Goal: Feedback & Contribution: Leave review/rating

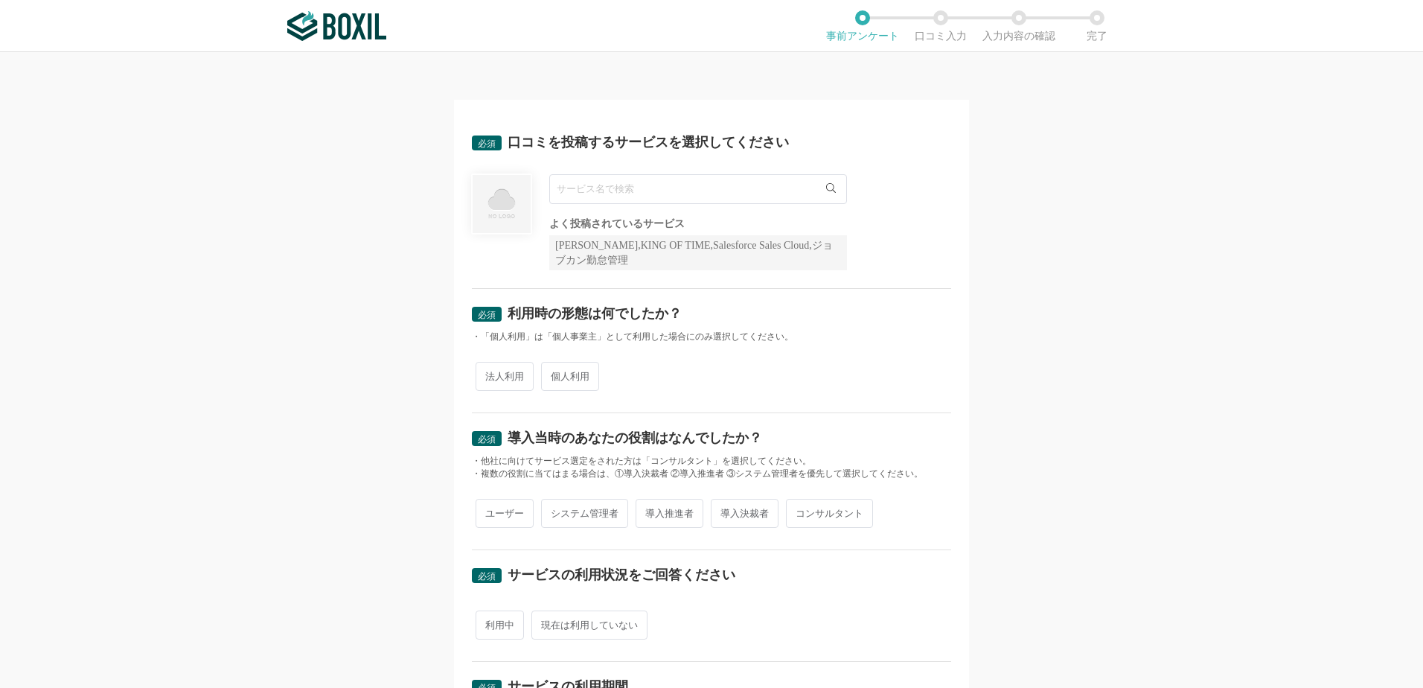
click at [735, 190] on input "text" at bounding box center [698, 189] width 298 height 30
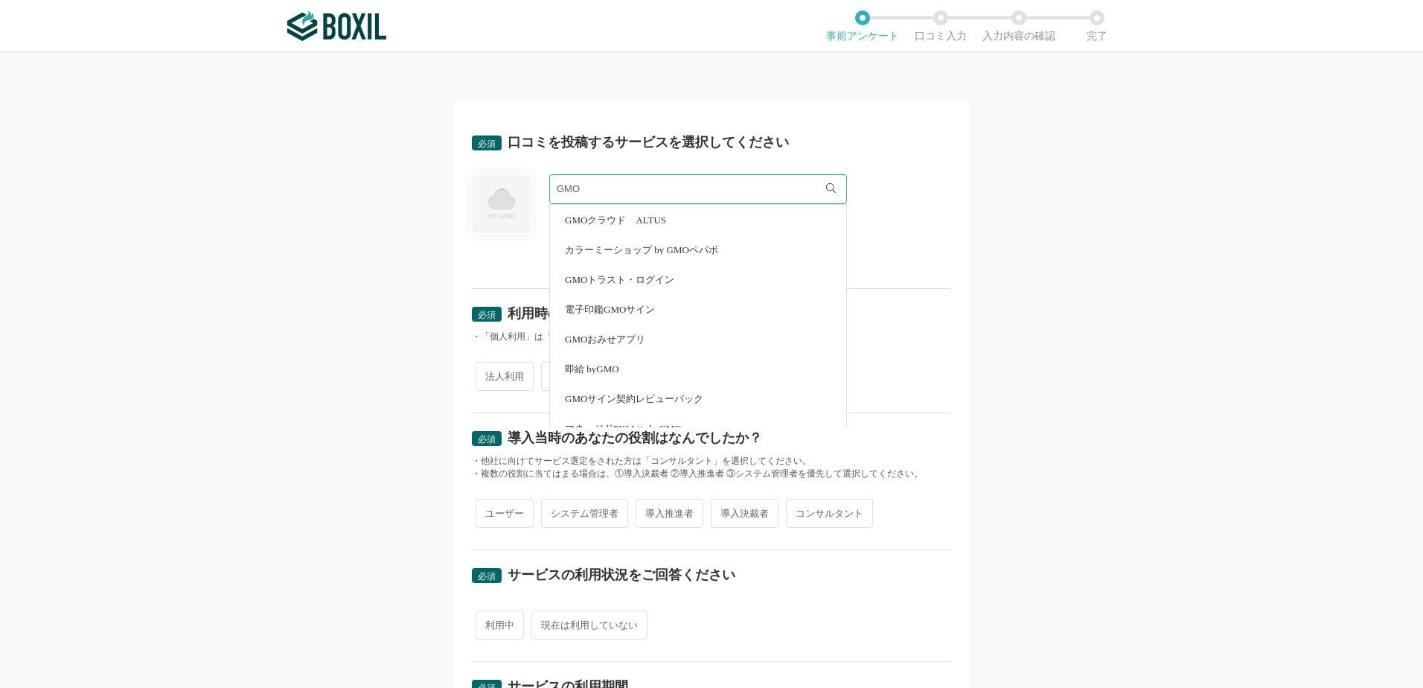
click at [735, 190] on input "GMO" at bounding box center [698, 189] width 298 height 30
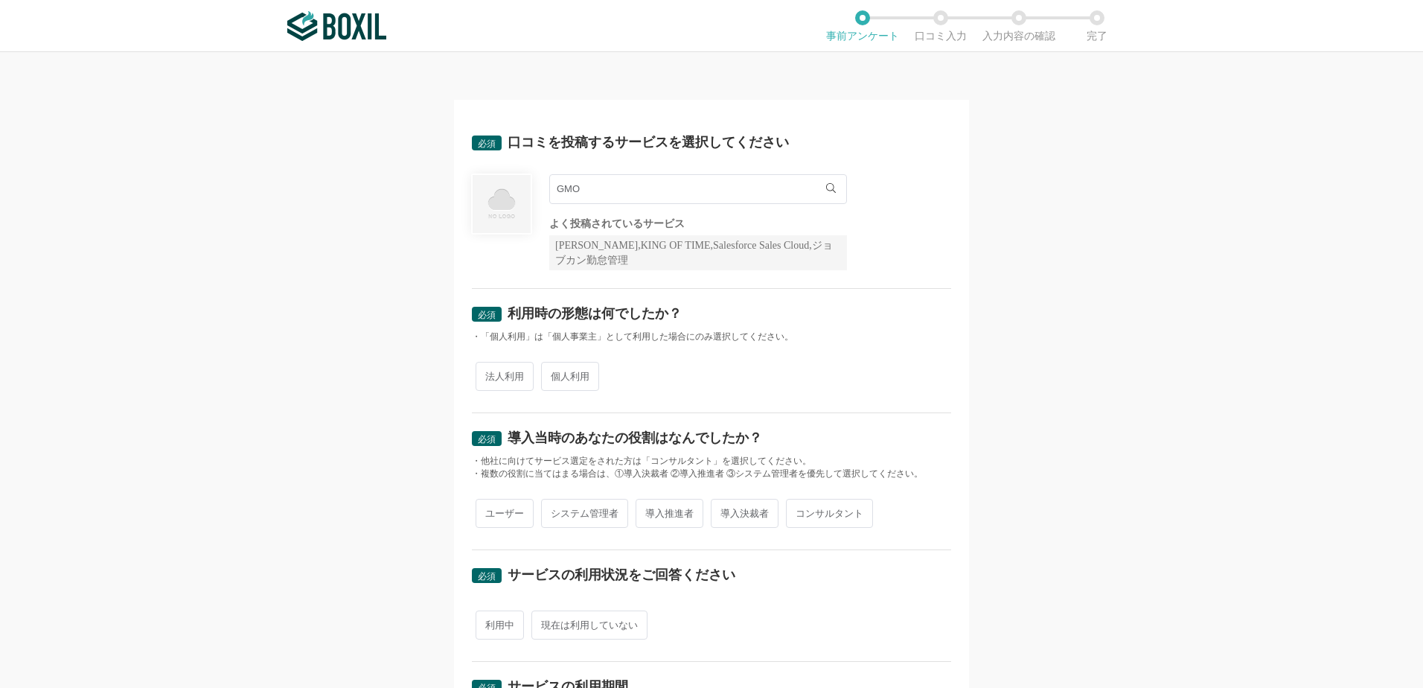
click at [694, 195] on input "GMO" at bounding box center [698, 189] width 298 height 30
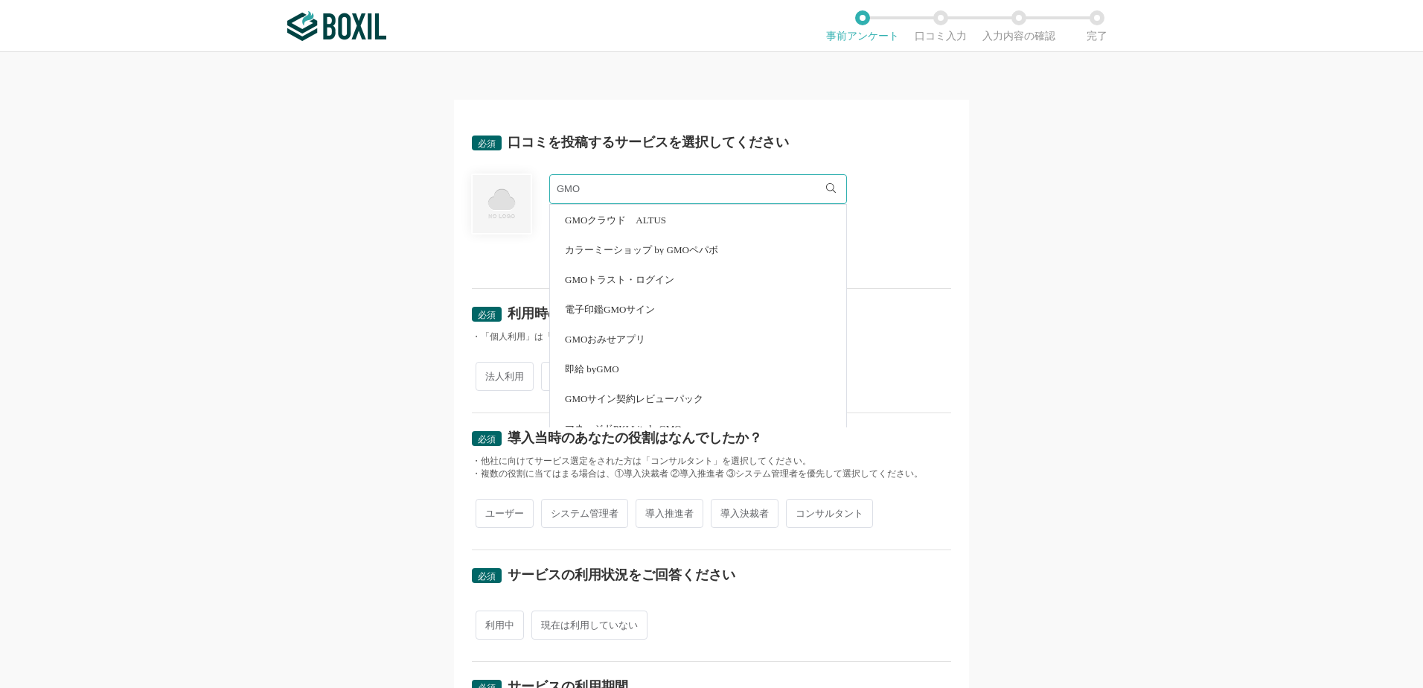
click at [615, 312] on span "電子印鑑GMOサイン" at bounding box center [610, 309] width 90 height 10
type input "電子印鑑GMOサイン"
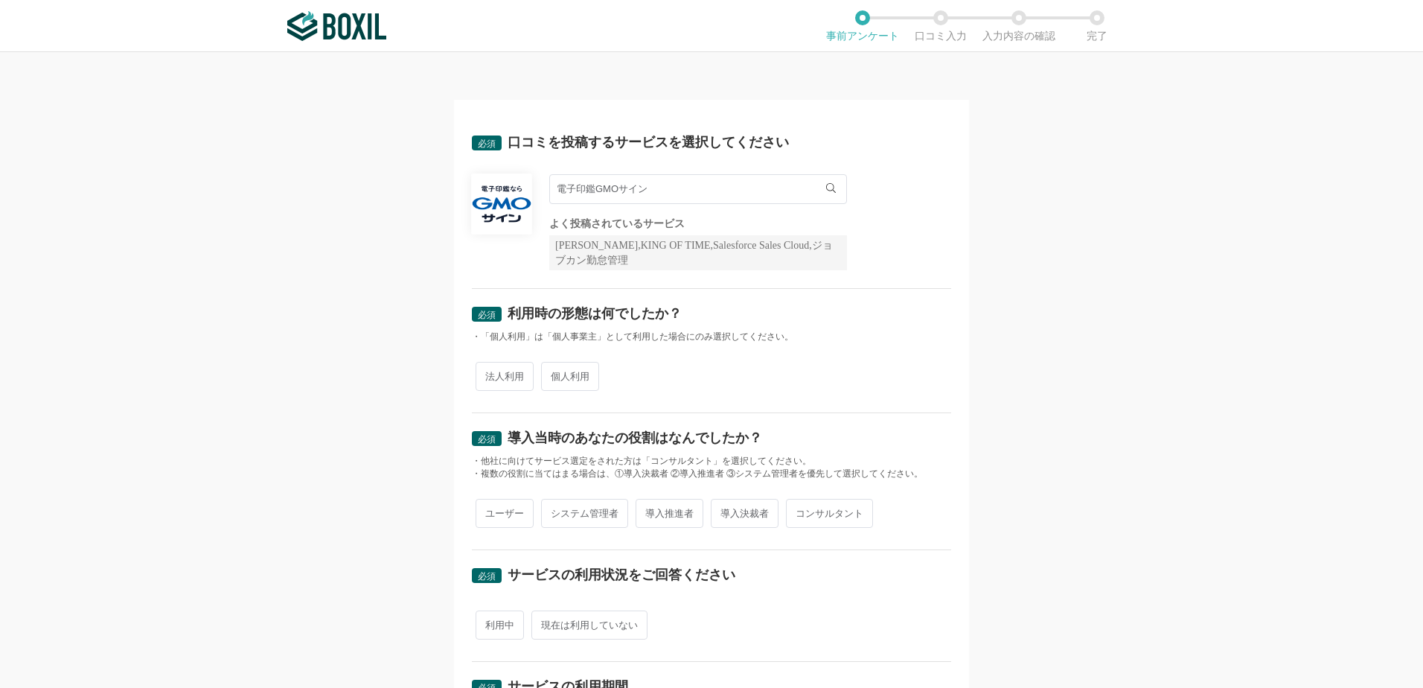
click at [516, 372] on span "法人利用" at bounding box center [505, 376] width 58 height 29
click at [489, 372] on input "法人利用" at bounding box center [484, 369] width 10 height 10
radio input "true"
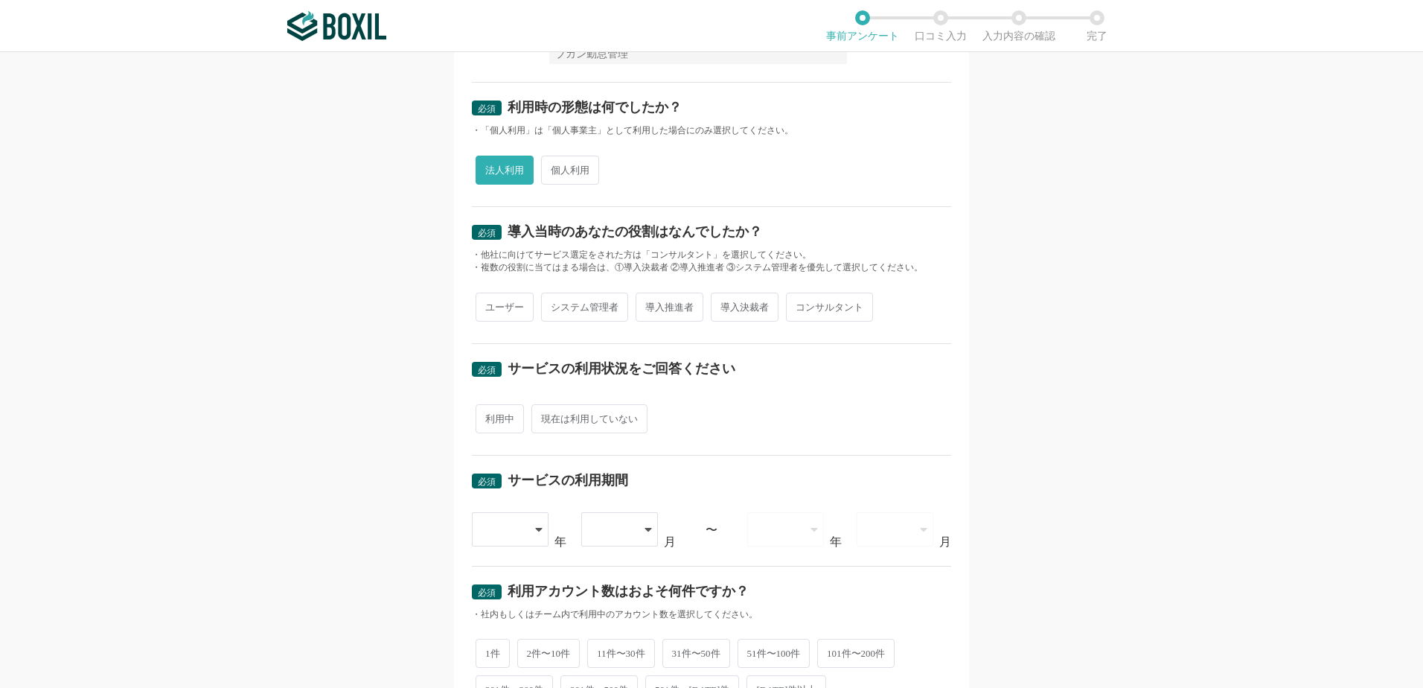
scroll to position [223, 0]
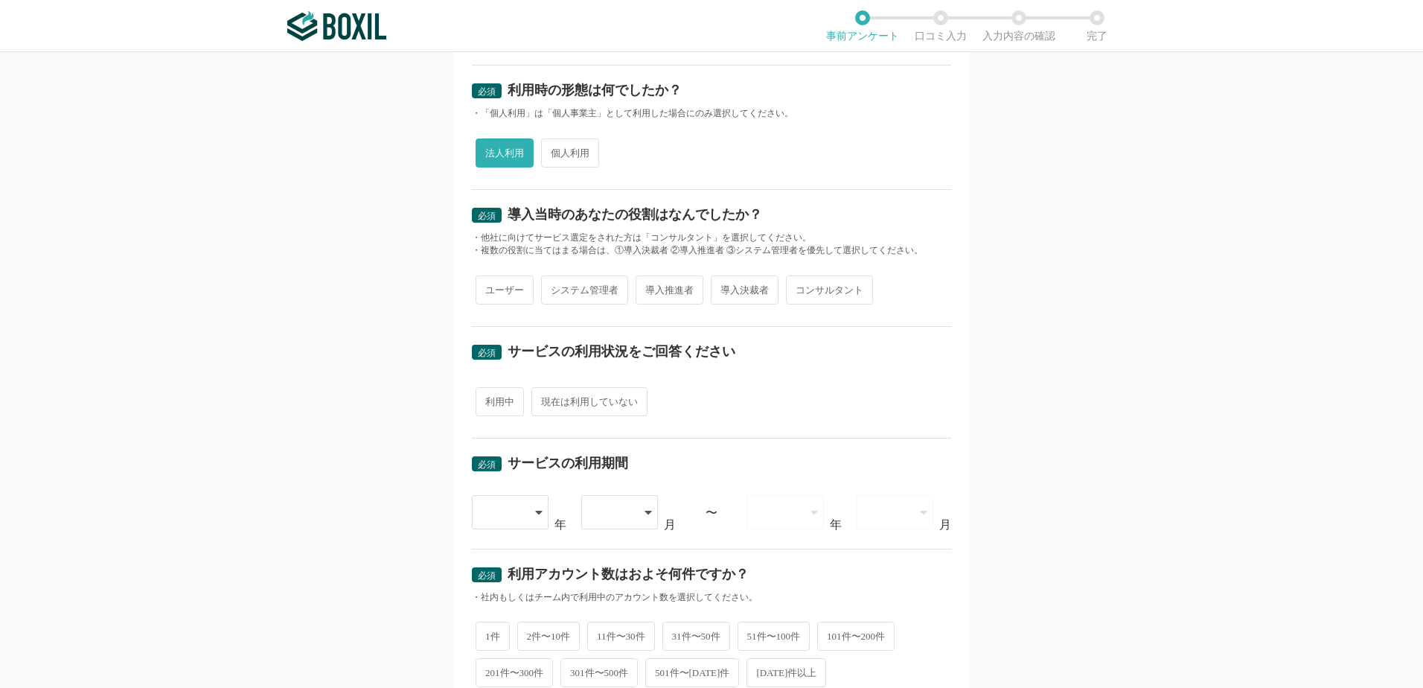
click at [663, 293] on span "導入推進者" at bounding box center [670, 289] width 68 height 29
click at [649, 287] on input "導入推進者" at bounding box center [644, 283] width 10 height 10
radio input "true"
click at [488, 408] on span "利用中" at bounding box center [500, 401] width 48 height 29
click at [488, 399] on input "利用中" at bounding box center [484, 394] width 10 height 10
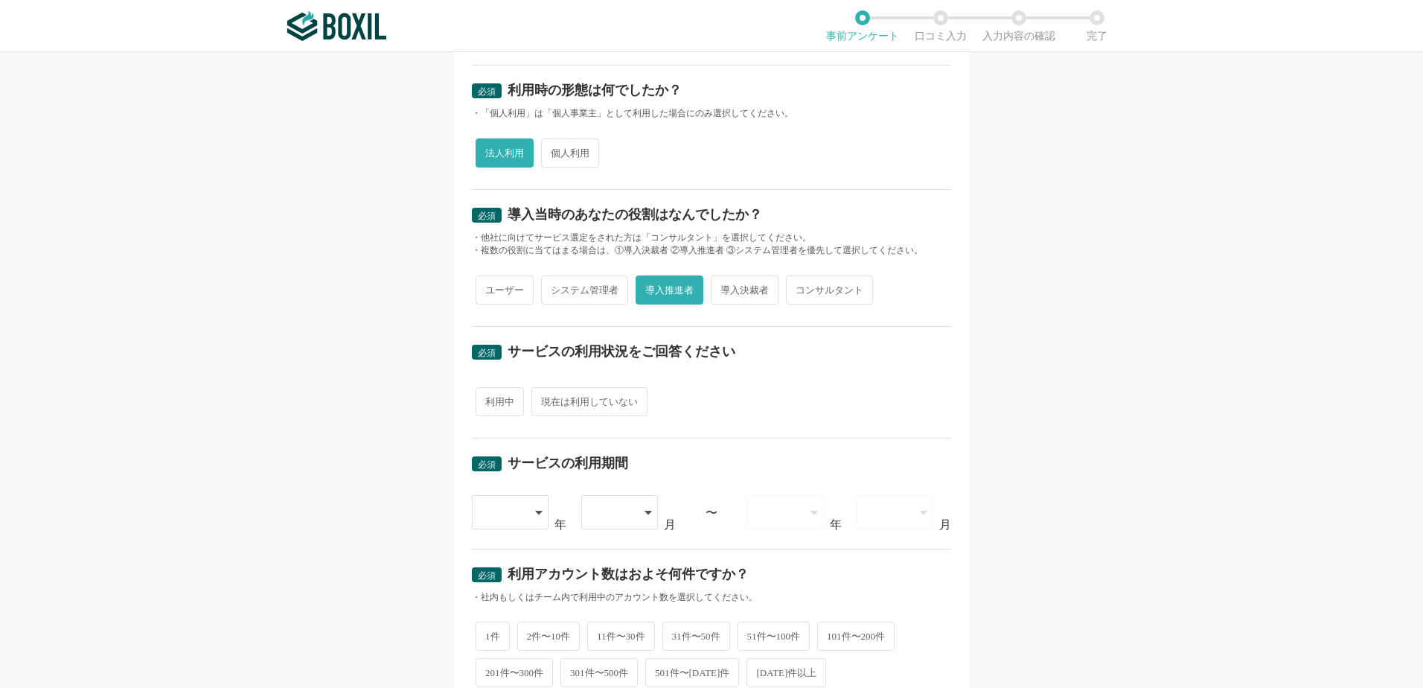
radio input "true"
click at [537, 512] on icon at bounding box center [540, 513] width 7 height 4
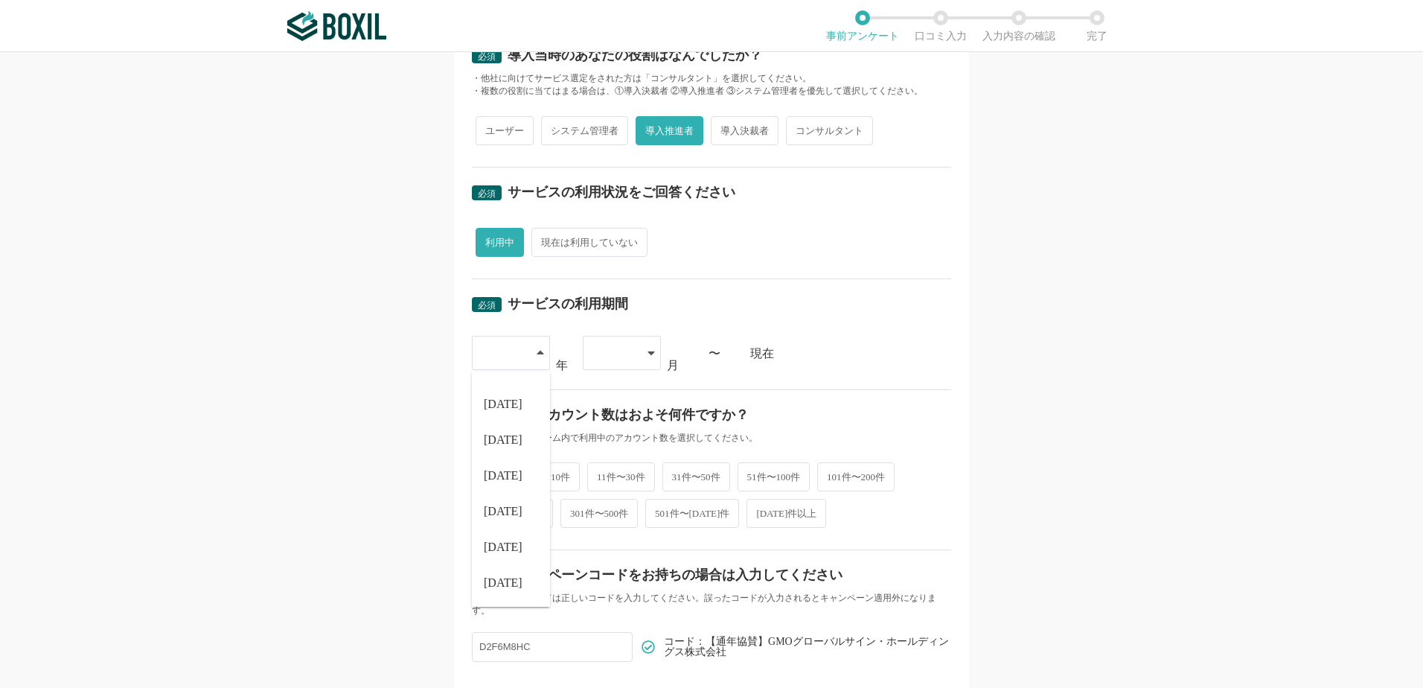
scroll to position [499, 0]
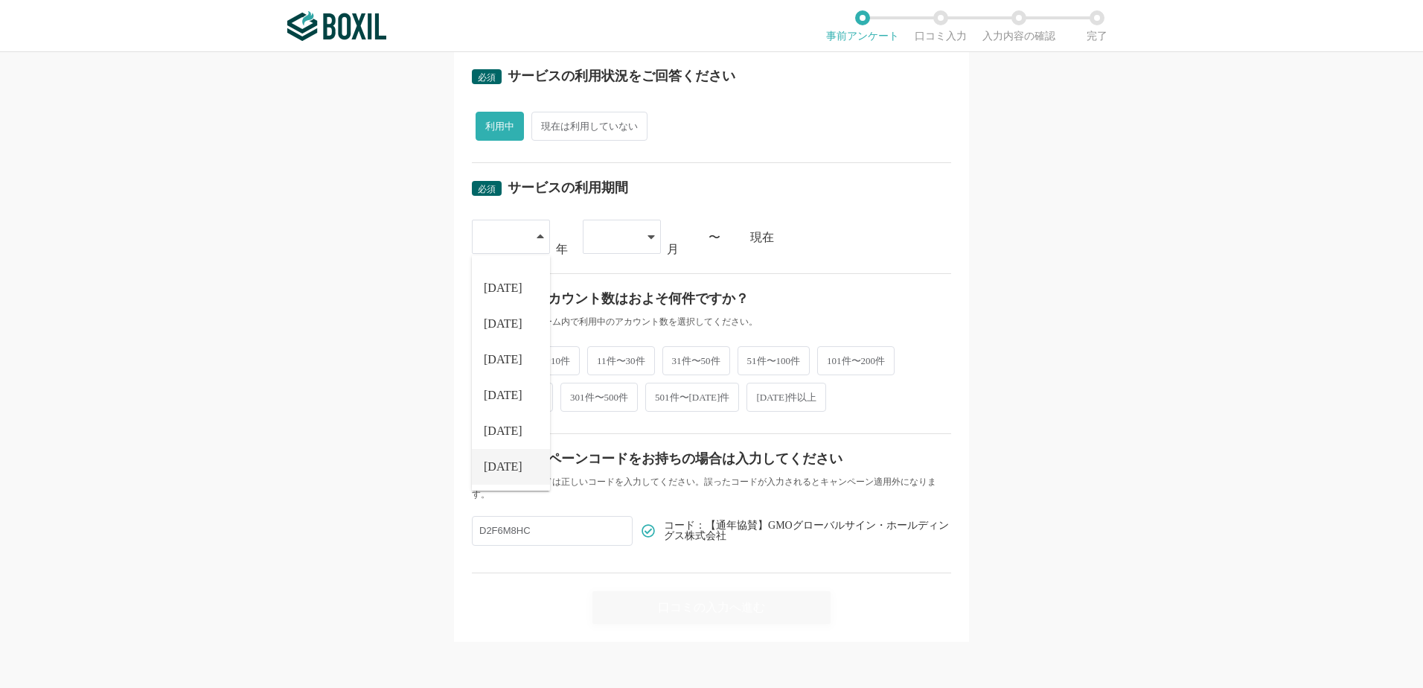
click at [491, 466] on span "[DATE]" at bounding box center [503, 467] width 39 height 12
click at [631, 234] on div at bounding box center [622, 237] width 78 height 34
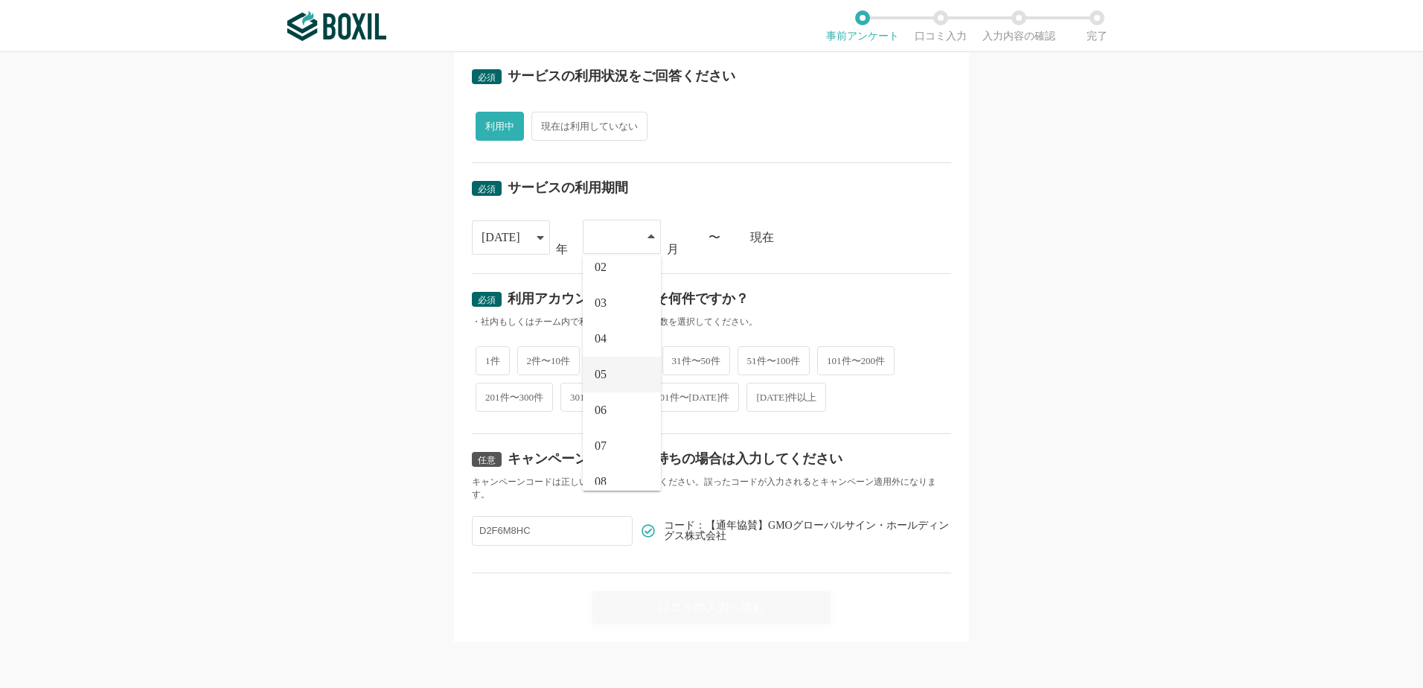
scroll to position [98, 0]
click at [603, 405] on li "07" at bounding box center [622, 395] width 78 height 36
click at [1006, 243] on div "必須 口コミを投稿するサービスを選択してください 電子印鑑GMOサイン 電子印鑑GMOサイン よく投稿されているサービス Sansan,KING OF TIM…" at bounding box center [711, 370] width 1423 height 636
click at [545, 360] on span "2件〜10件" at bounding box center [548, 359] width 63 height 29
click at [531, 357] on input "2件〜10件" at bounding box center [526, 352] width 10 height 10
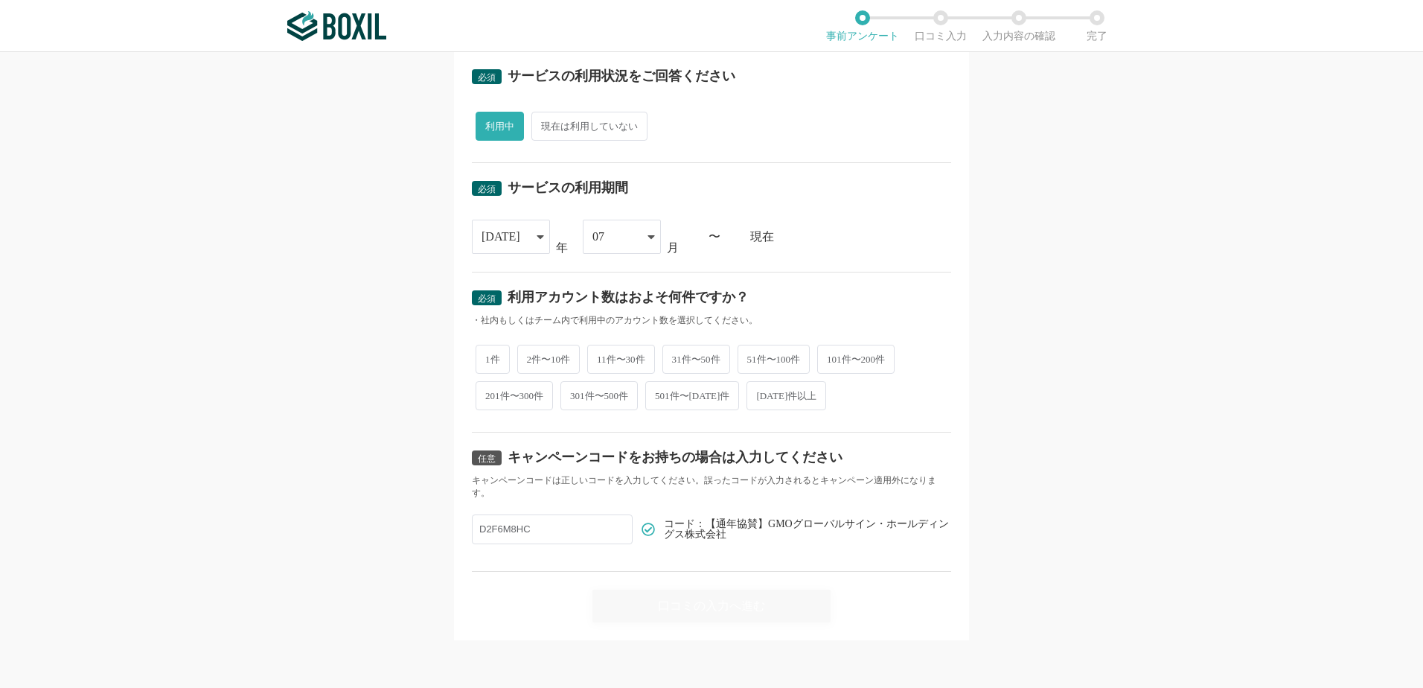
radio input "true"
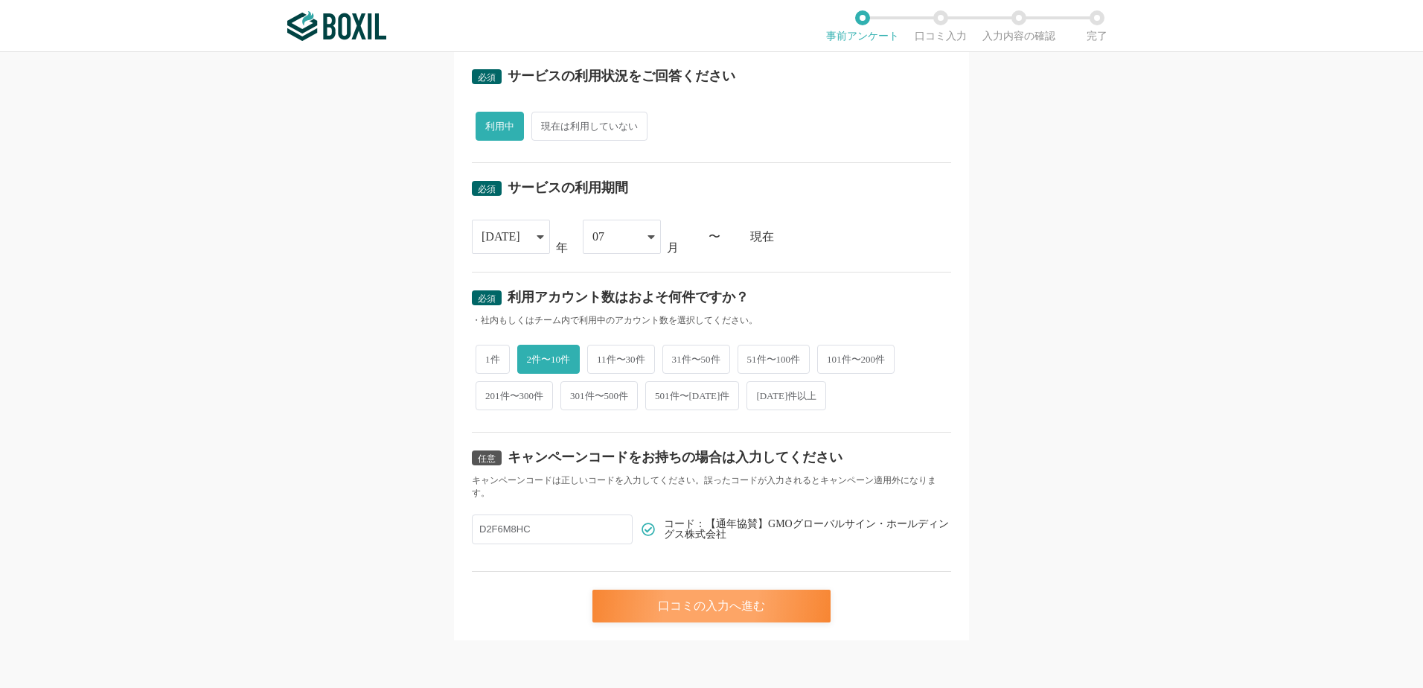
click at [648, 604] on div "口コミの入力へ進む" at bounding box center [711, 605] width 238 height 33
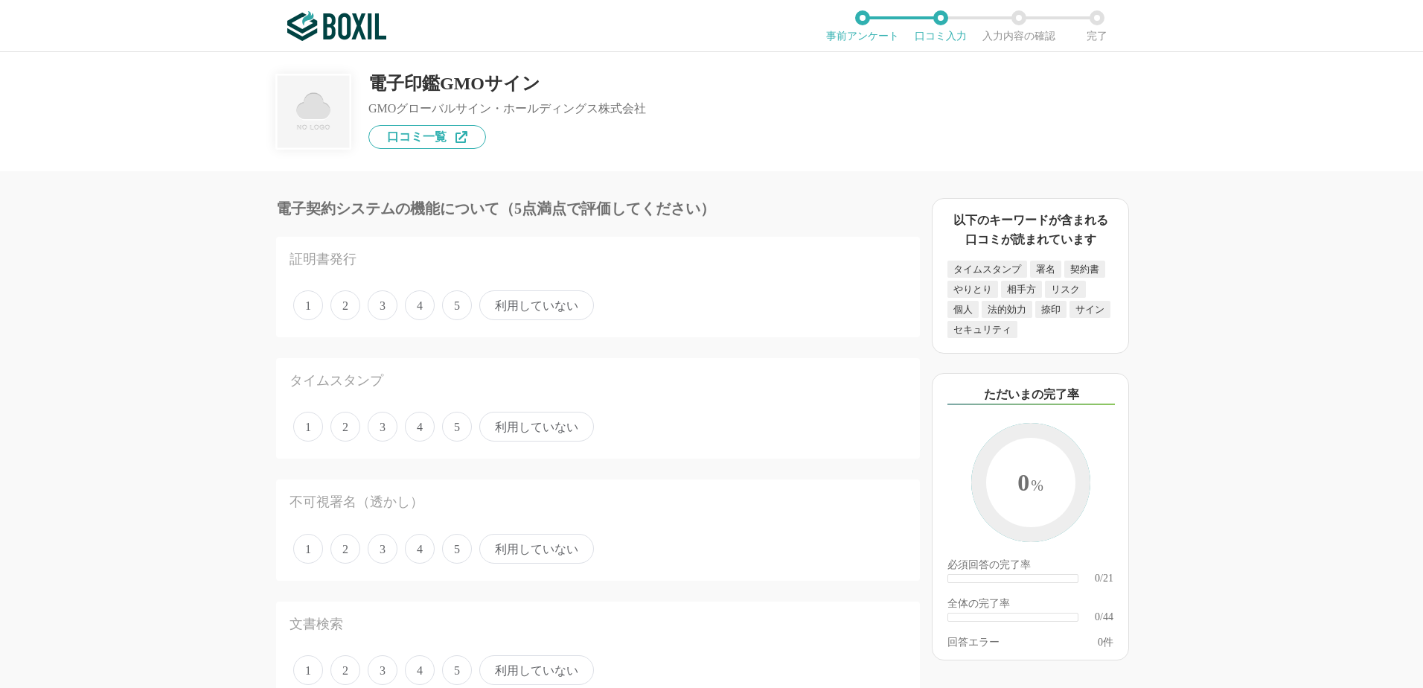
click at [517, 307] on span "利用していない" at bounding box center [536, 305] width 115 height 30
click at [493, 302] on input "利用していない" at bounding box center [488, 298] width 10 height 10
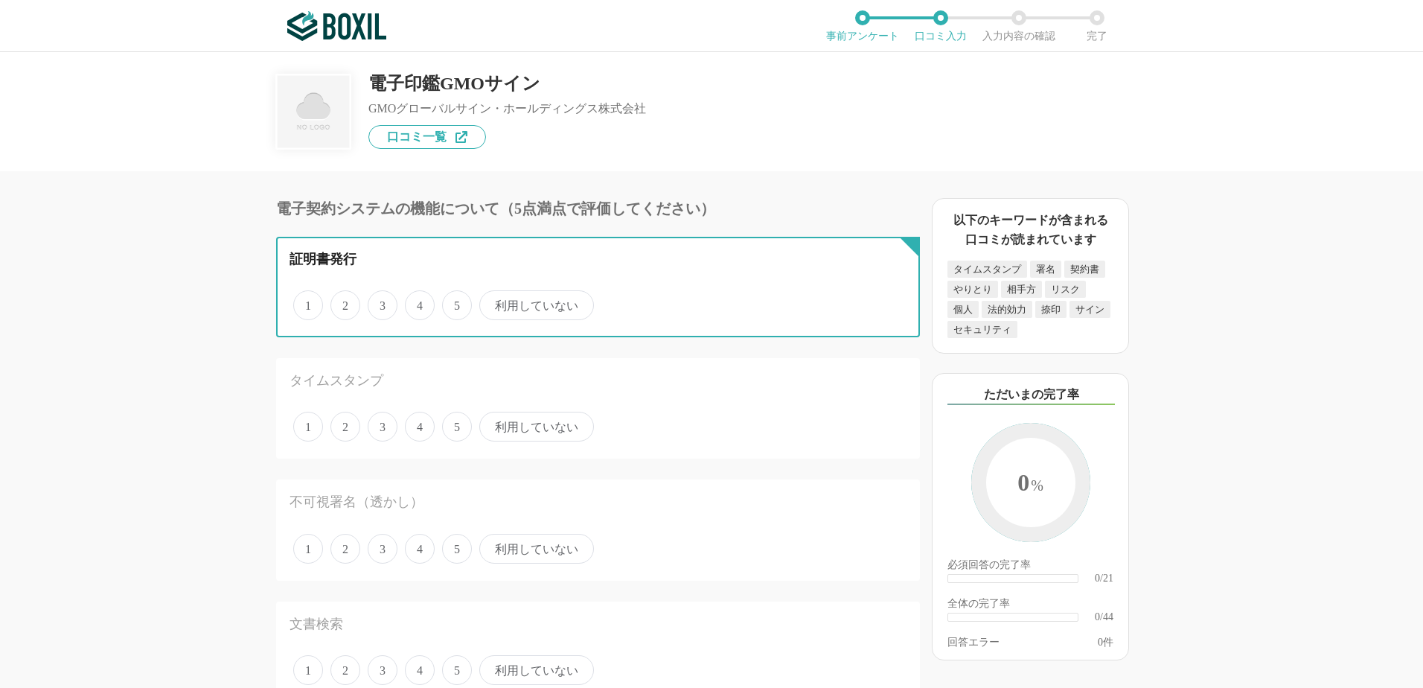
radio input "true"
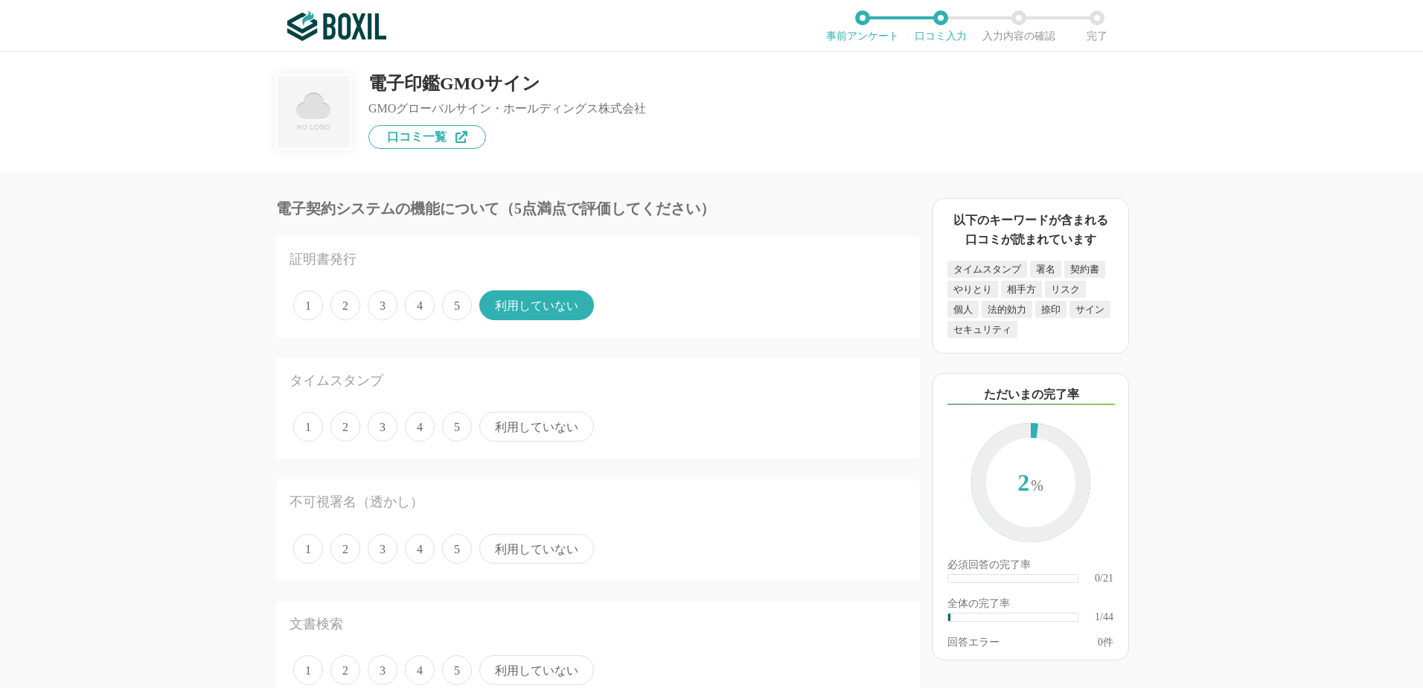
click at [458, 432] on span "5" at bounding box center [457, 427] width 30 height 30
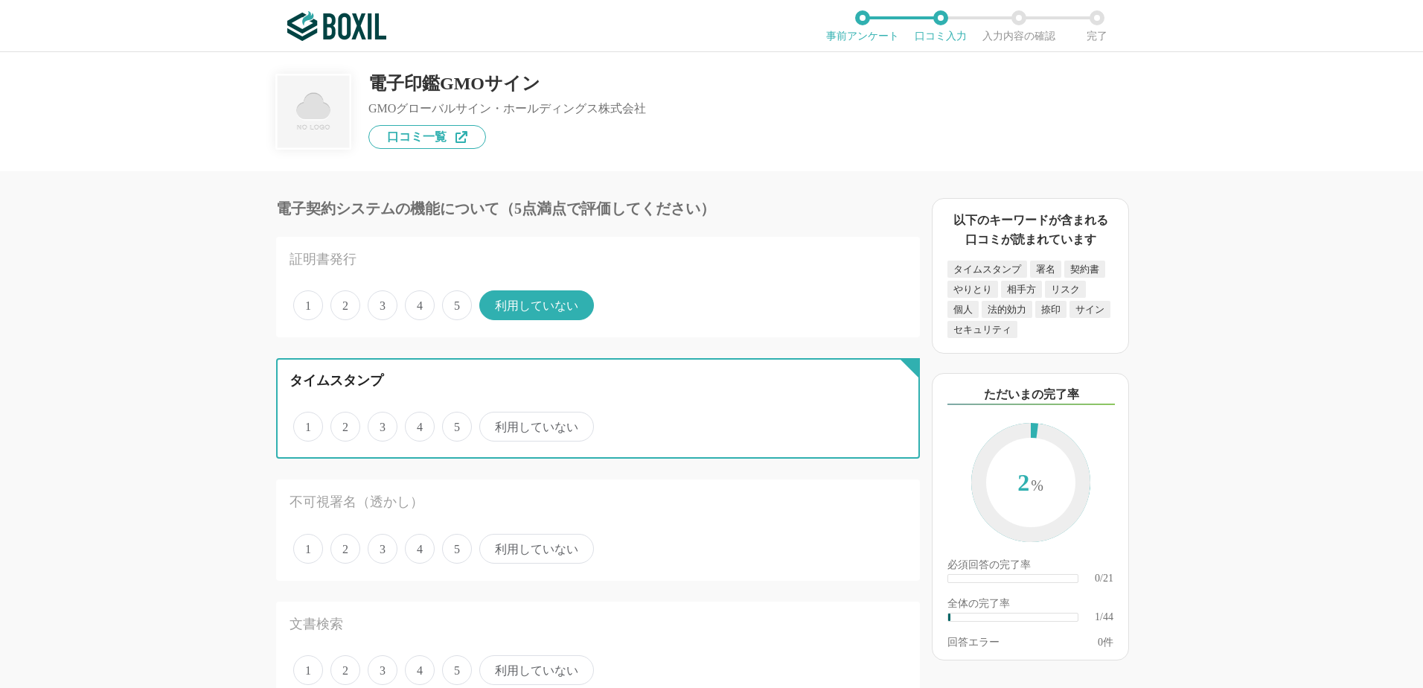
click at [456, 424] on input "5" at bounding box center [451, 419] width 10 height 10
radio input "true"
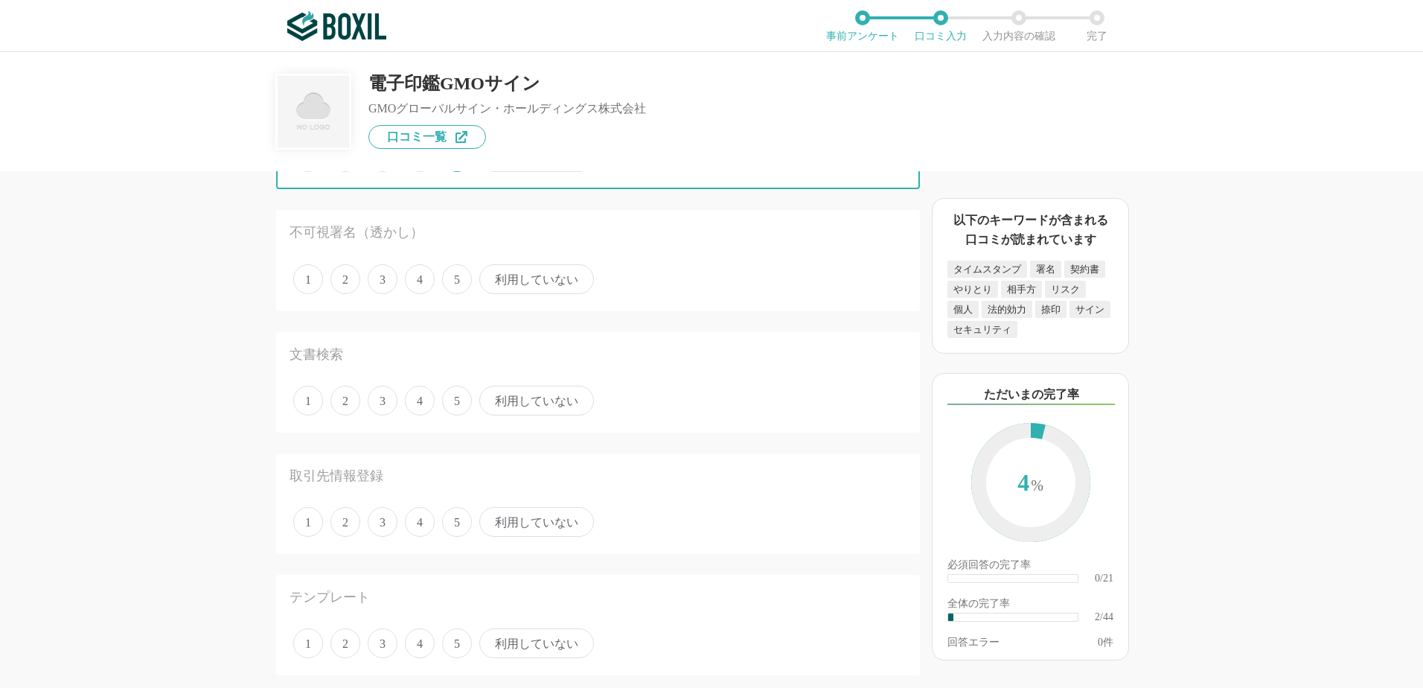
scroll to position [298, 0]
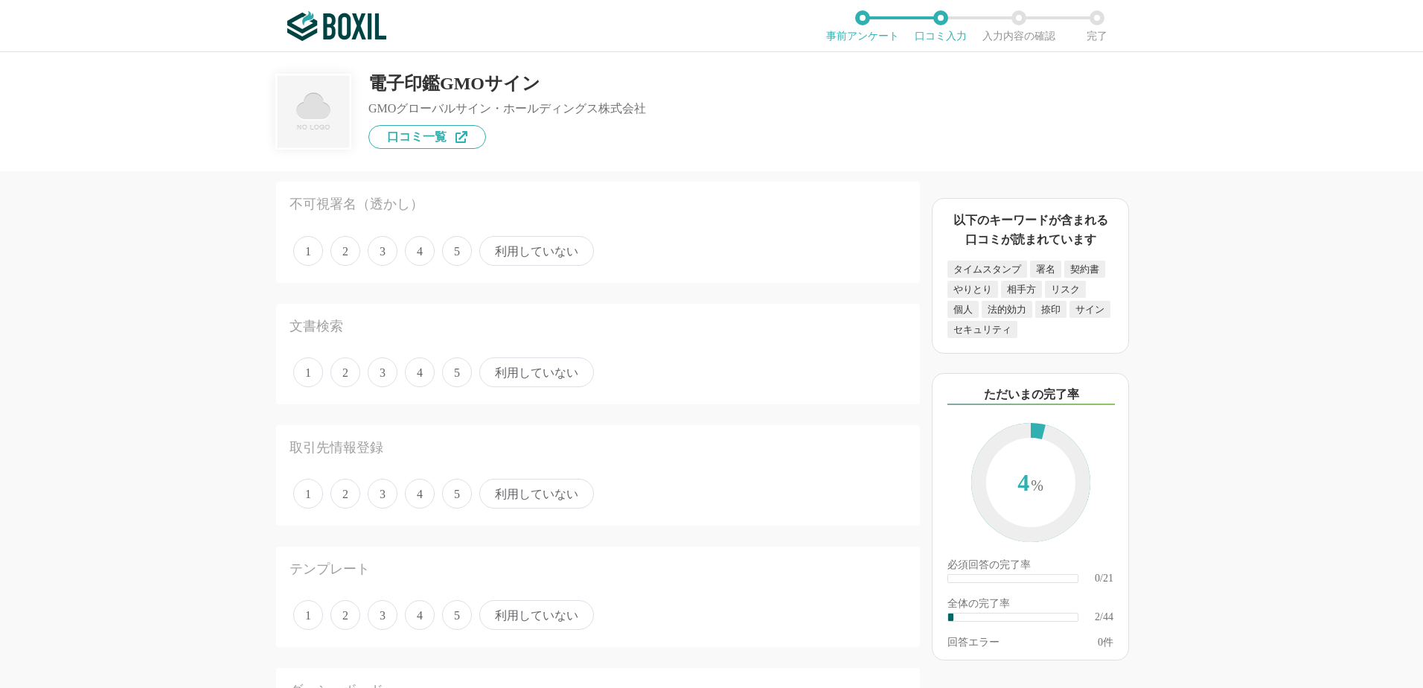
click at [533, 255] on span "利用していない" at bounding box center [536, 251] width 115 height 30
click at [493, 248] on input "利用していない" at bounding box center [488, 243] width 10 height 10
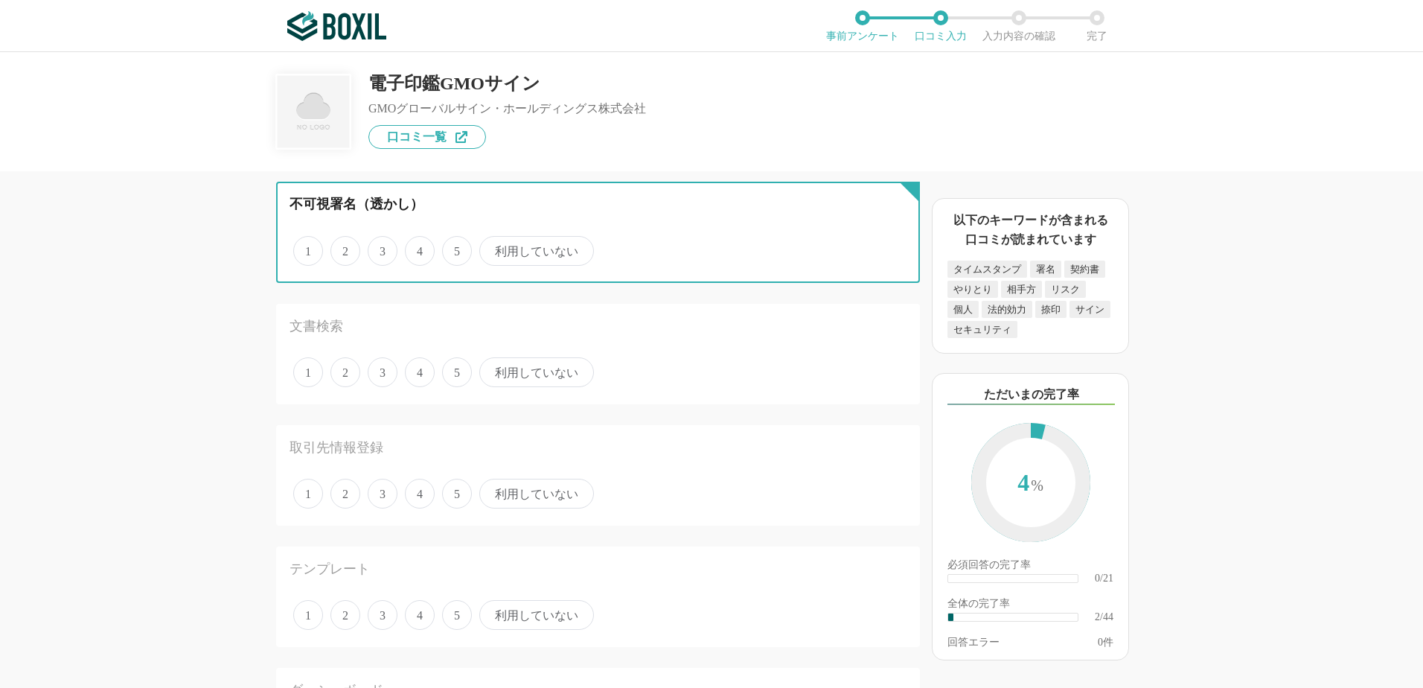
radio input "true"
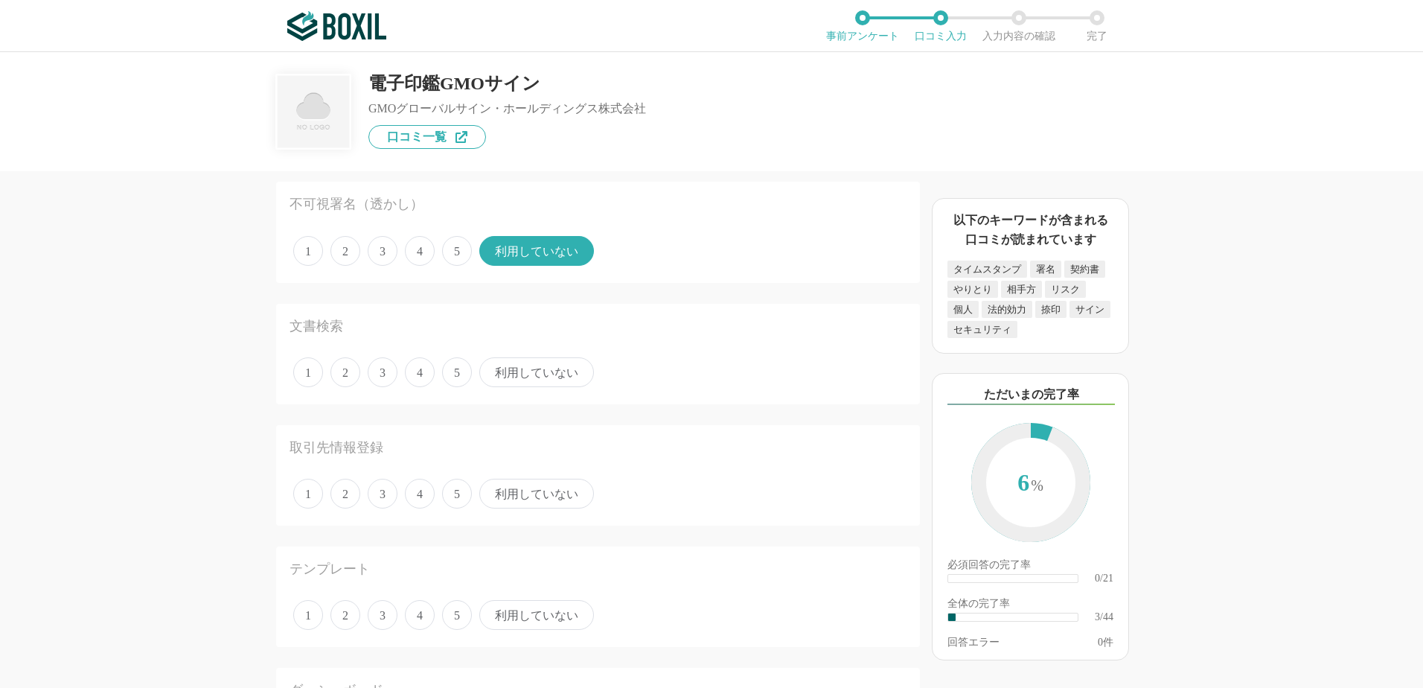
click at [521, 377] on span "利用していない" at bounding box center [536, 372] width 115 height 30
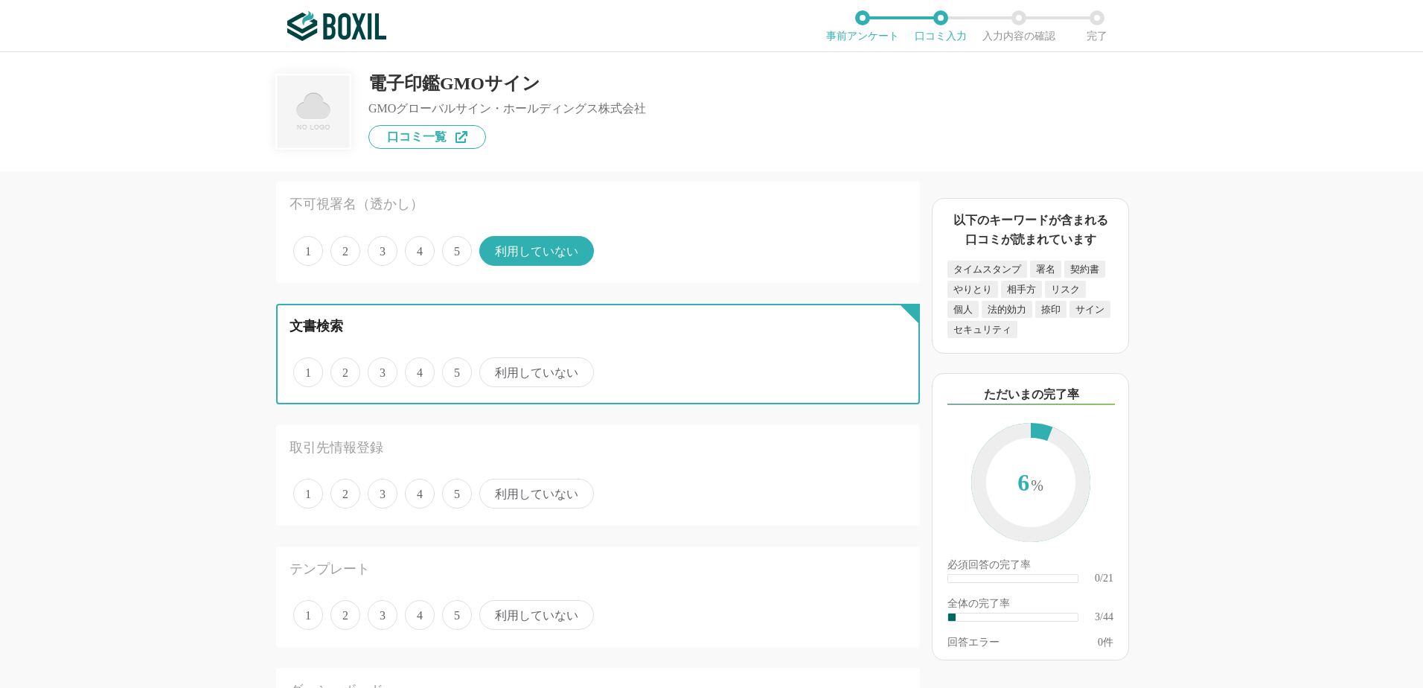
click at [493, 369] on input "利用していない" at bounding box center [488, 365] width 10 height 10
radio input "true"
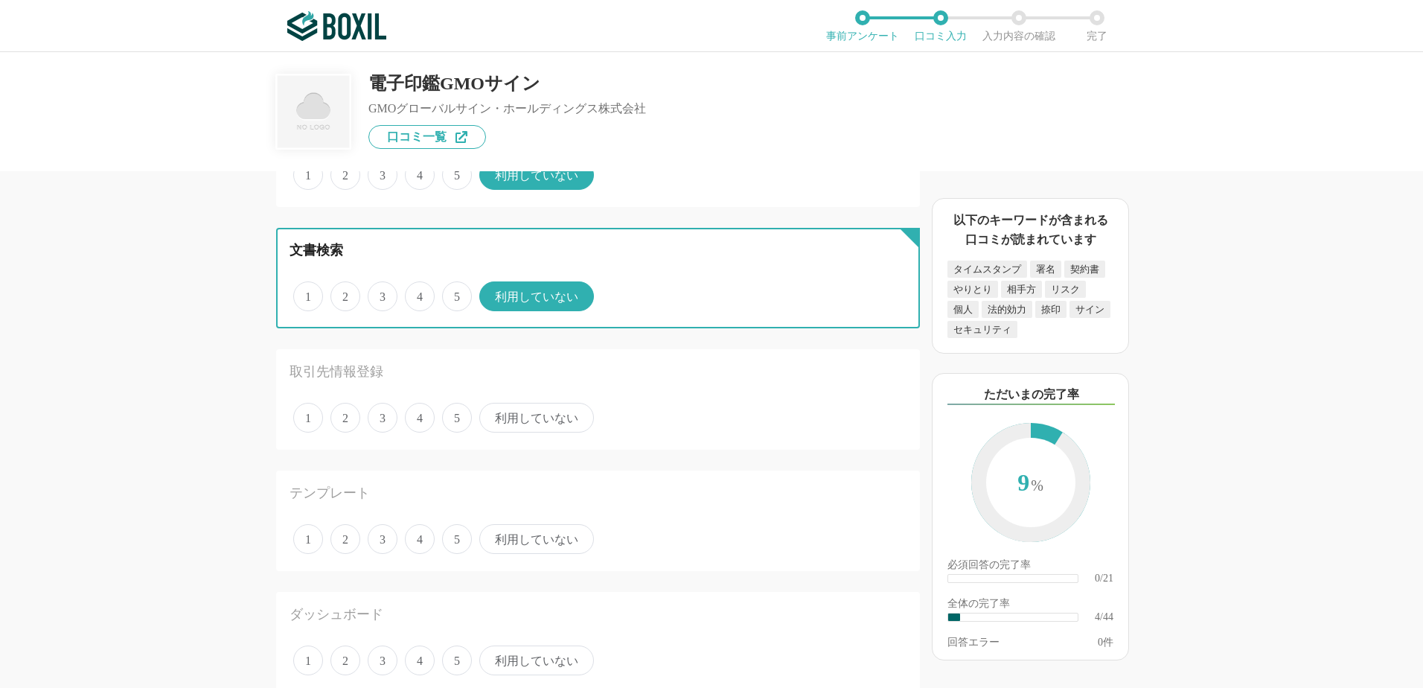
scroll to position [447, 0]
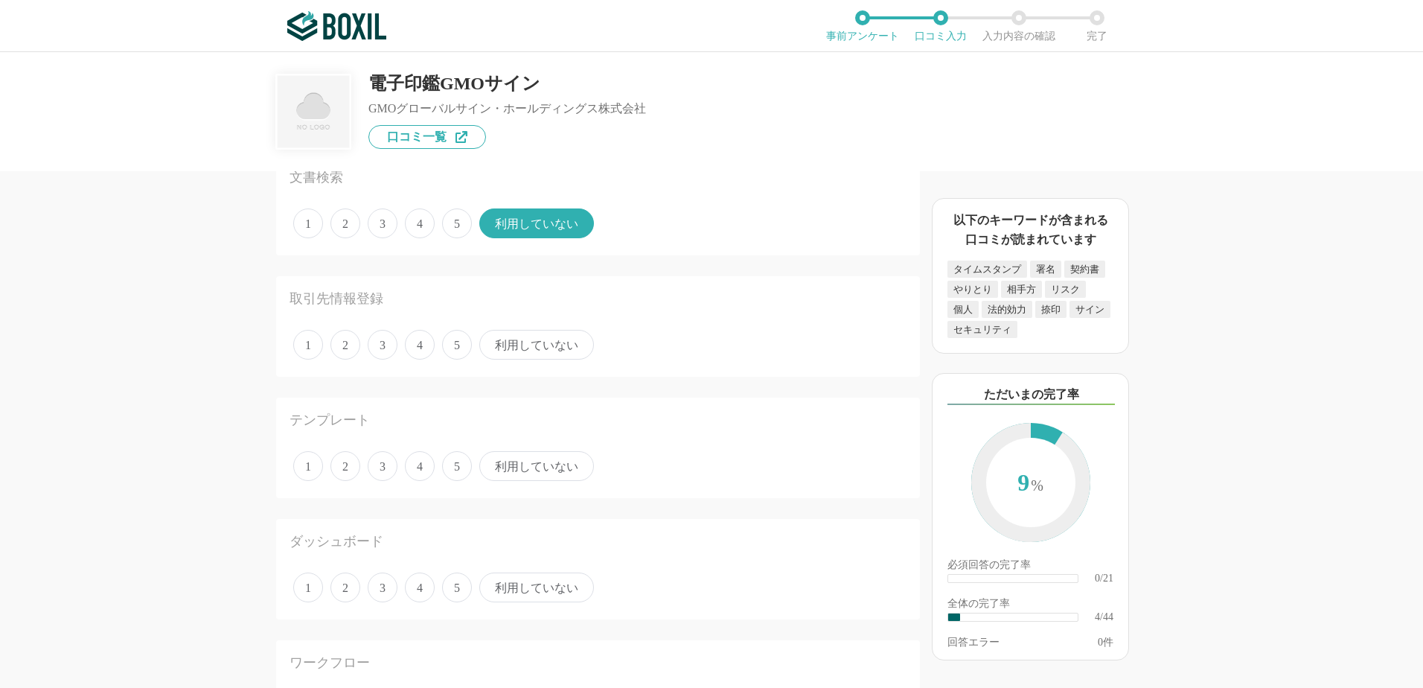
click at [424, 343] on span "4" at bounding box center [420, 345] width 30 height 30
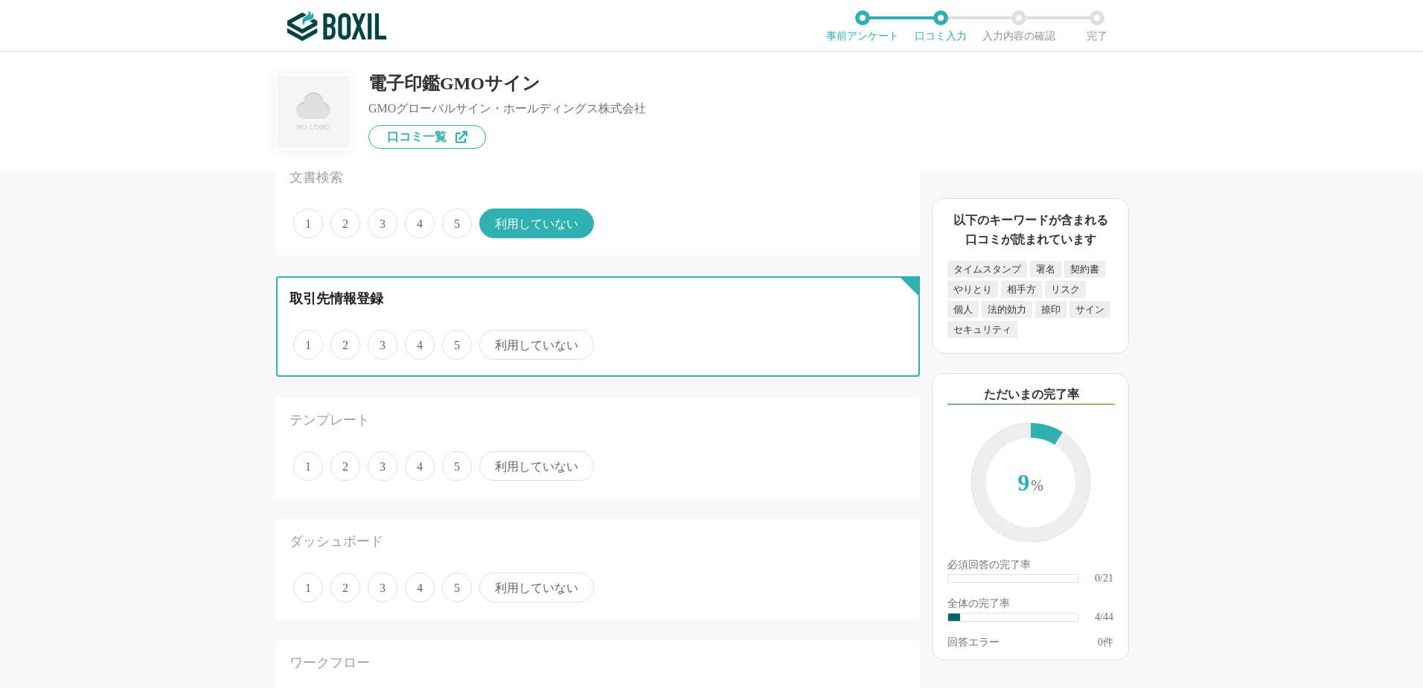
click at [418, 342] on input "4" at bounding box center [414, 337] width 10 height 10
radio input "true"
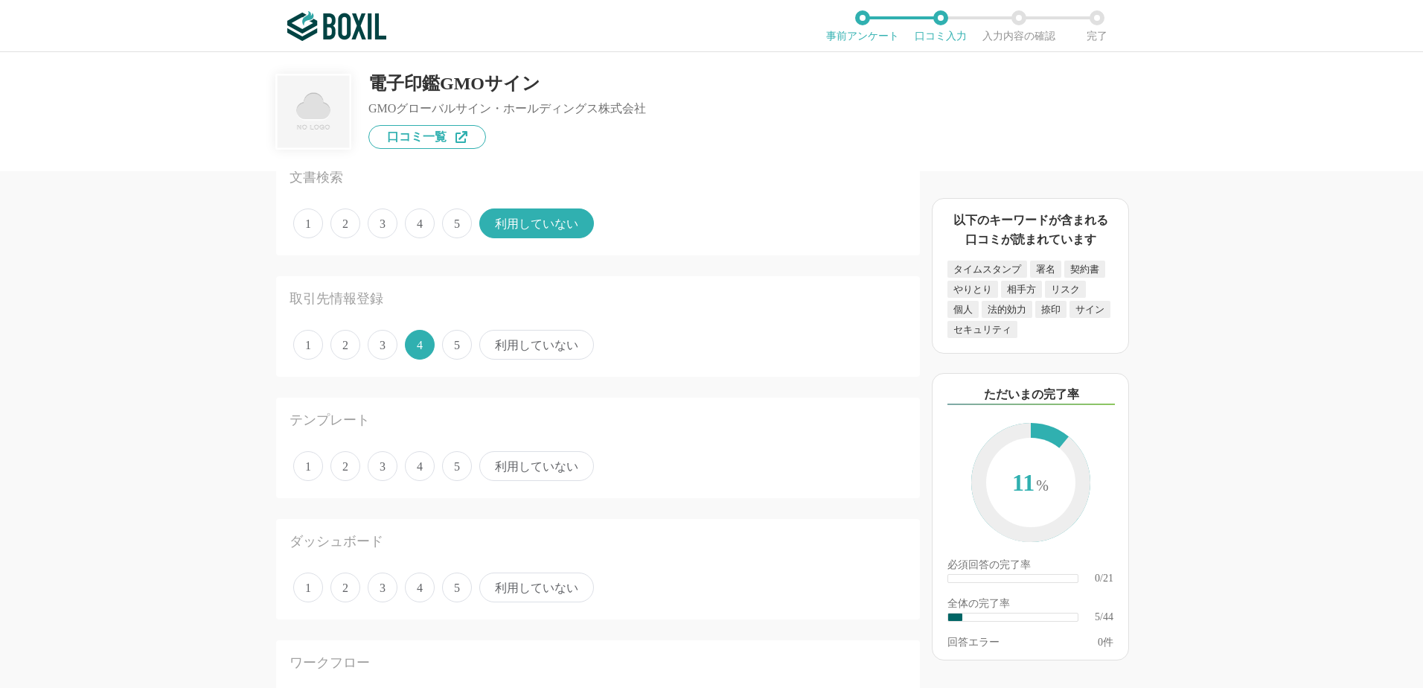
click at [417, 466] on span "4" at bounding box center [420, 466] width 30 height 30
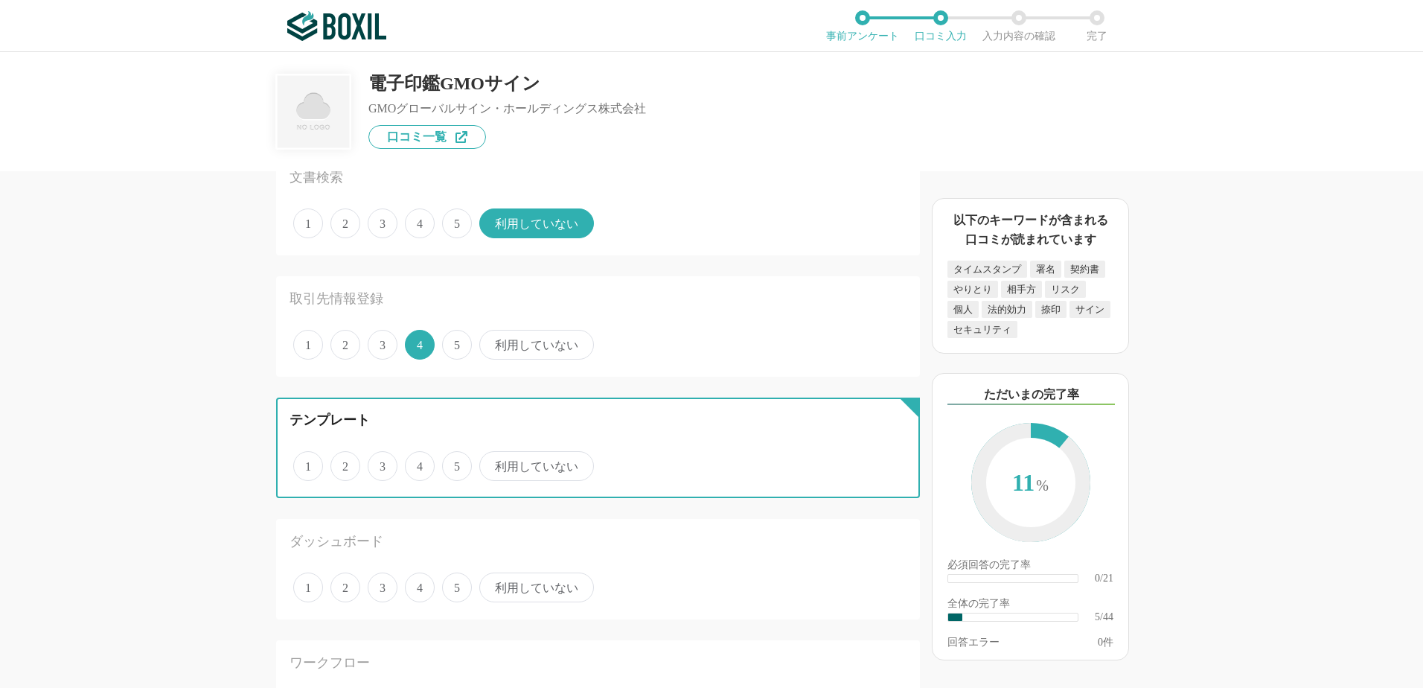
click at [417, 463] on input "4" at bounding box center [414, 458] width 10 height 10
radio input "true"
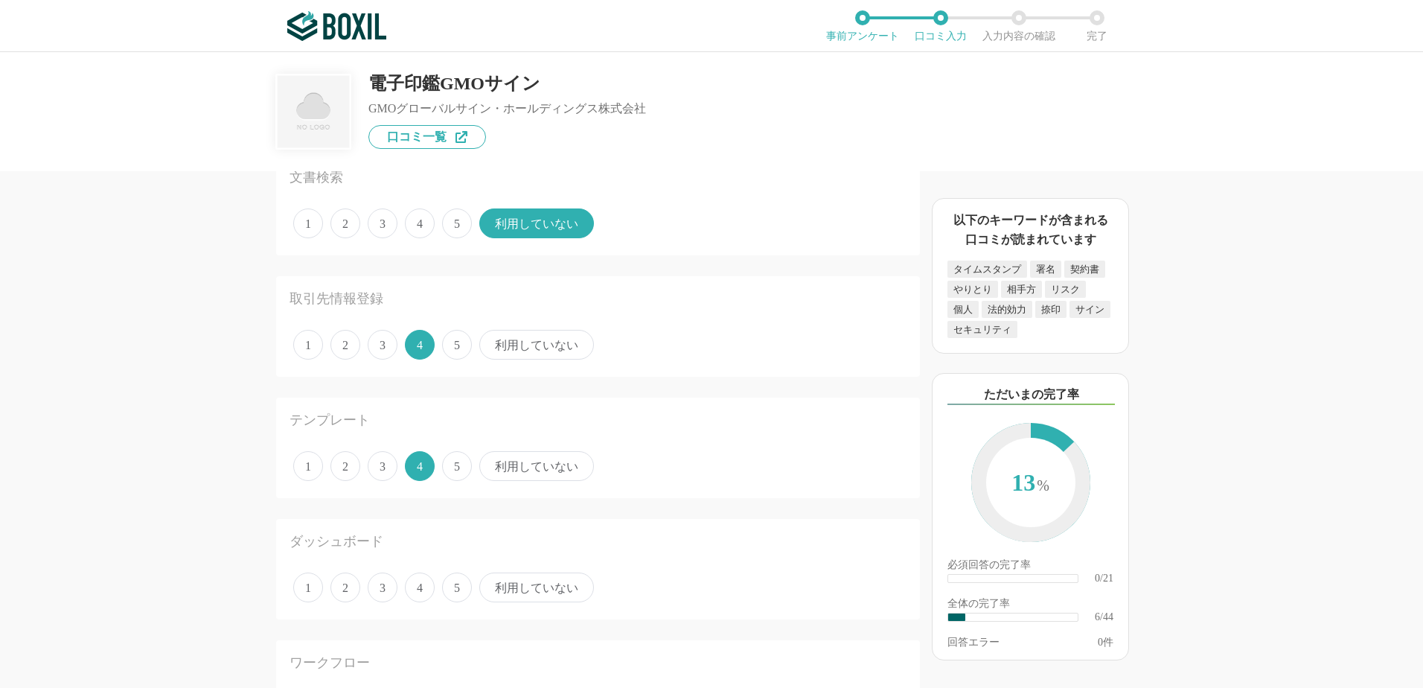
click at [544, 590] on span "利用していない" at bounding box center [536, 587] width 115 height 30
click at [493, 584] on input "利用していない" at bounding box center [488, 580] width 10 height 10
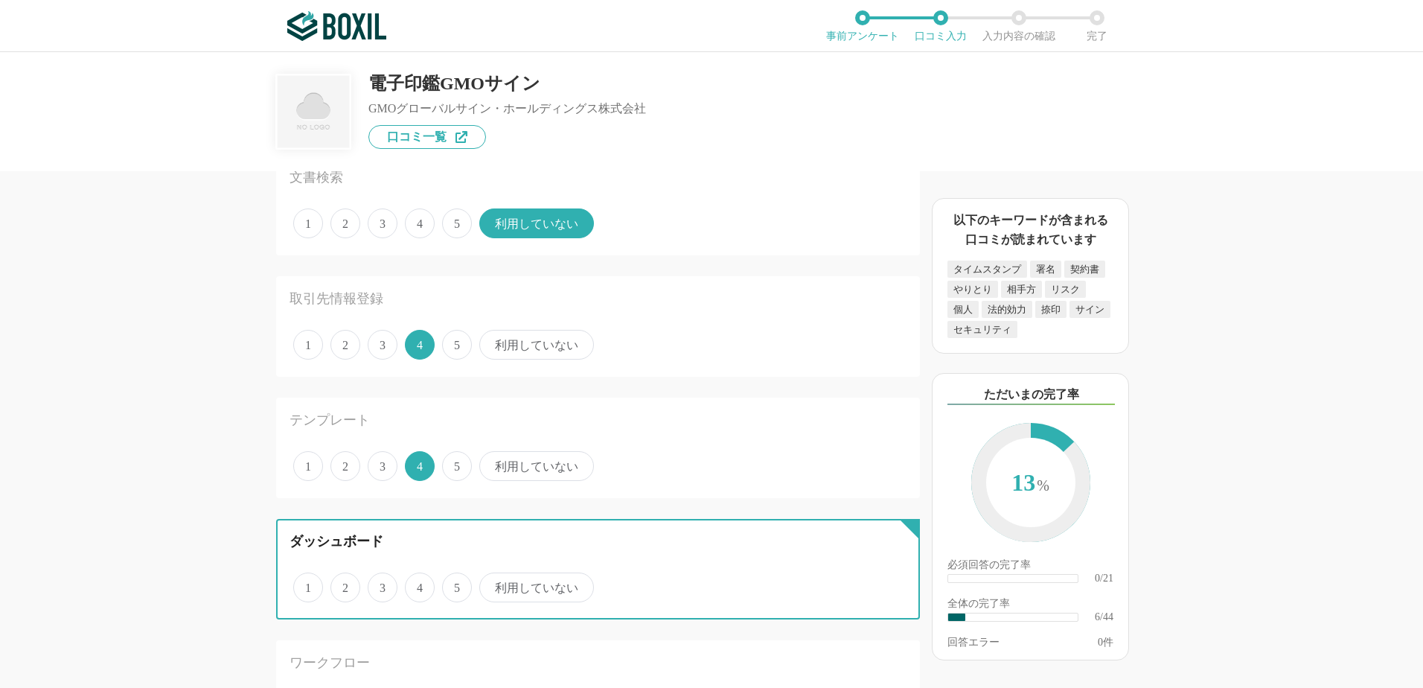
radio input "true"
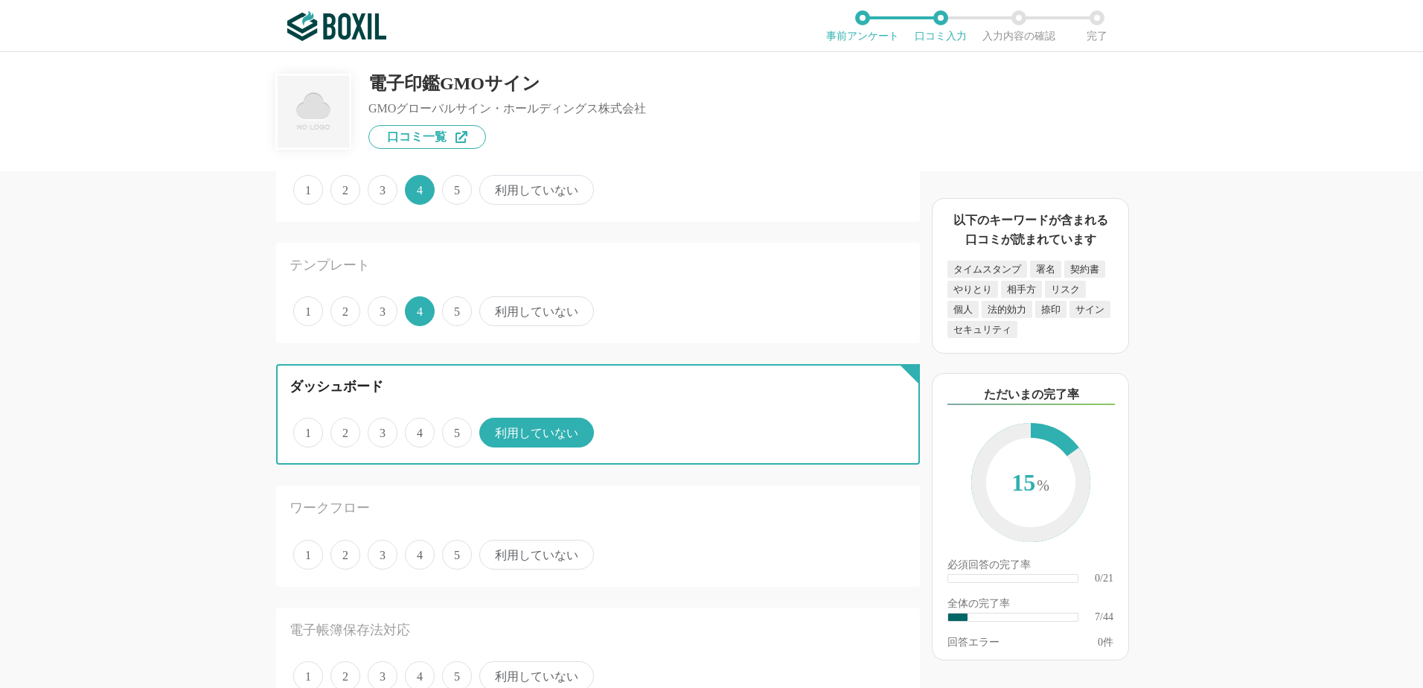
scroll to position [744, 0]
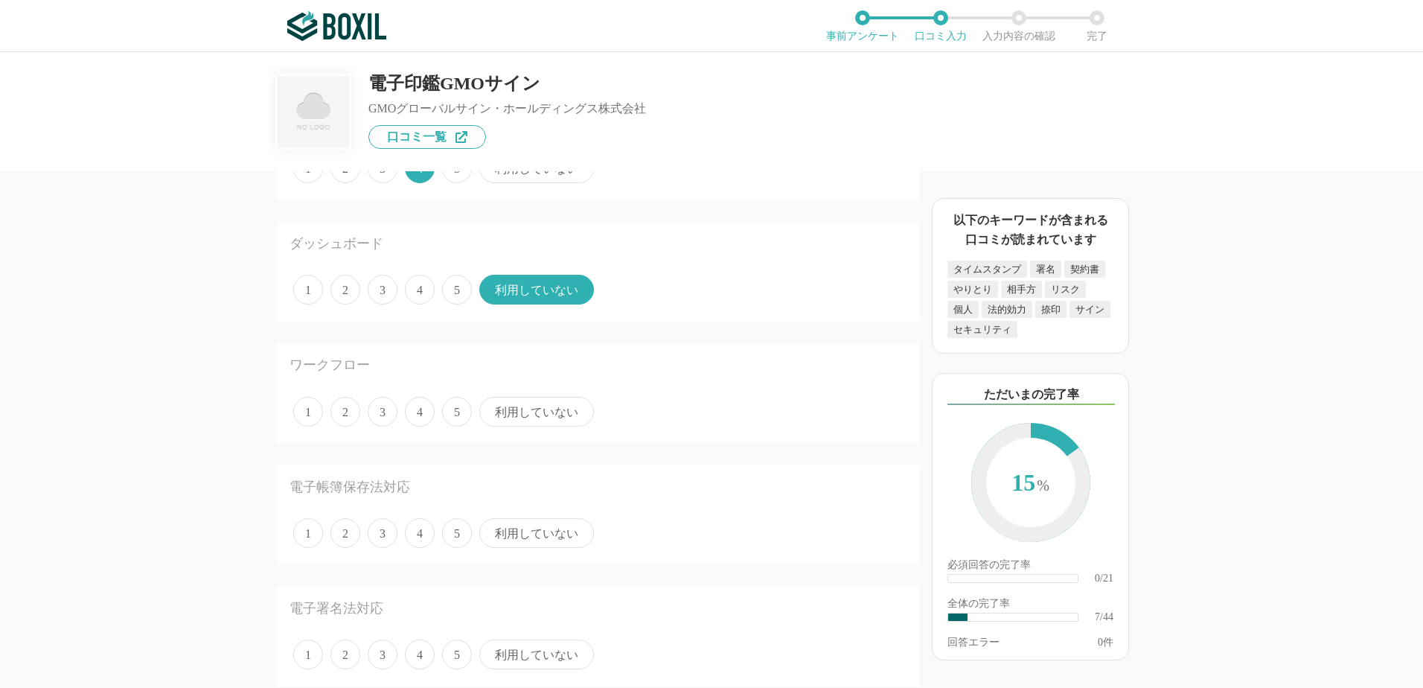
click at [458, 413] on span "5" at bounding box center [457, 412] width 30 height 30
click at [456, 409] on input "5" at bounding box center [451, 404] width 10 height 10
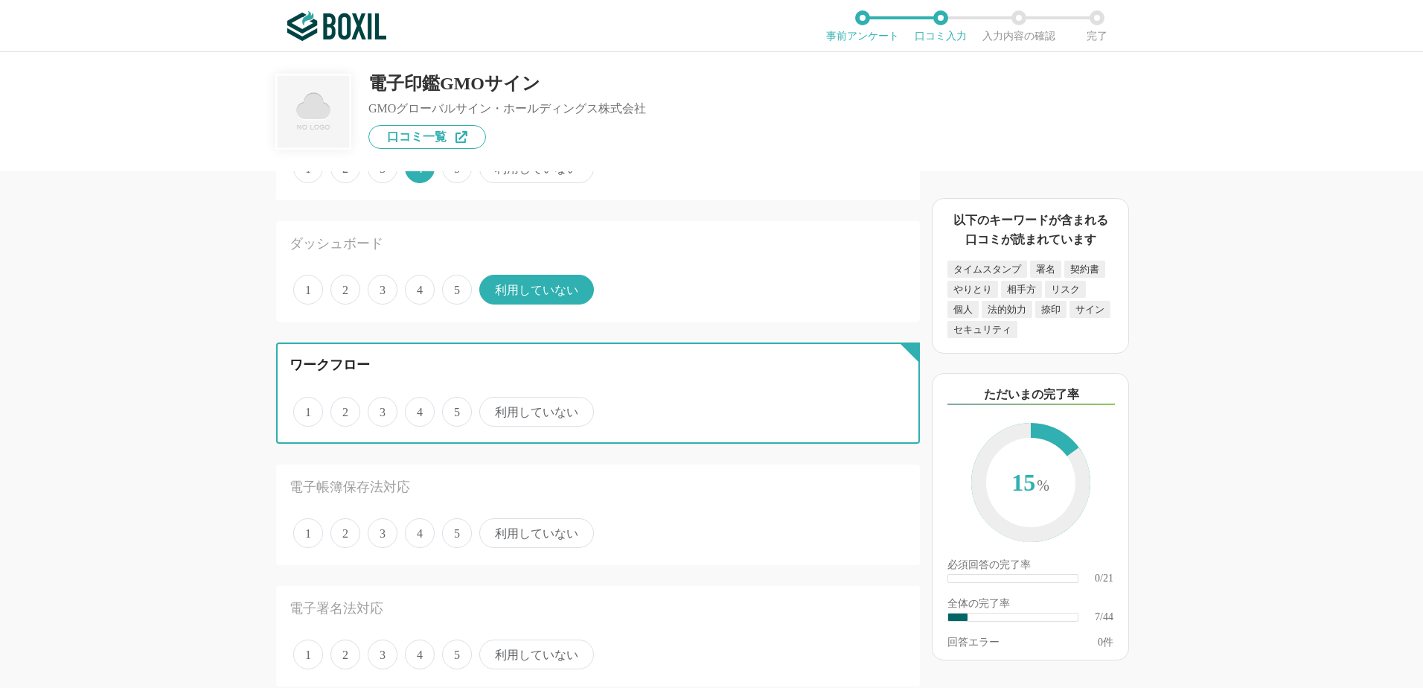
radio input "true"
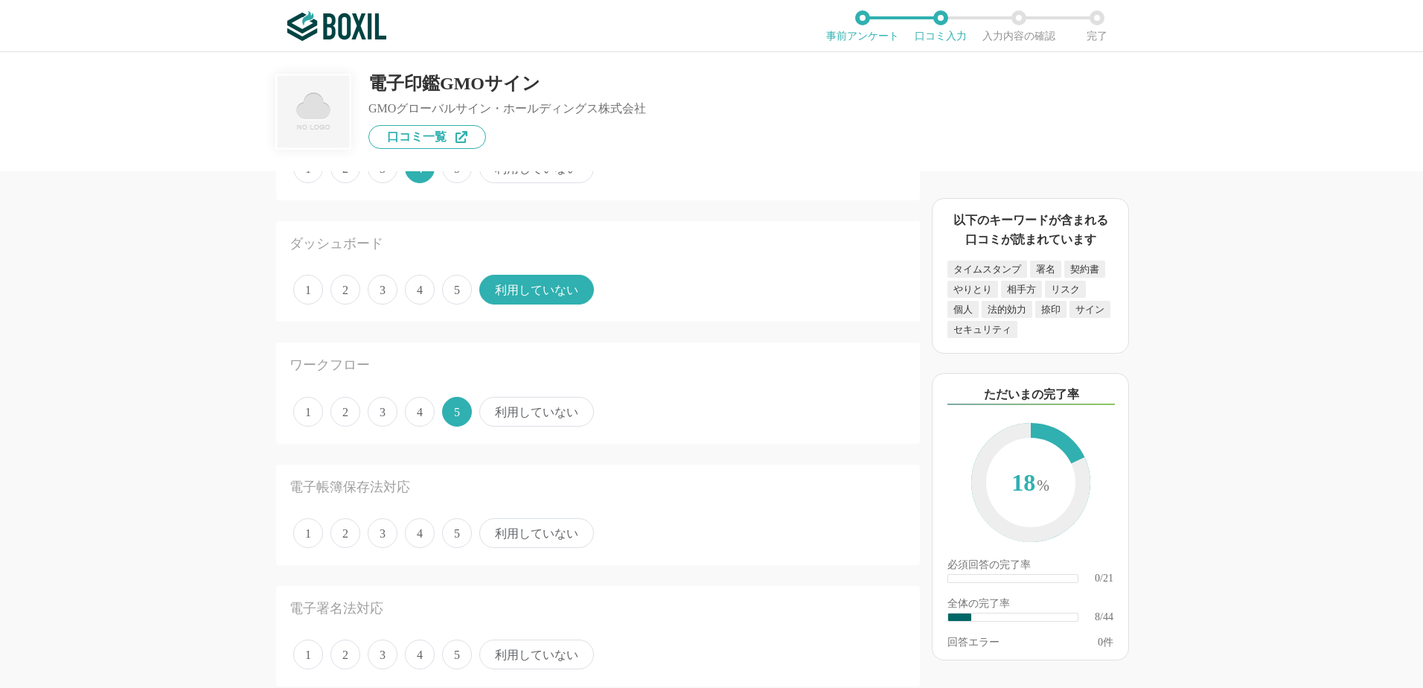
click at [460, 533] on span "5" at bounding box center [457, 533] width 30 height 30
click at [456, 530] on input "5" at bounding box center [451, 525] width 10 height 10
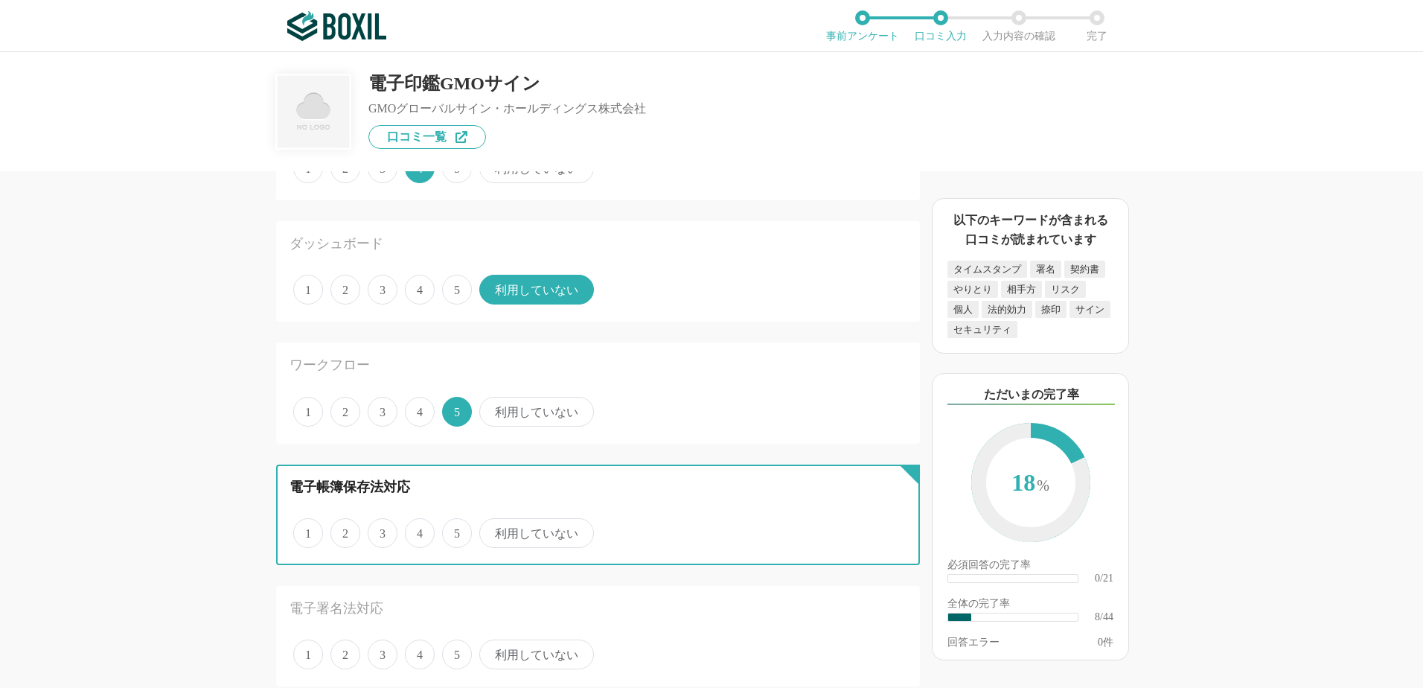
radio input "true"
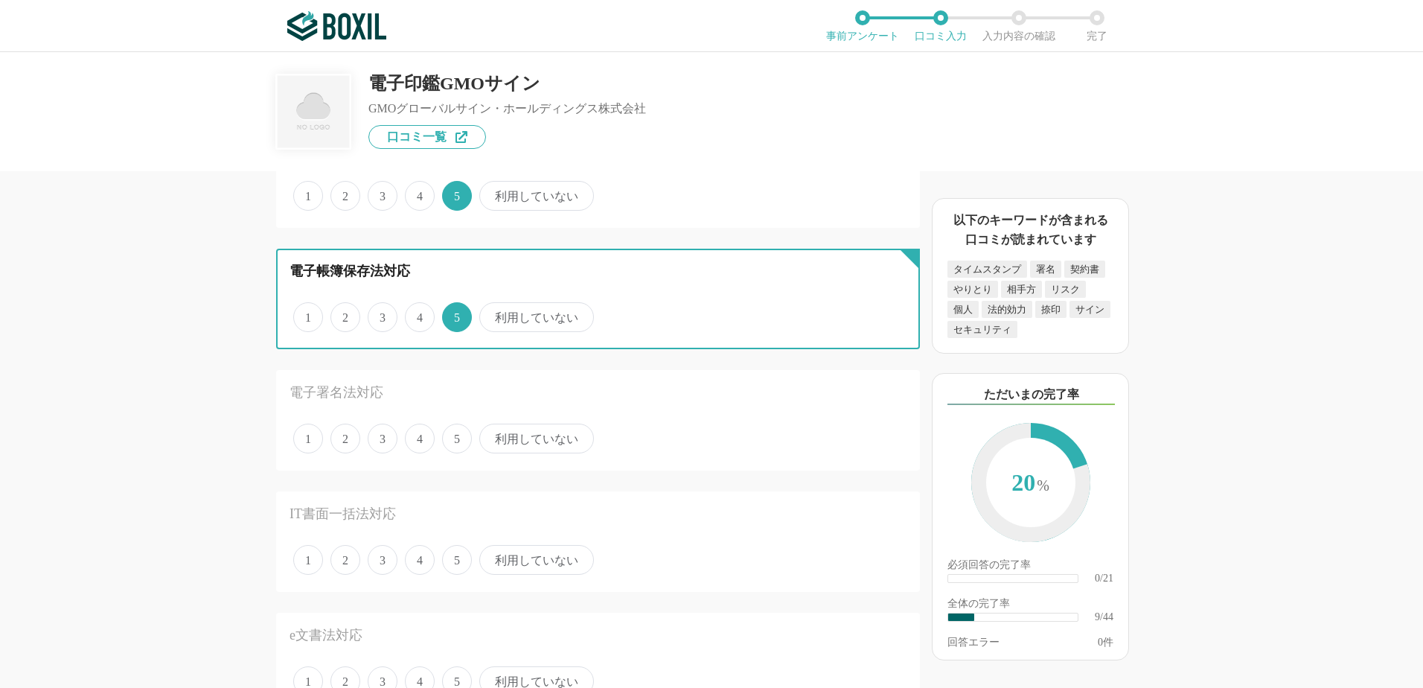
scroll to position [968, 0]
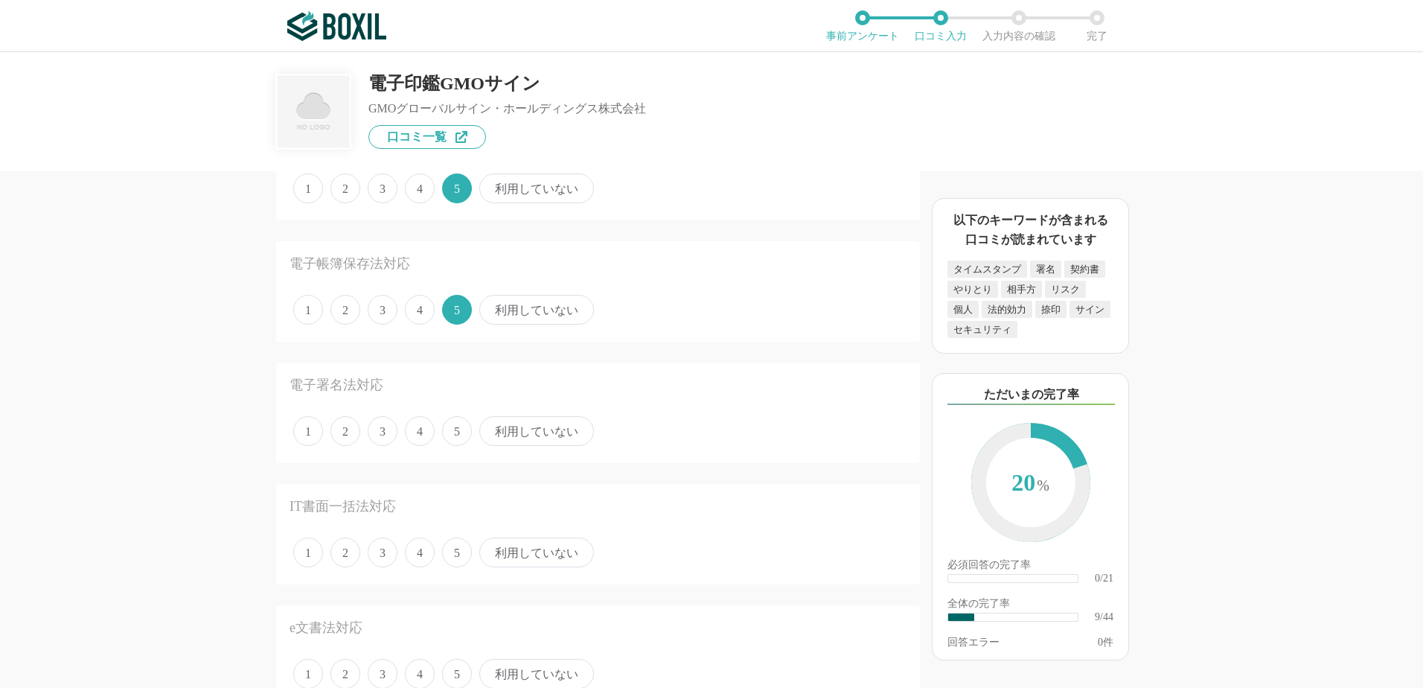
click at [464, 435] on span "5" at bounding box center [457, 431] width 30 height 30
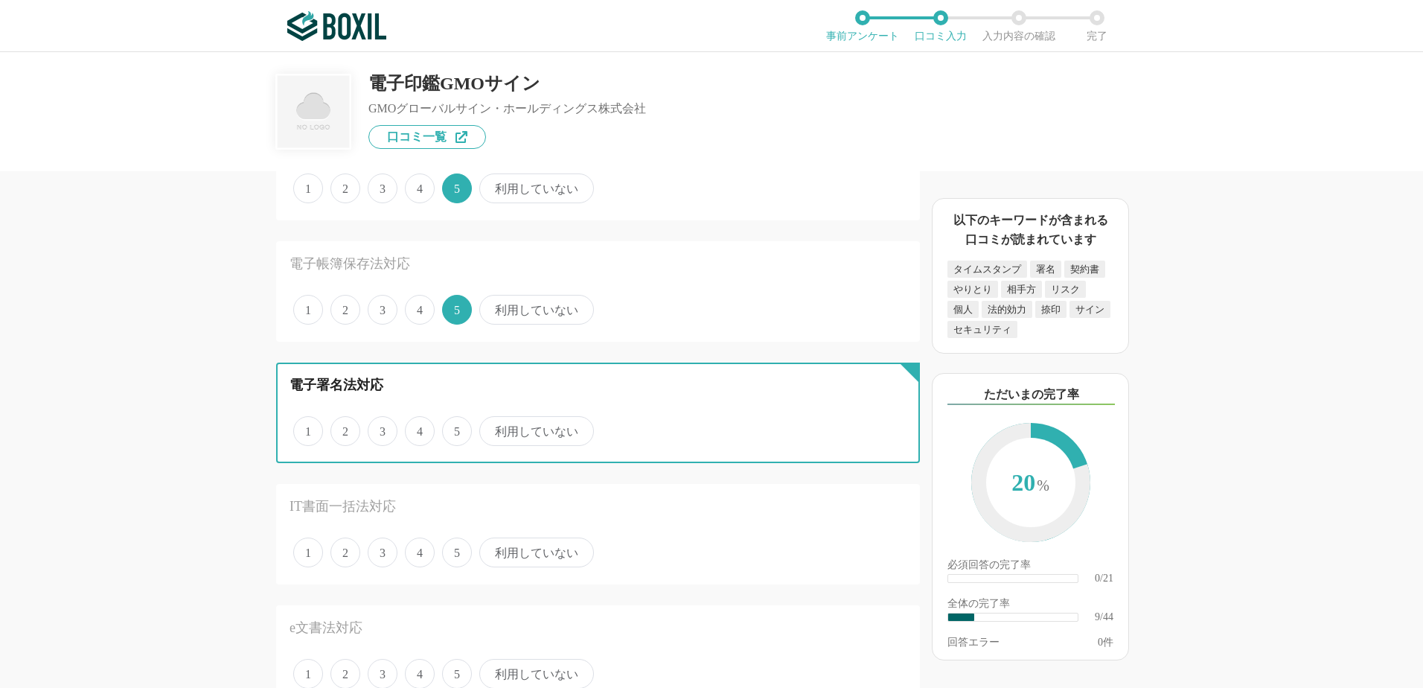
click at [456, 428] on input "5" at bounding box center [451, 423] width 10 height 10
radio input "true"
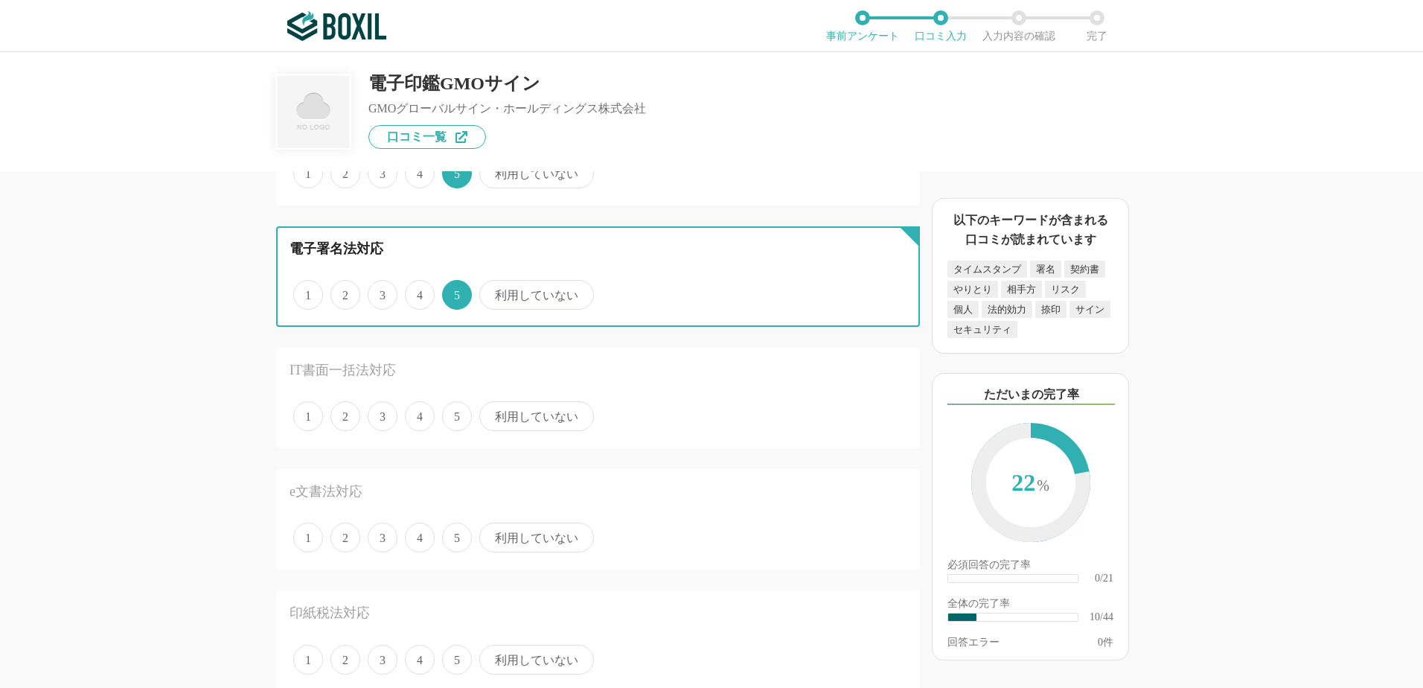
scroll to position [1116, 0]
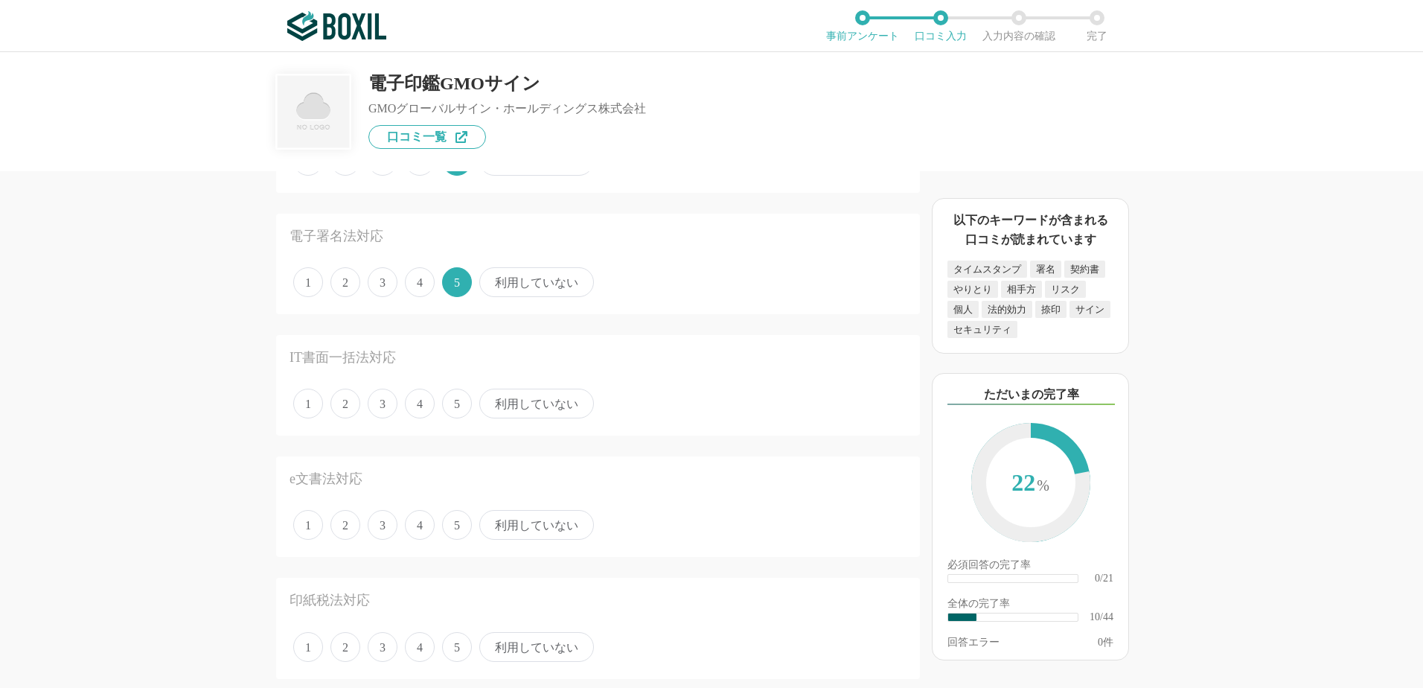
click at [456, 415] on span "5" at bounding box center [457, 404] width 30 height 30
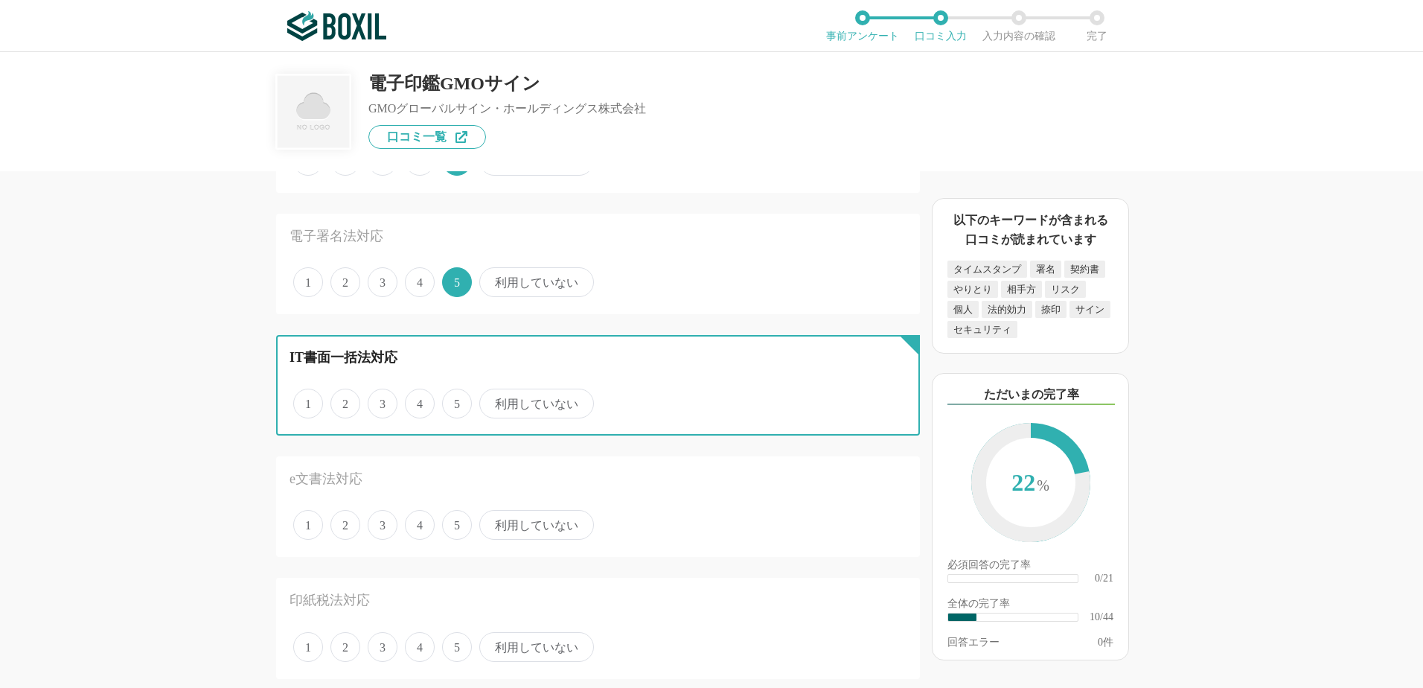
click at [456, 400] on input "5" at bounding box center [451, 396] width 10 height 10
radio input "true"
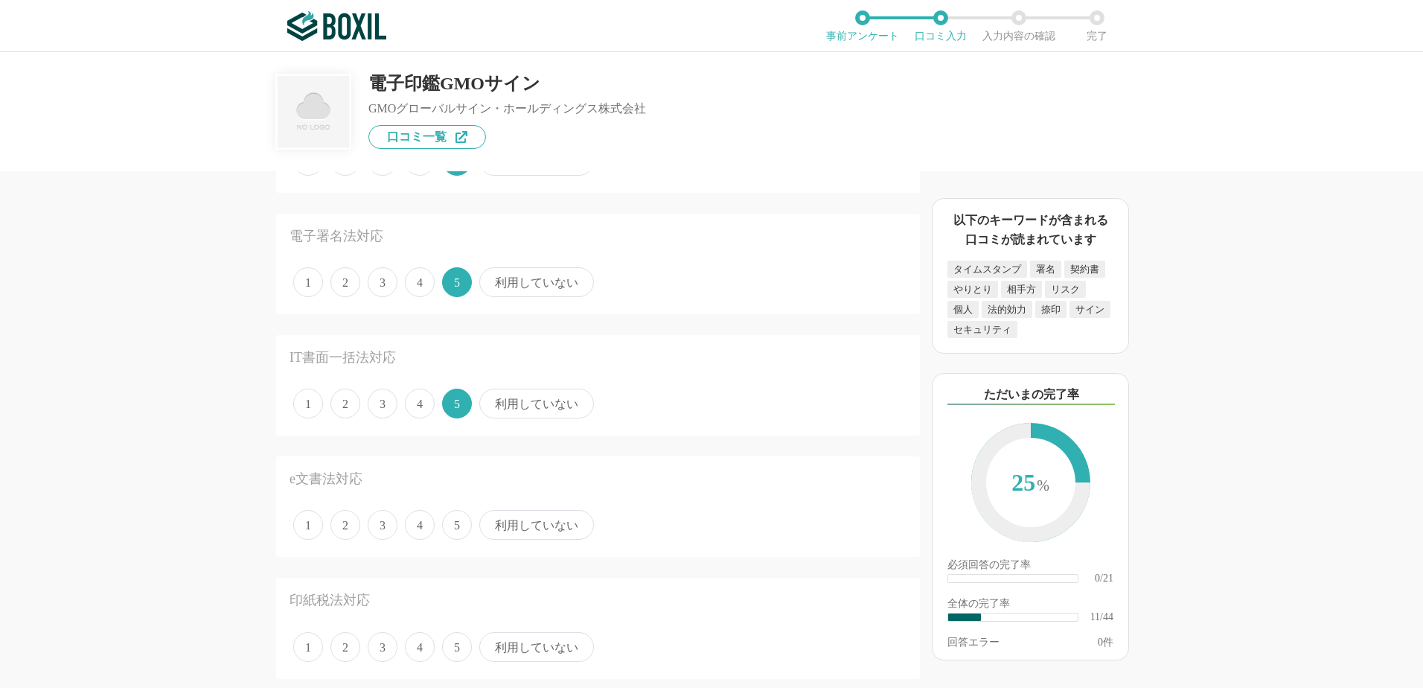
click at [460, 530] on span "5" at bounding box center [457, 525] width 30 height 30
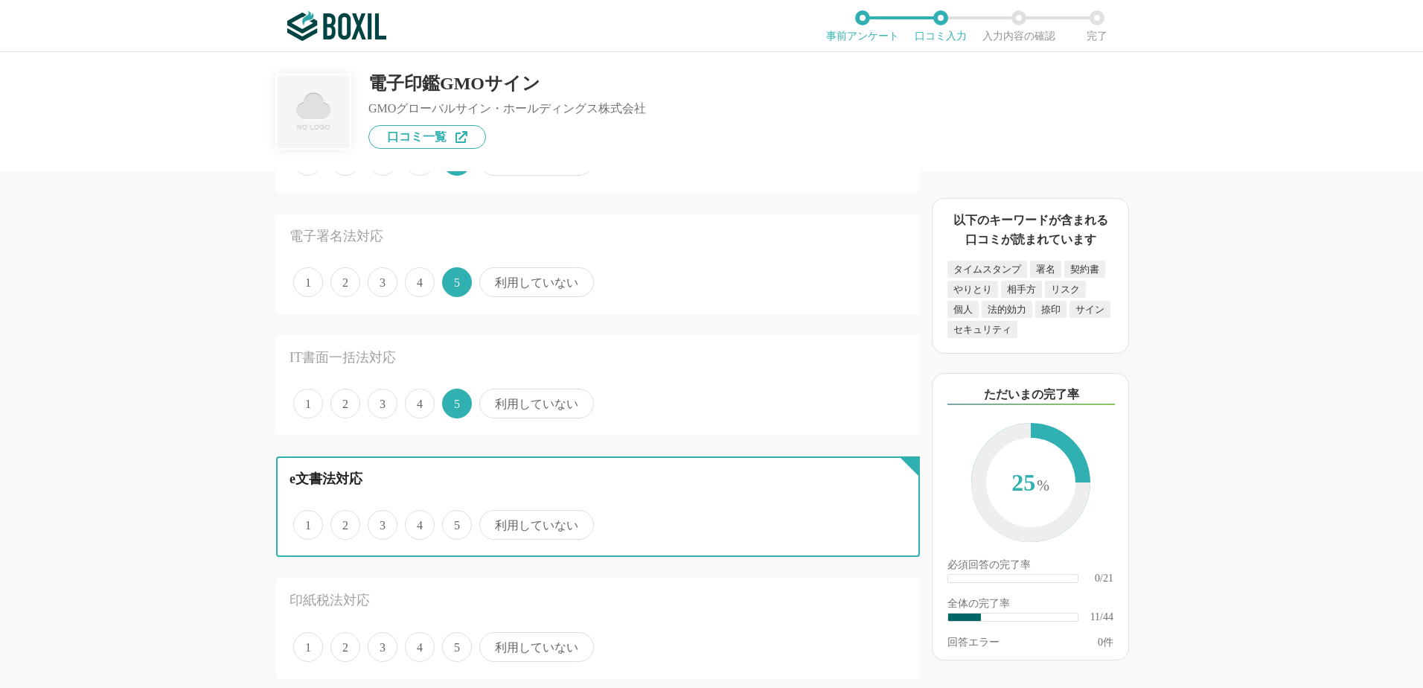
click at [456, 522] on input "5" at bounding box center [451, 517] width 10 height 10
radio input "true"
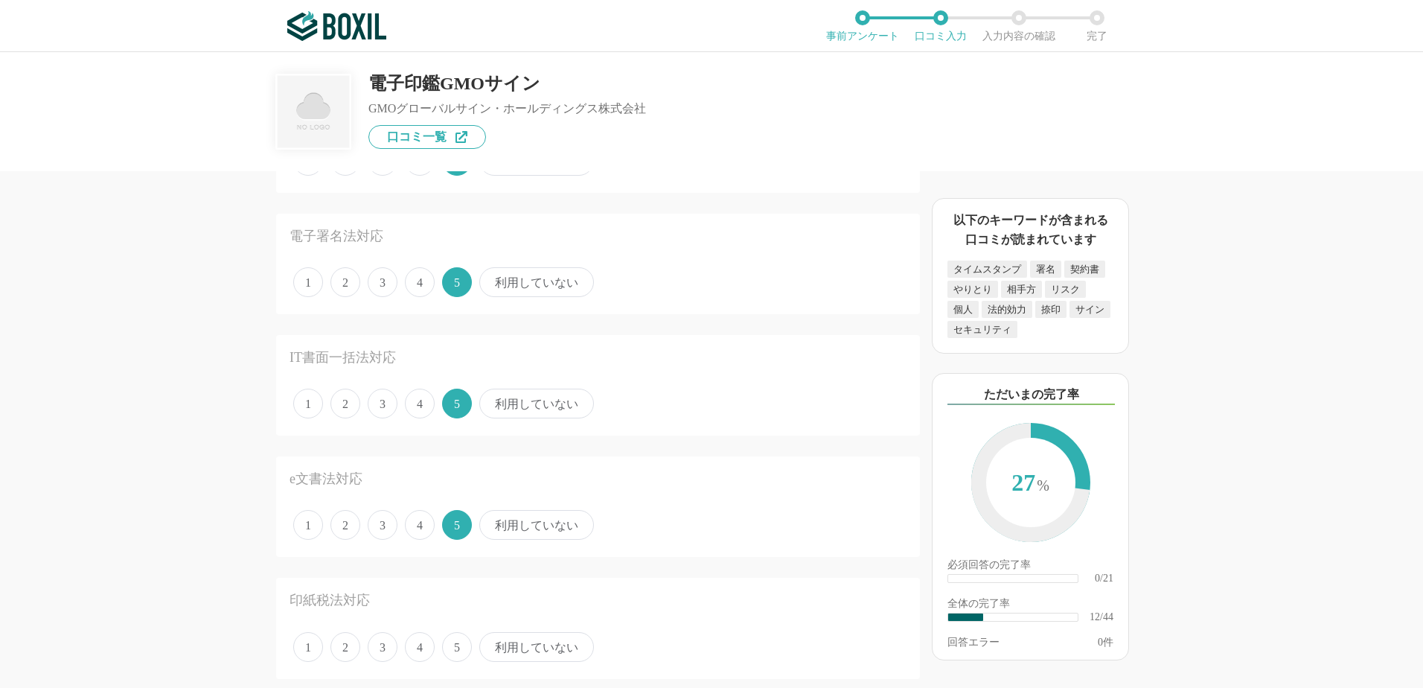
click at [461, 656] on span "5" at bounding box center [457, 647] width 30 height 30
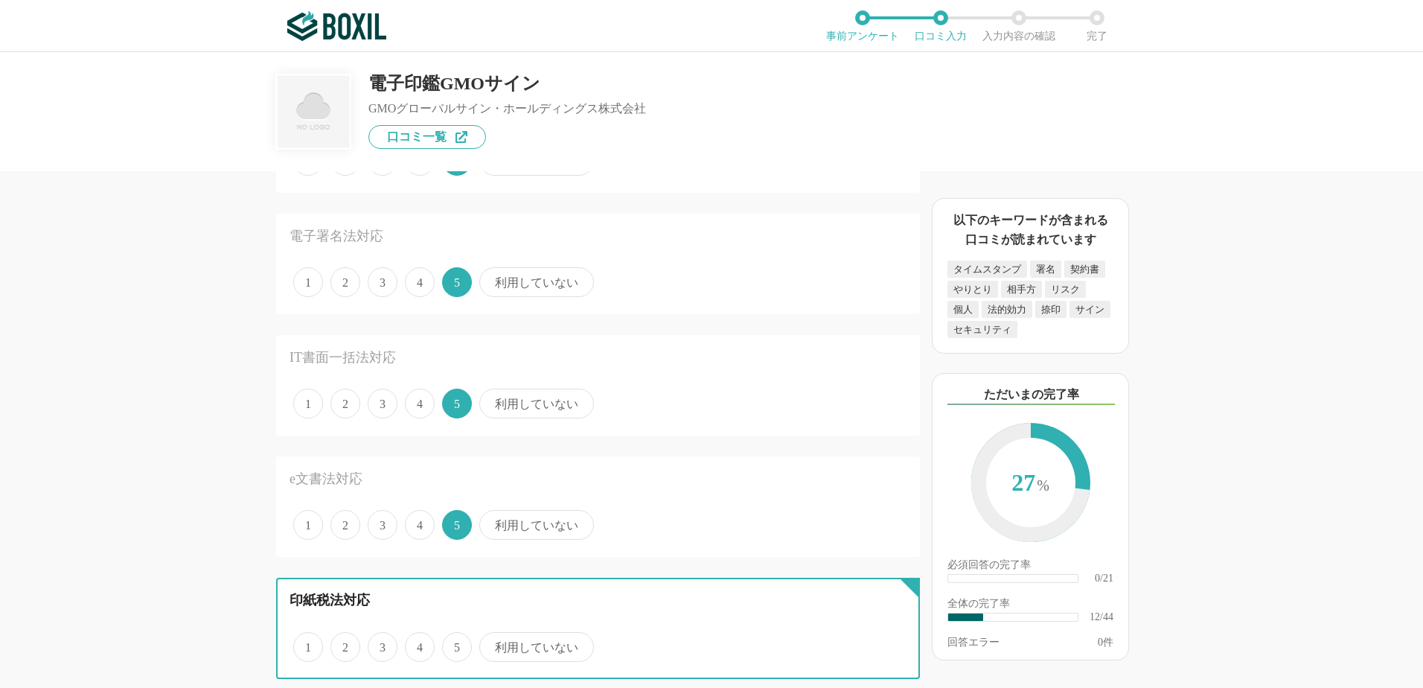
click at [456, 644] on input "5" at bounding box center [451, 639] width 10 height 10
radio input "true"
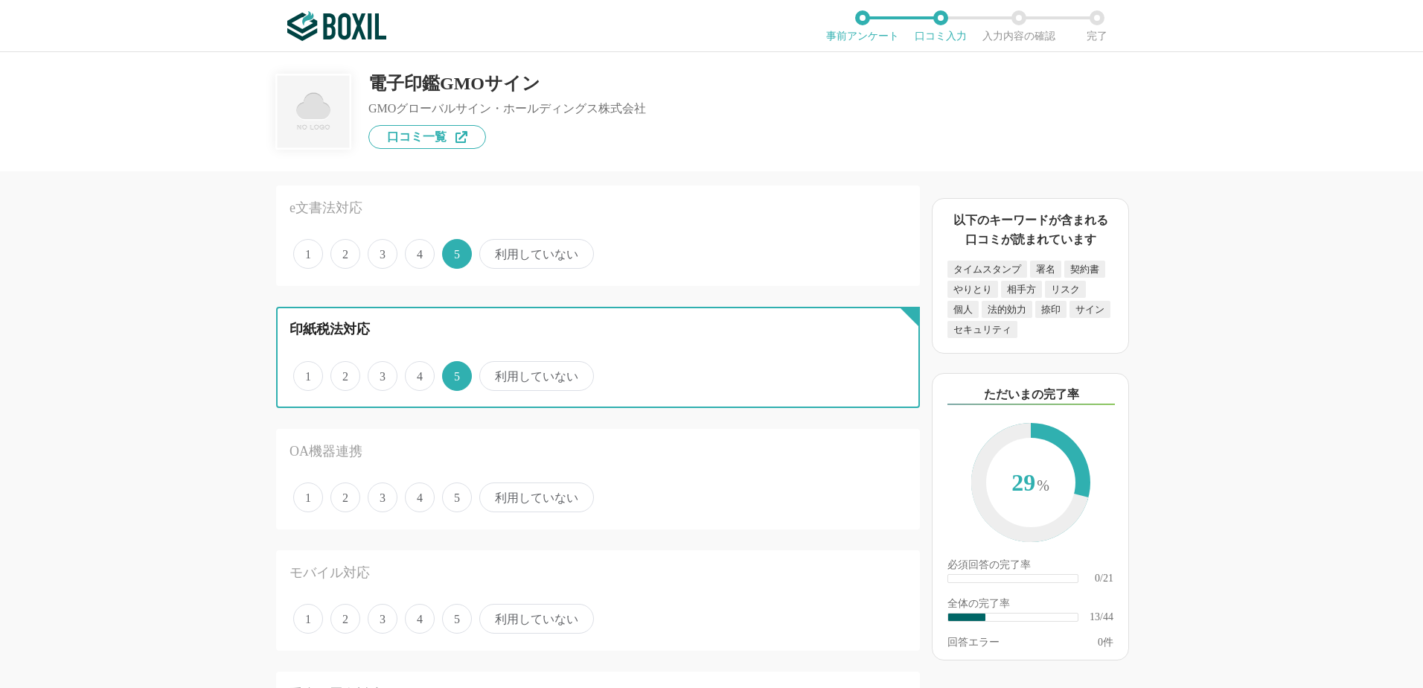
scroll to position [1414, 0]
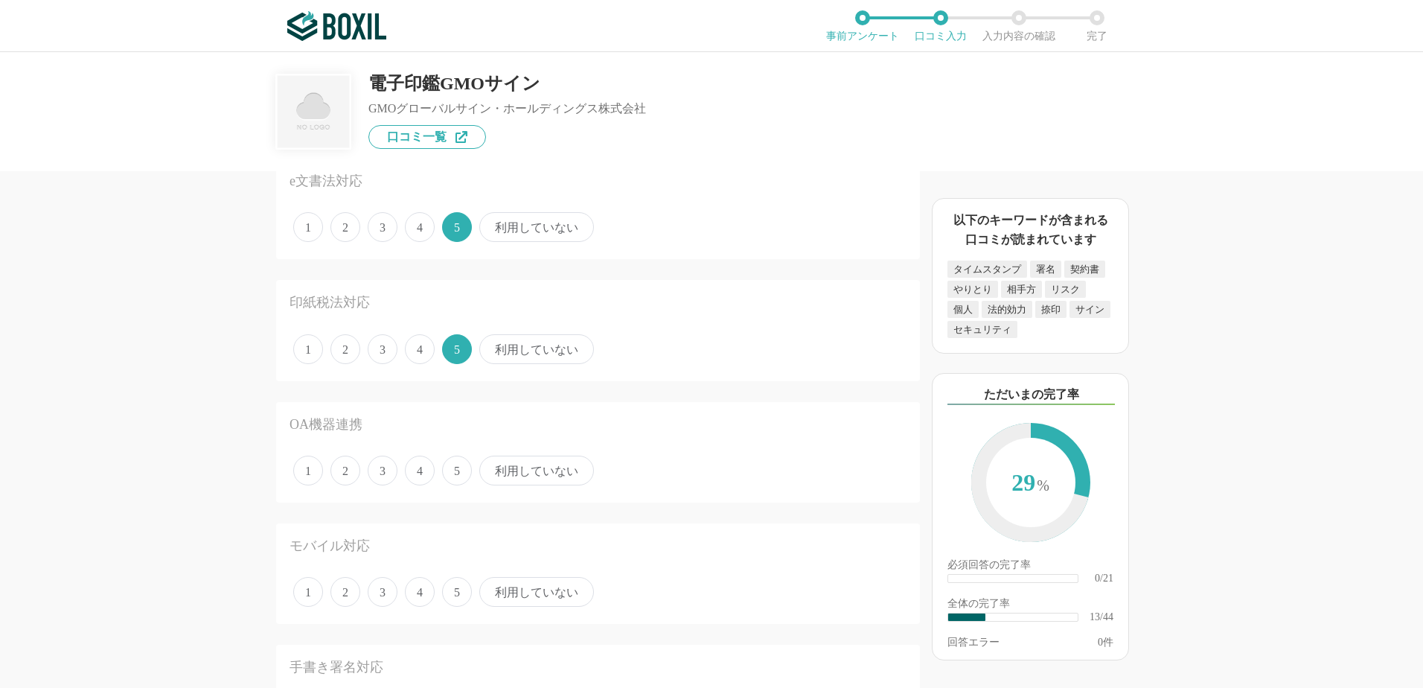
click at [459, 467] on span "5" at bounding box center [457, 471] width 30 height 30
click at [456, 467] on input "5" at bounding box center [451, 463] width 10 height 10
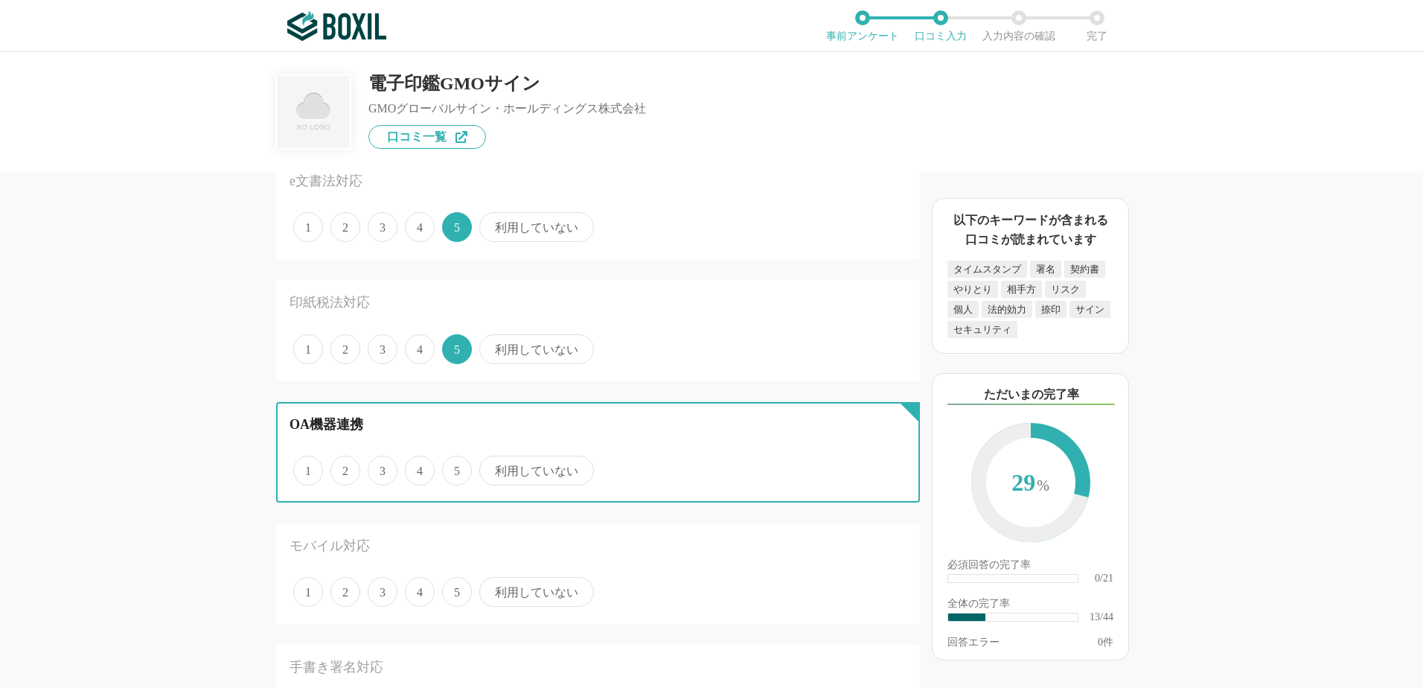
radio input "true"
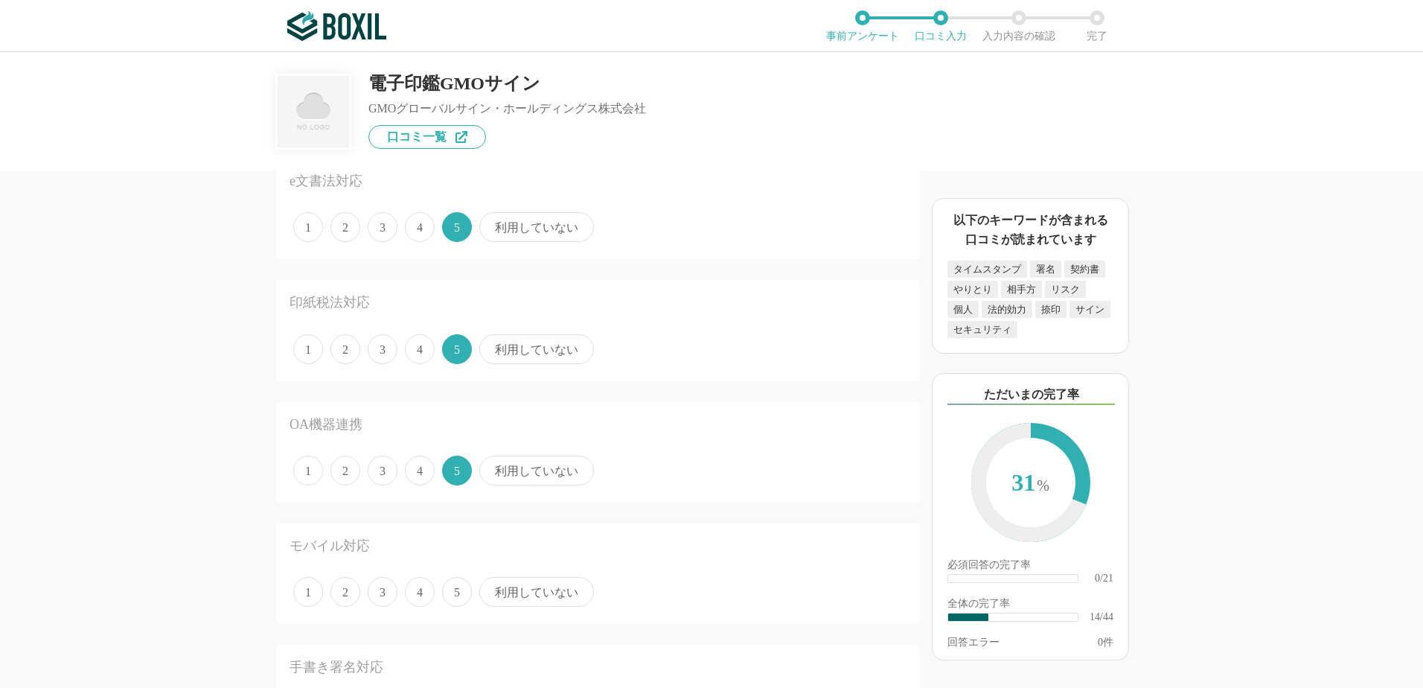
click at [526, 589] on span "利用していない" at bounding box center [536, 592] width 115 height 30
click at [493, 589] on input "利用していない" at bounding box center [488, 584] width 10 height 10
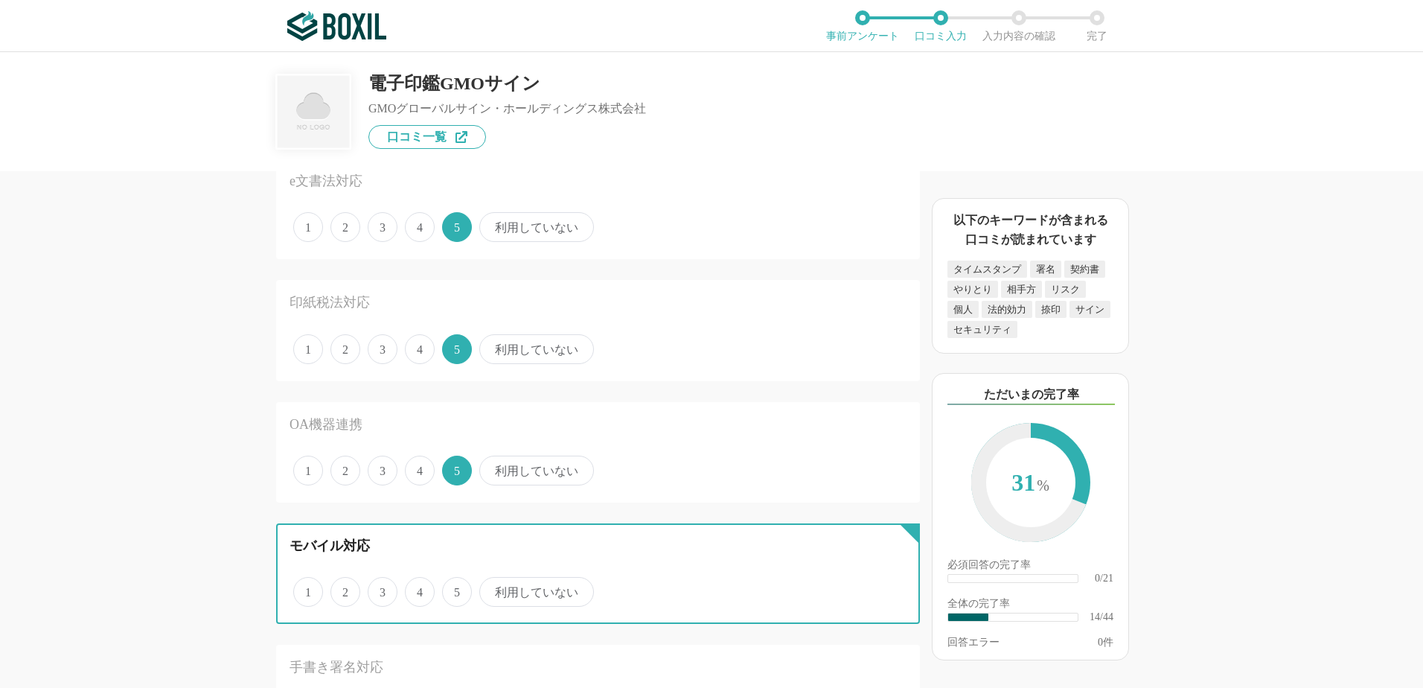
radio input "true"
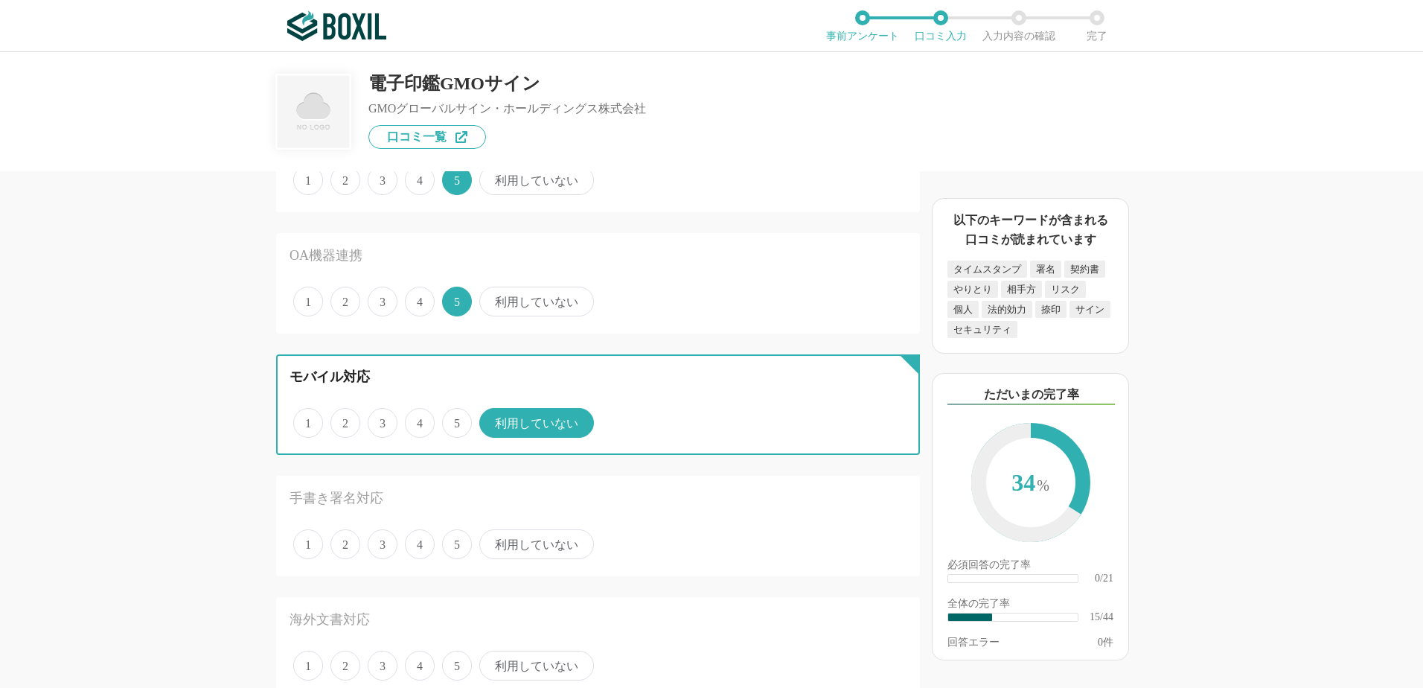
scroll to position [1712, 0]
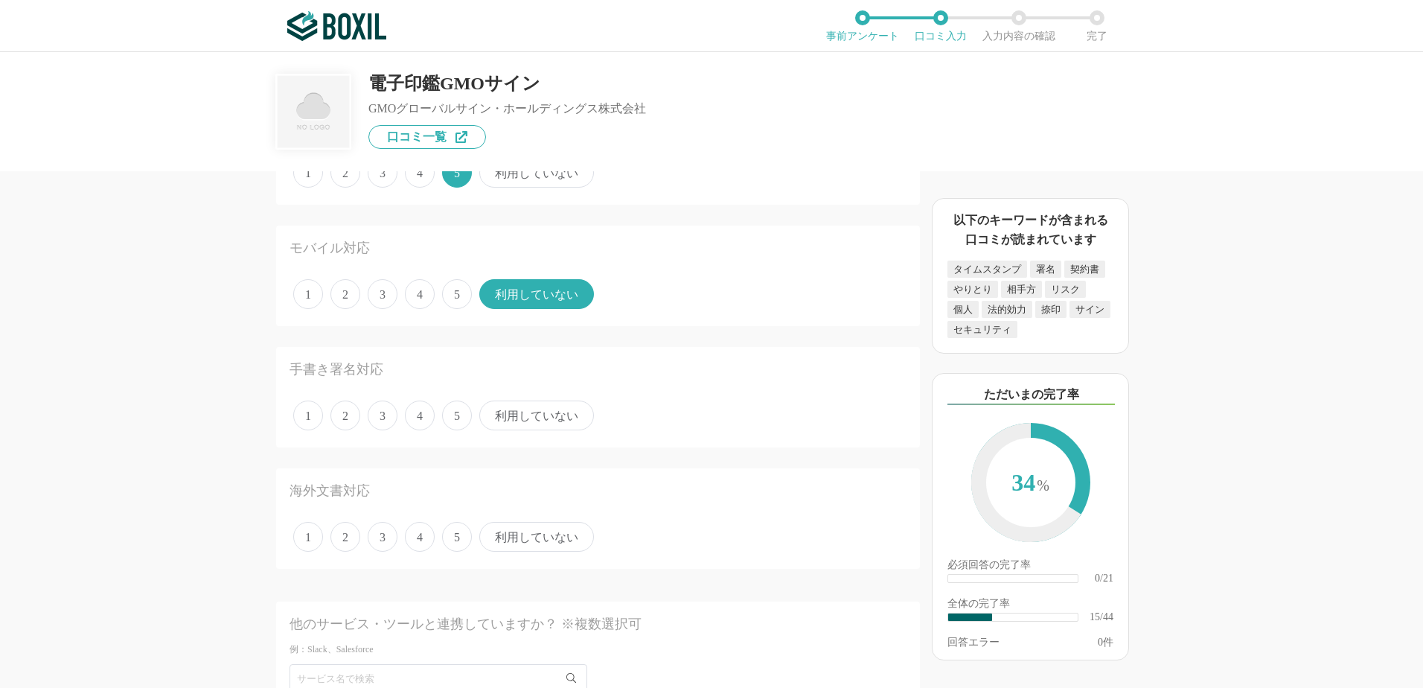
click at [451, 421] on span "5" at bounding box center [457, 415] width 30 height 30
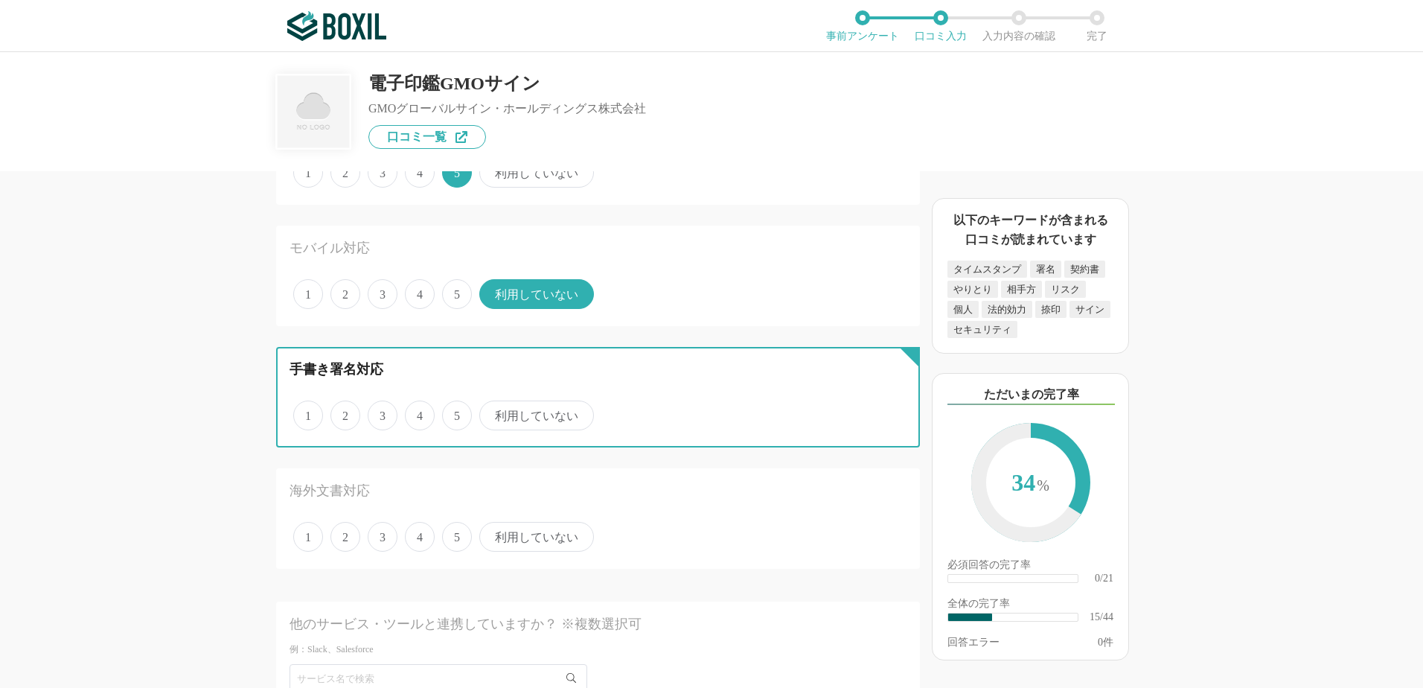
click at [451, 412] on input "5" at bounding box center [451, 408] width 10 height 10
radio input "true"
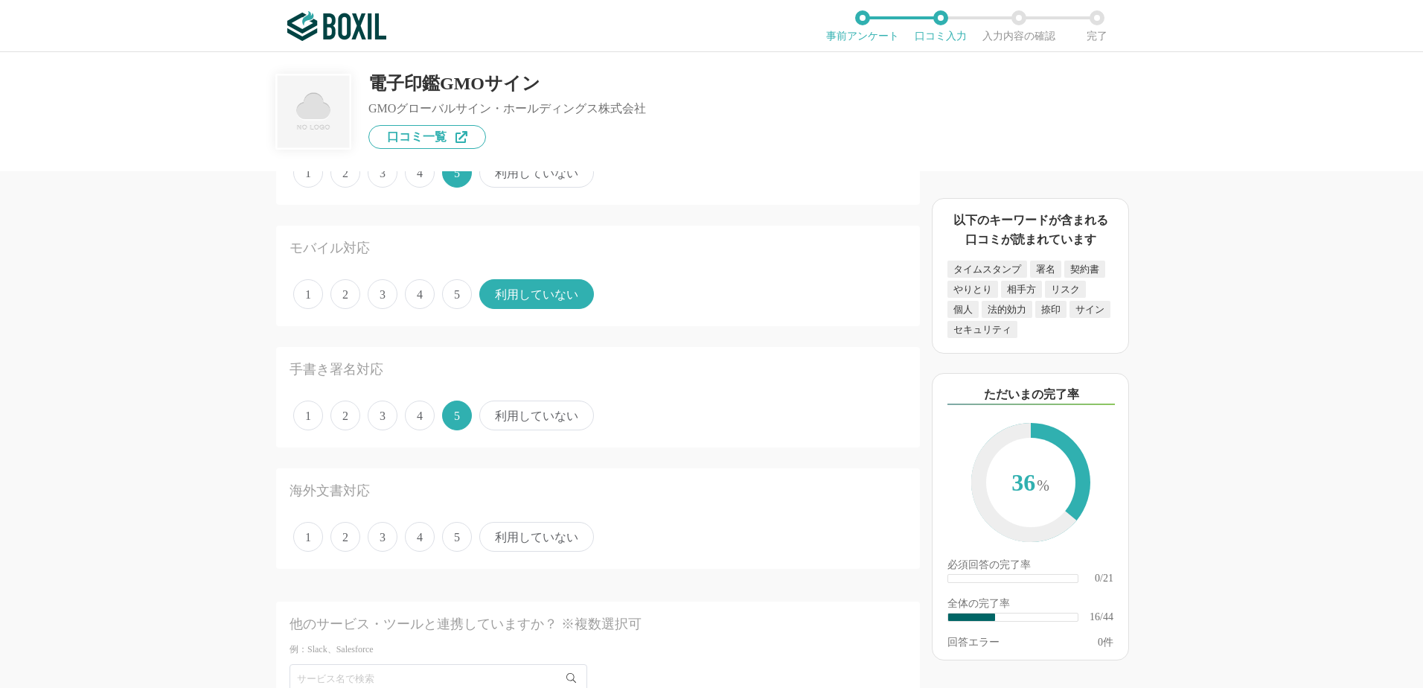
click at [461, 537] on span "5" at bounding box center [457, 537] width 30 height 30
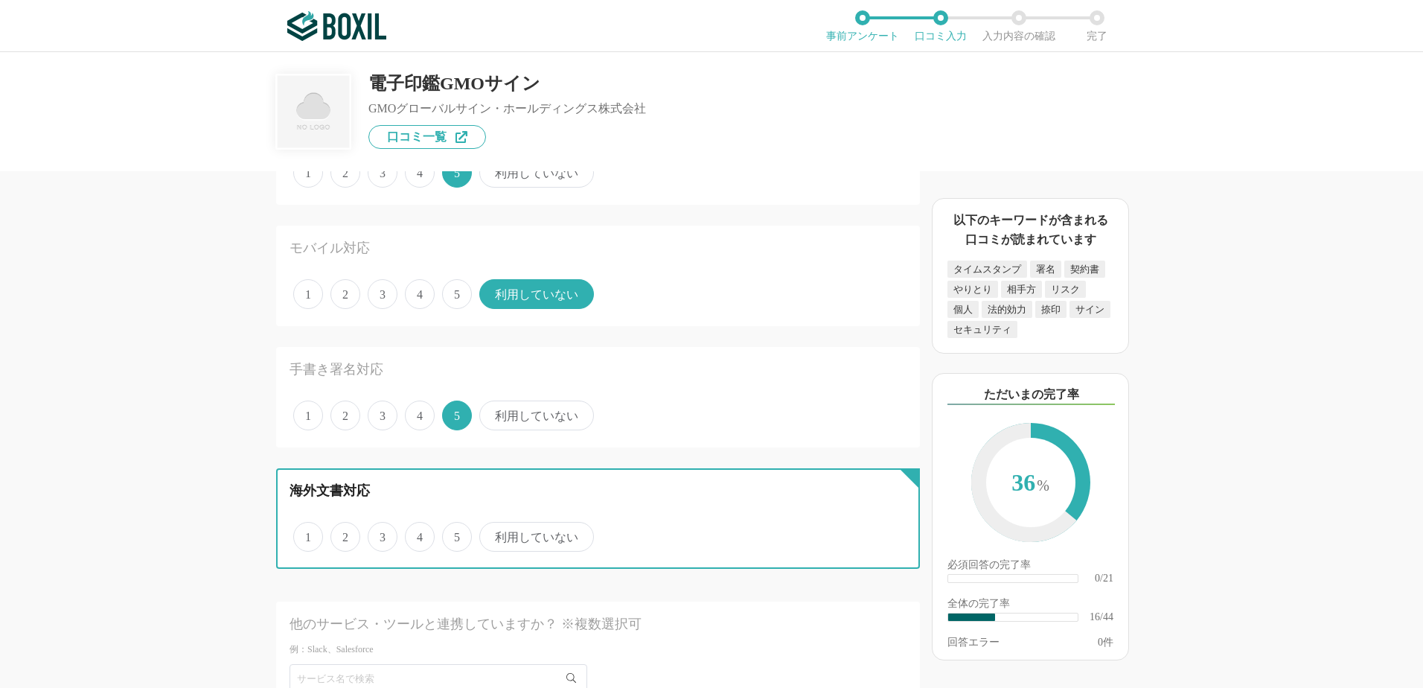
click at [456, 534] on input "5" at bounding box center [451, 529] width 10 height 10
radio input "true"
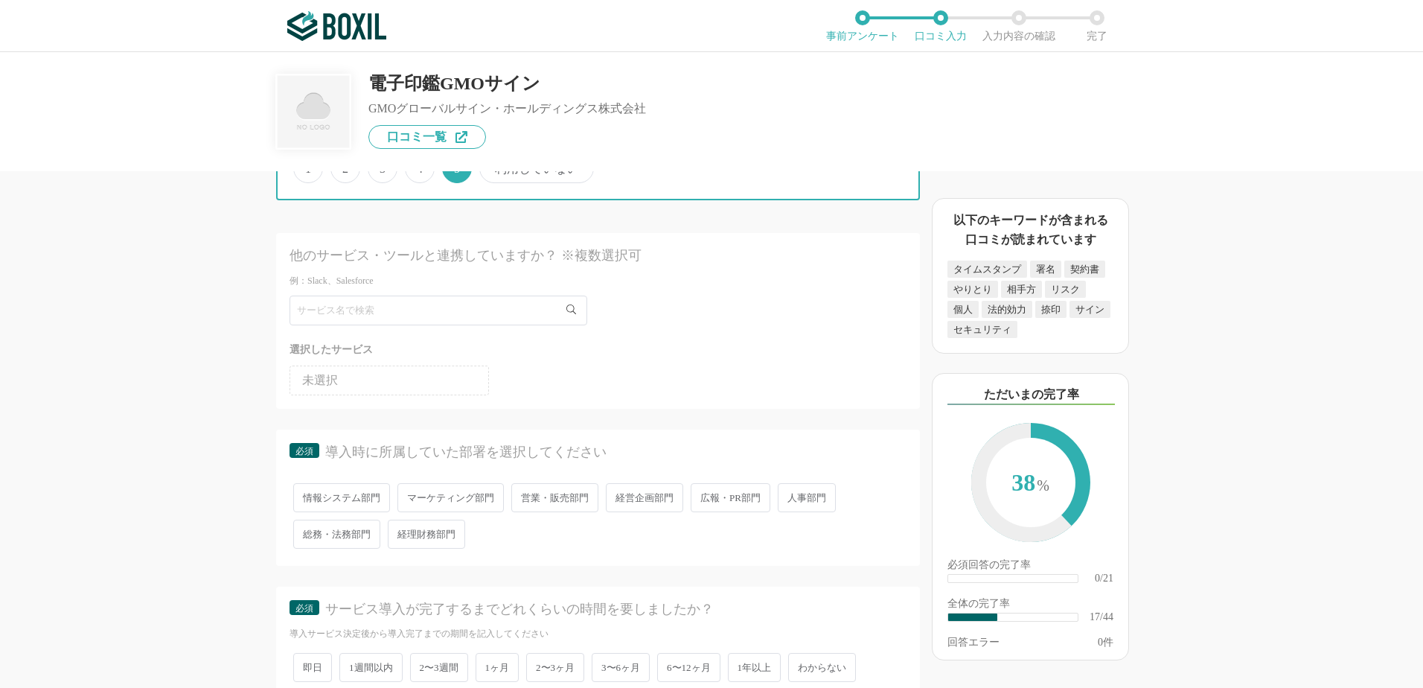
scroll to position [2084, 0]
click at [334, 530] on span "総務・法務部門" at bounding box center [336, 530] width 87 height 29
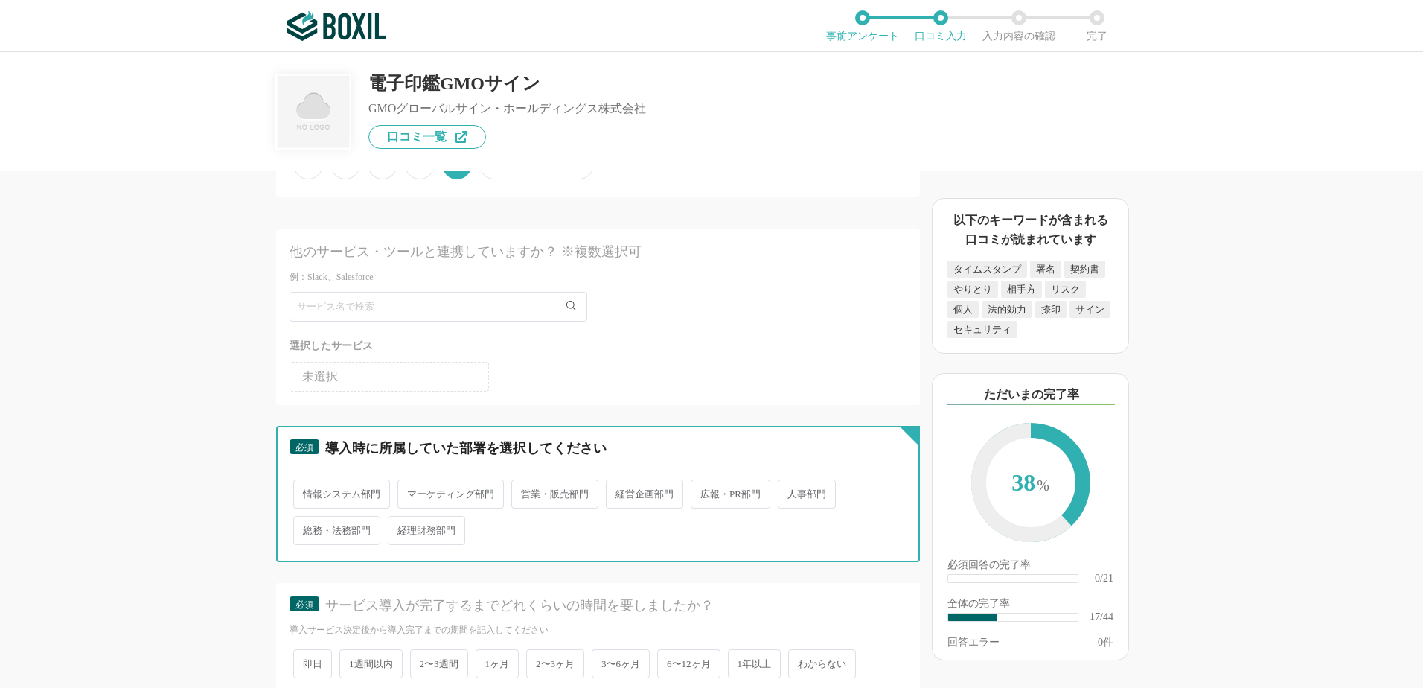
click at [307, 528] on input "総務・法務部門" at bounding box center [302, 523] width 10 height 10
radio input "true"
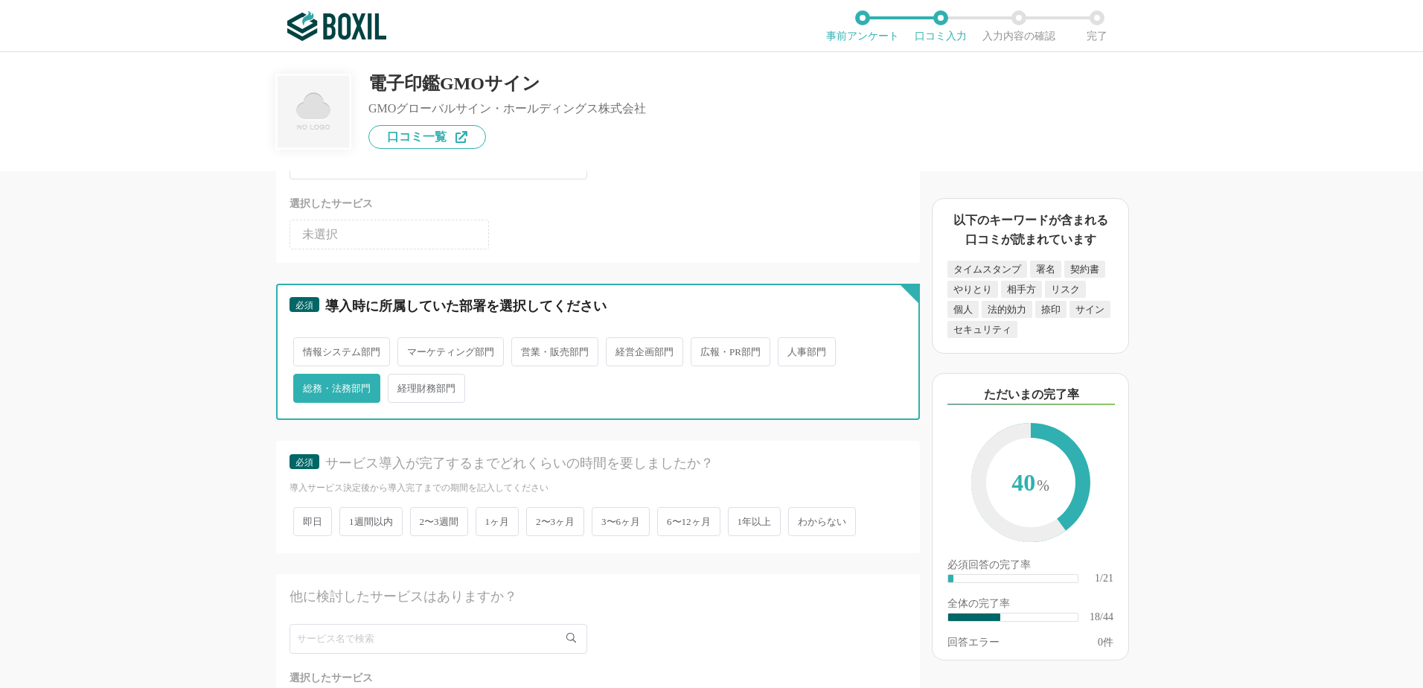
scroll to position [2233, 0]
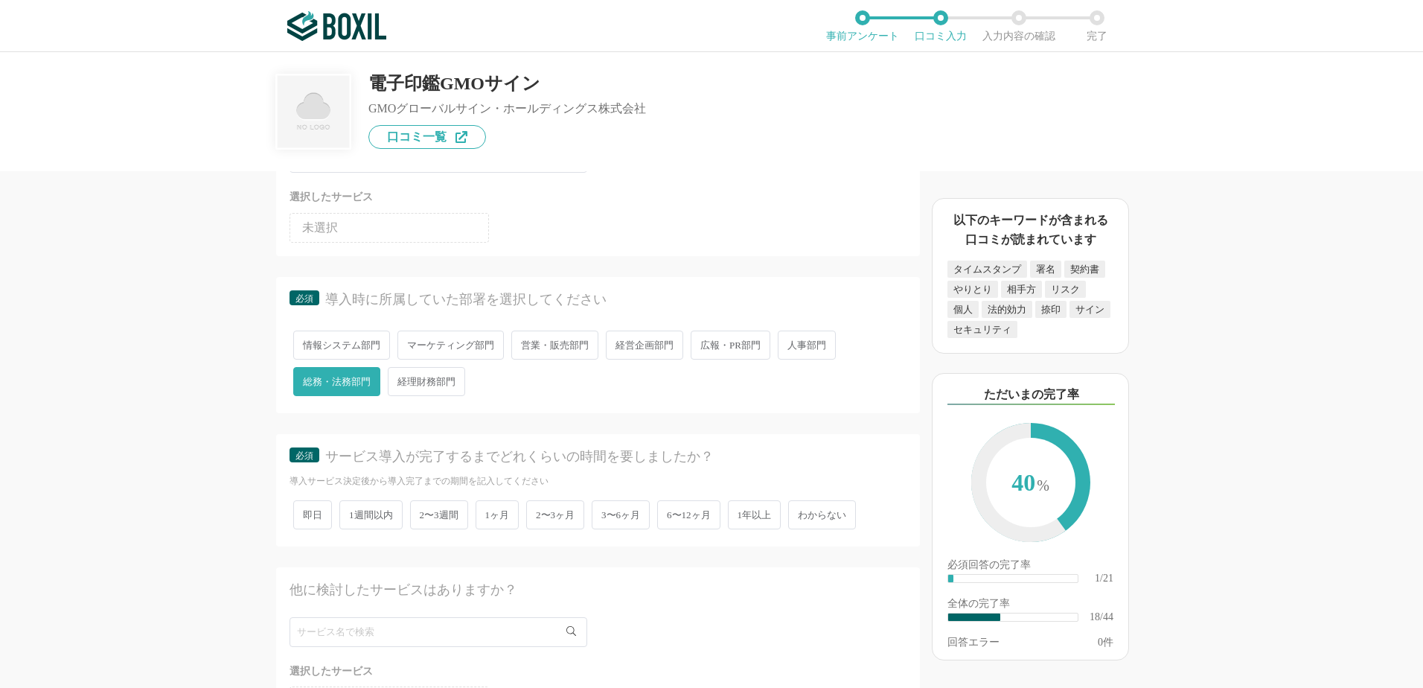
click at [307, 518] on span "即日" at bounding box center [312, 514] width 39 height 29
click at [307, 512] on input "即日" at bounding box center [302, 507] width 10 height 10
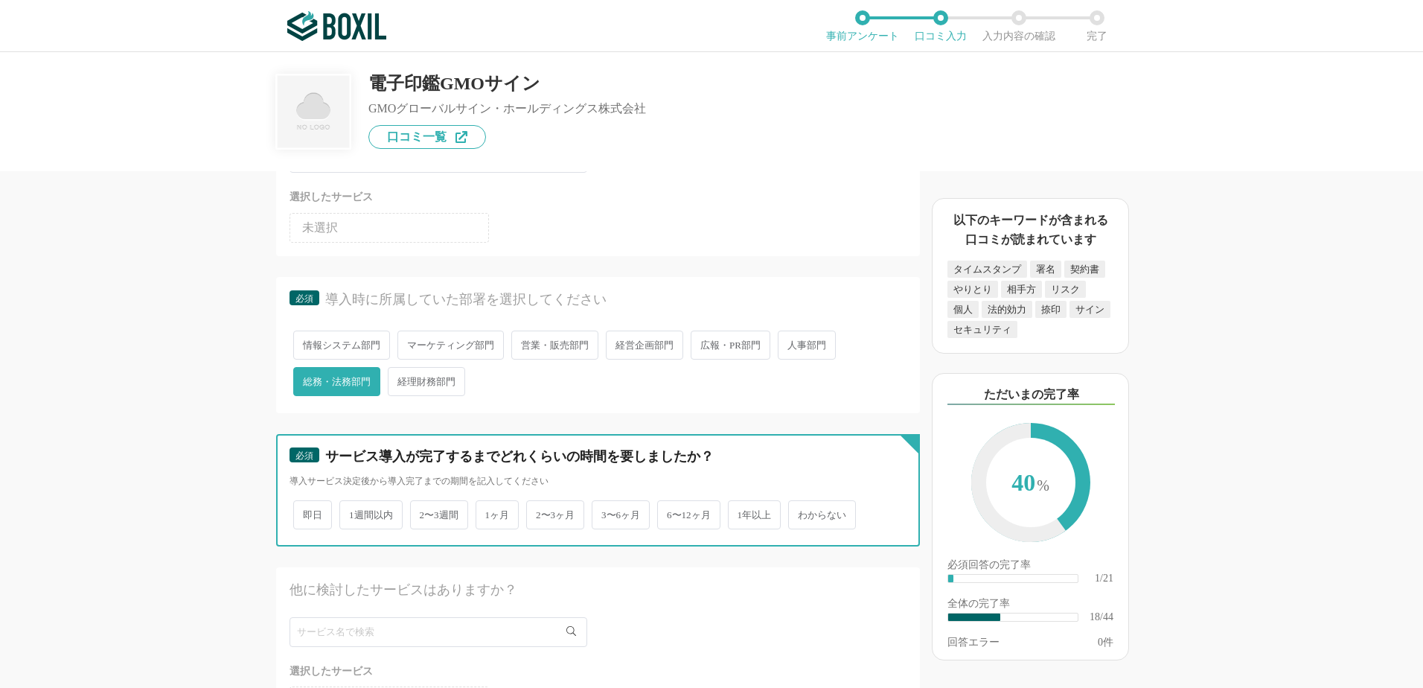
radio input "true"
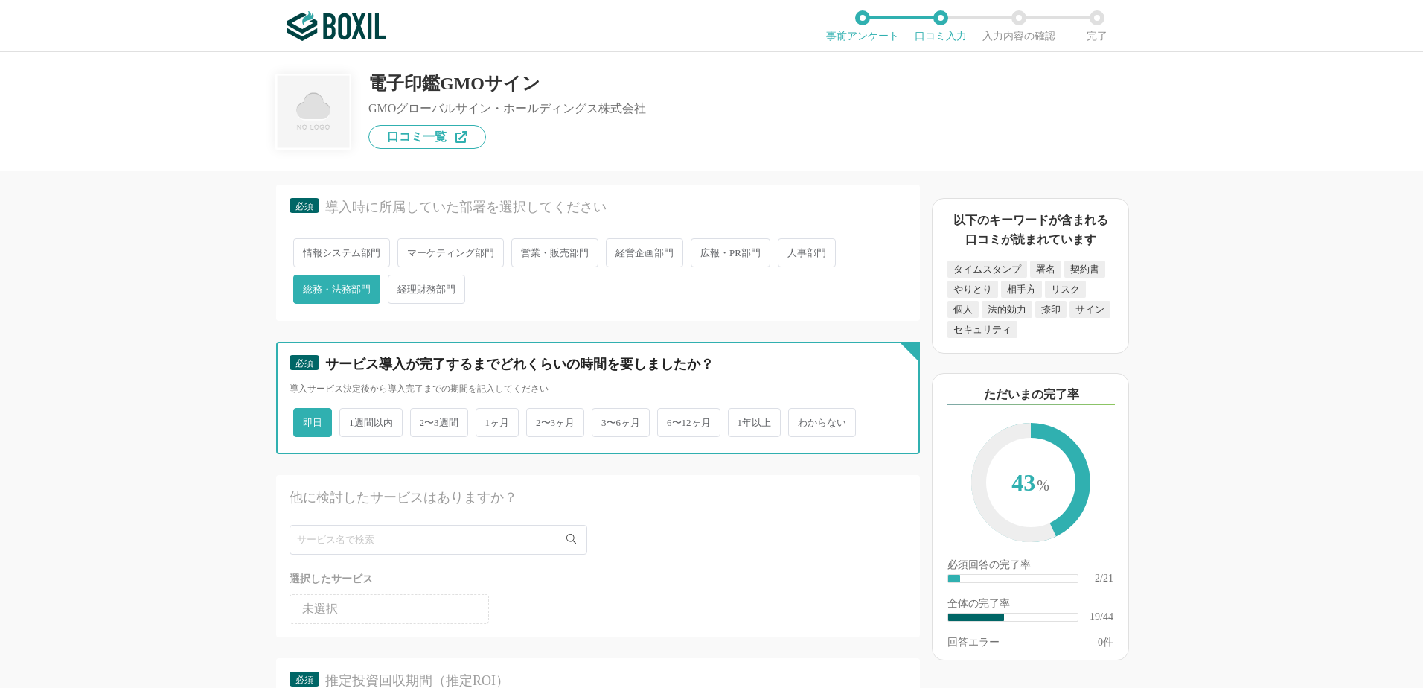
scroll to position [2531, 0]
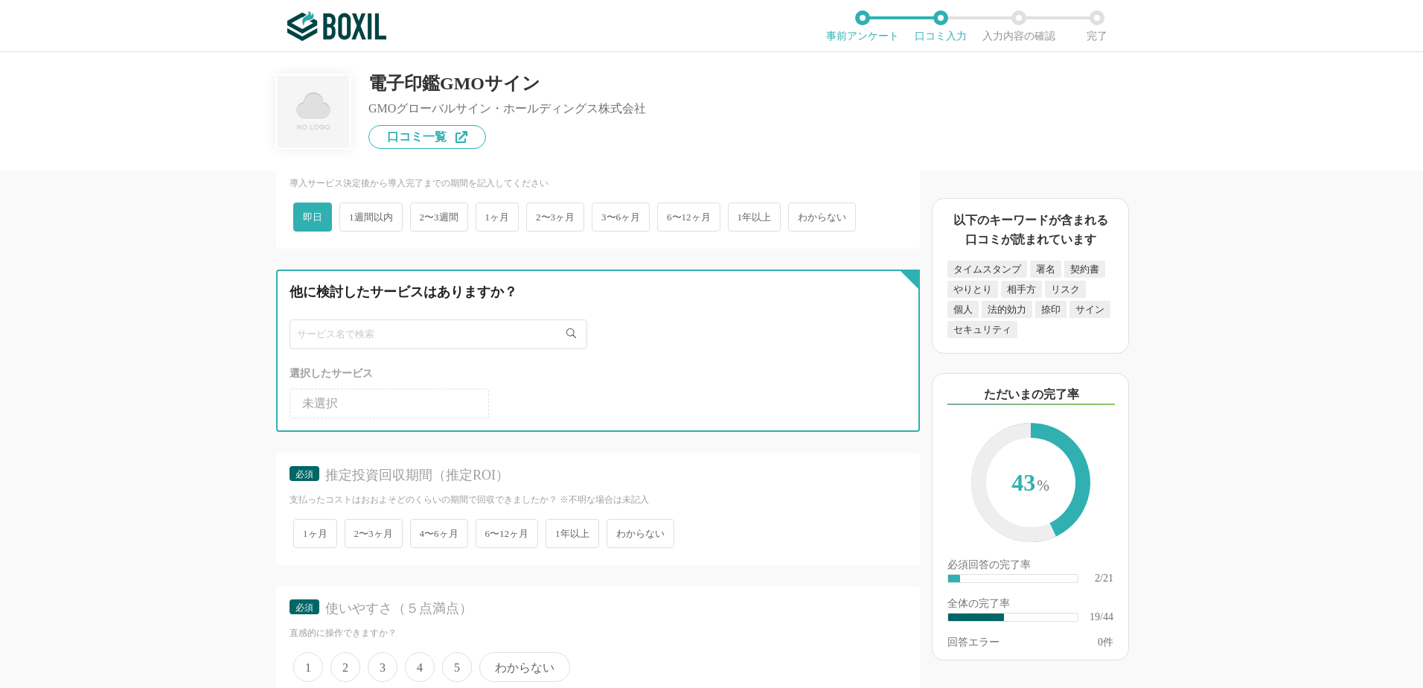
click at [473, 330] on input "text" at bounding box center [439, 334] width 298 height 30
type input "クラウドサイン"
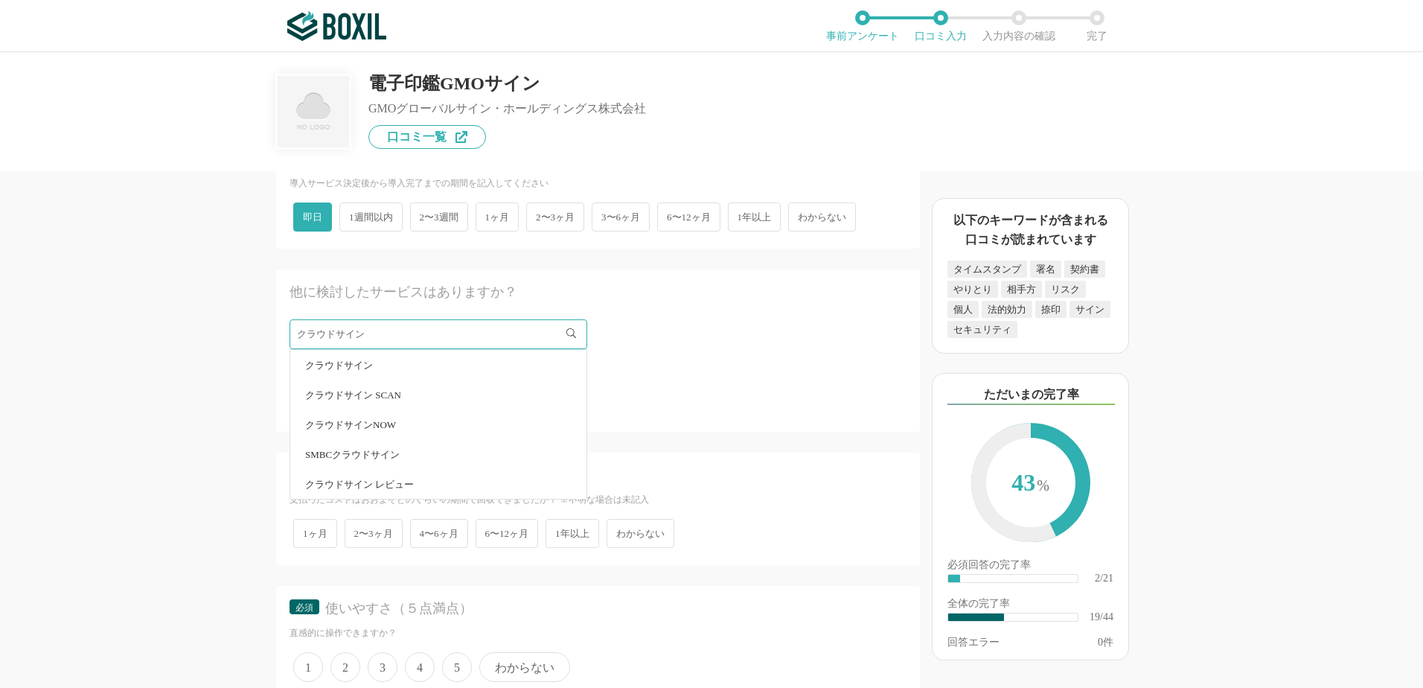
click at [333, 368] on span "クラウドサイン" at bounding box center [339, 365] width 68 height 10
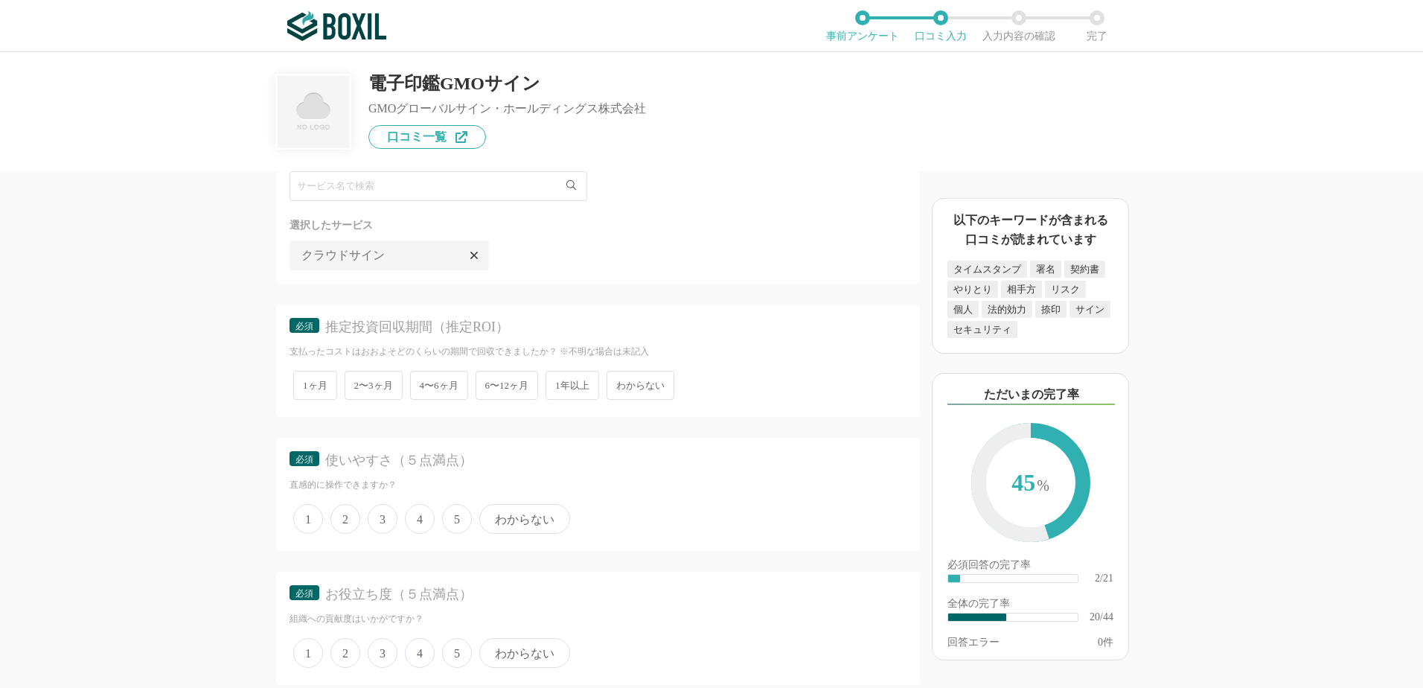
scroll to position [2680, 0]
click at [415, 516] on span "4" at bounding box center [420, 518] width 30 height 30
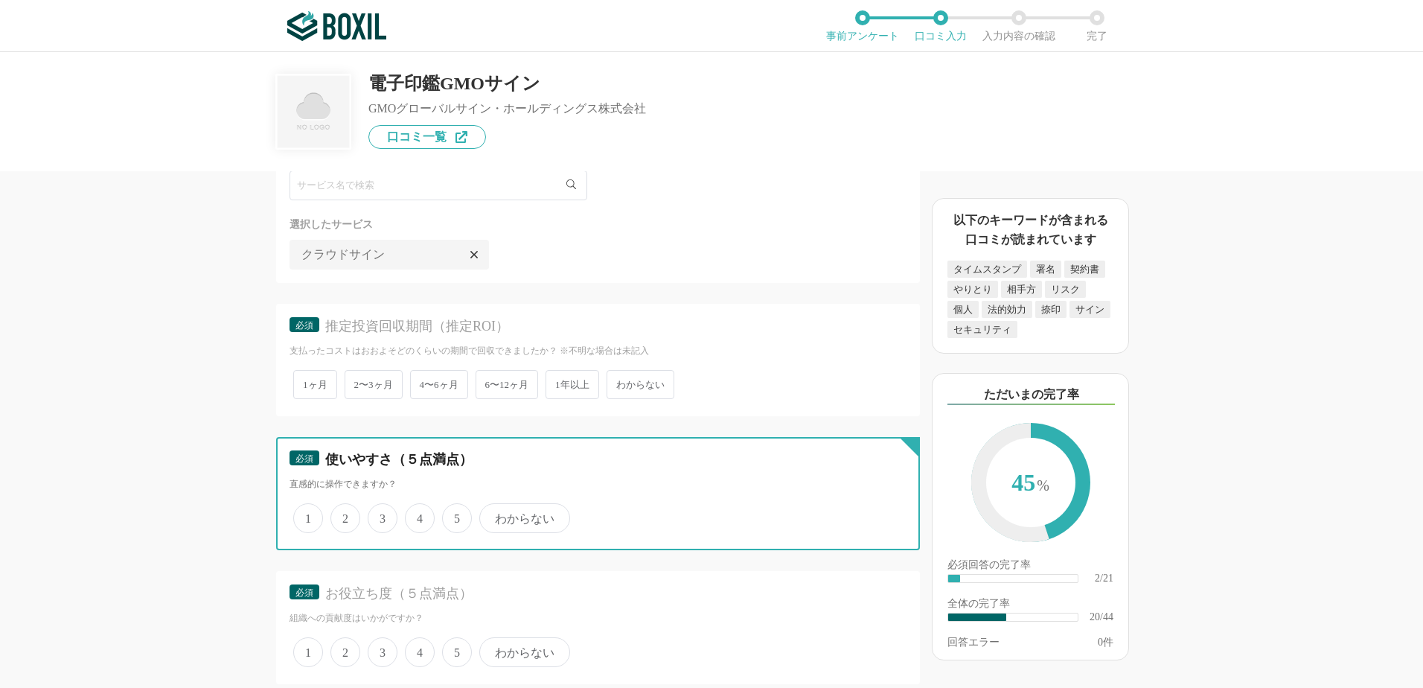
click at [415, 515] on input "4" at bounding box center [414, 510] width 10 height 10
radio input "true"
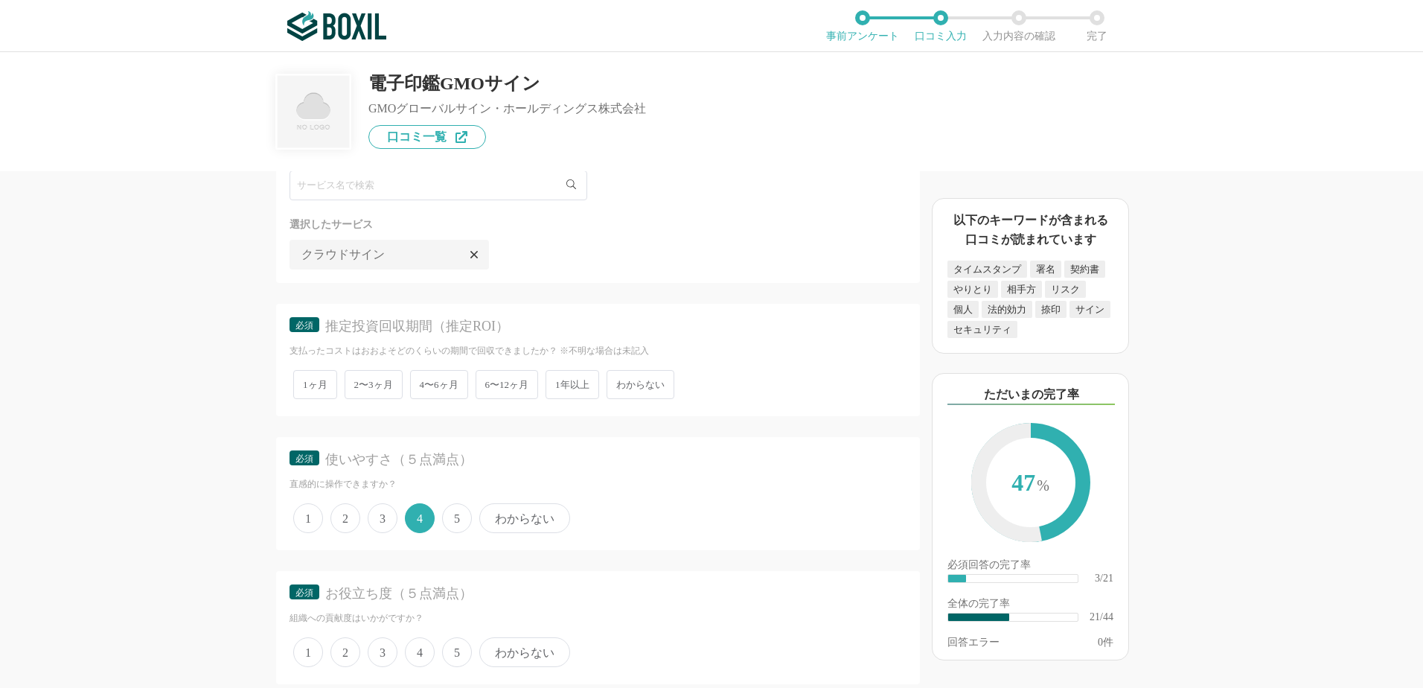
click at [421, 650] on span "4" at bounding box center [420, 652] width 30 height 30
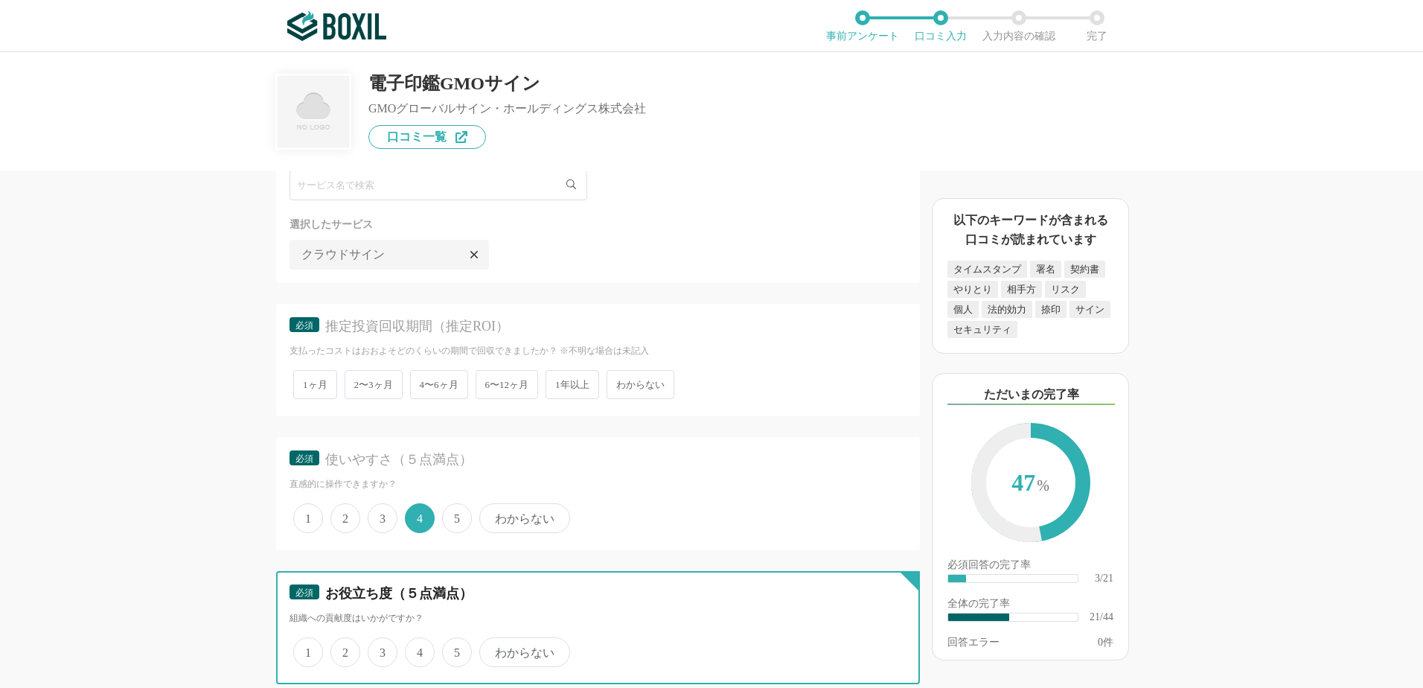
click at [418, 649] on input "4" at bounding box center [414, 644] width 10 height 10
radio input "true"
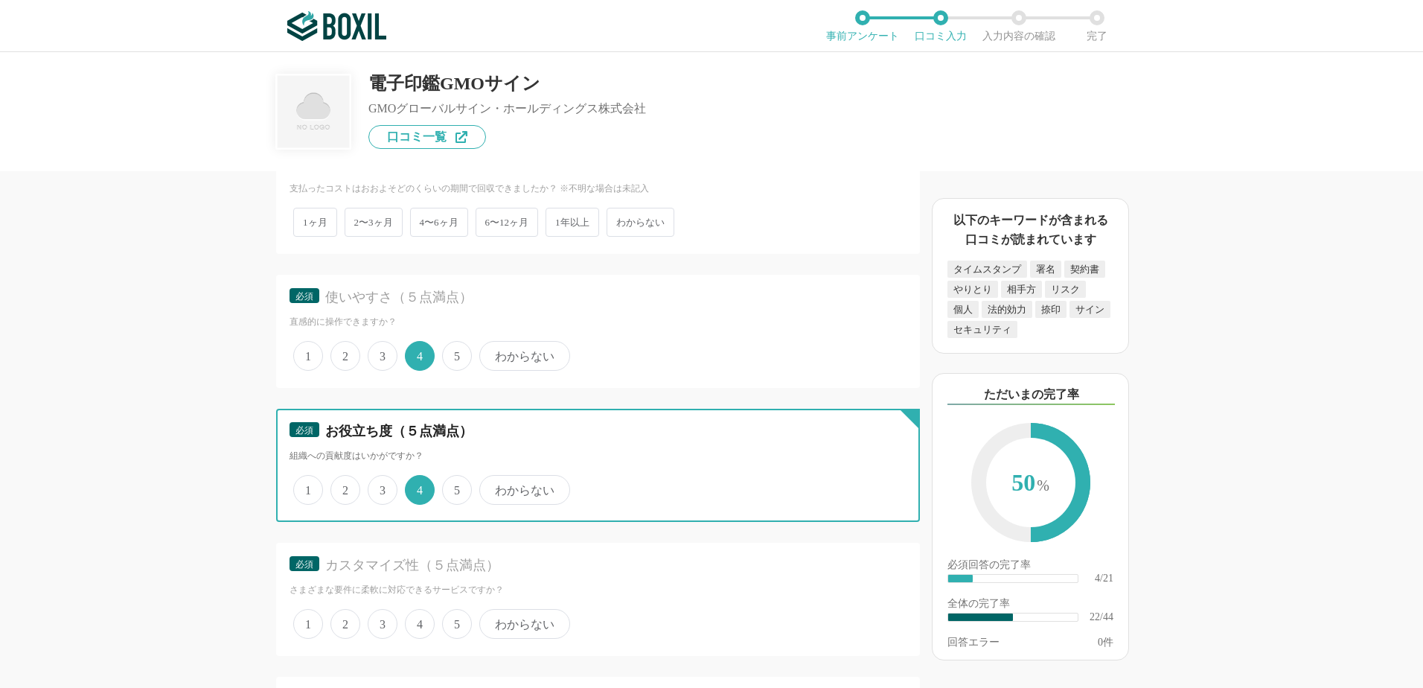
scroll to position [2977, 0]
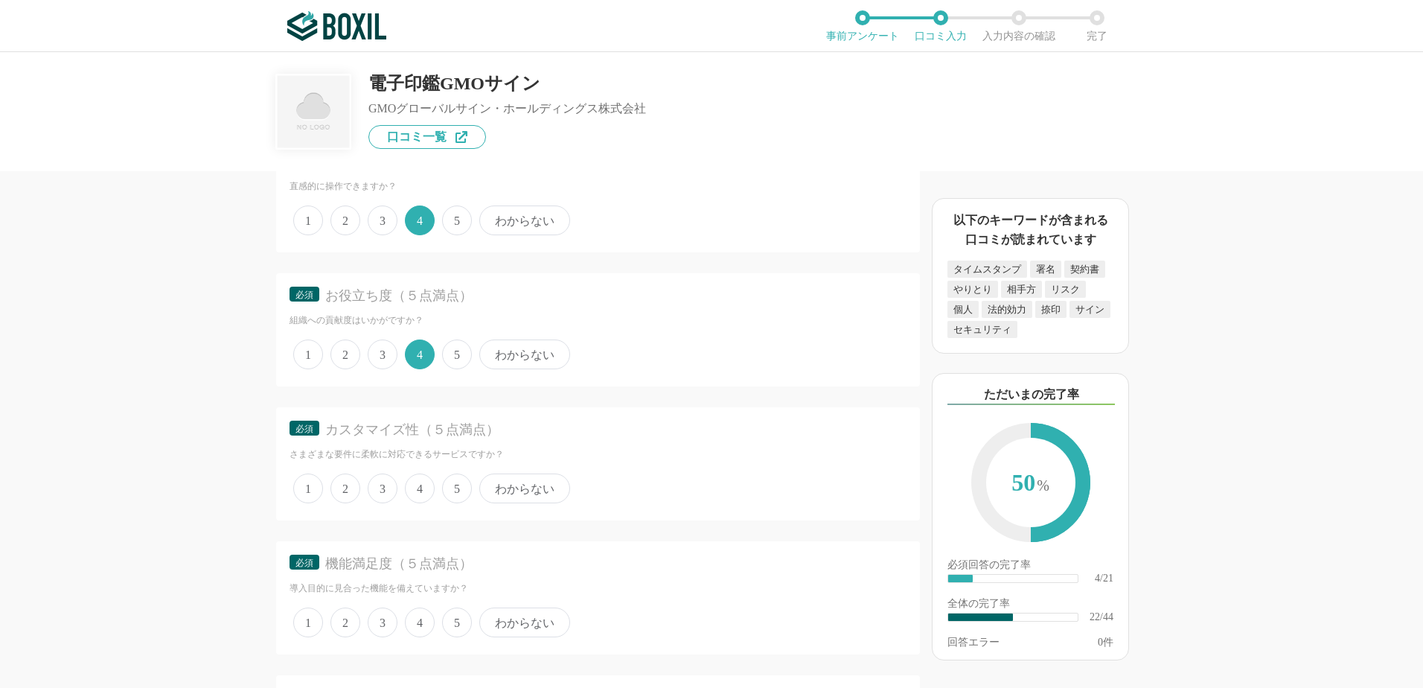
click at [524, 495] on span "わからない" at bounding box center [524, 488] width 91 height 30
click at [493, 485] on input "わからない" at bounding box center [488, 481] width 10 height 10
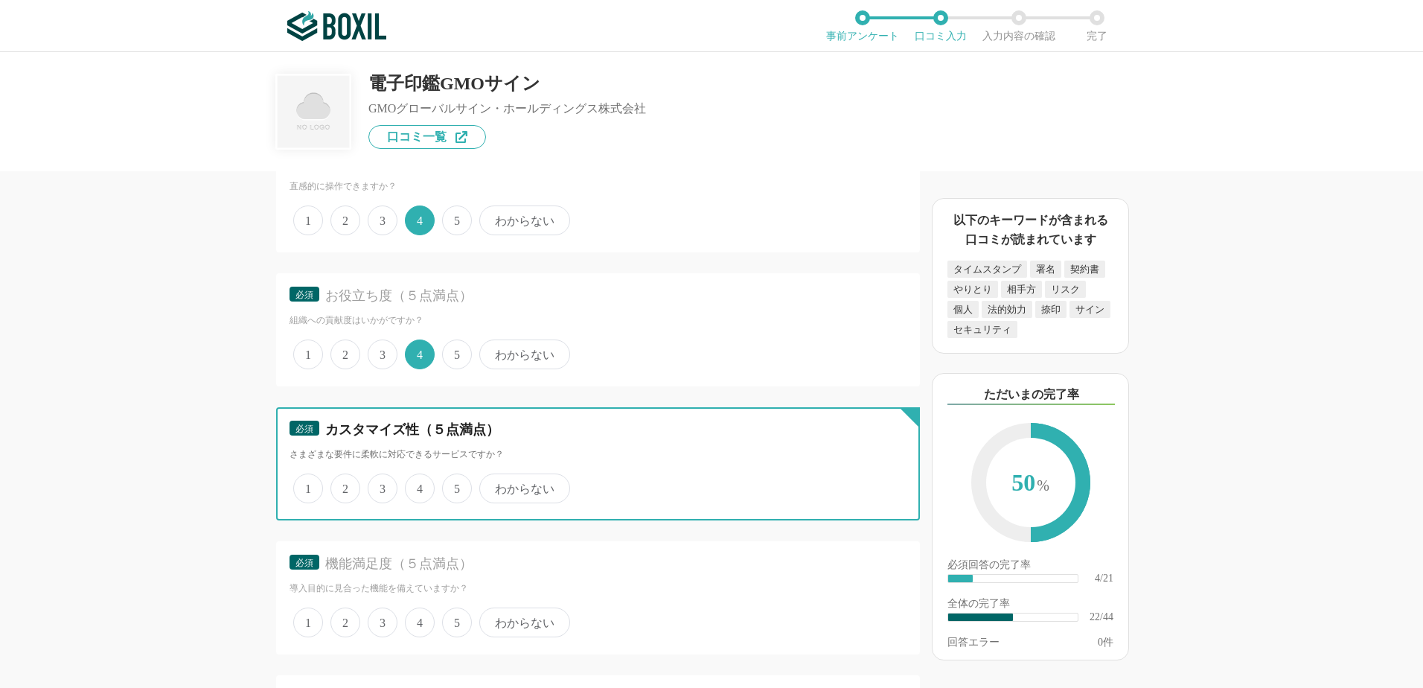
radio input "true"
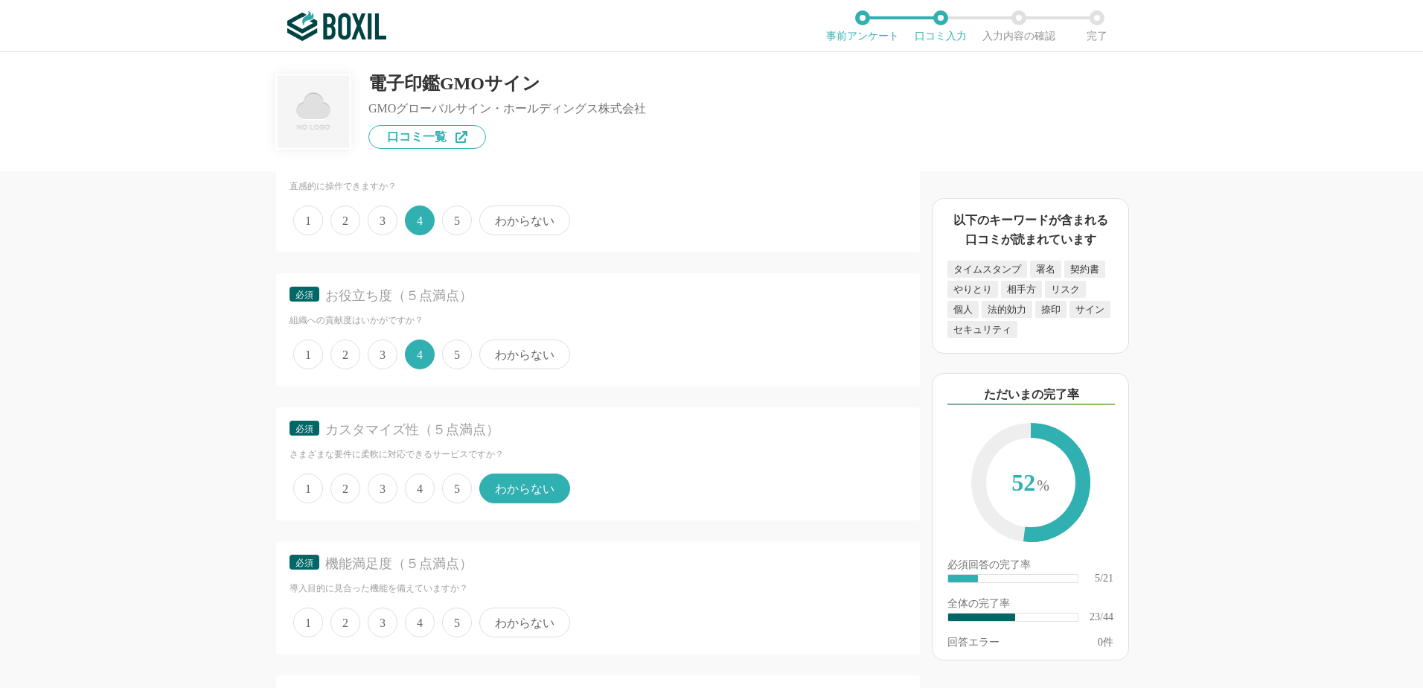
click at [458, 624] on span "5" at bounding box center [457, 622] width 30 height 30
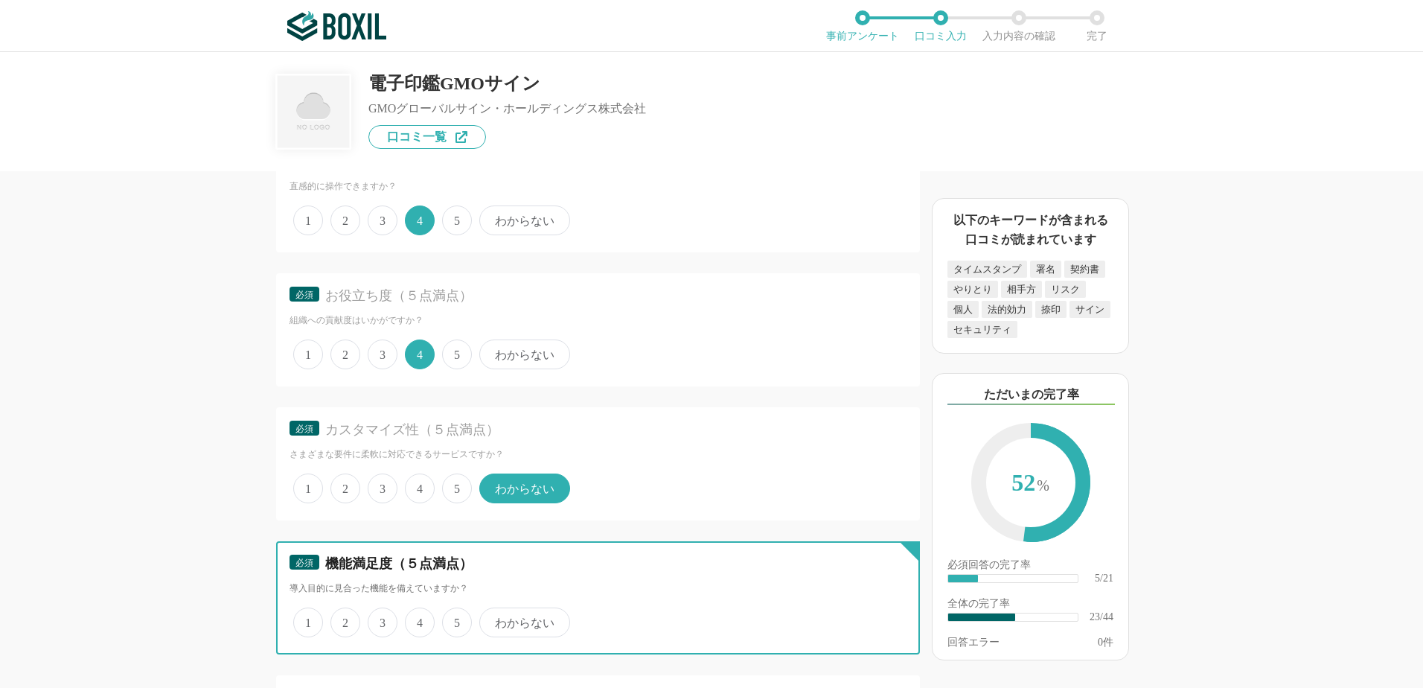
click at [456, 619] on input "5" at bounding box center [451, 615] width 10 height 10
radio input "true"
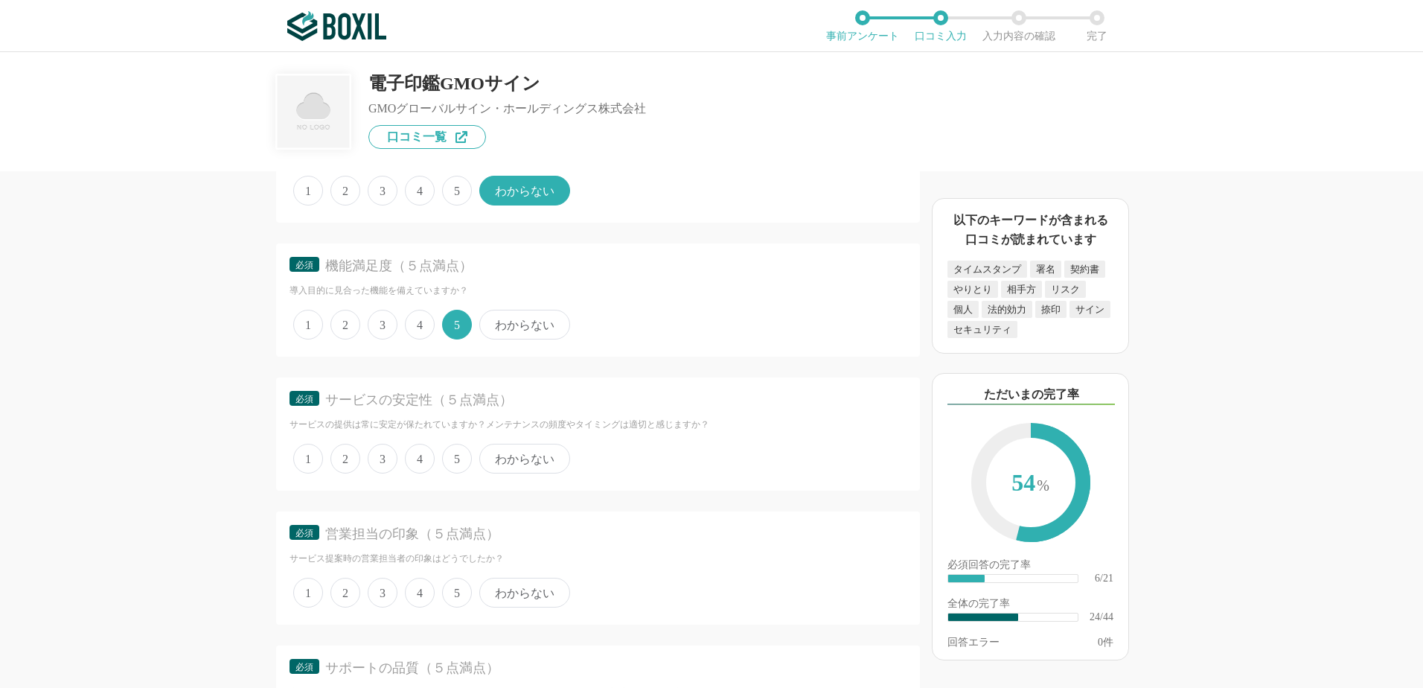
click at [423, 459] on span "4" at bounding box center [420, 459] width 30 height 30
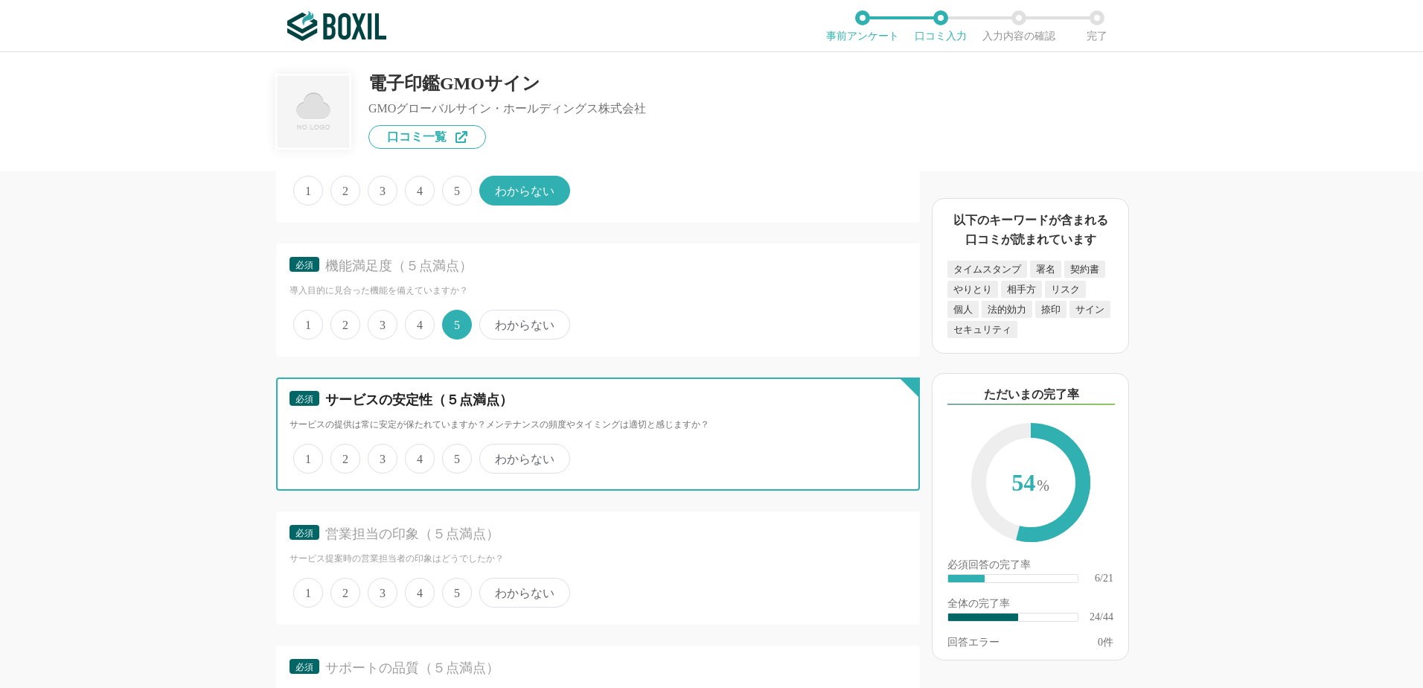
click at [418, 456] on input "4" at bounding box center [414, 451] width 10 height 10
radio input "true"
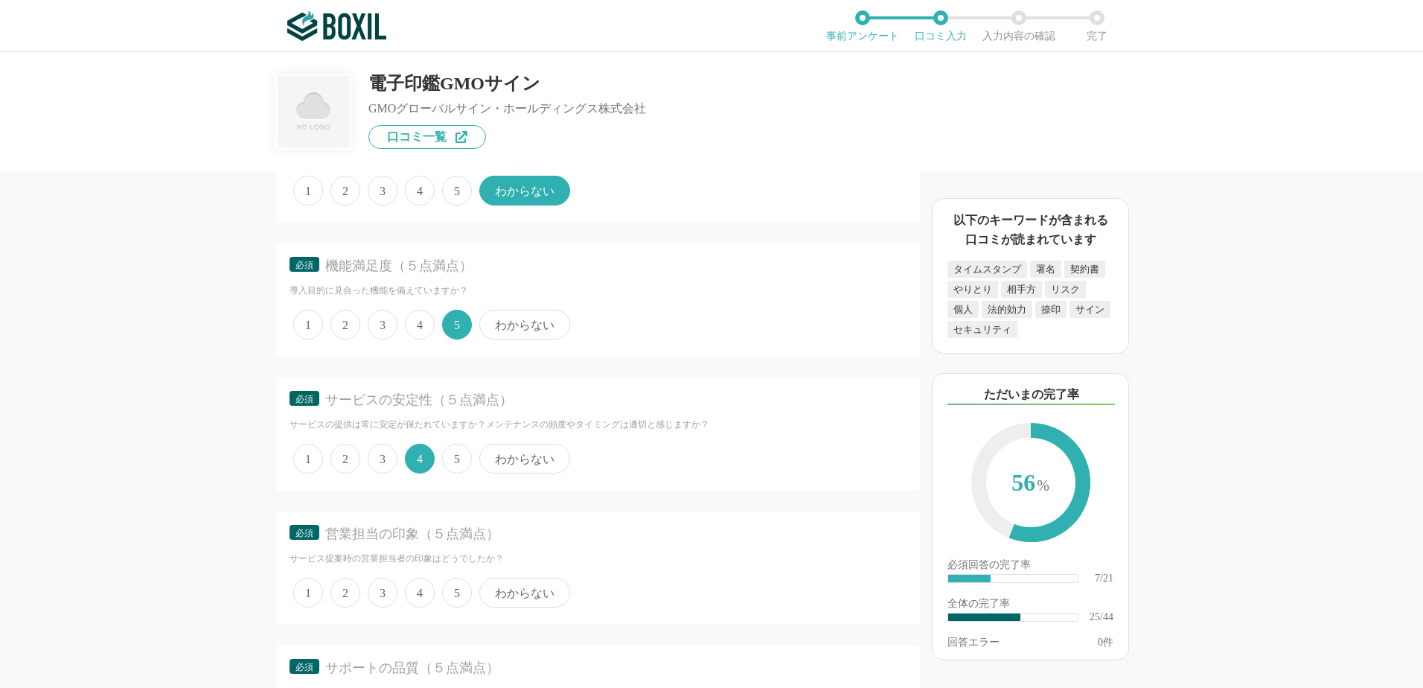
click at [525, 598] on span "わからない" at bounding box center [524, 593] width 91 height 30
click at [493, 589] on input "わからない" at bounding box center [488, 585] width 10 height 10
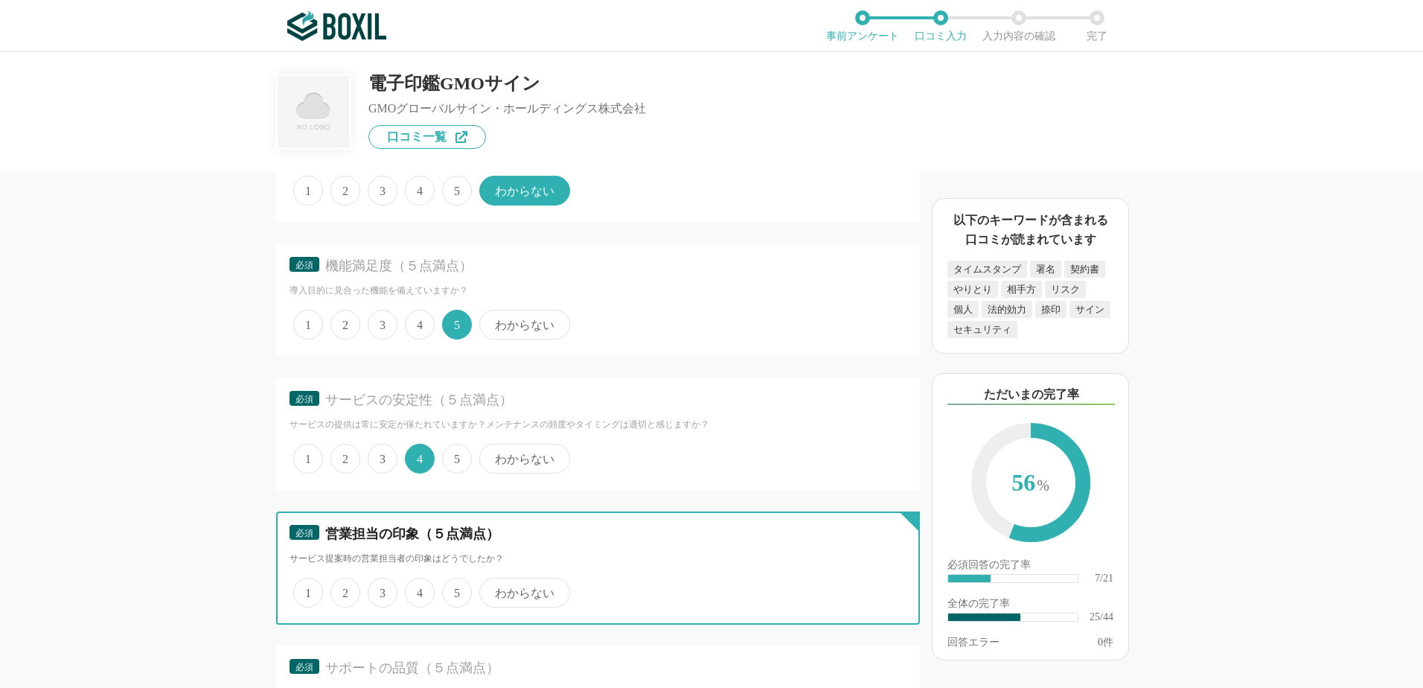
radio input "true"
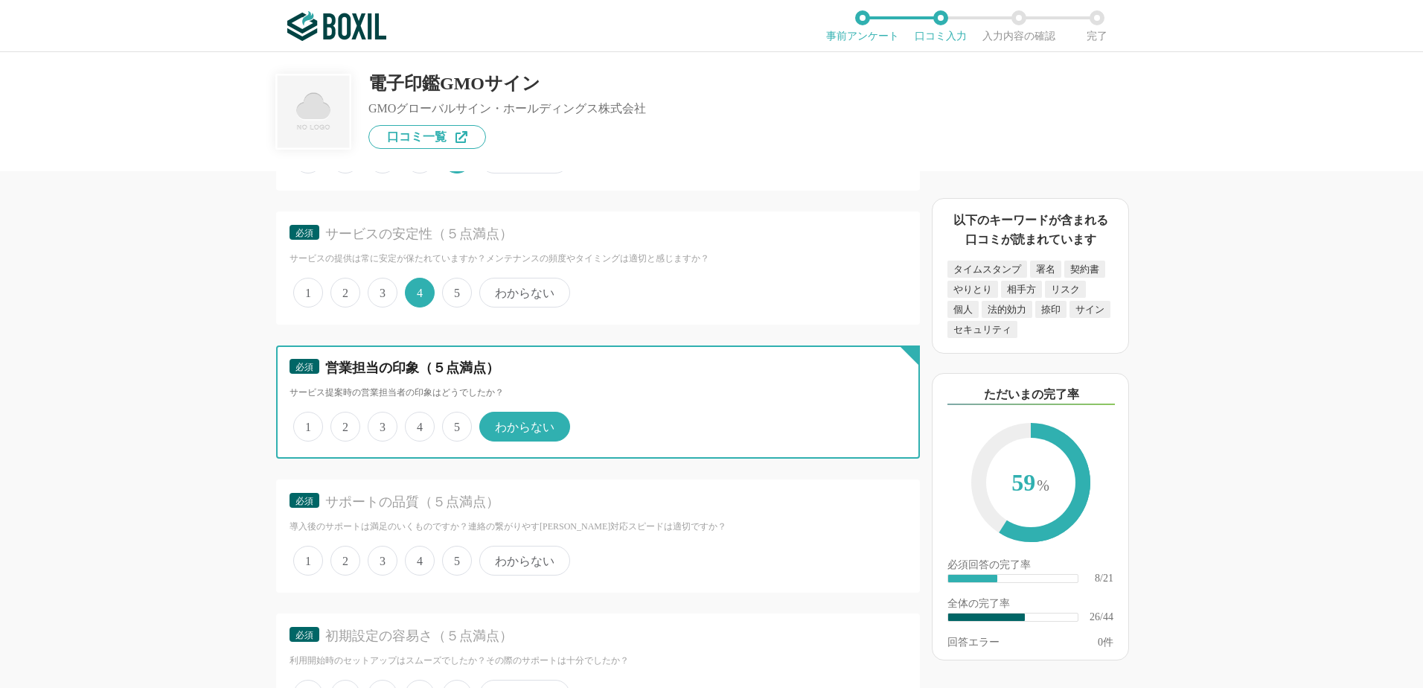
scroll to position [3573, 0]
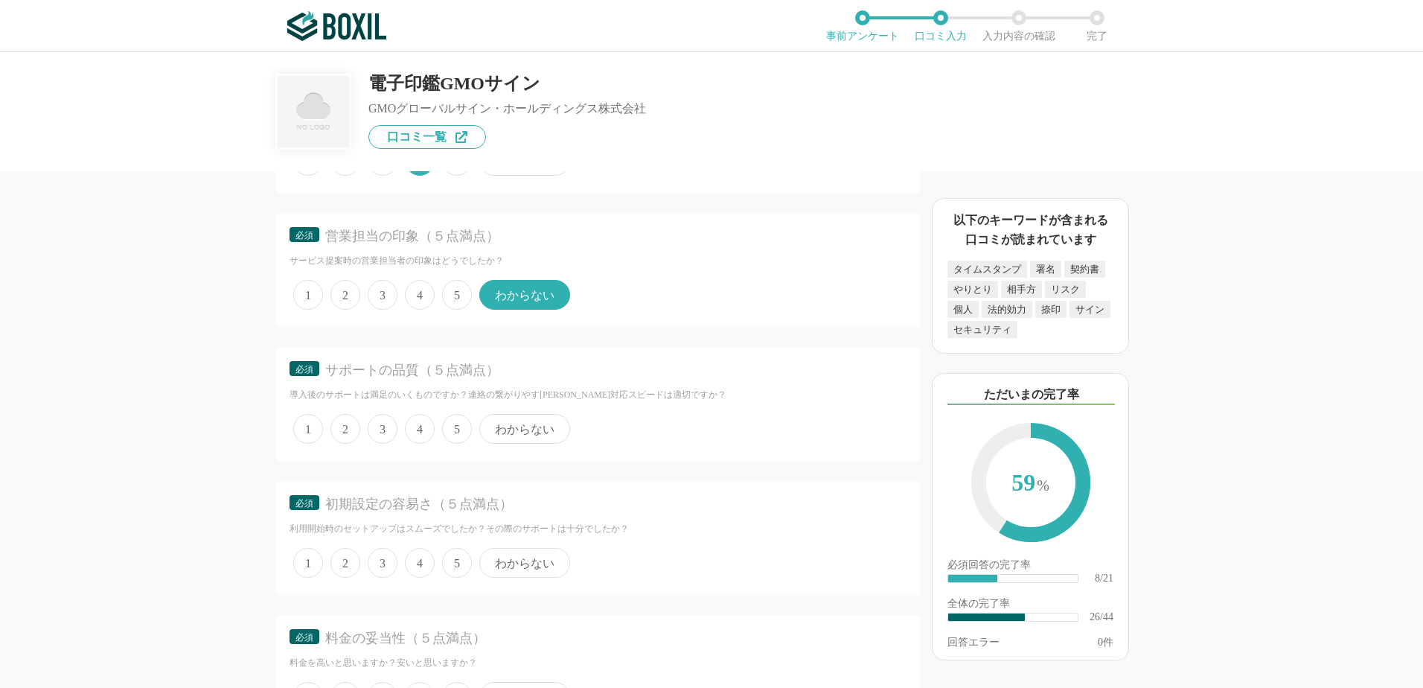
click at [517, 429] on span "わからない" at bounding box center [524, 429] width 91 height 30
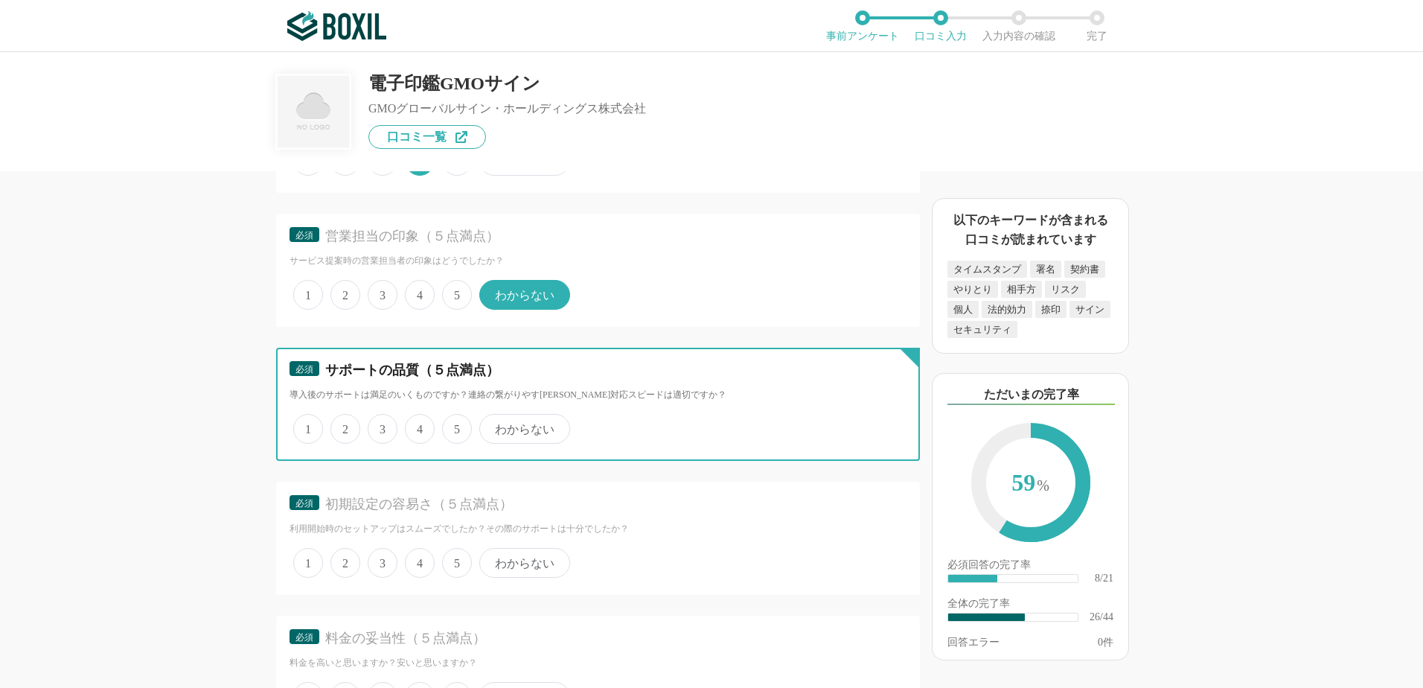
click at [493, 426] on input "わからない" at bounding box center [488, 421] width 10 height 10
radio input "true"
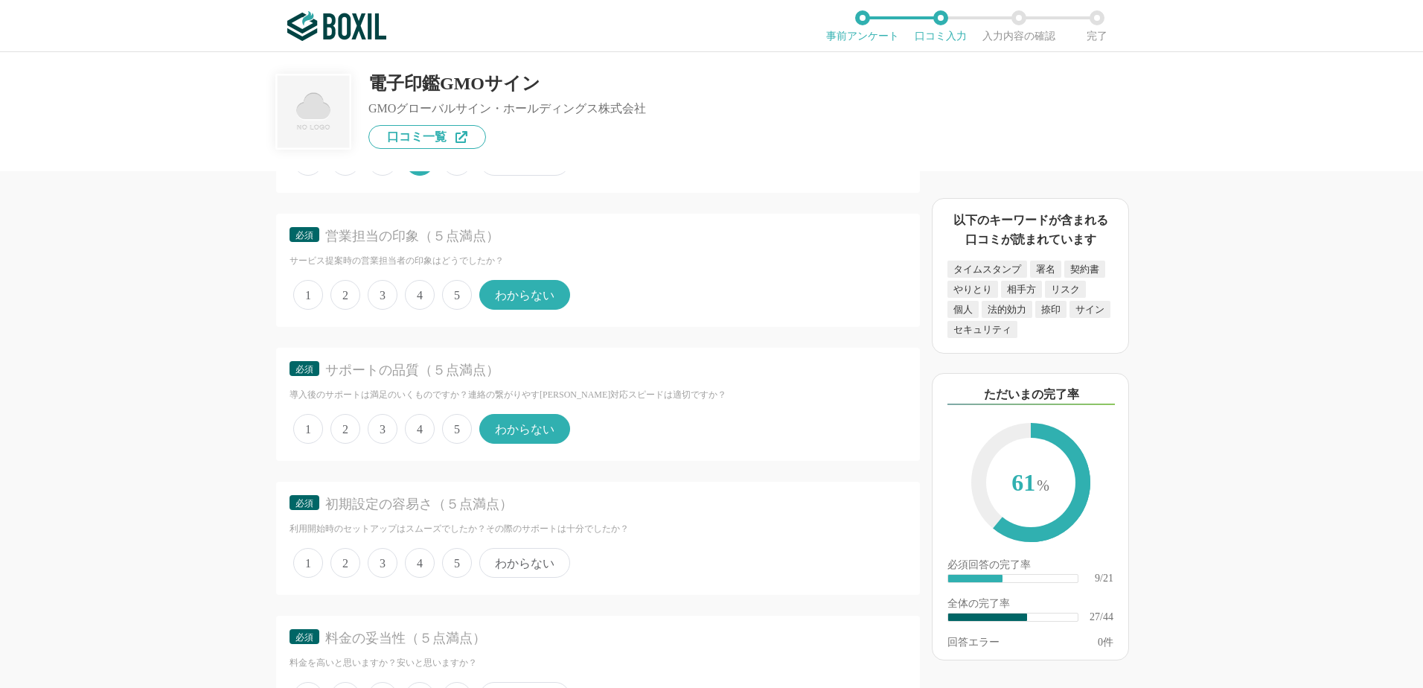
click at [456, 564] on span "5" at bounding box center [457, 563] width 30 height 30
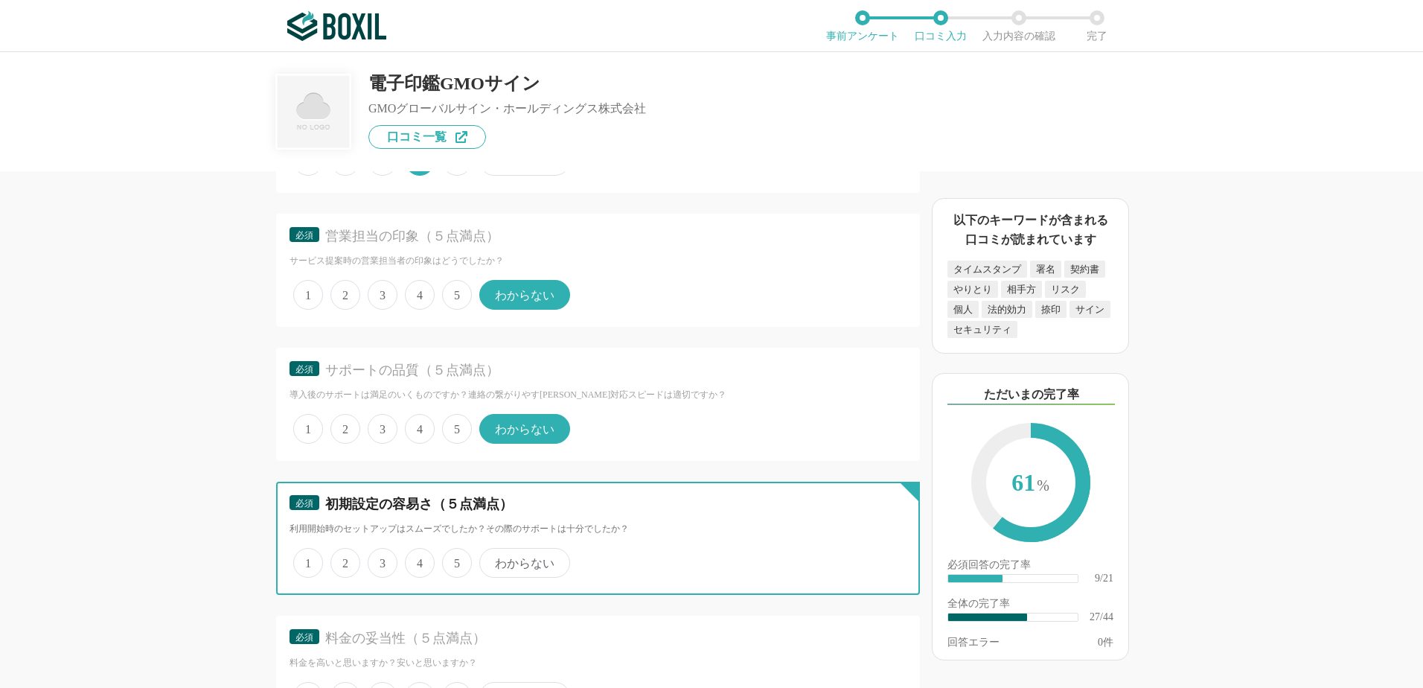
click at [456, 560] on input "5" at bounding box center [451, 555] width 10 height 10
radio input "true"
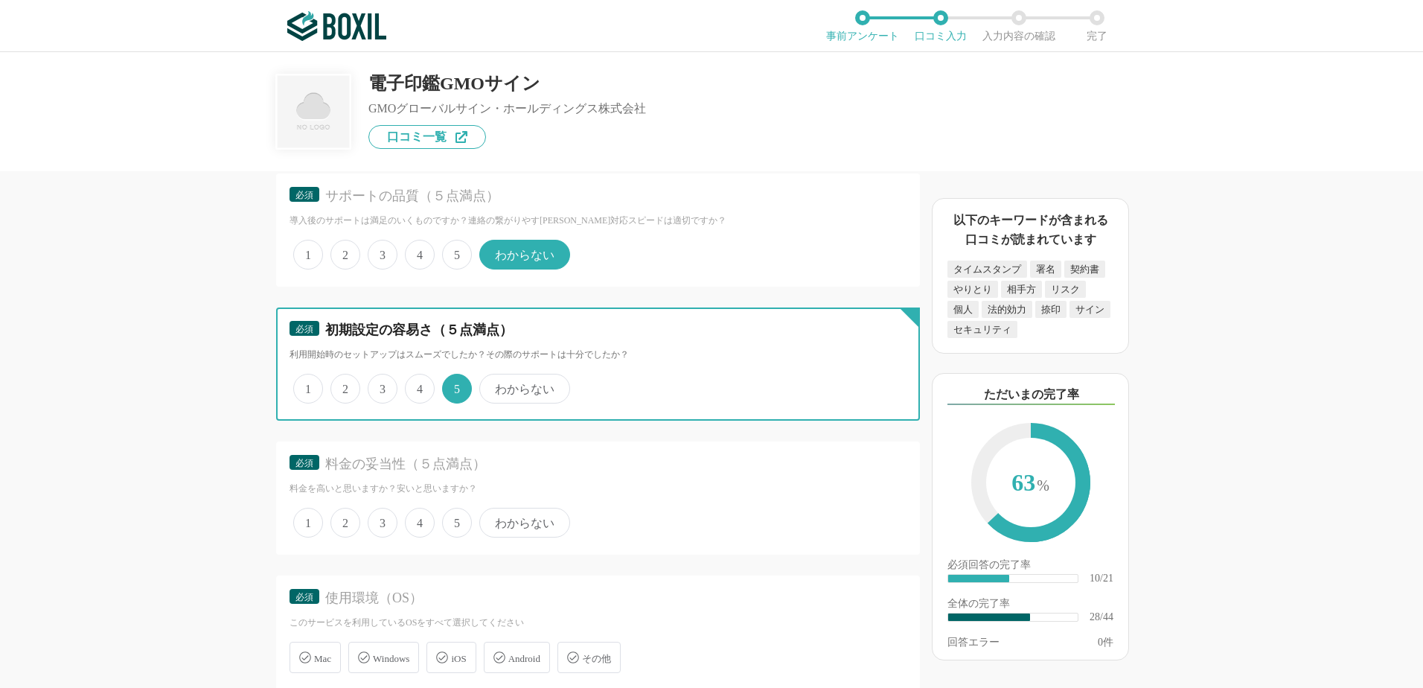
scroll to position [3870, 0]
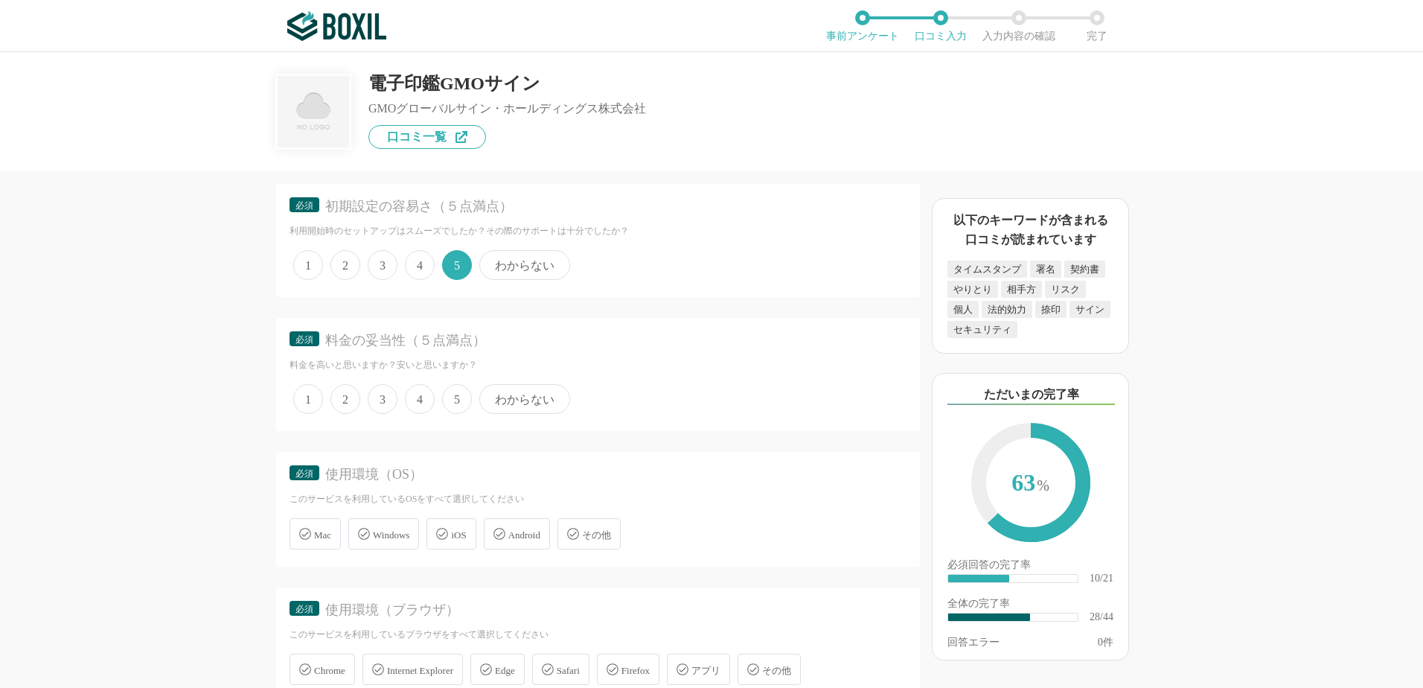
click at [461, 397] on span "5" at bounding box center [457, 399] width 30 height 30
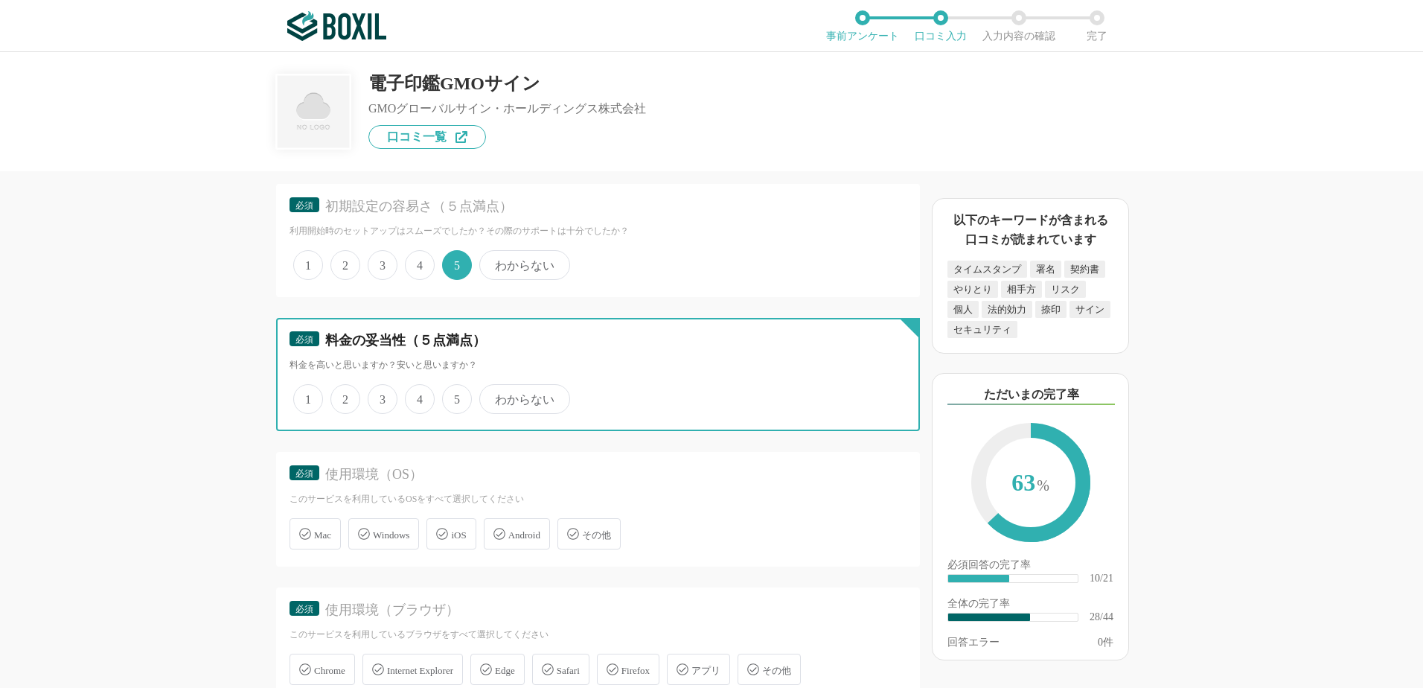
click at [456, 396] on input "5" at bounding box center [451, 391] width 10 height 10
radio input "true"
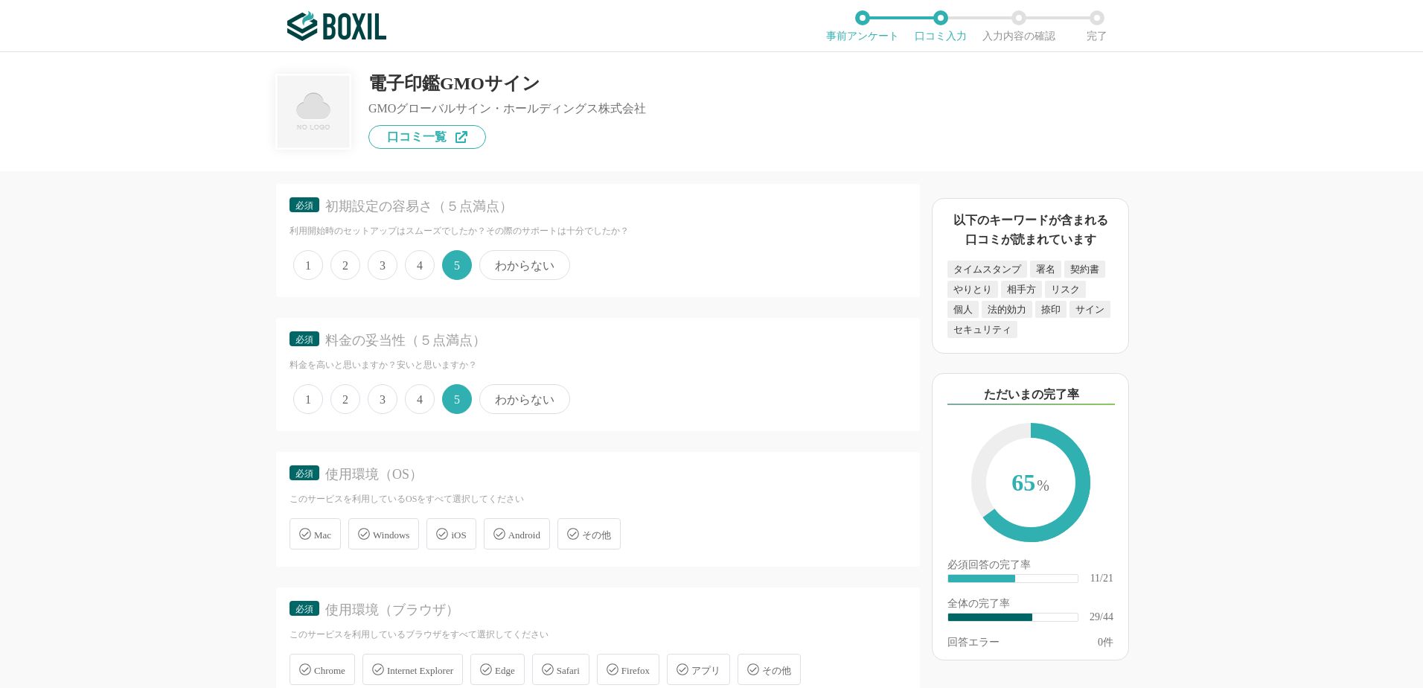
click at [388, 531] on span "Windows" at bounding box center [391, 534] width 36 height 11
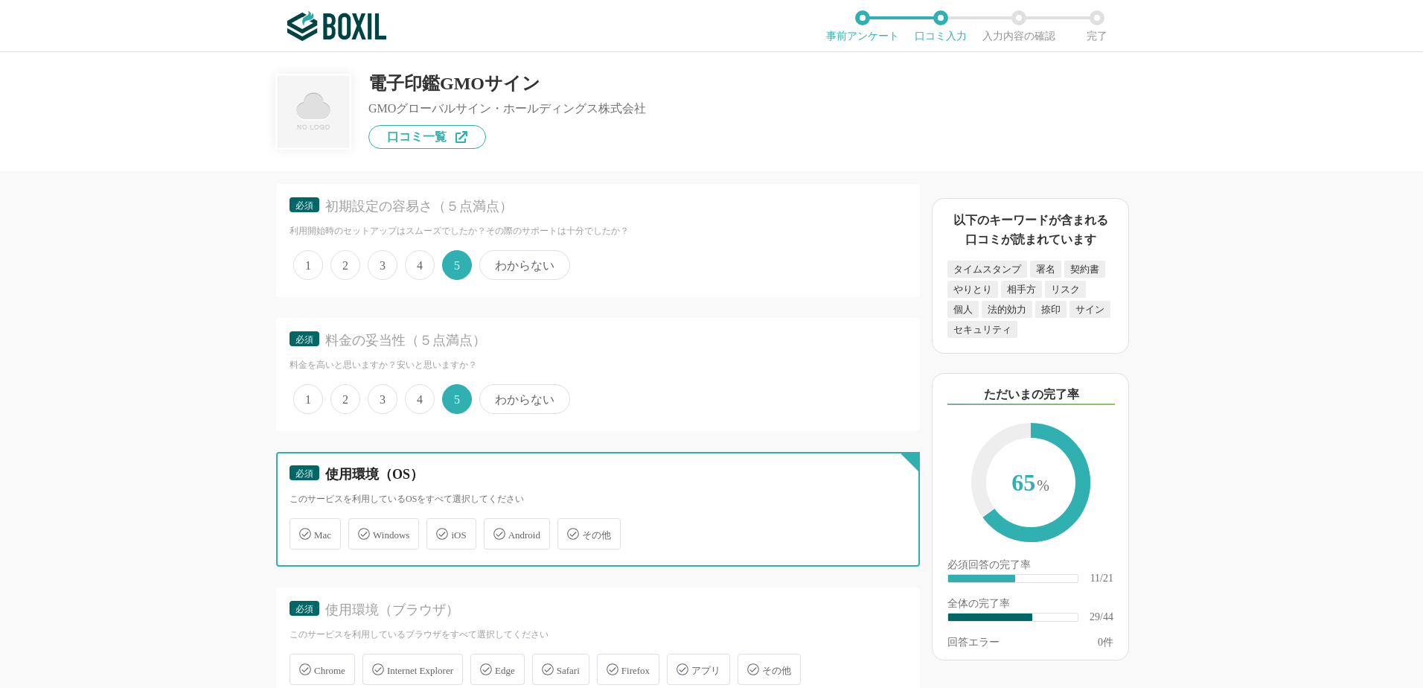
click at [361, 530] on input "Windows" at bounding box center [356, 525] width 10 height 10
checkbox input "true"
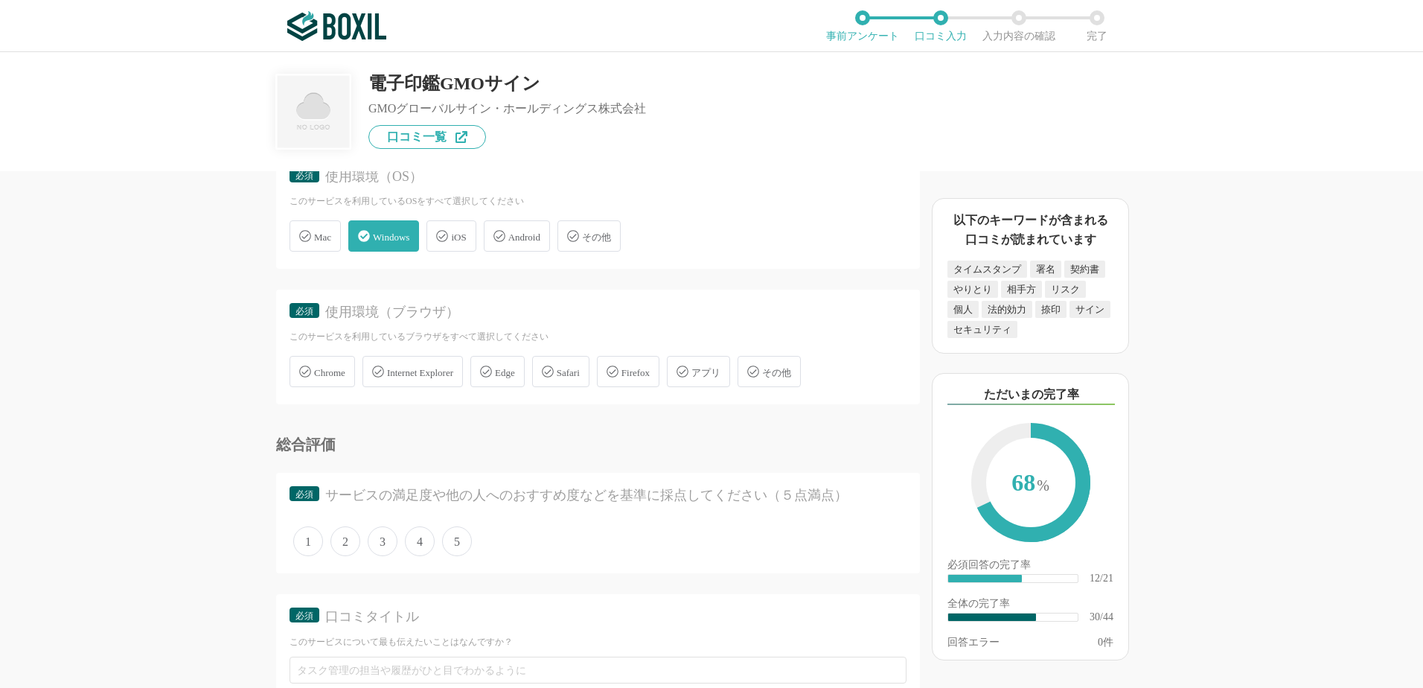
click at [515, 371] on span "Edge" at bounding box center [505, 372] width 20 height 11
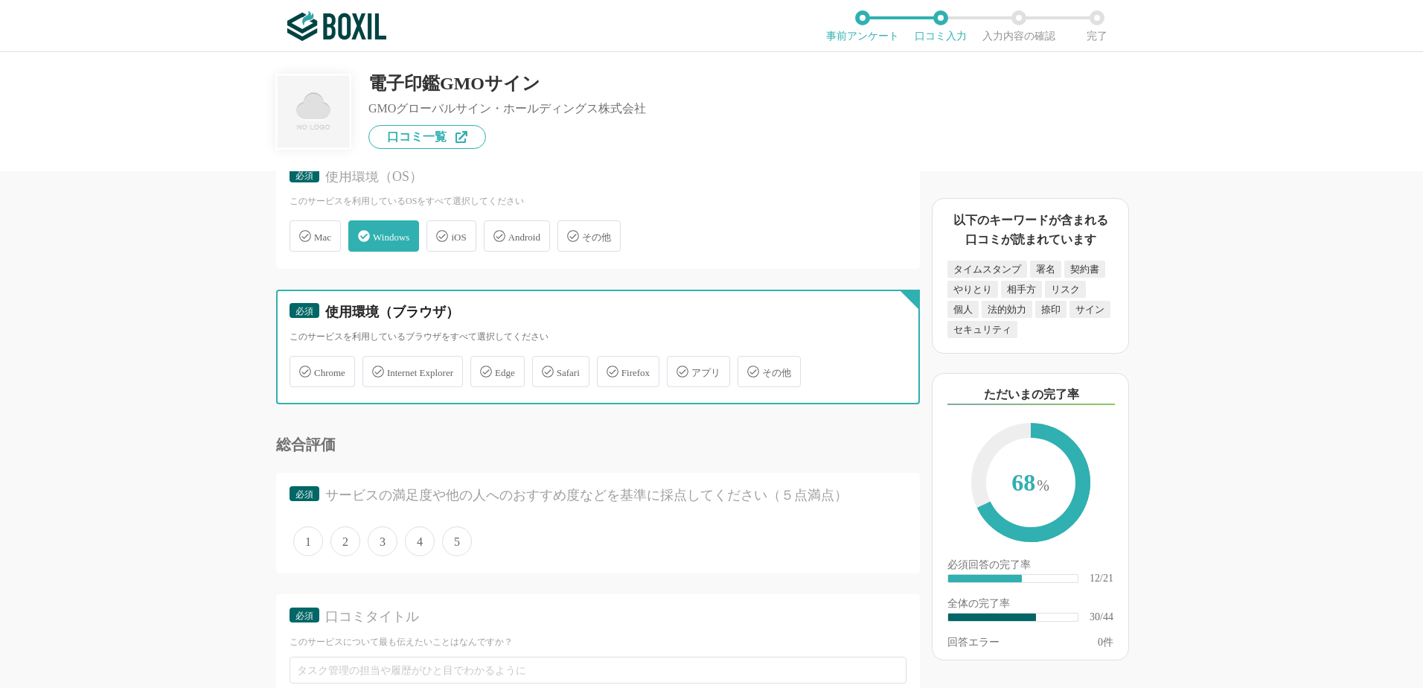
click at [483, 368] on input "Edge" at bounding box center [478, 363] width 10 height 10
checkbox input "true"
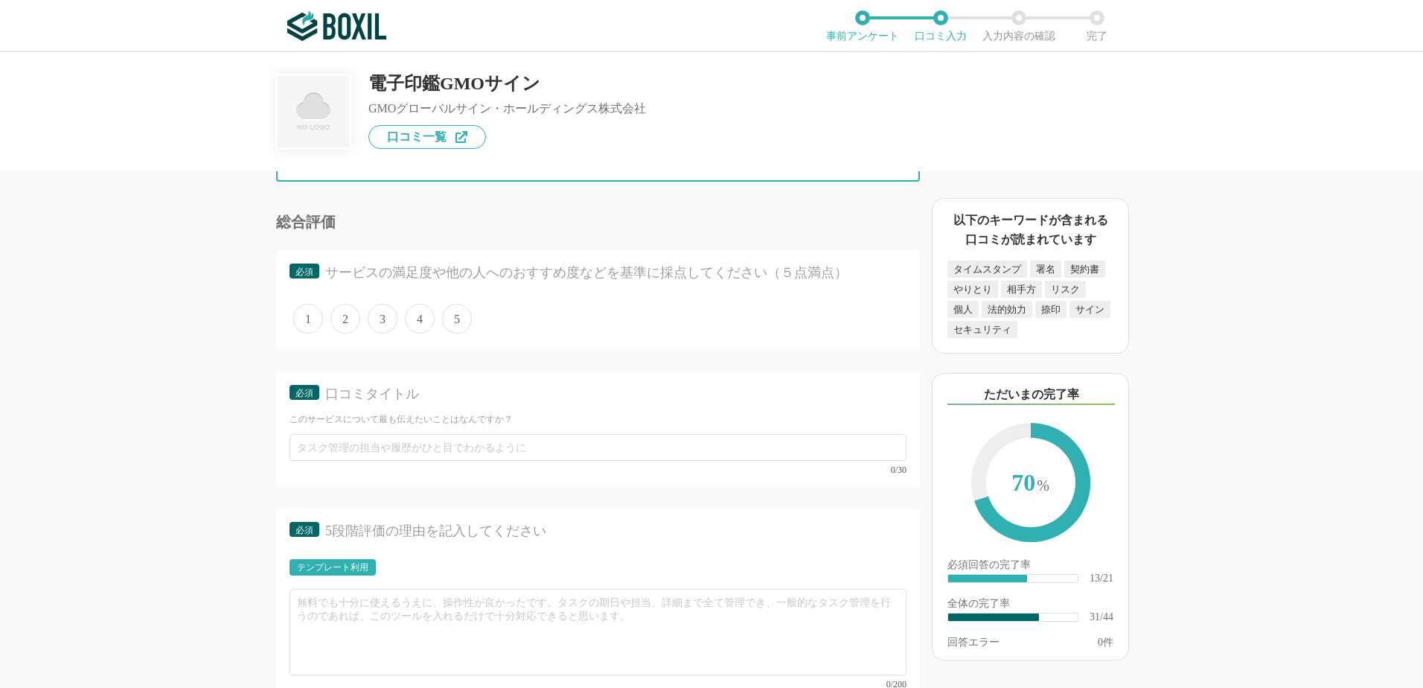
scroll to position [4391, 0]
click at [423, 313] on span "4" at bounding box center [420, 318] width 30 height 30
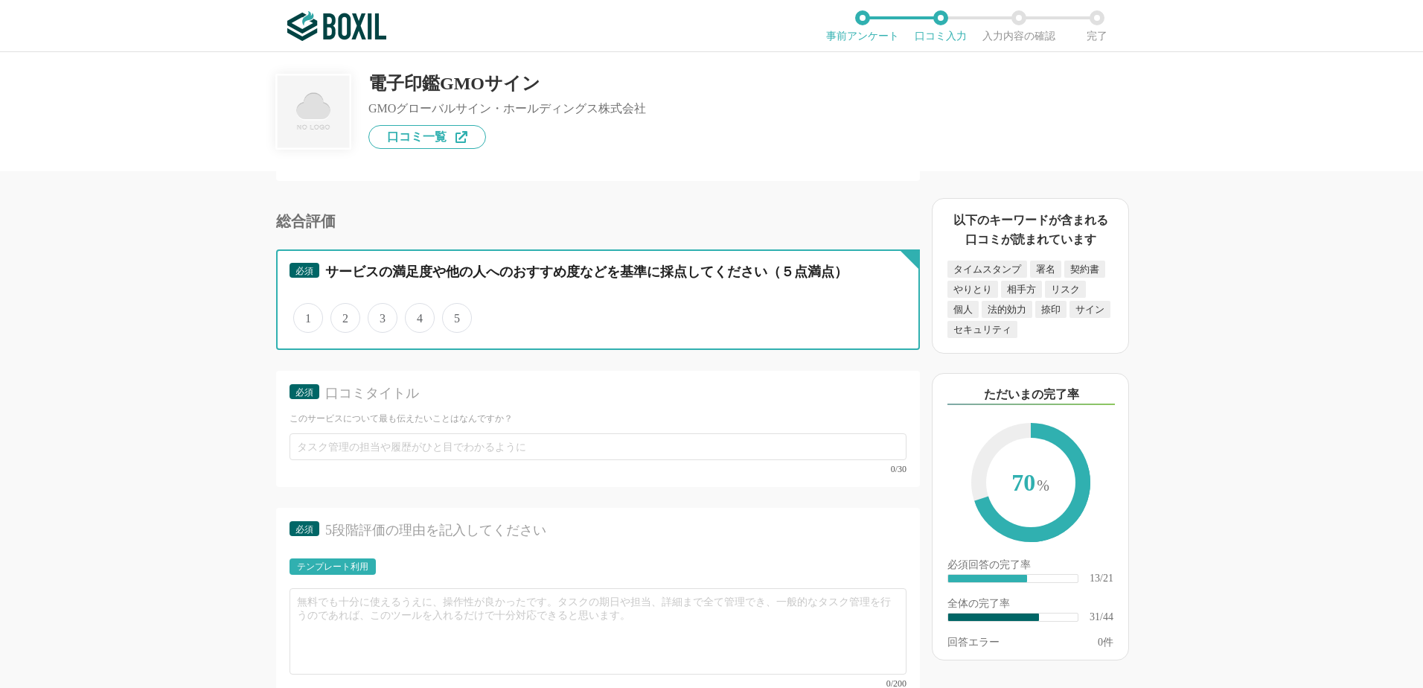
click at [418, 313] on input "4" at bounding box center [414, 310] width 10 height 10
radio input "true"
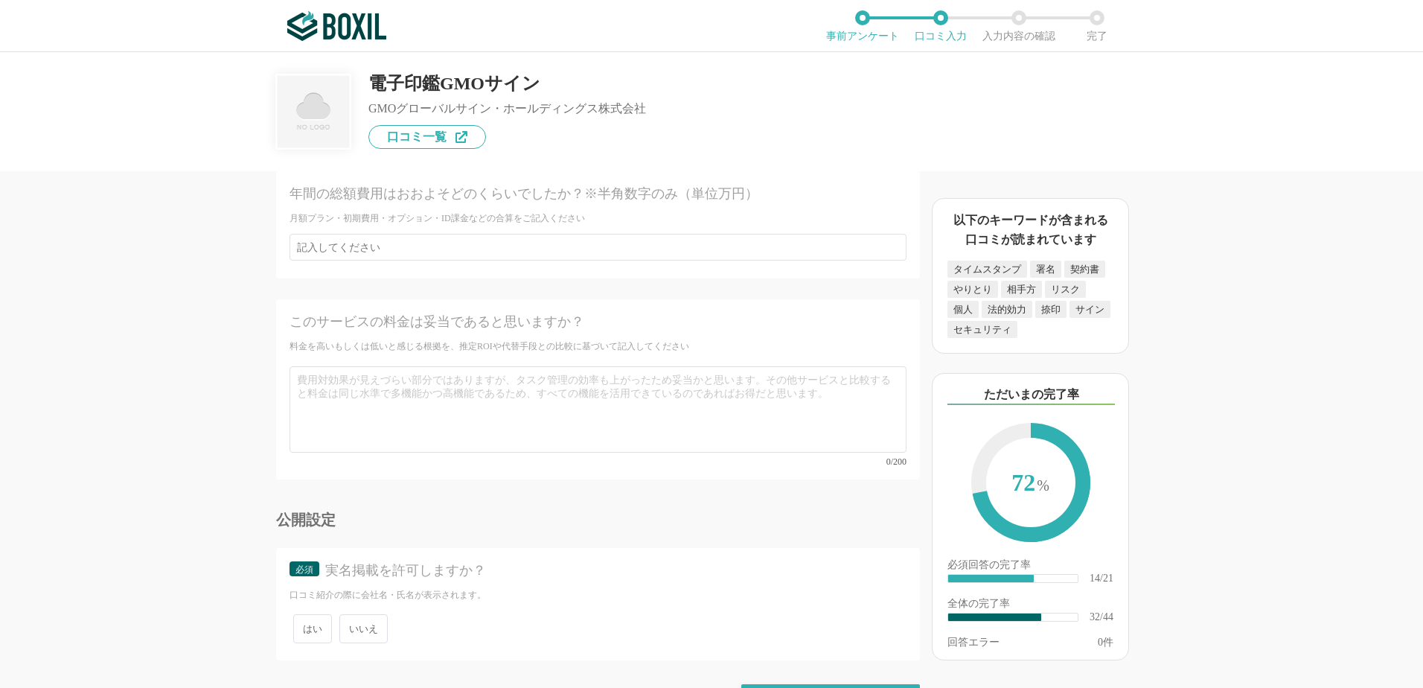
scroll to position [6006, 0]
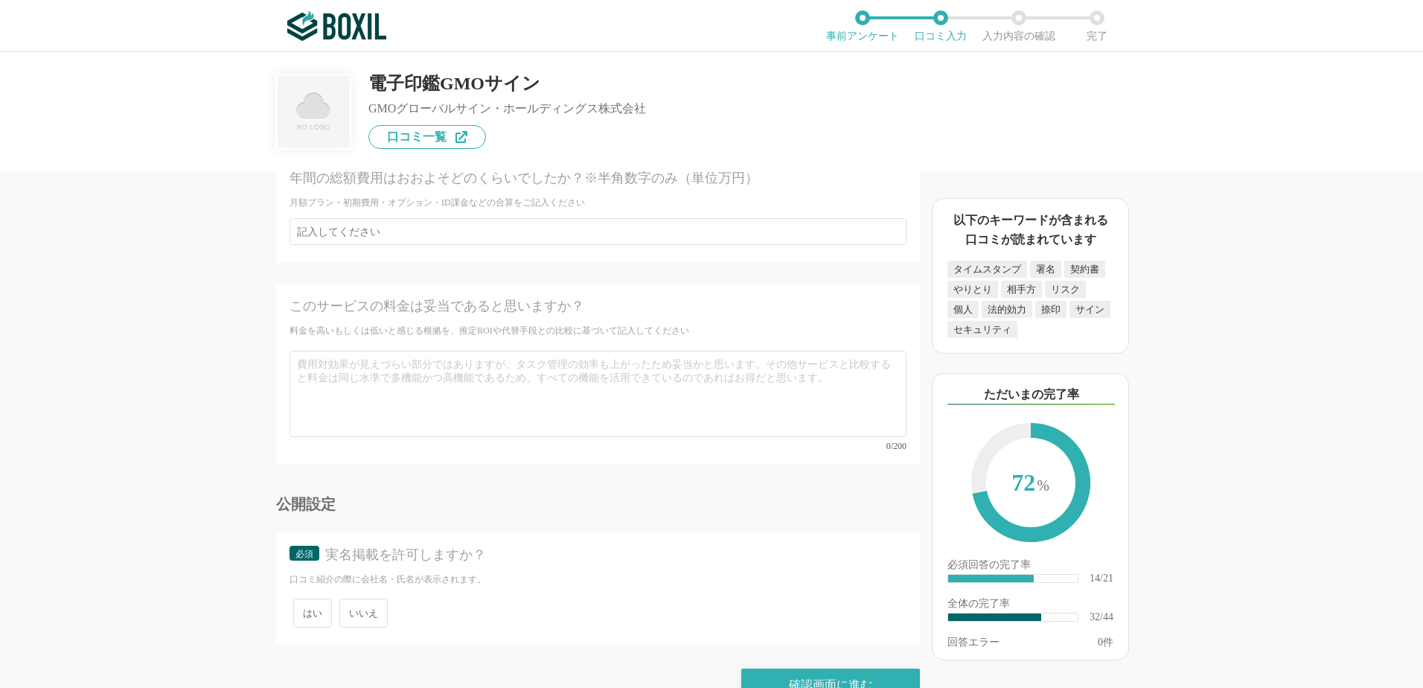
click at [378, 598] on span "いいえ" at bounding box center [363, 612] width 48 height 29
click at [353, 601] on input "いいえ" at bounding box center [348, 606] width 10 height 10
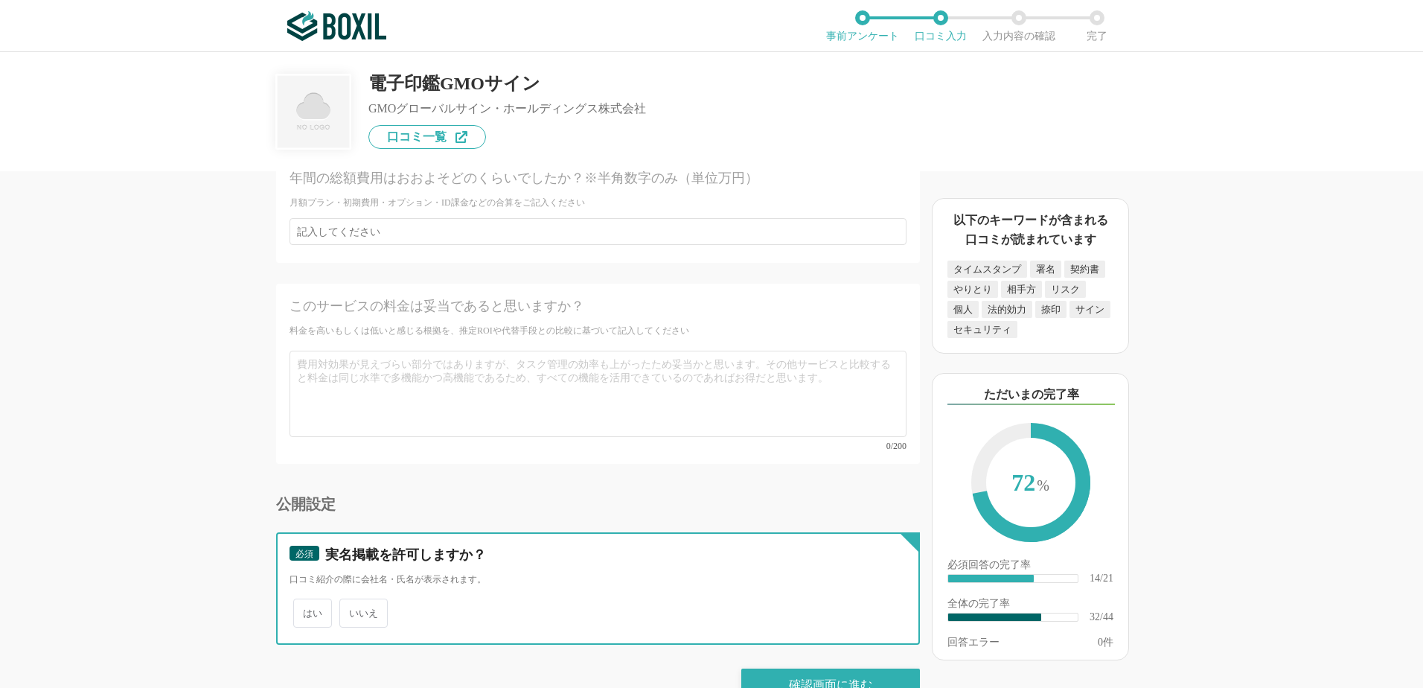
radio input "true"
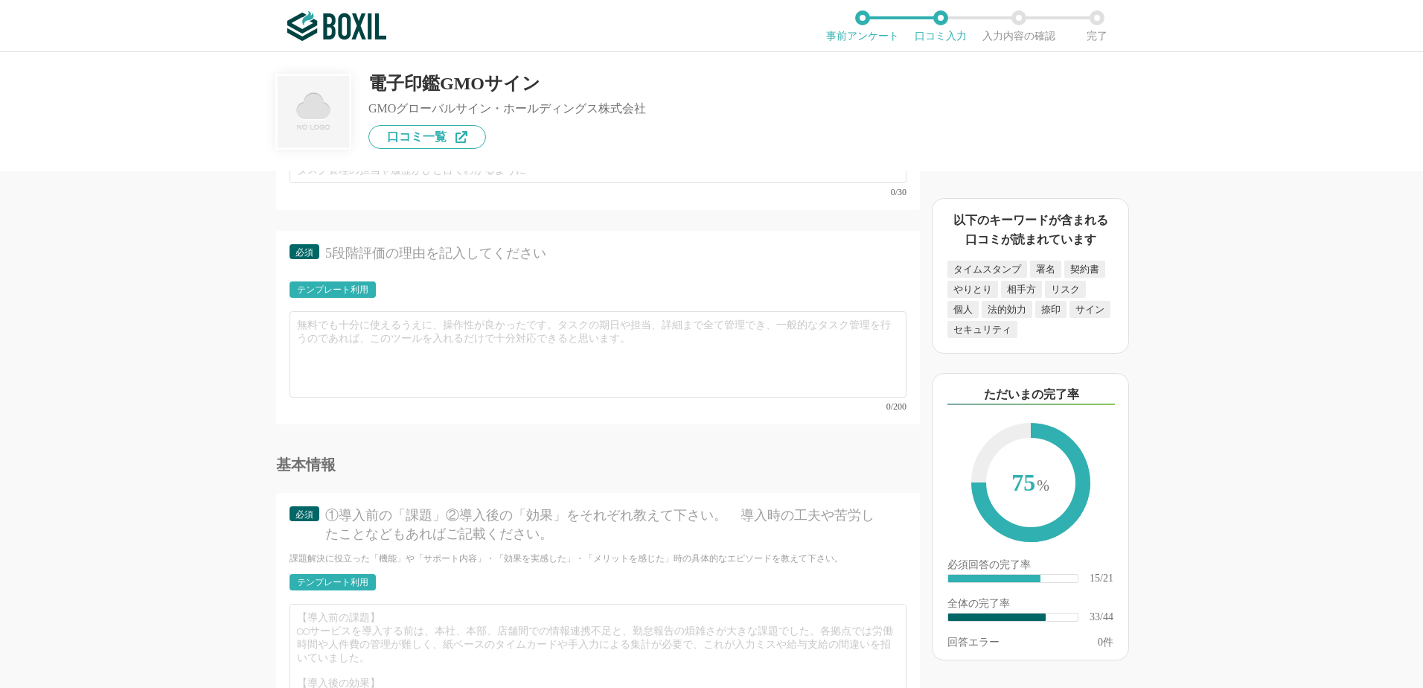
scroll to position [4443, 0]
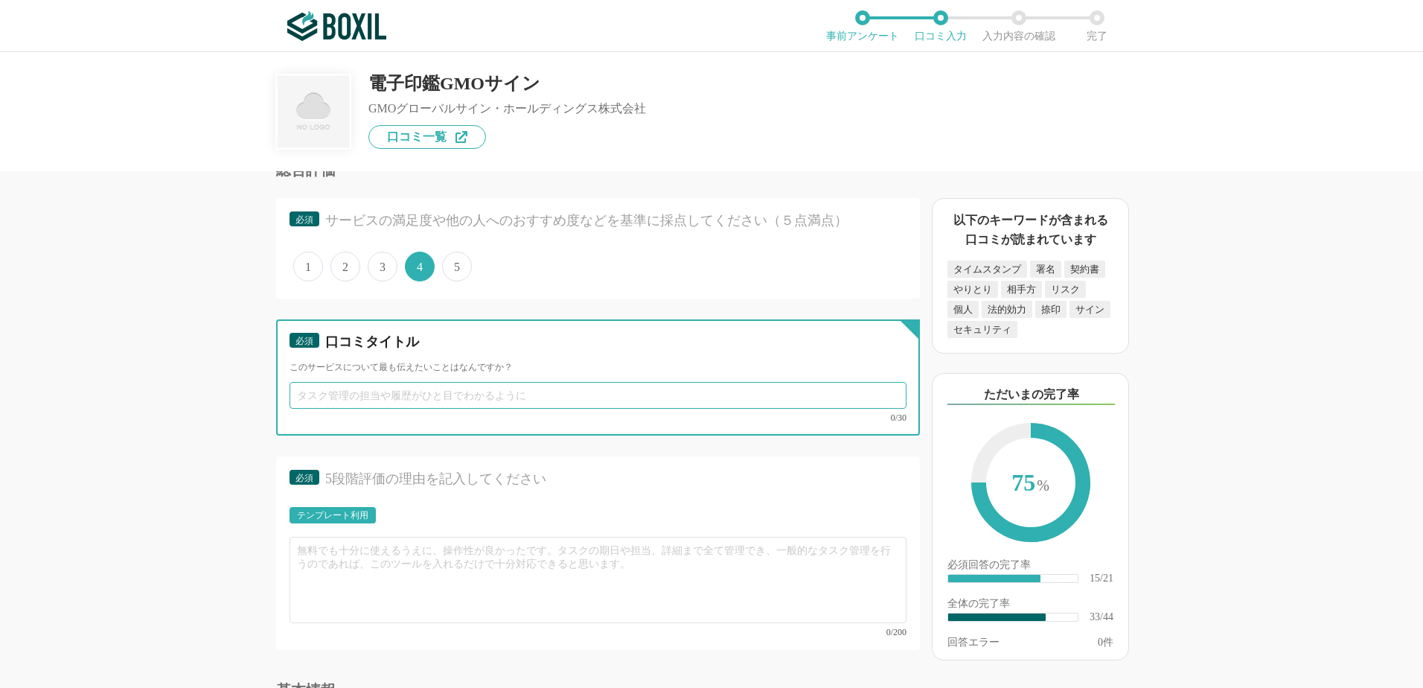
click at [397, 396] on input "text" at bounding box center [598, 395] width 617 height 27
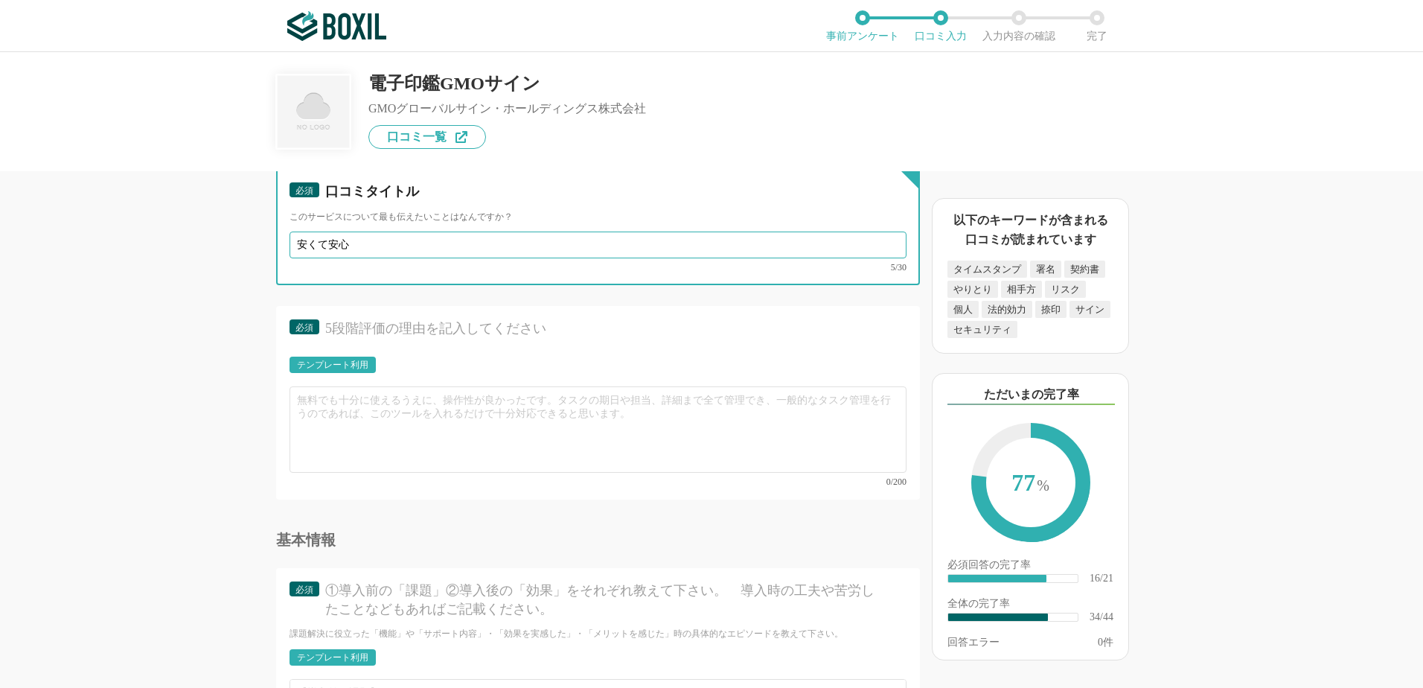
scroll to position [4592, 0]
type input "安くて安心"
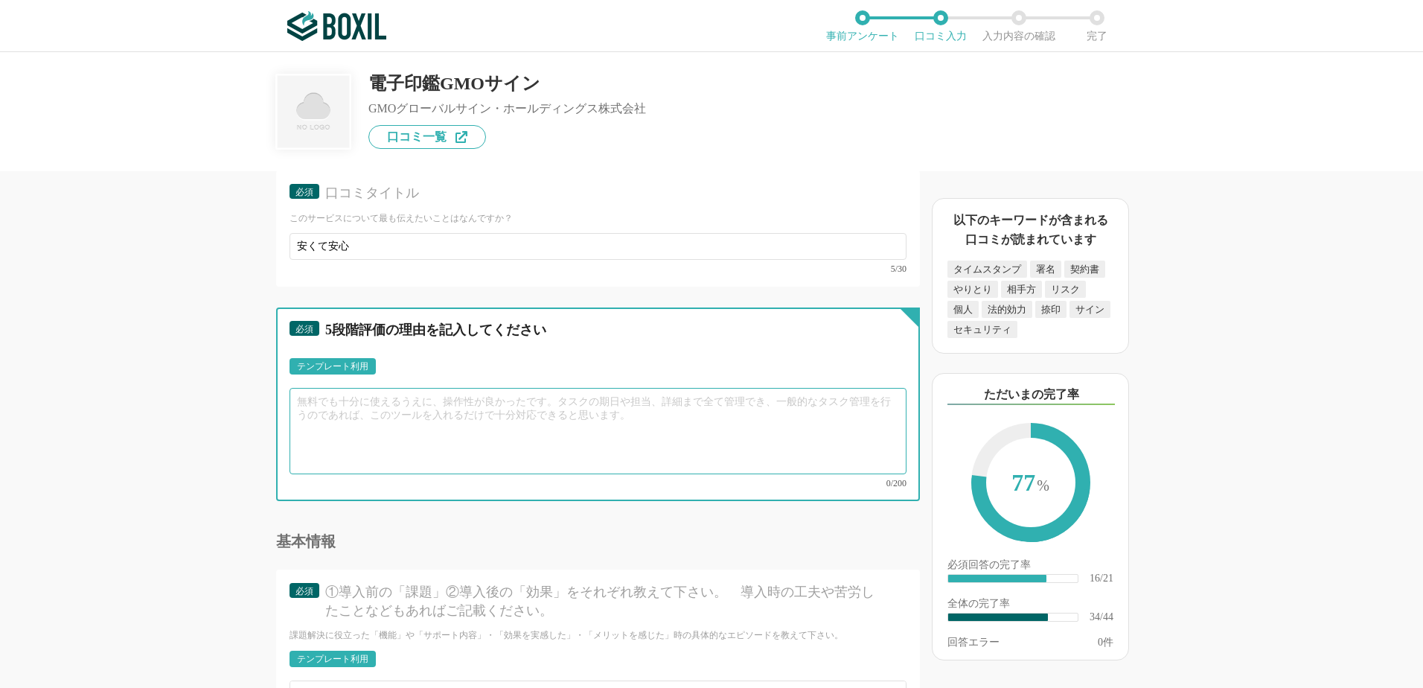
click at [352, 396] on textarea at bounding box center [598, 431] width 617 height 86
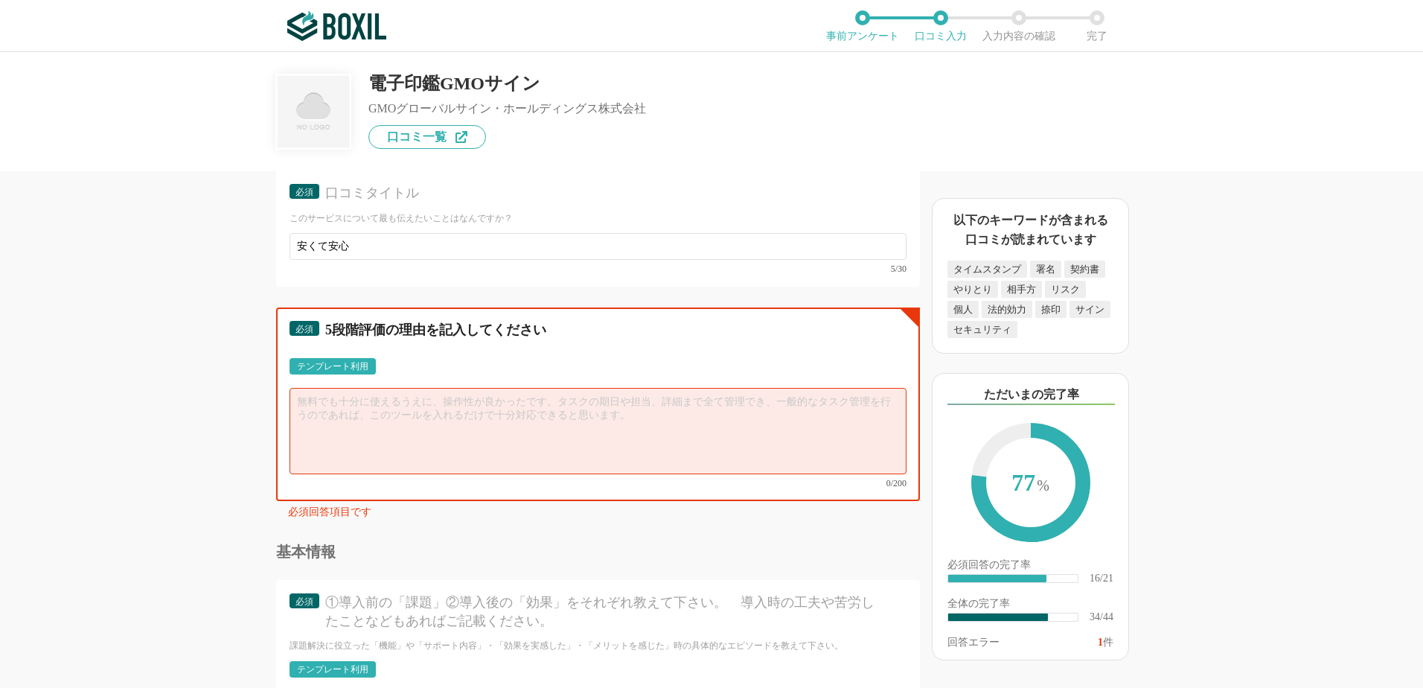
click at [338, 397] on textarea at bounding box center [598, 431] width 617 height 86
click at [358, 369] on div "テンプレート利用" at bounding box center [332, 366] width 71 height 9
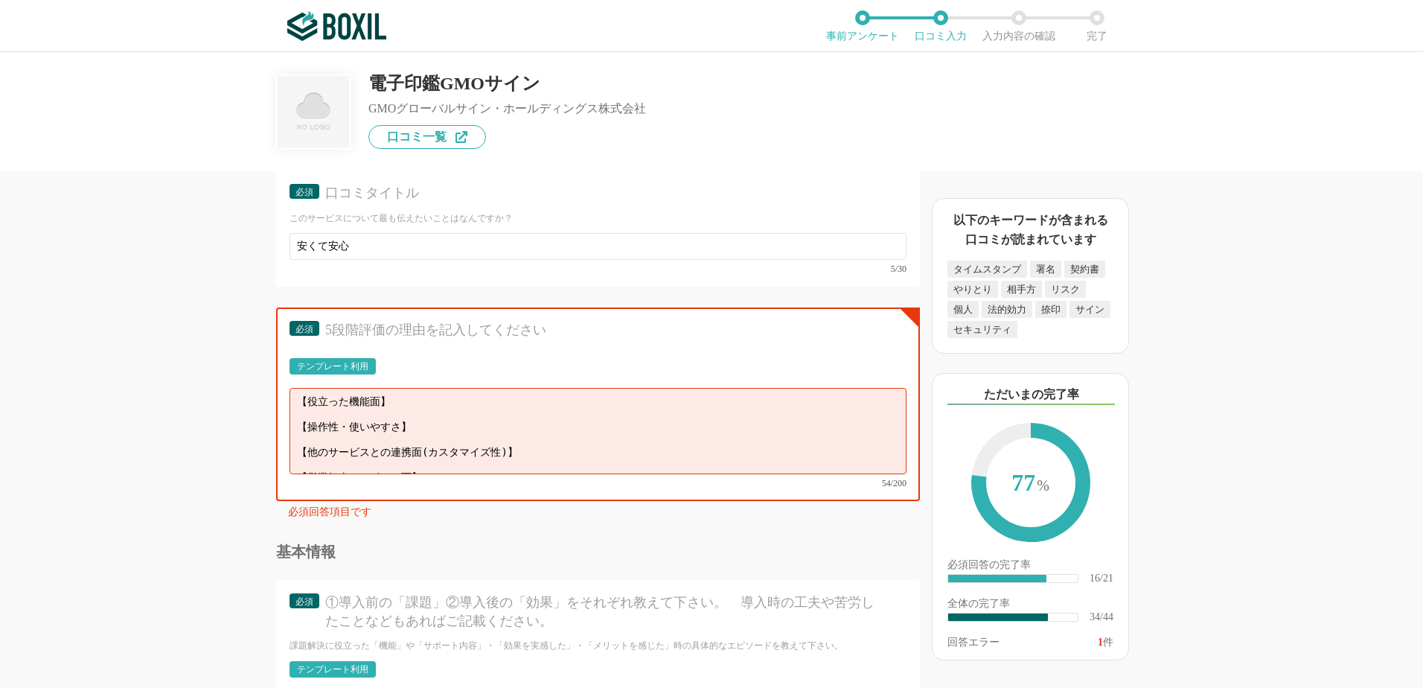
click at [358, 369] on div "テンプレート利用" at bounding box center [332, 366] width 71 height 9
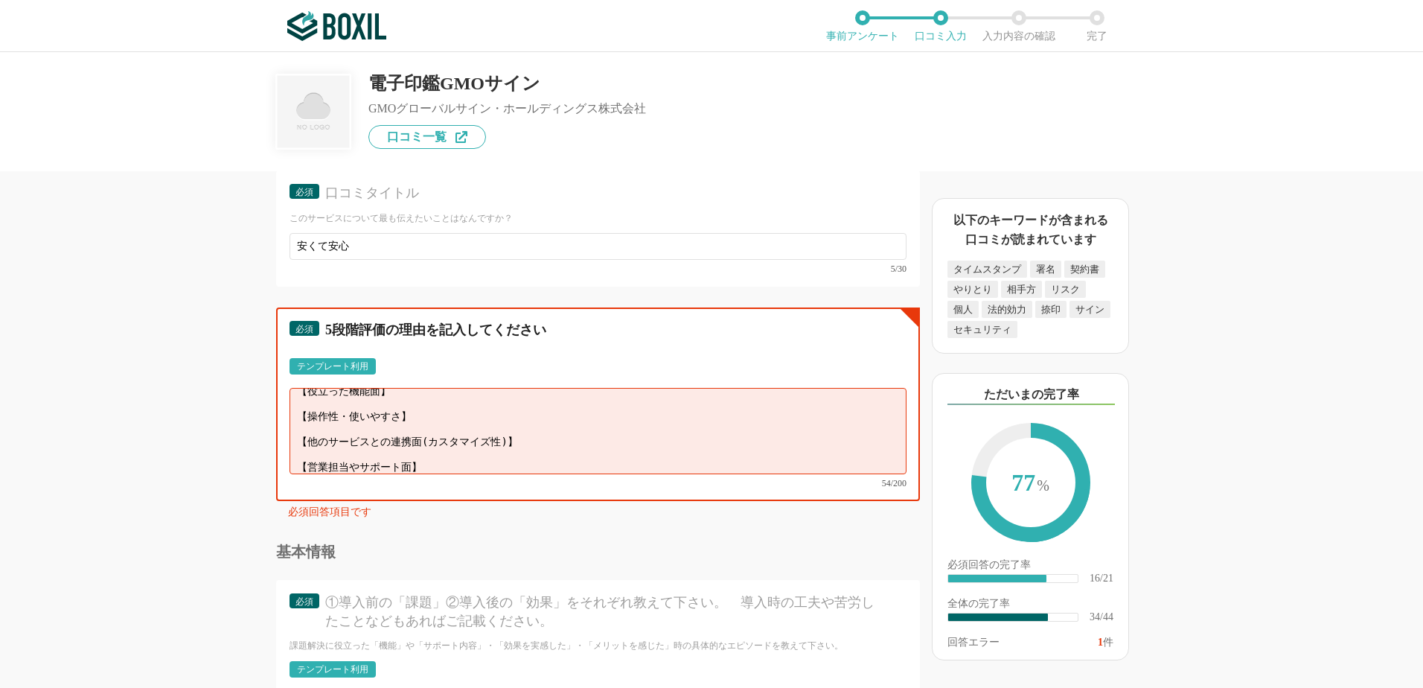
click at [462, 456] on textarea "【役立った機能面】 【操作性・使いやすさ】 【他のサービスとの連携面(カスタマイズ性)】 【営業担当やサポート面】" at bounding box center [598, 431] width 617 height 86
type textarea "【"
click at [294, 403] on textarea at bounding box center [598, 431] width 617 height 86
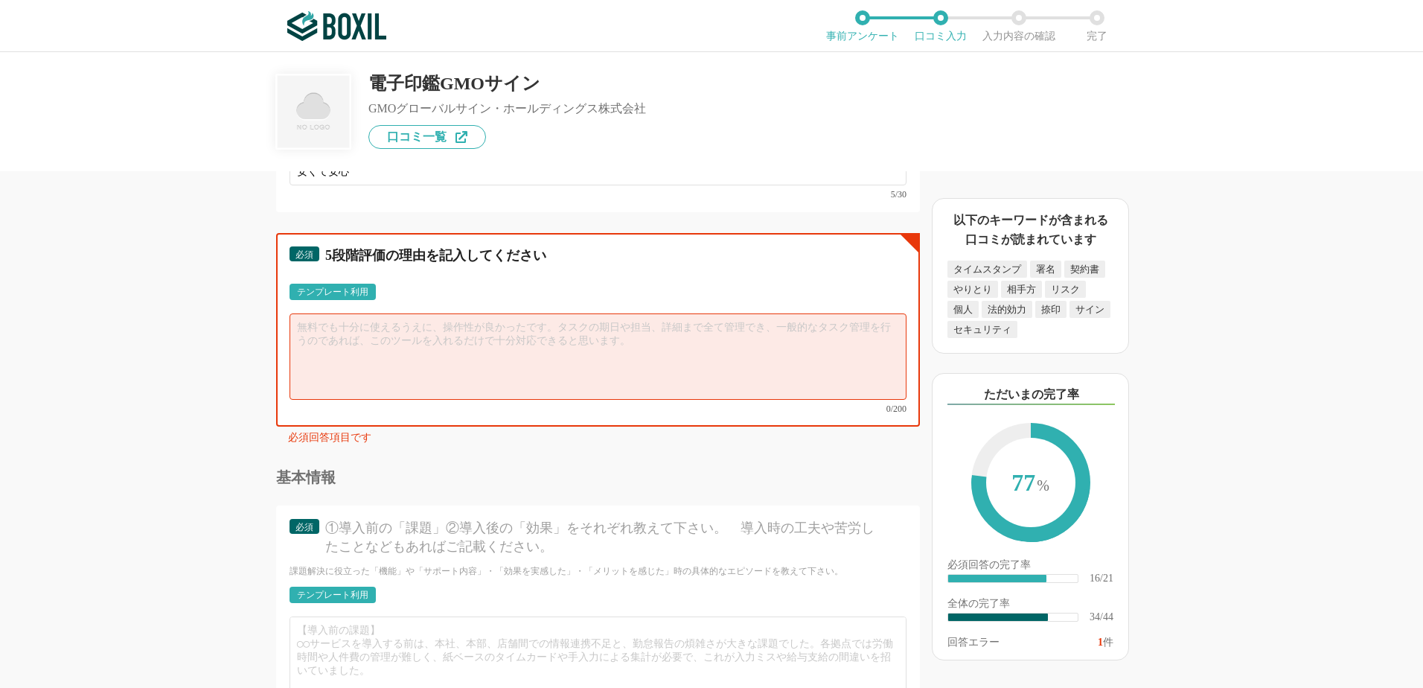
click at [299, 323] on textarea at bounding box center [598, 356] width 617 height 86
type textarea "複"
click at [781, 337] on textarea "電子契約サービスの導入にあたり、複数社で迷っておりました。 YouTubeでのわかりやすい説明動画が決め手となり、まずはお試しプランで導入をしてみました。" at bounding box center [598, 356] width 617 height 86
click at [773, 335] on textarea "電子契約サービスの導入にあたり、複数社で迷っておりました。 YouTubeでのわかりやすい説明動画が決め手となり、まずはお試しプランで導入をしてみました。" at bounding box center [598, 356] width 617 height 86
type textarea "電"
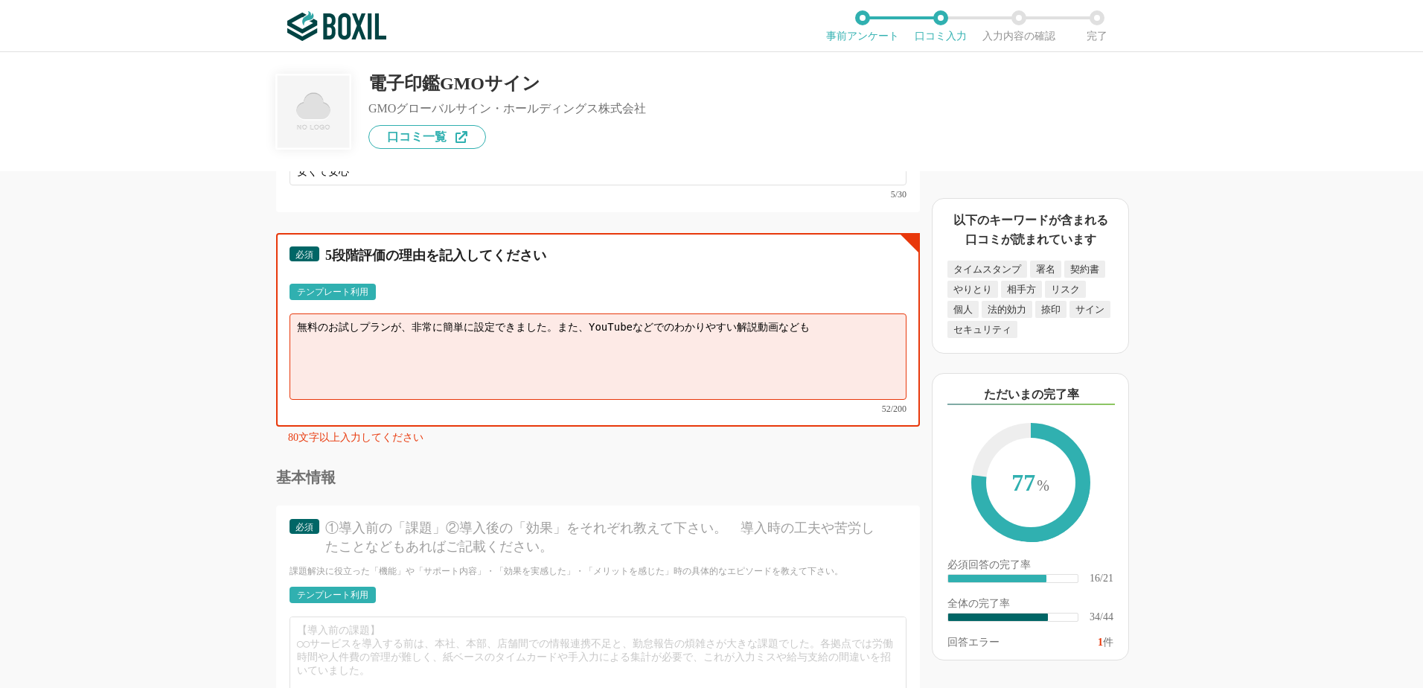
drag, startPoint x: 806, startPoint y: 331, endPoint x: 849, endPoint y: 331, distance: 42.4
click at [806, 331] on textarea "無料のお試しプランが、非常に簡単に設定できました。また、YouTubeなどでのわかりやすい解説動画なども" at bounding box center [598, 356] width 617 height 86
click at [665, 325] on textarea "無料のお試しプランが、非常に簡単に設定できました。また、YouTubeなどでのわかりやすい解説動画なども" at bounding box center [598, 356] width 617 height 86
click at [795, 329] on textarea "無料のお試しプランが、非常に簡単に設定できました。また、YouTubeでわかりやすい解説動画なども" at bounding box center [598, 356] width 617 height 86
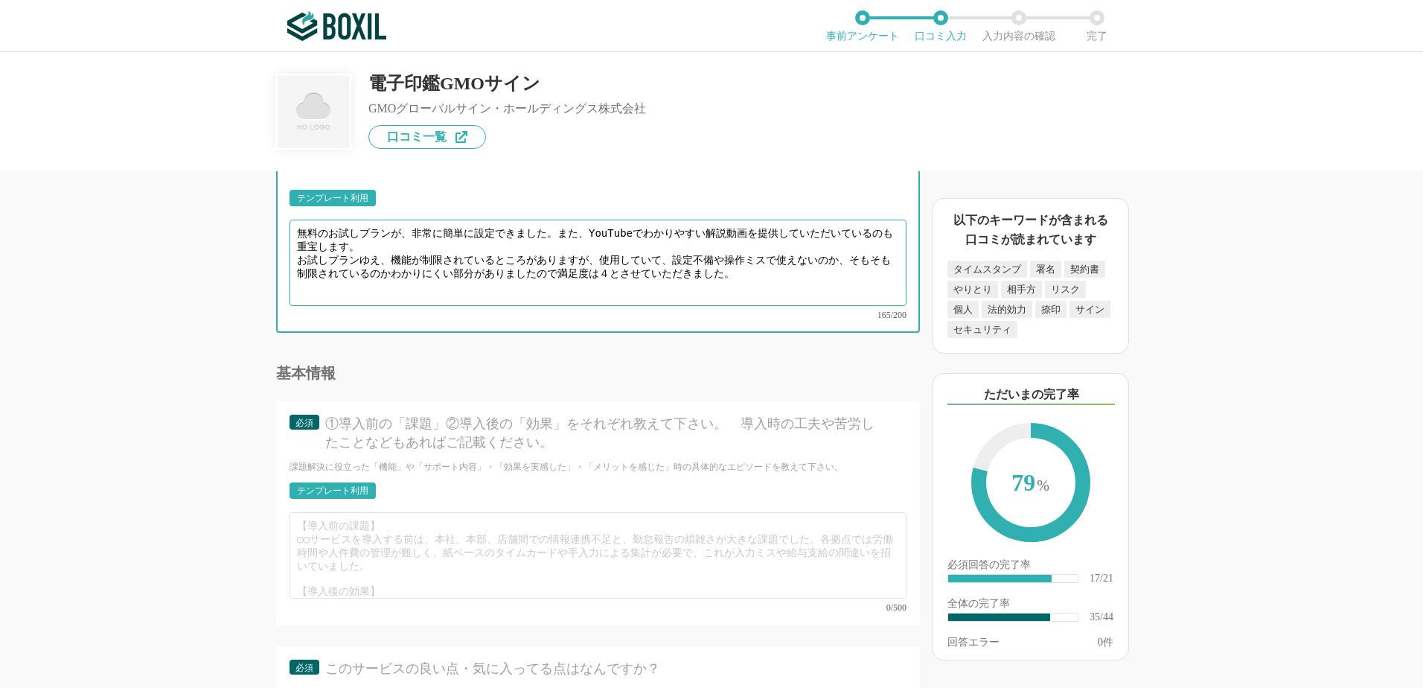
scroll to position [4889, 0]
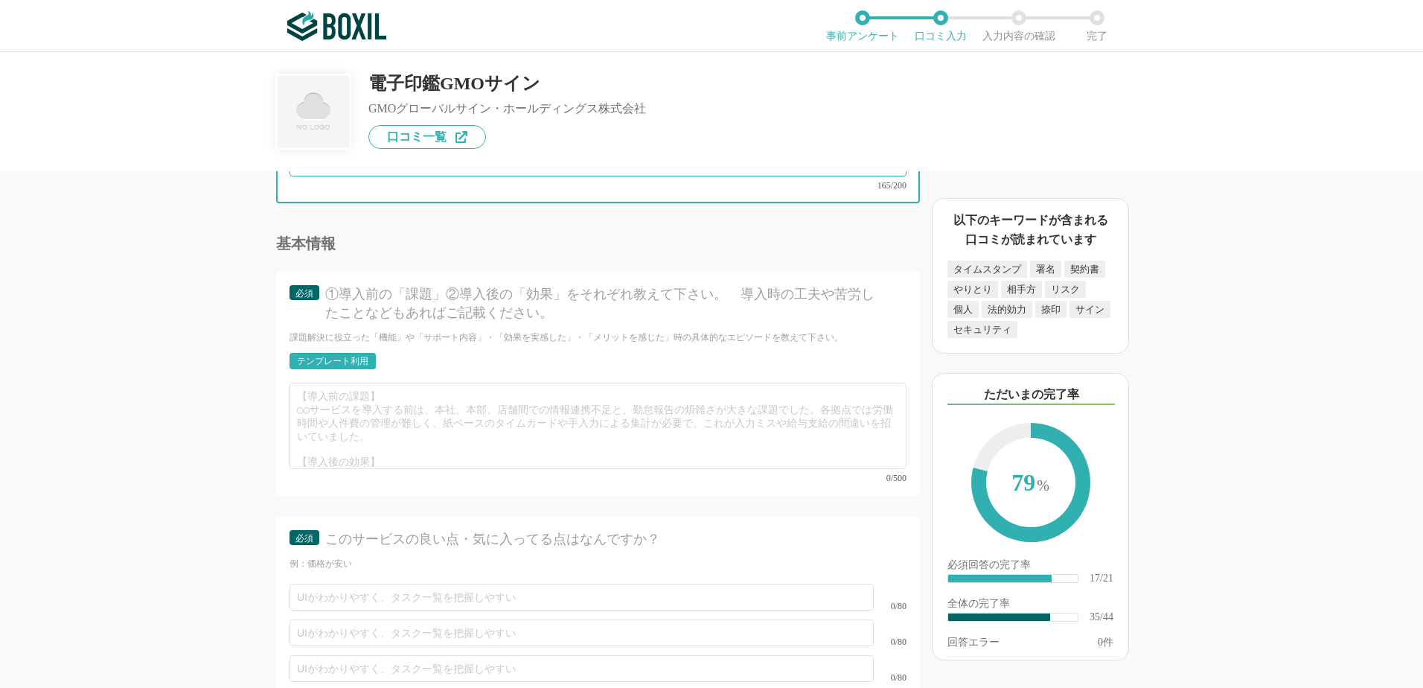
type textarea "無料のお試しプランが、非常に簡単に設定できました。また、YouTubeでわかりやすい解説動画を提供していただいているのも重宝します。 お試しプランゆえ、機能が…"
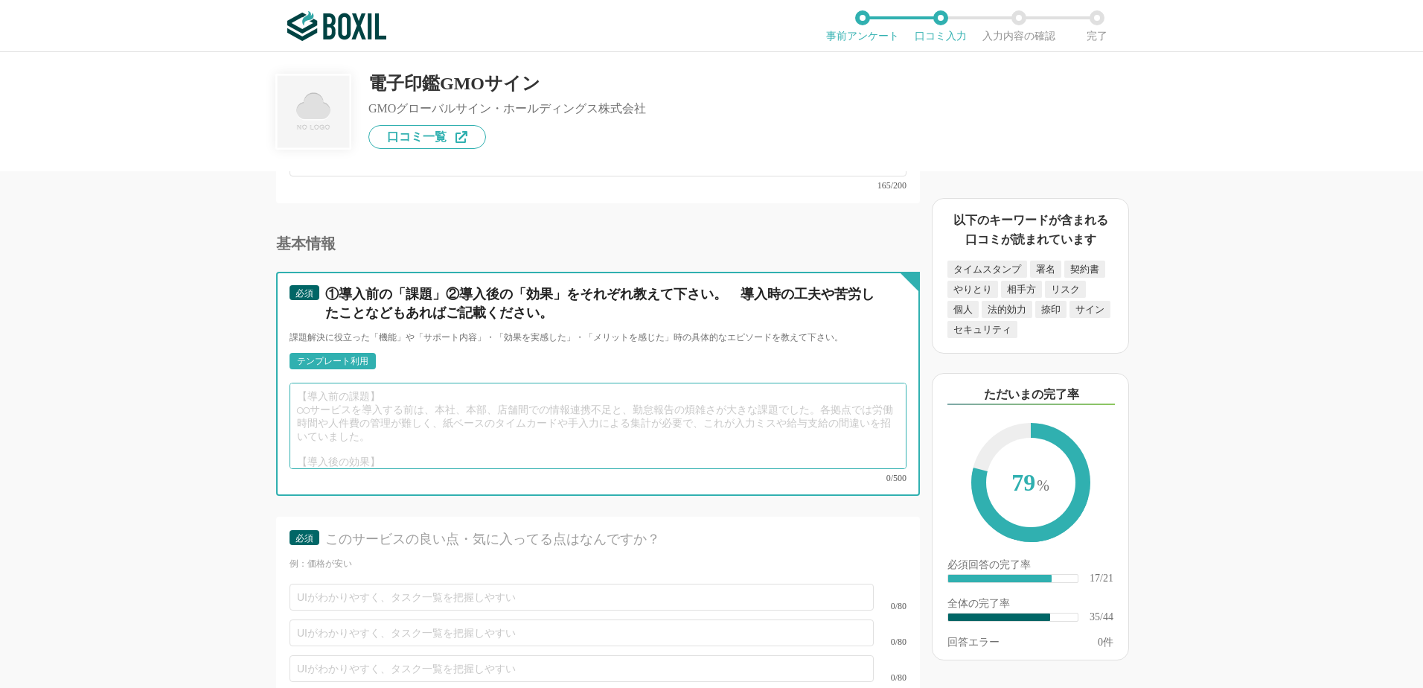
click at [303, 386] on textarea at bounding box center [598, 426] width 617 height 86
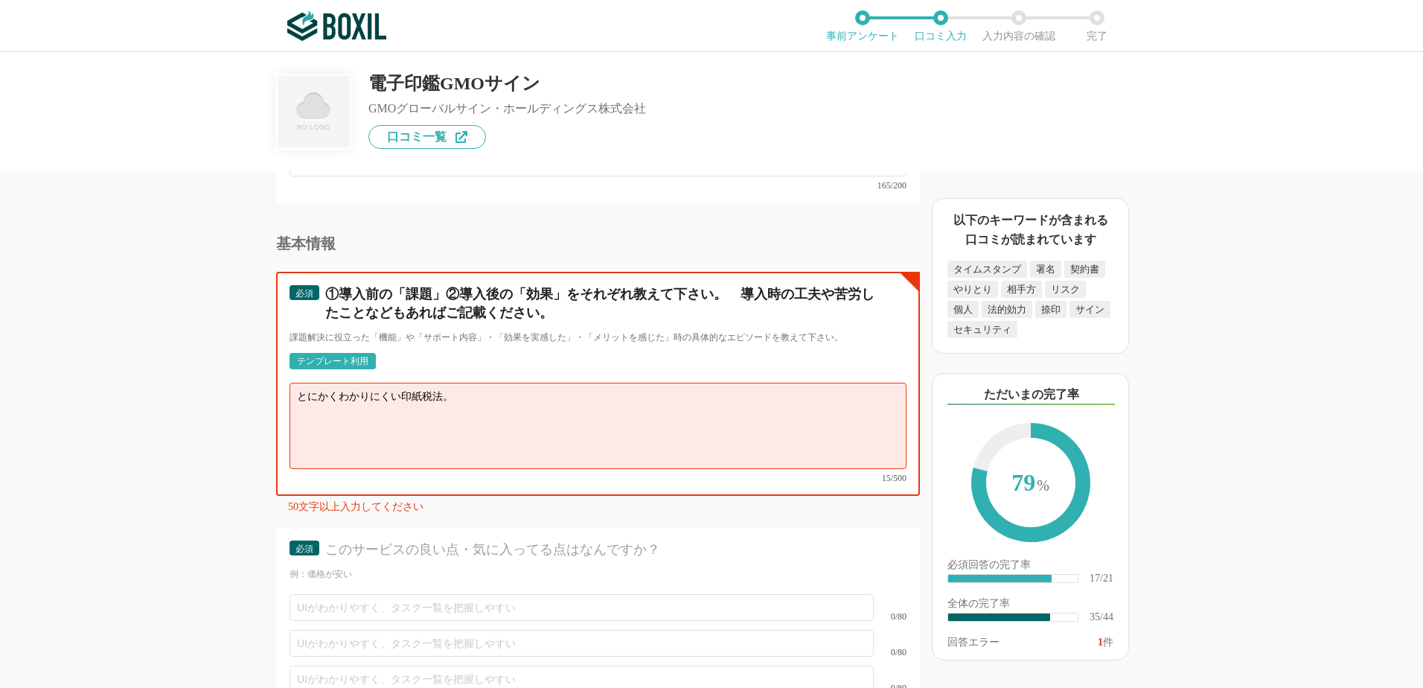
click at [527, 389] on textarea "とにかくわかりにくい印紙税法。" at bounding box center [598, 426] width 617 height 86
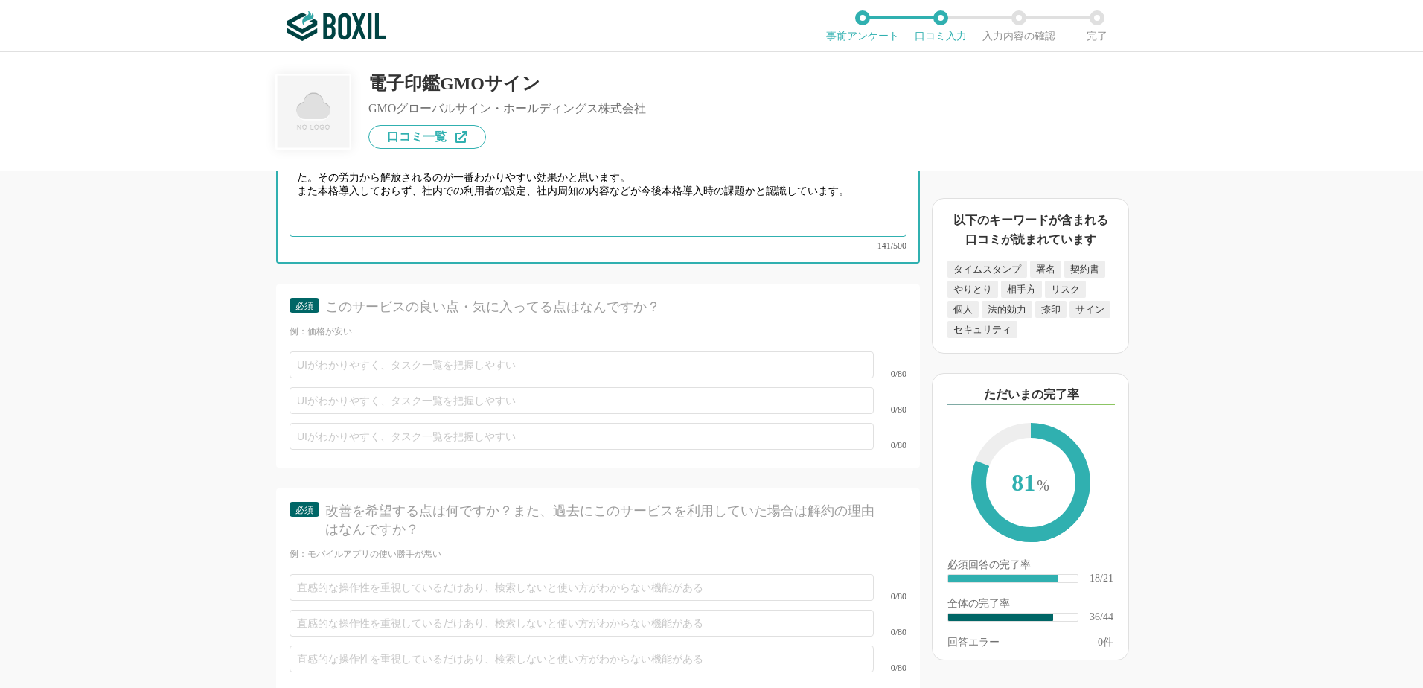
scroll to position [5113, 0]
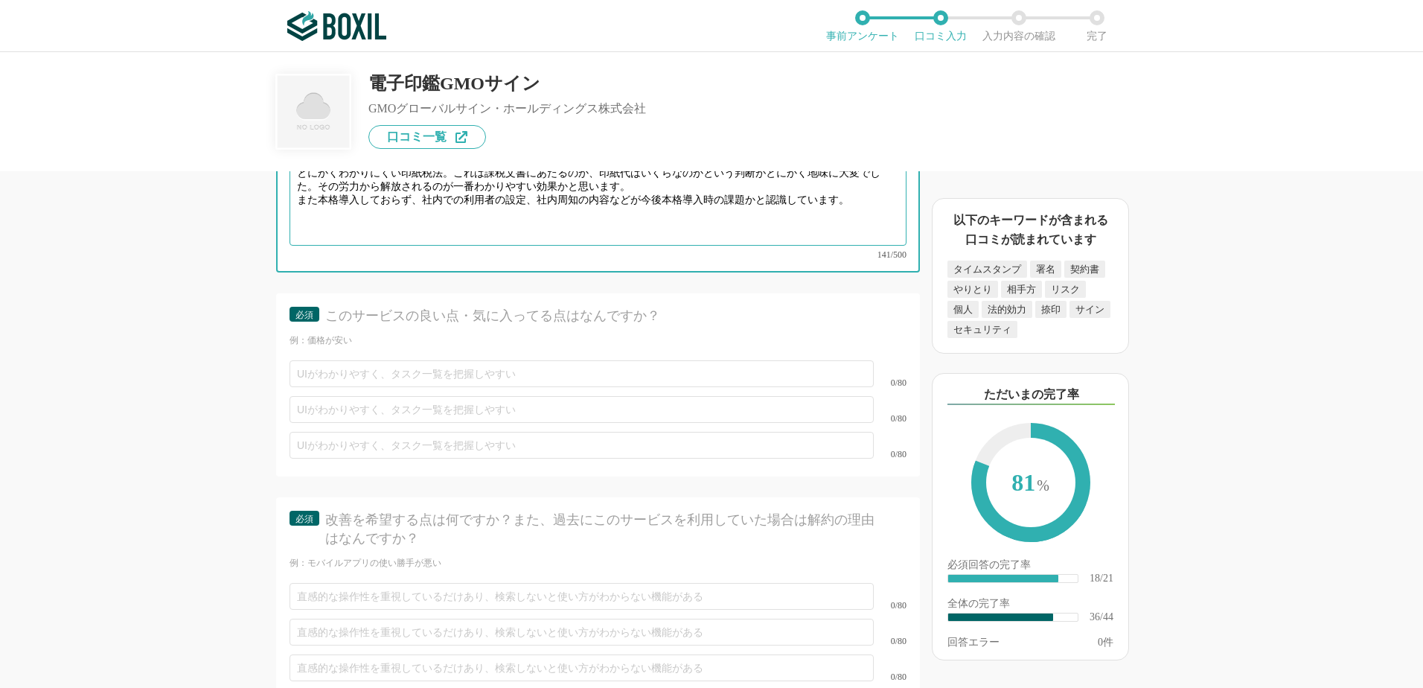
type textarea "とにかくわかりにくい印紙税法。これは課税文書にあたるのか、印紙代はいくらなのかという判断がとにかく地味に大変でした。その労力から解放されるのが一番わかりやすい…"
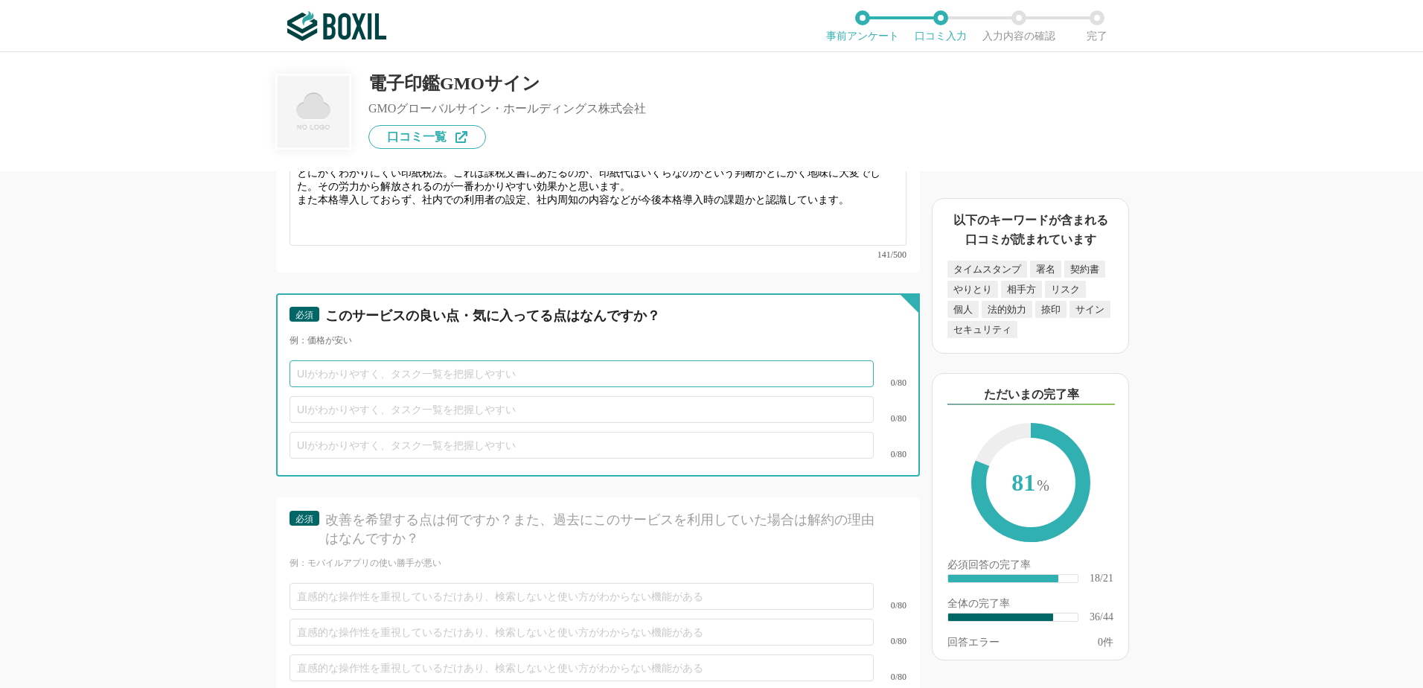
click at [401, 360] on input "text" at bounding box center [582, 373] width 584 height 27
type input "電子契約サービスの中ではメジャーな方だと思われるため、取引先にも案内しやすい。"
click at [444, 397] on input "text" at bounding box center [582, 409] width 584 height 27
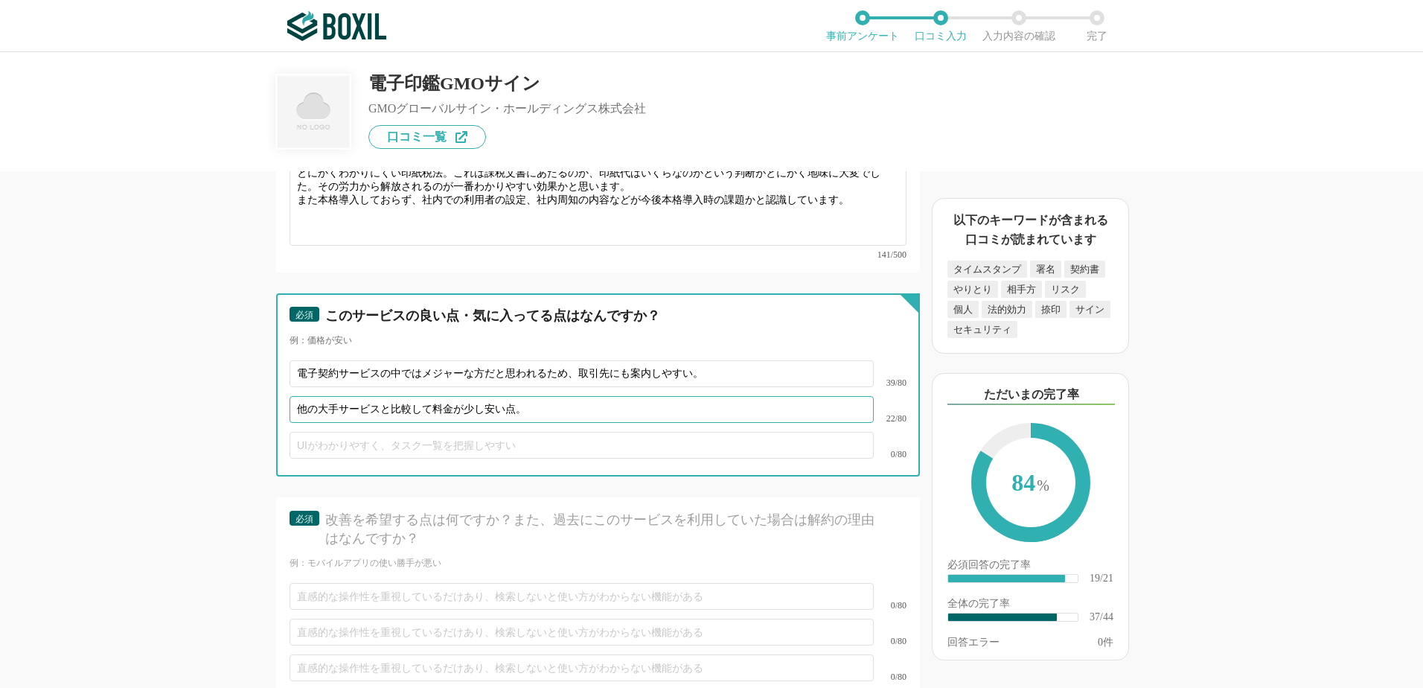
type input "他の大手サービスと比較して料金が少し安い点。"
click at [453, 432] on input "text" at bounding box center [582, 445] width 584 height 27
click at [415, 432] on input "text" at bounding box center [582, 445] width 584 height 27
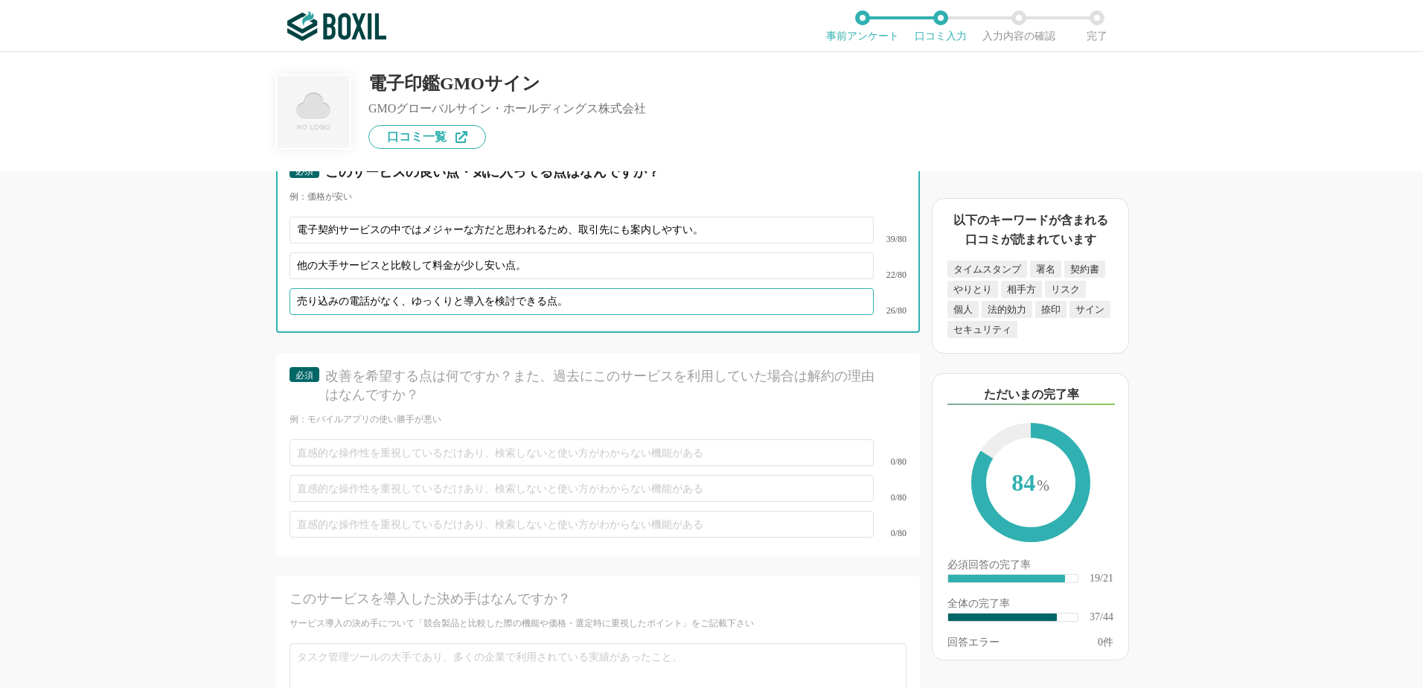
scroll to position [5410, 0]
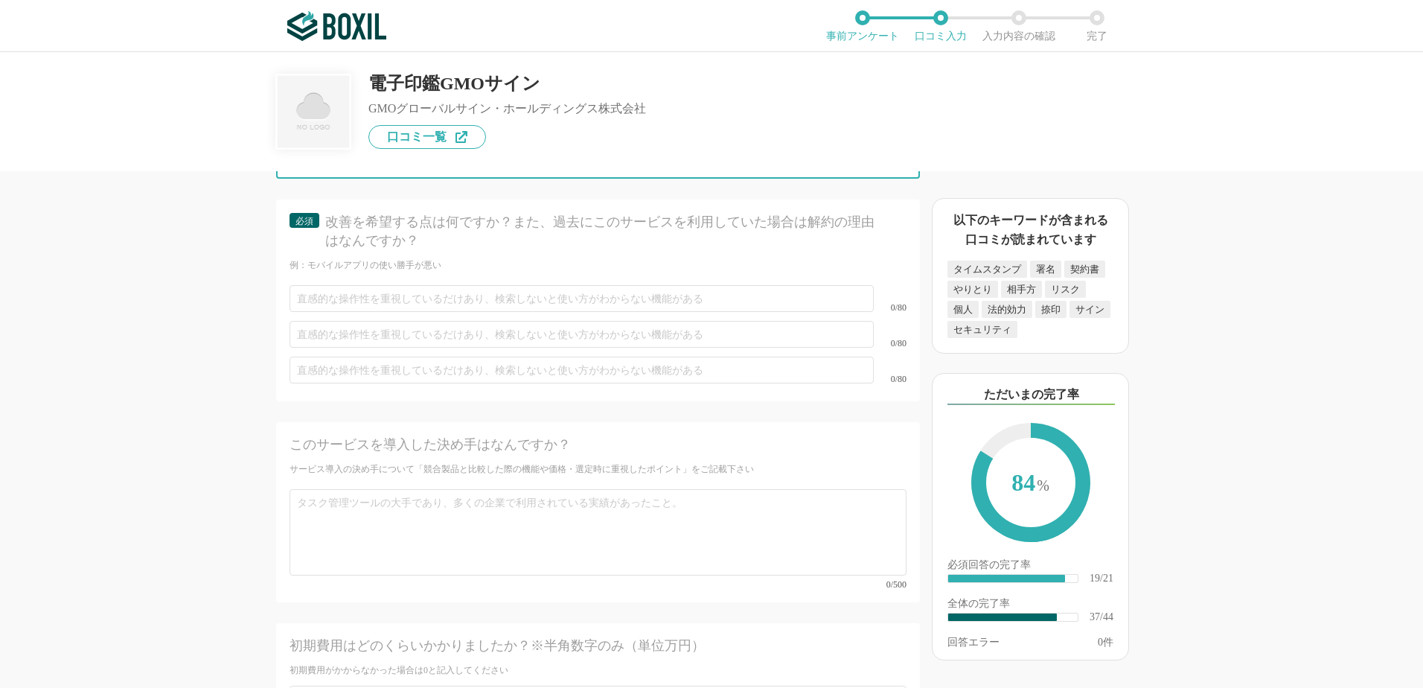
type input "売り込みの電話がなく、ゆっくりと導入を検討できる点。"
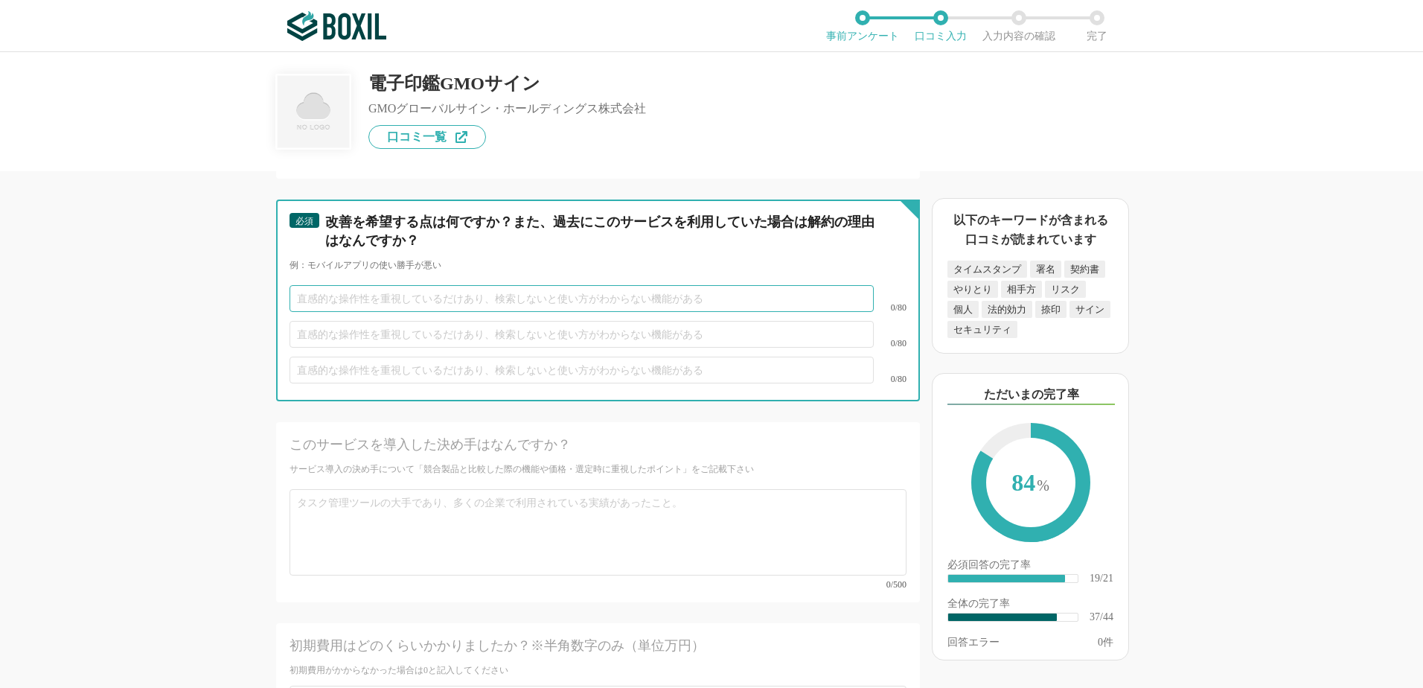
click at [404, 285] on input "text" at bounding box center [582, 298] width 584 height 27
click at [441, 285] on input "text" at bounding box center [582, 298] width 584 height 27
click at [541, 285] on input "お試しプランでいろいろな制限がかかっているが、" at bounding box center [582, 298] width 584 height 27
click at [608, 285] on input "お試しプランでいろいろな制限がかかっており、使用時にもそれが見えやすくなるとよい。" at bounding box center [582, 298] width 584 height 27
click at [659, 285] on input "お試しプランでいろいろな制限がかかっており、使用時にもその制限がそれが見えやすくなるとよい。" at bounding box center [582, 298] width 584 height 27
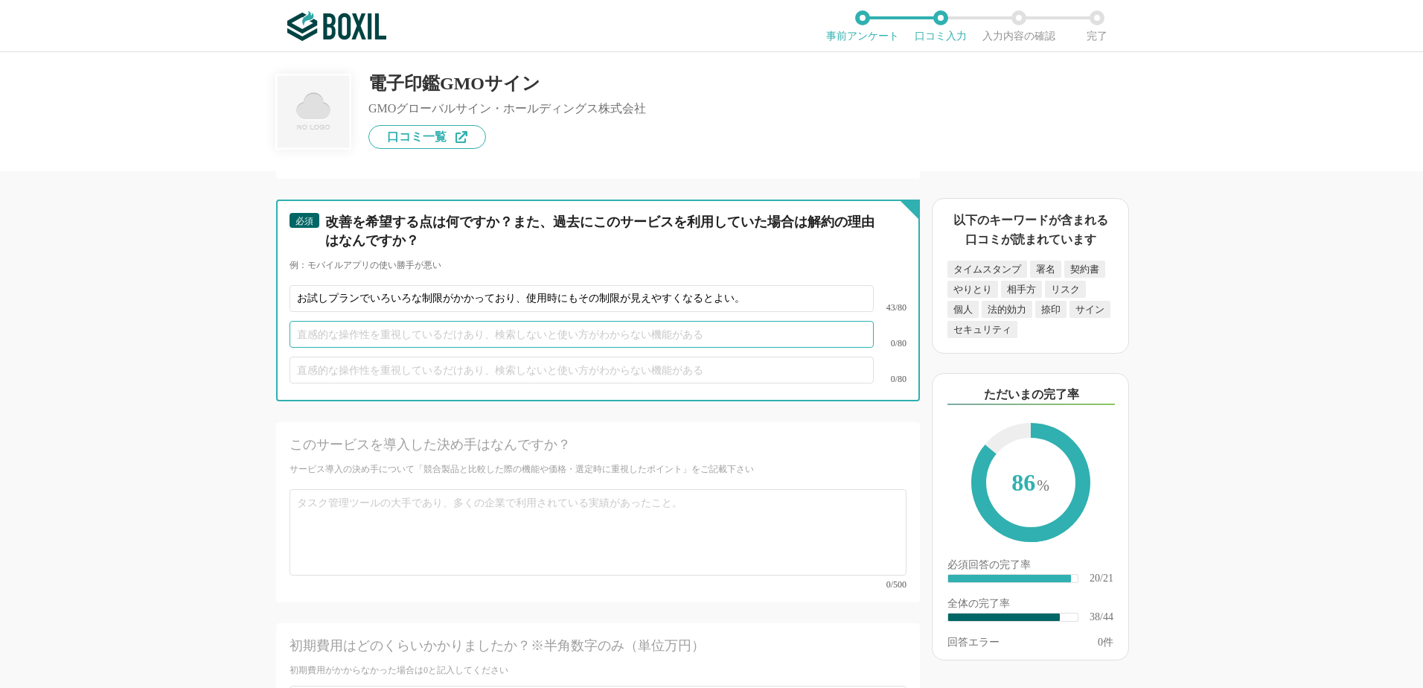
click at [358, 321] on input "text" at bounding box center [582, 334] width 584 height 27
click at [750, 285] on input "お試しプランでいろいろな制限がかかっており、使用時にもその制限が見えやすくなるとよい。" at bounding box center [582, 298] width 584 height 27
type input "お試しプランでいろいろな制限がかかっており、使用時にもその制限が見えにくく、戸惑うことがある。"
click at [442, 321] on input "text" at bounding box center [582, 334] width 584 height 27
type input "一"
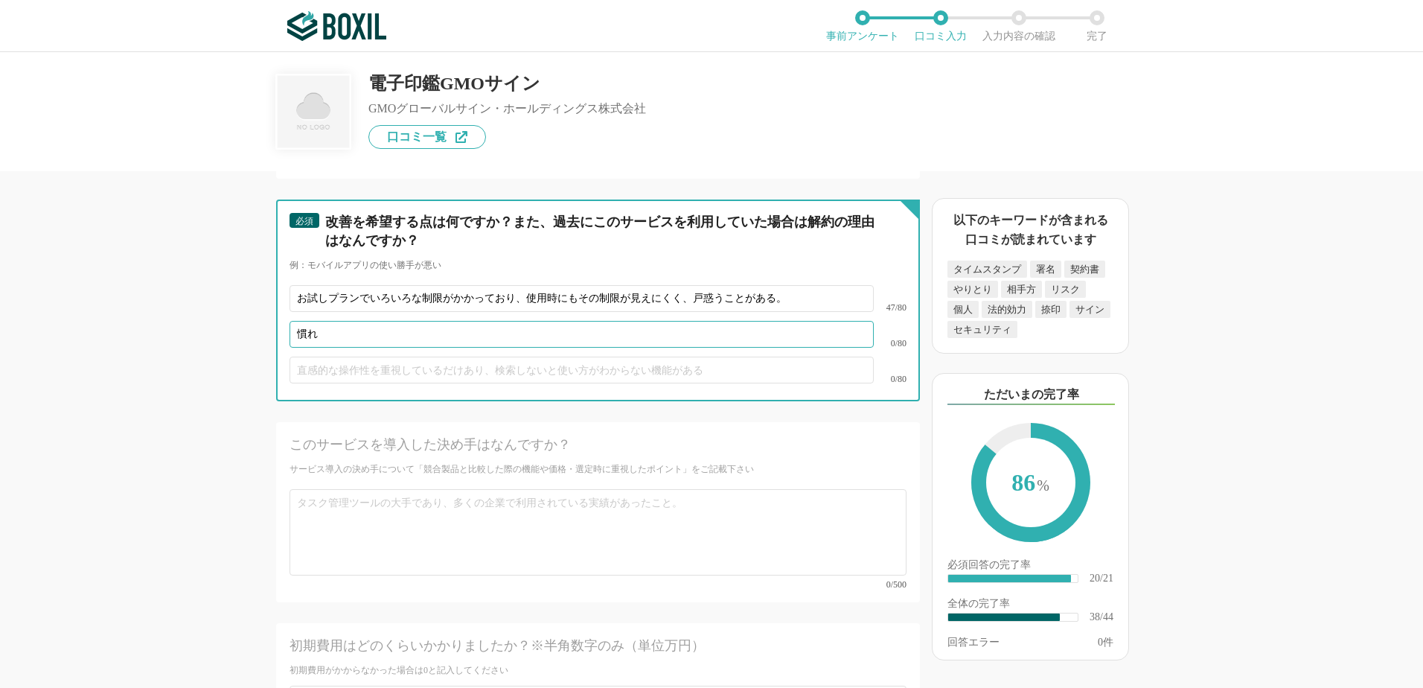
type input "慣"
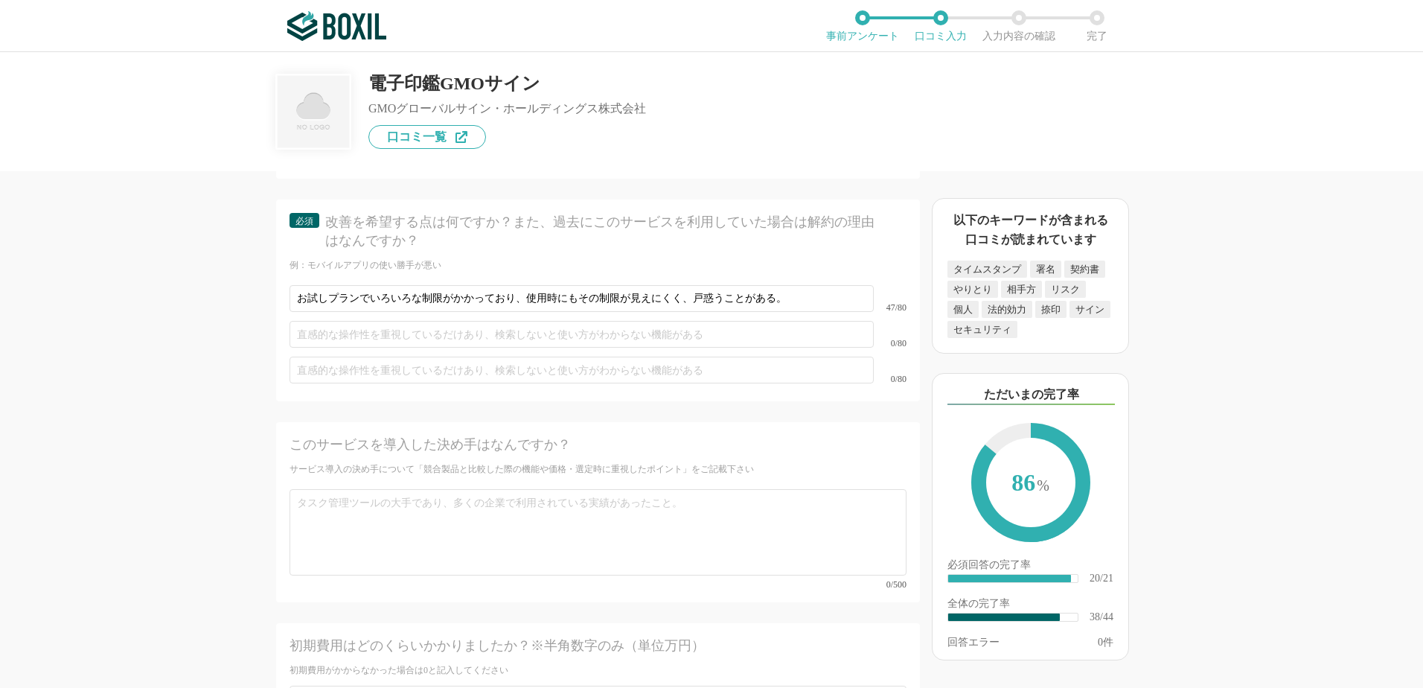
click at [157, 344] on div "電子契約システムの機能について（5点満点で評価してください） 証明書発行 1 2 3 4 5 利用していない タイムスタンプ 1 2 3 4 5 利用していな…" at bounding box center [711, 370] width 1423 height 636
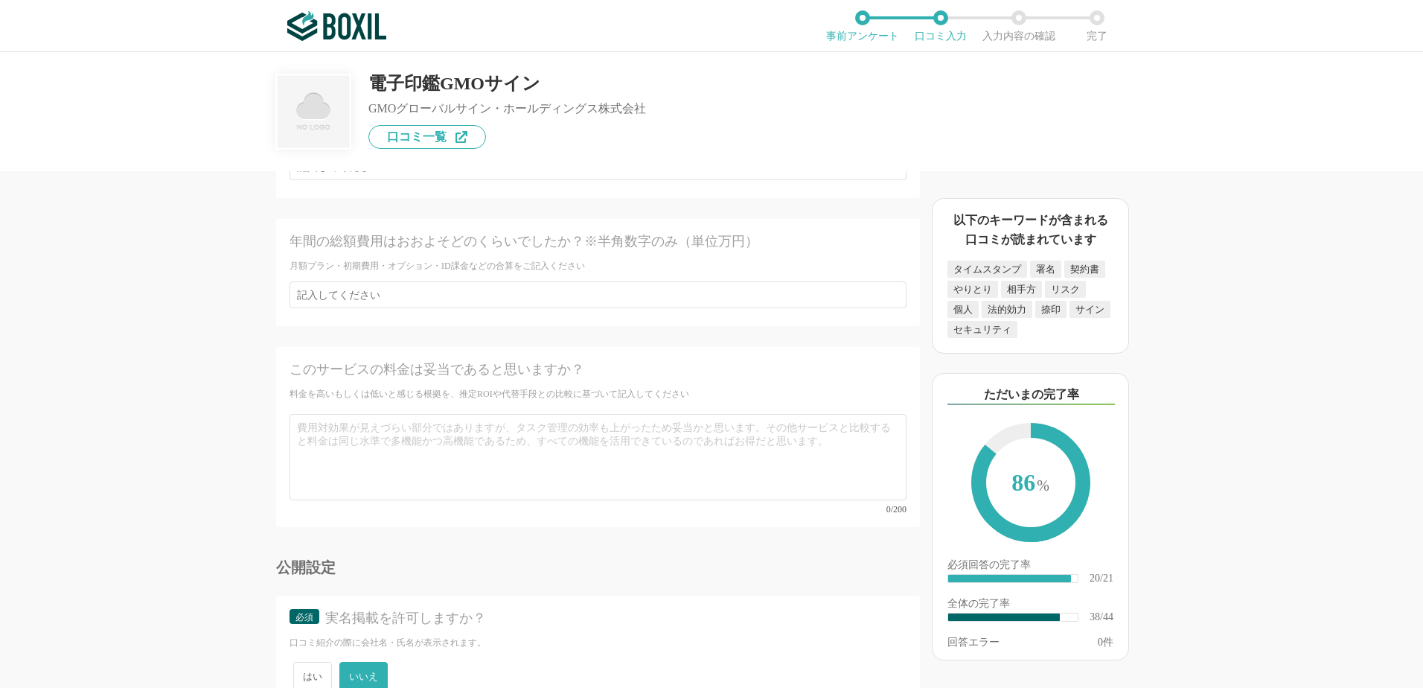
scroll to position [6006, 0]
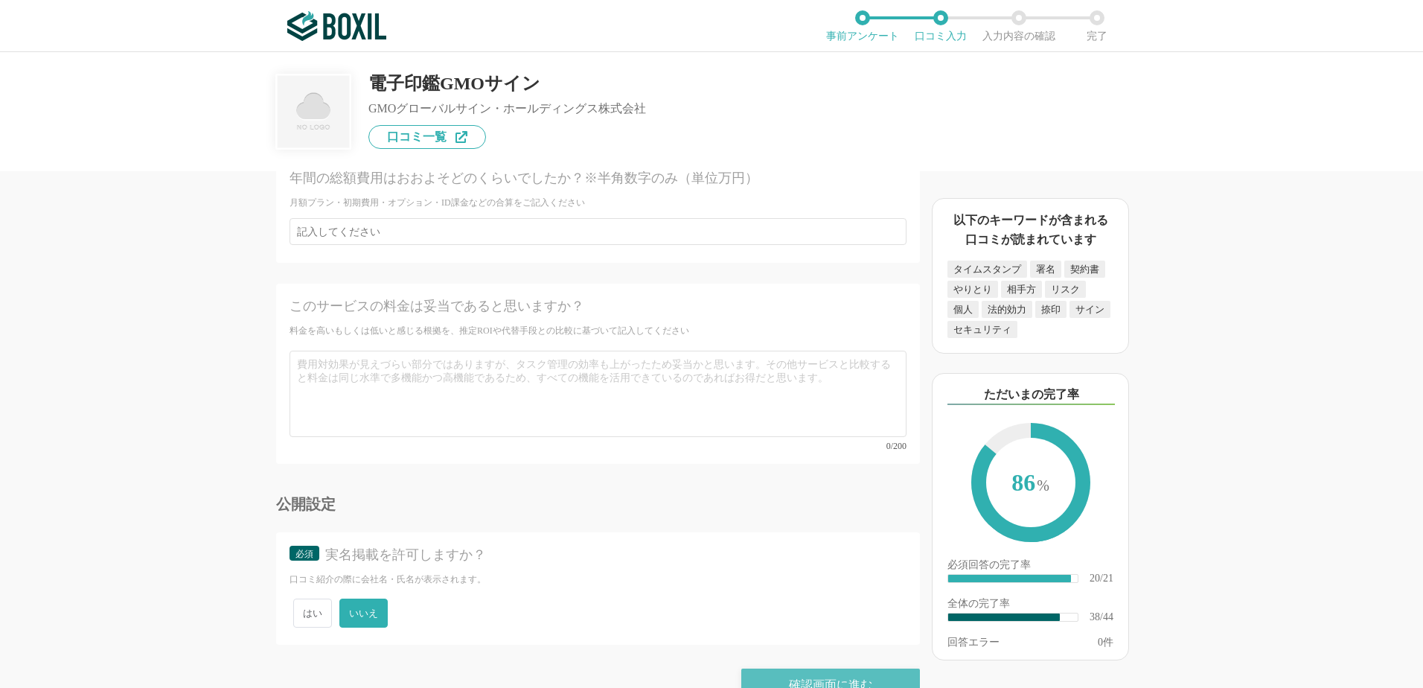
click at [796, 668] on div "確認画面に進む" at bounding box center [830, 684] width 179 height 33
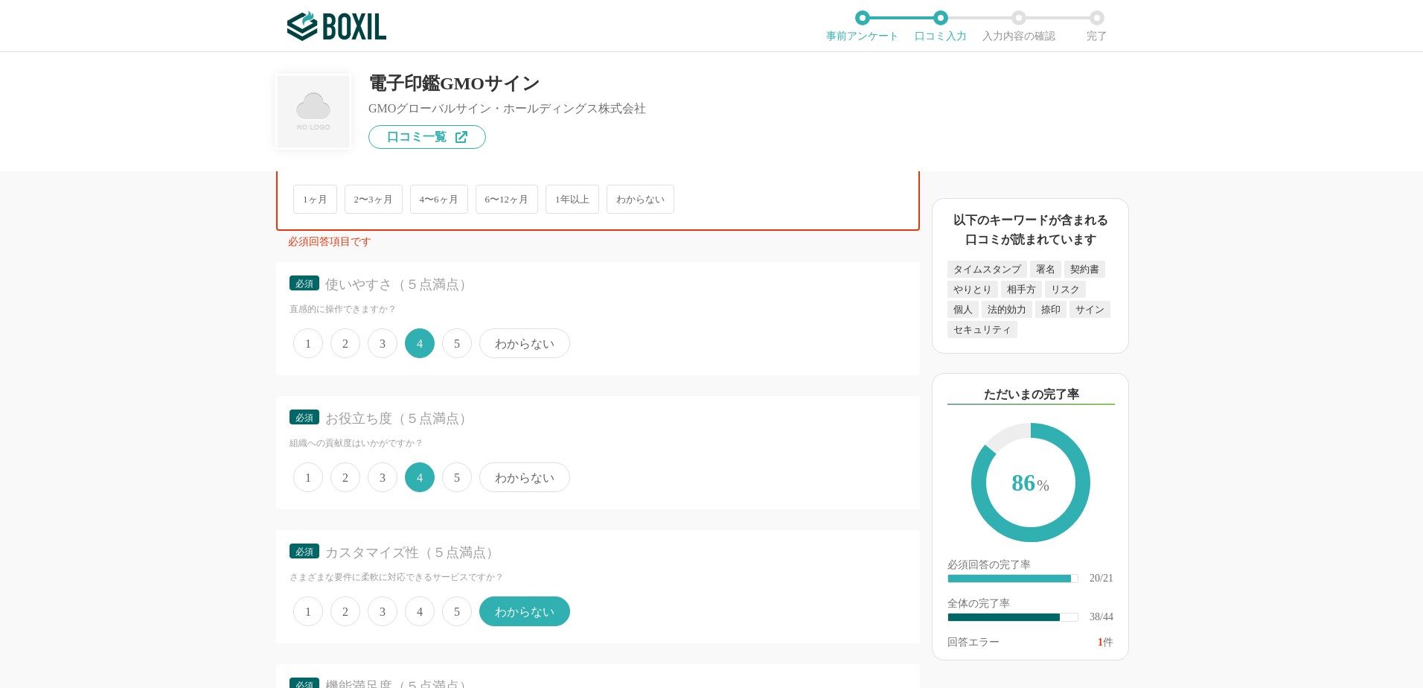
scroll to position [2812, 0]
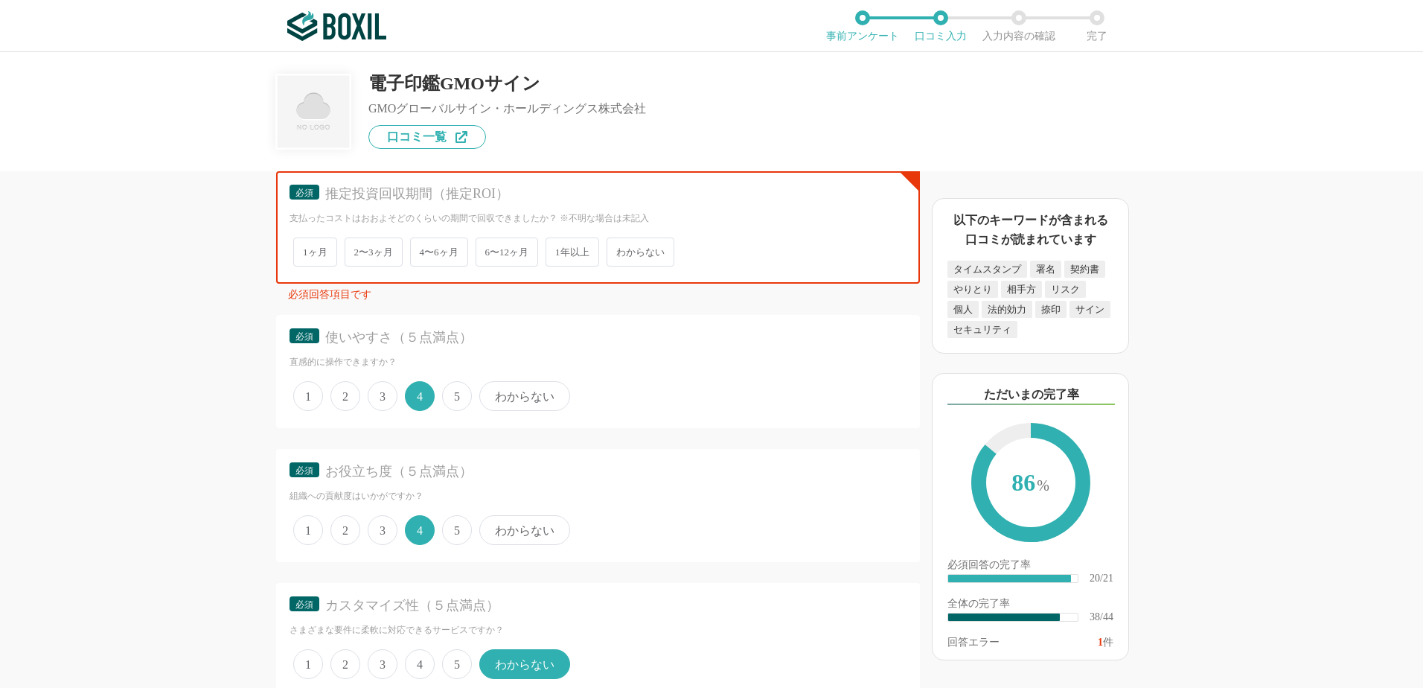
click at [315, 250] on span "1ヶ月" at bounding box center [315, 251] width 44 height 29
click at [307, 249] on input "1ヶ月" at bounding box center [302, 245] width 10 height 10
radio input "true"
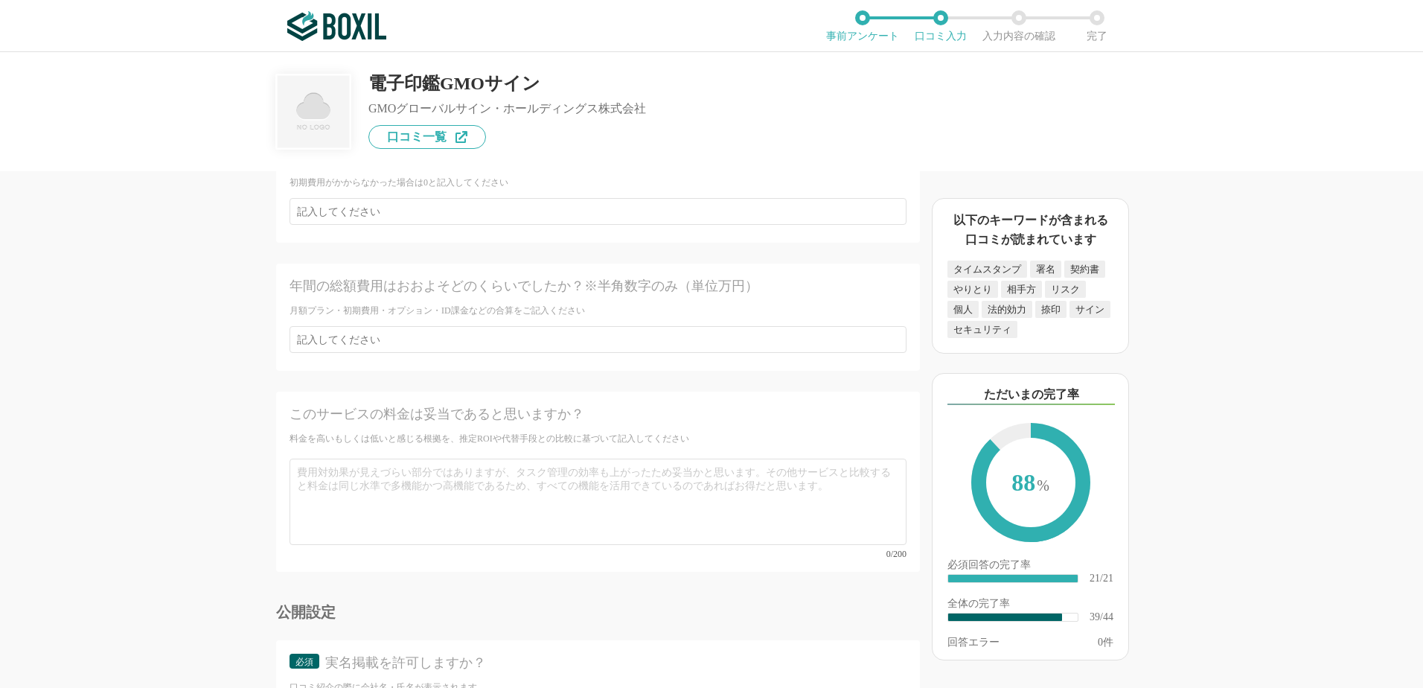
scroll to position [6006, 0]
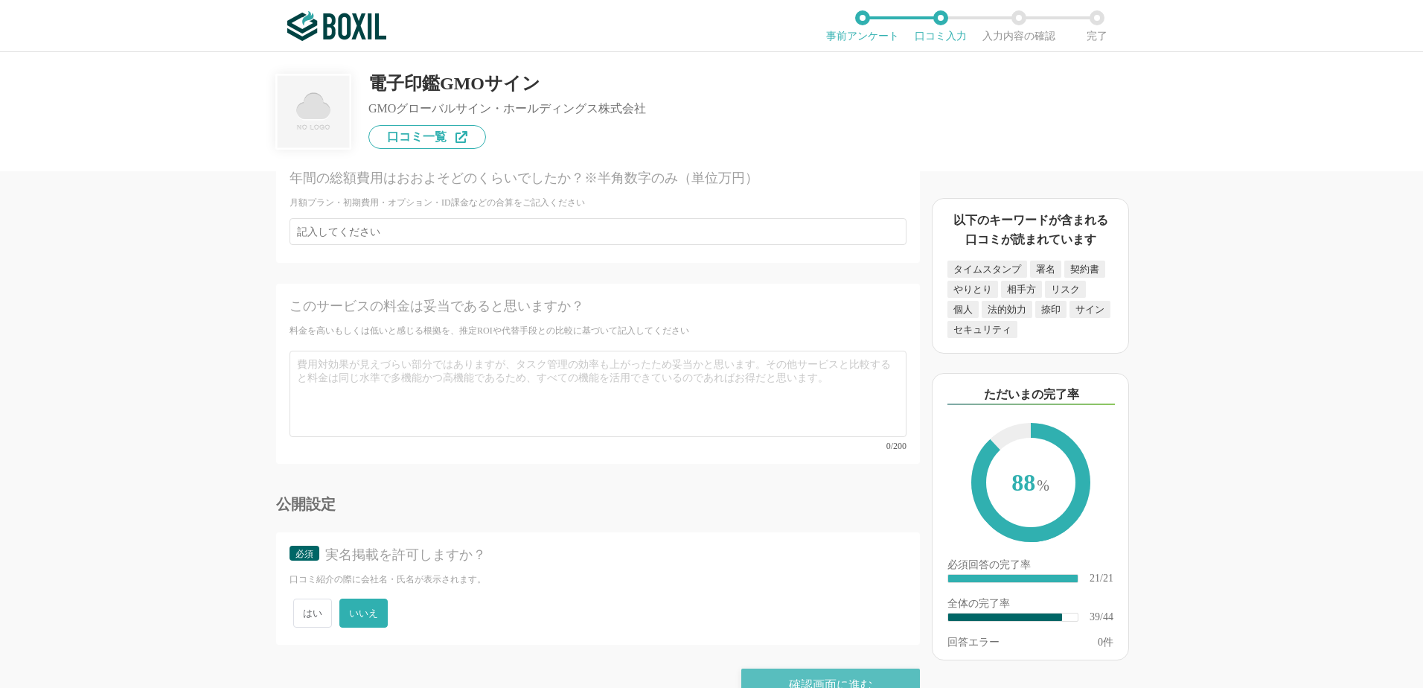
click at [777, 668] on div "確認画面に進む" at bounding box center [830, 684] width 179 height 33
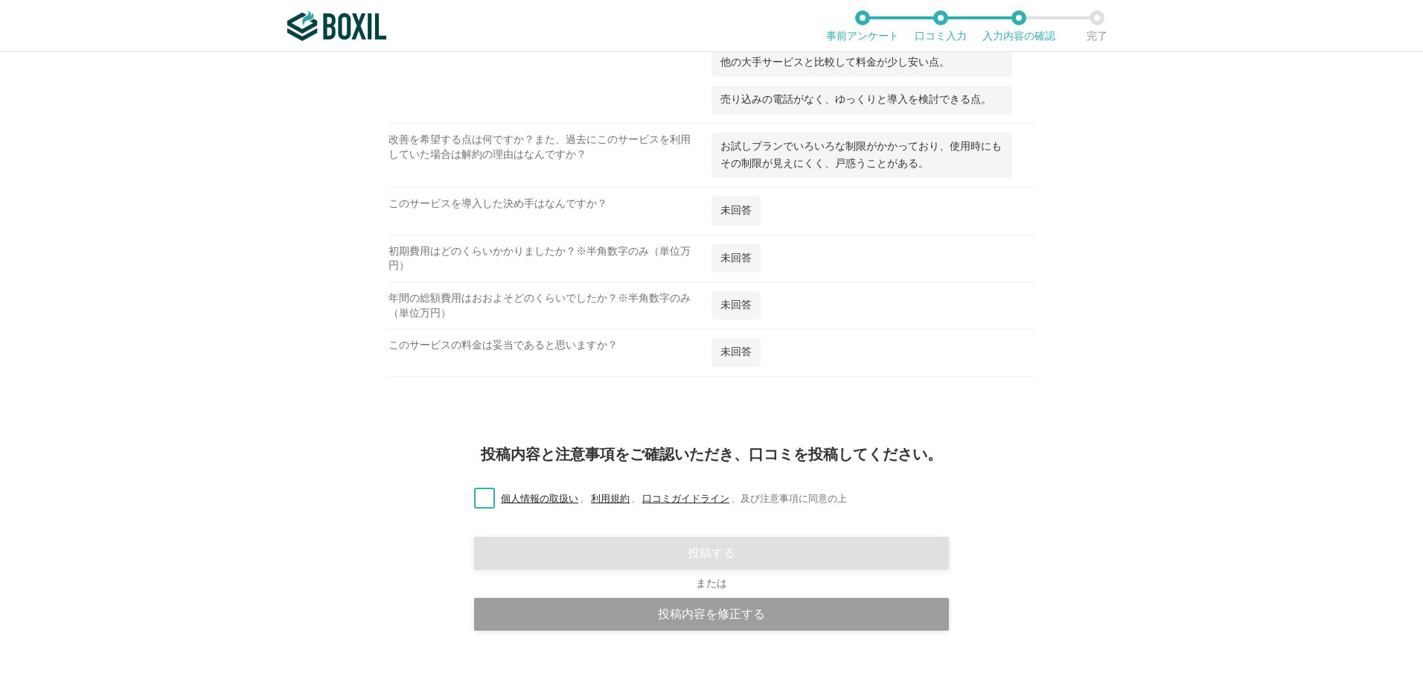
scroll to position [2313, 0]
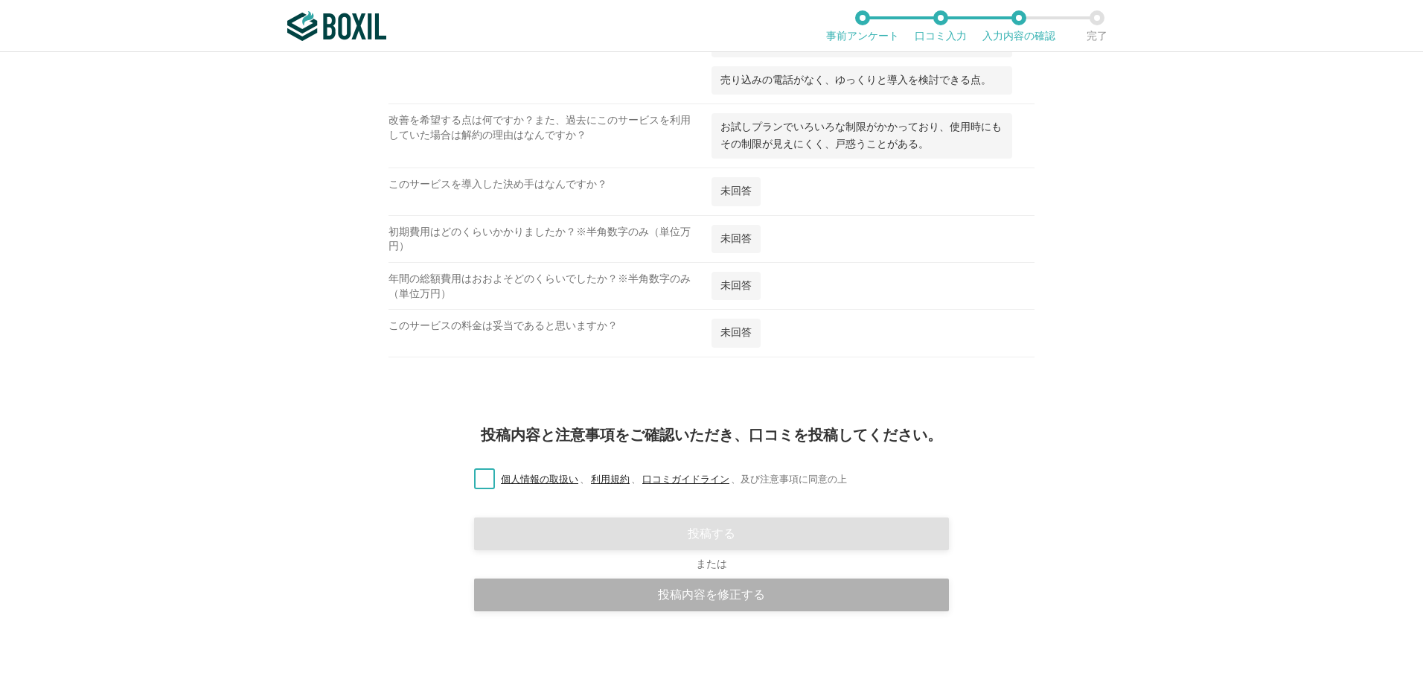
click at [672, 595] on div "投稿内容を修正する" at bounding box center [711, 594] width 475 height 33
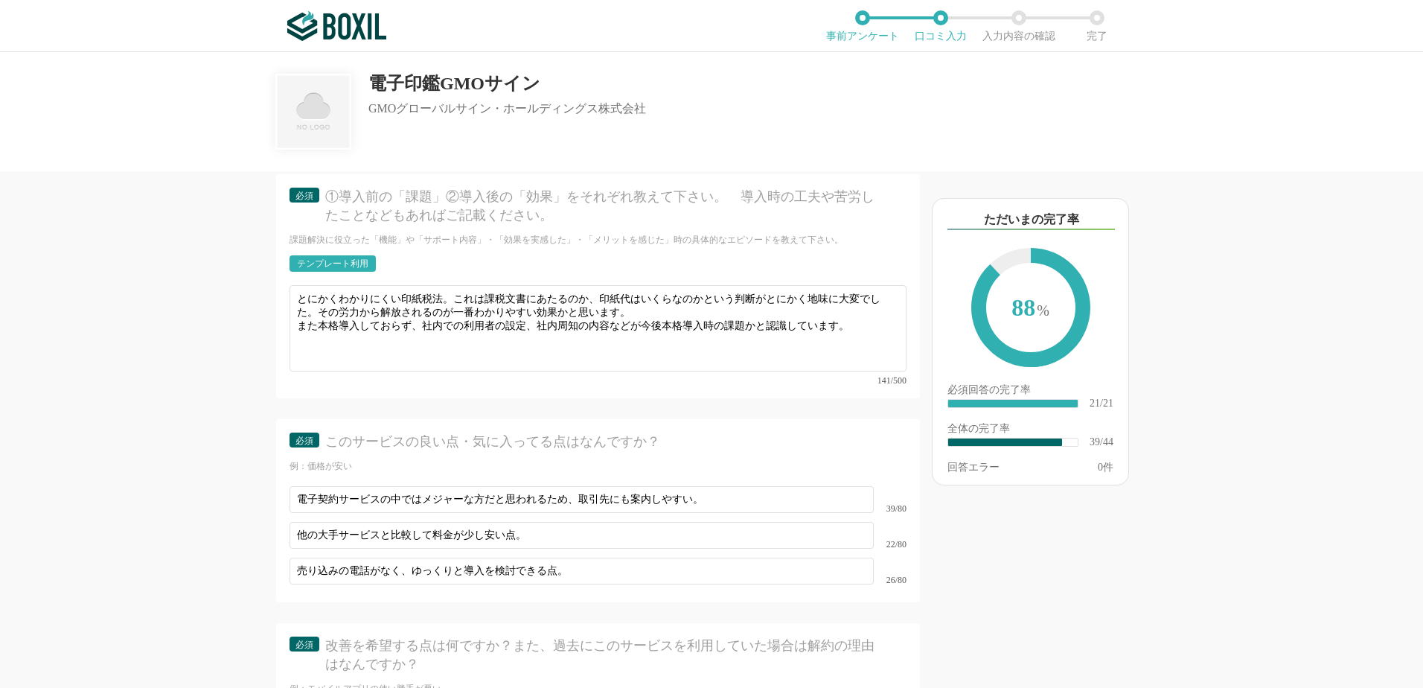
scroll to position [5434, 0]
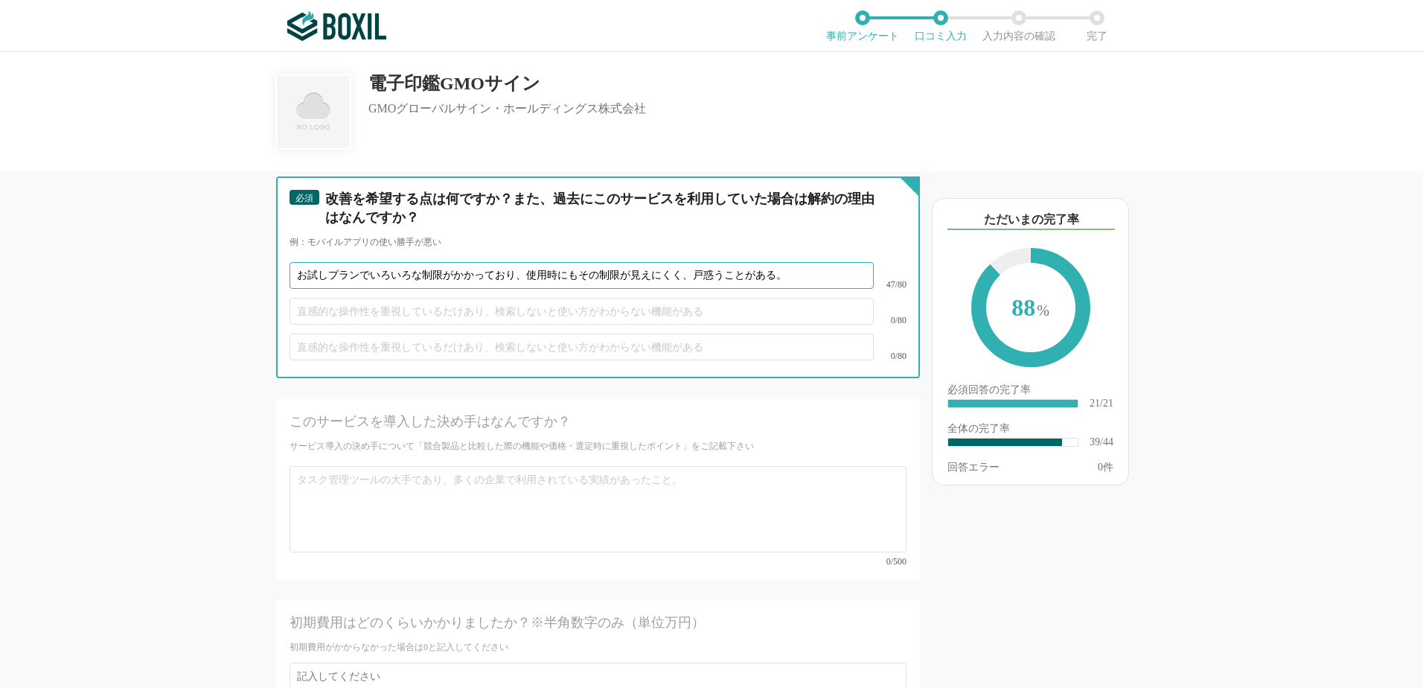
click at [576, 262] on input "お試しプランでいろいろな制限がかかっており、使用時にもその制限が見えにくく、戸惑うことがある。" at bounding box center [582, 275] width 584 height 27
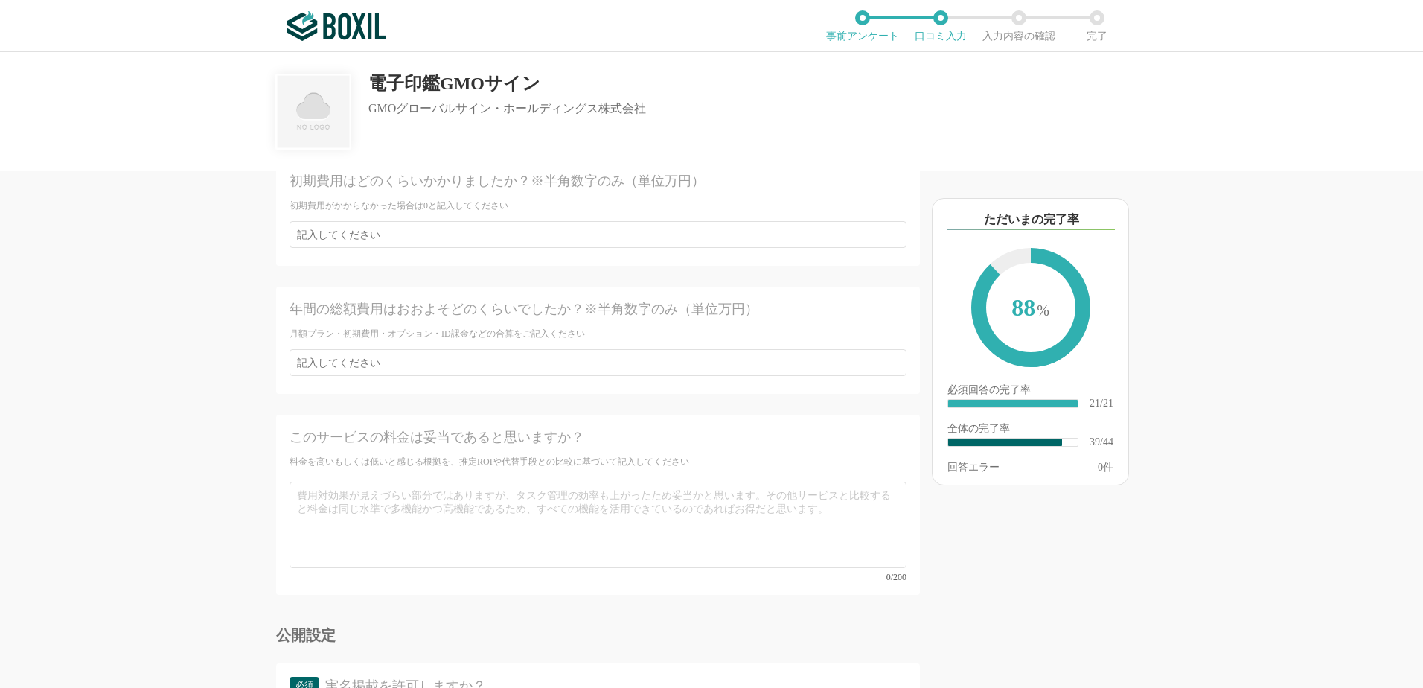
scroll to position [6006, 0]
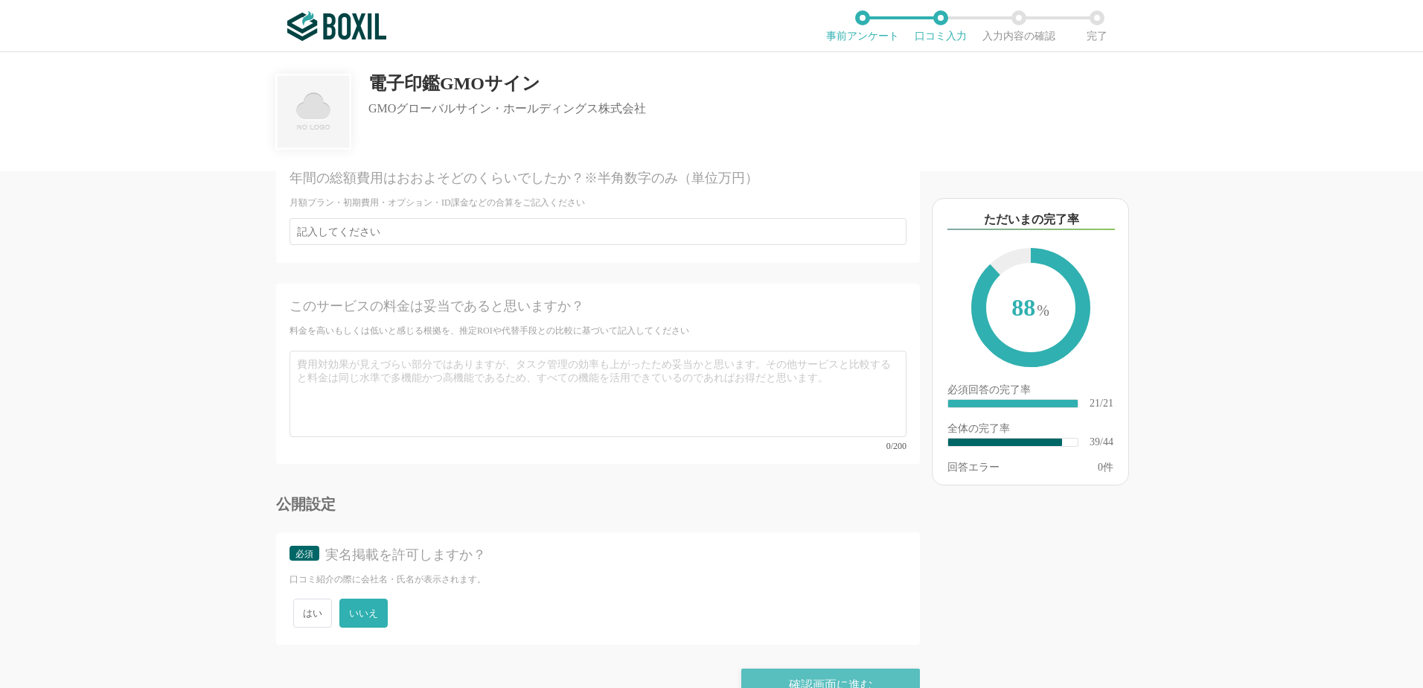
type input "お試しプランでいろいろな制限がかかっており、使用時にその制限が見えにくく、戸惑うことがある。"
click at [802, 668] on div "確認画面に進む" at bounding box center [830, 684] width 179 height 33
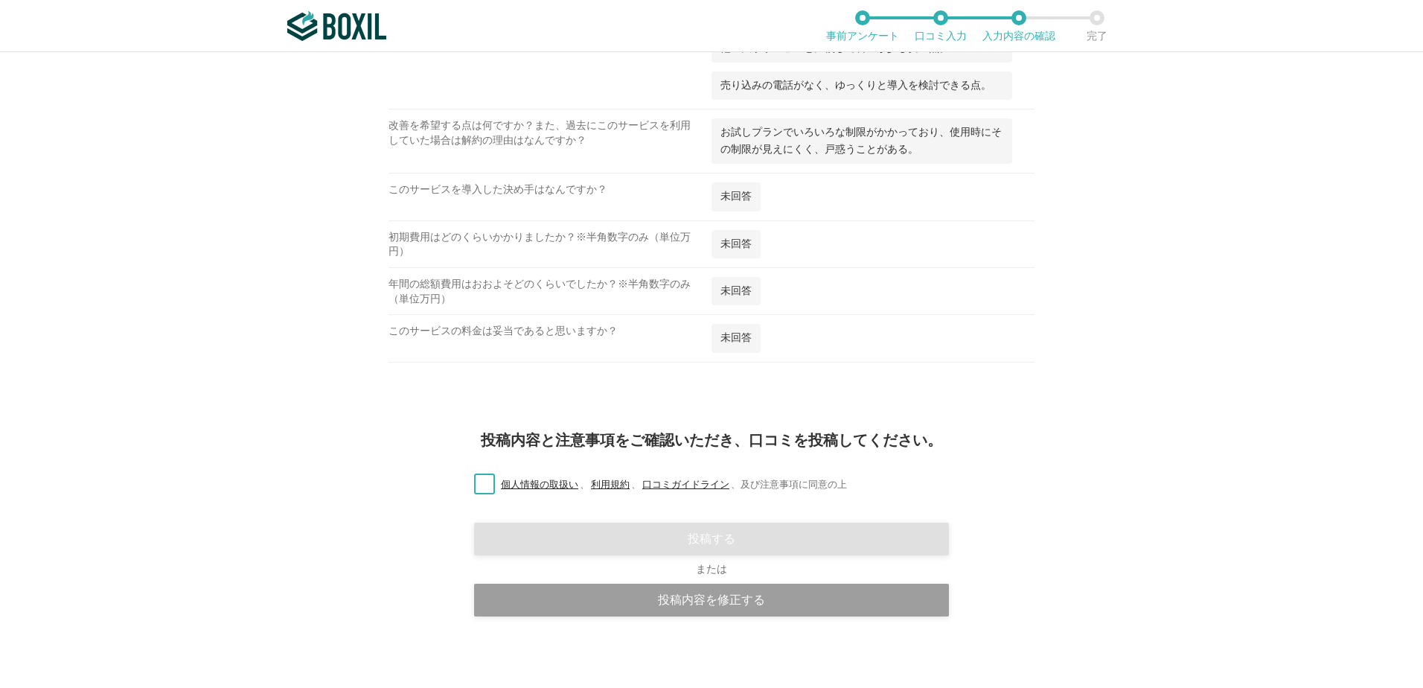
scroll to position [2313, 0]
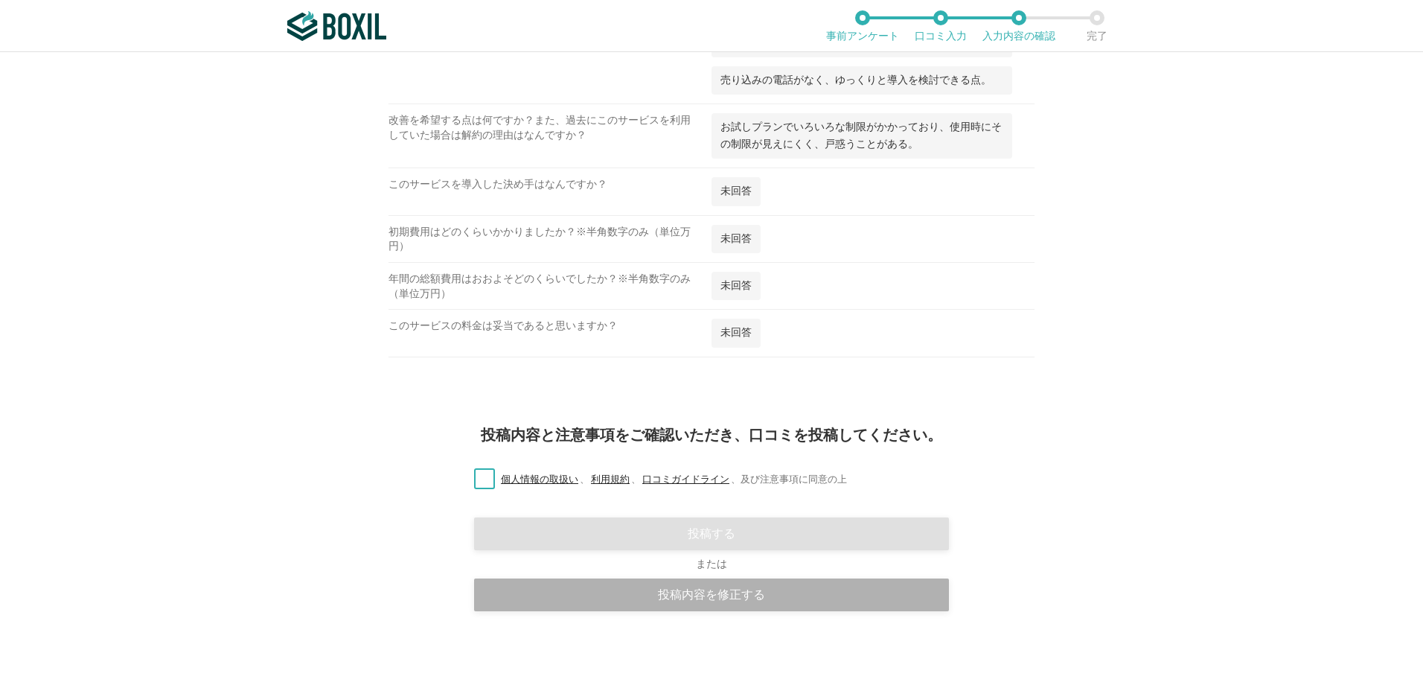
click at [614, 601] on div "投稿内容を修正する" at bounding box center [711, 594] width 475 height 33
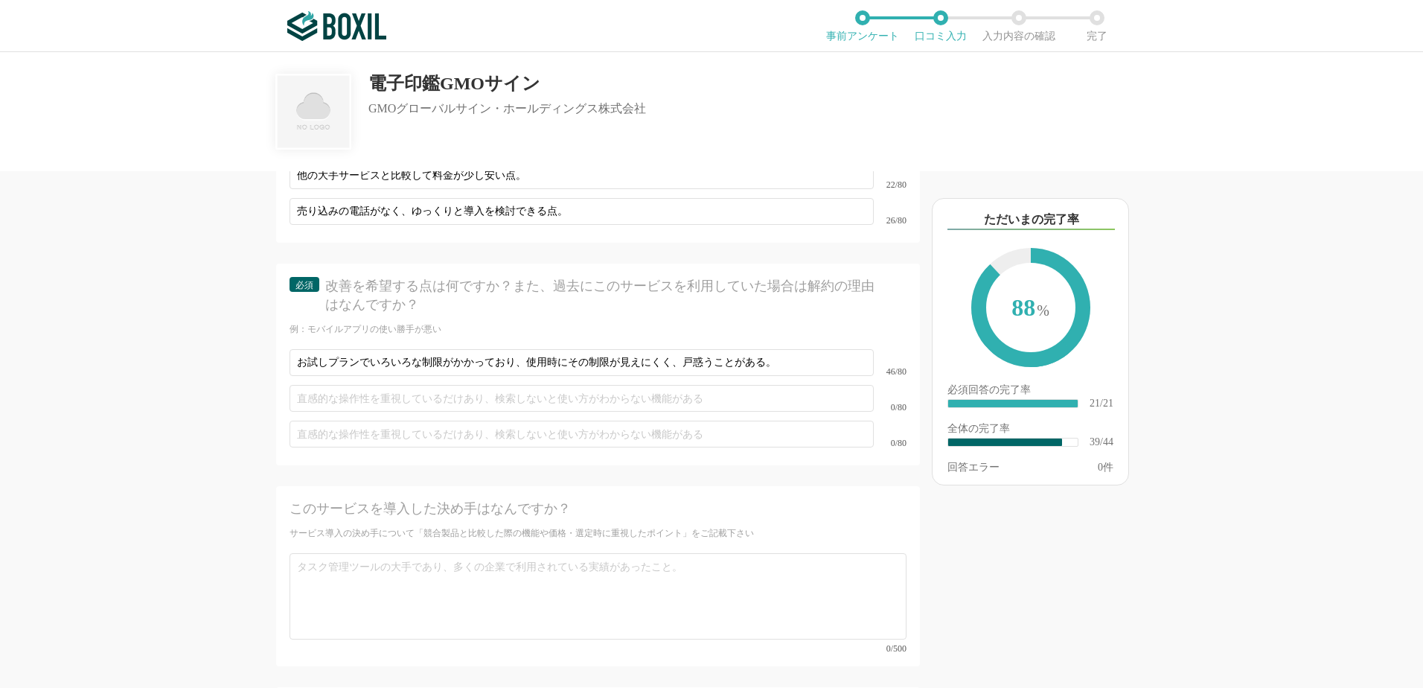
scroll to position [5508, 0]
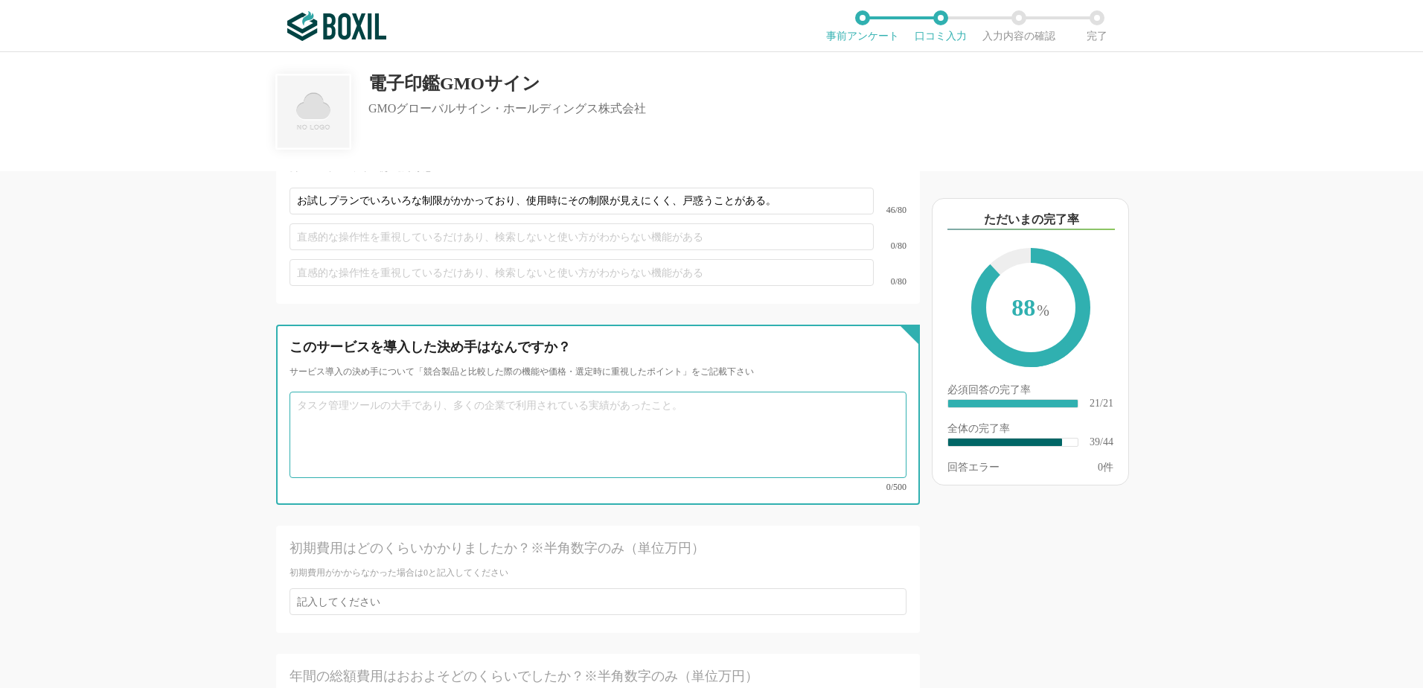
click at [368, 392] on textarea at bounding box center [598, 435] width 617 height 86
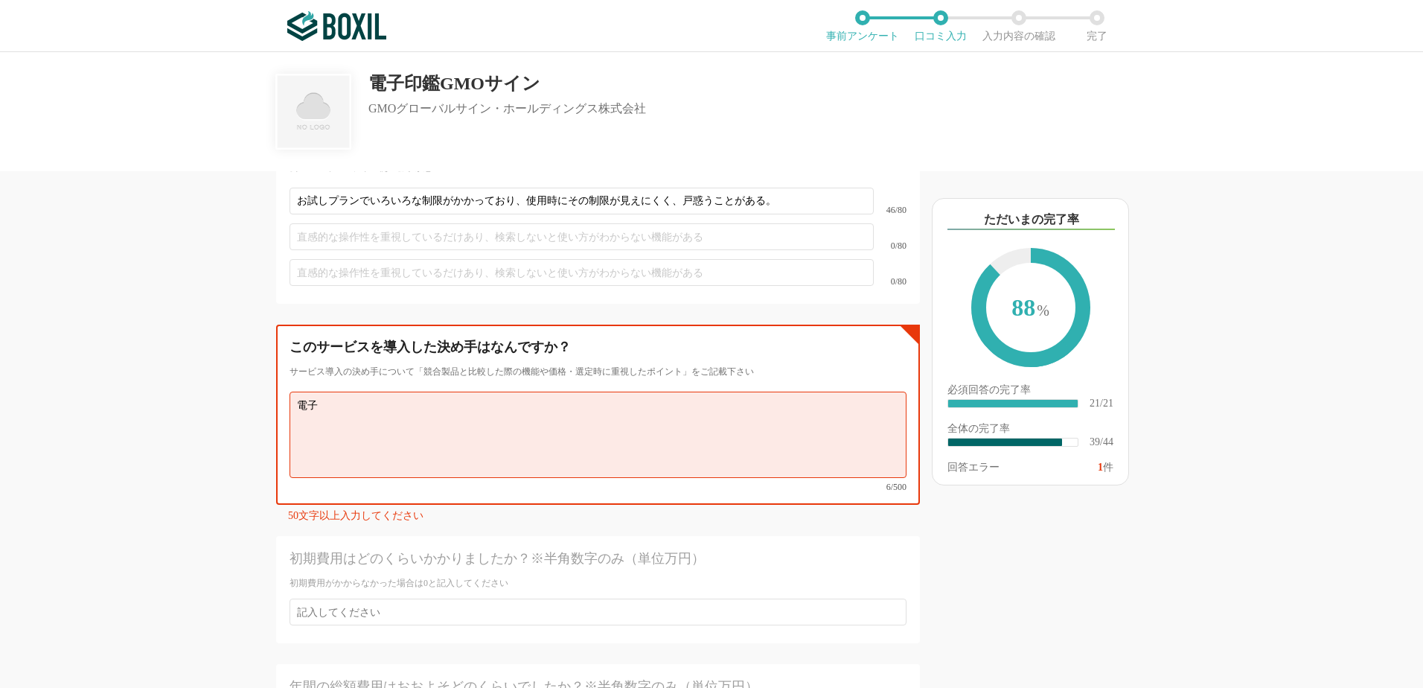
type textarea "電"
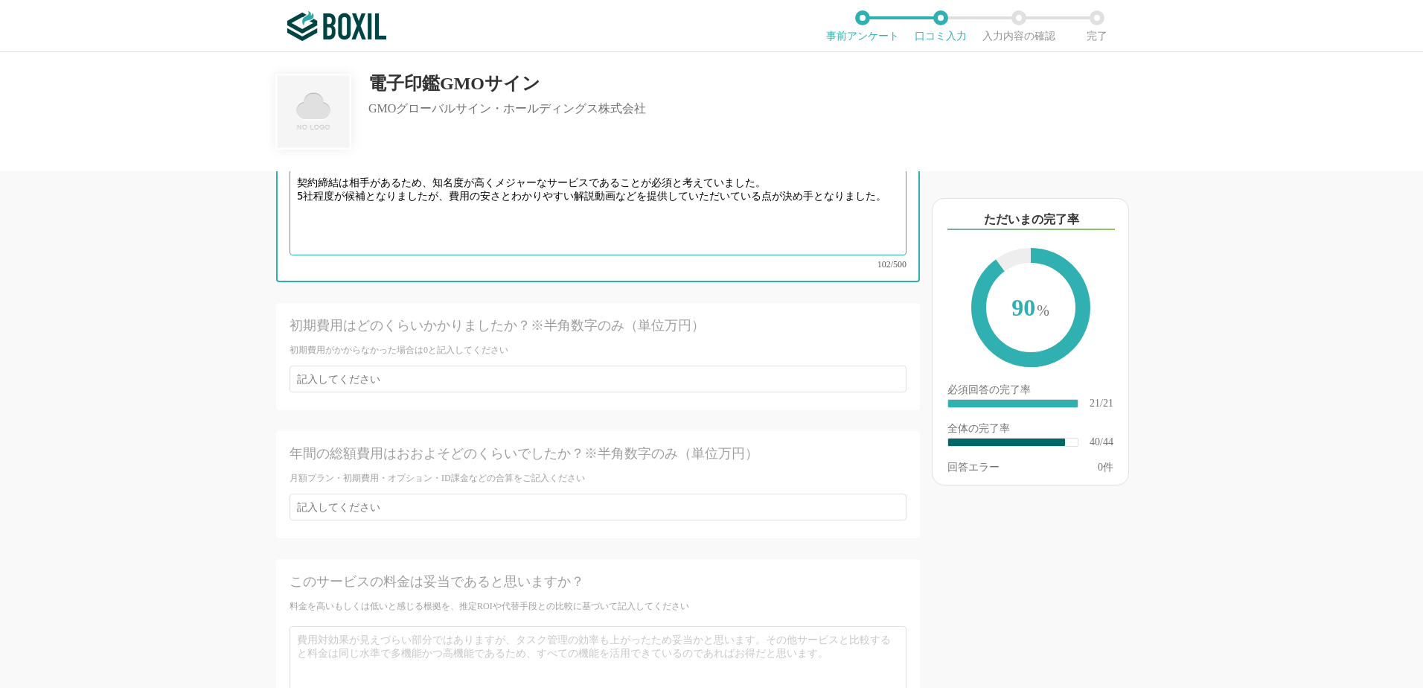
scroll to position [5731, 0]
type textarea "契約締結は相手があるため、知名度が高くメジャーなサービスであることが必須と考えていました。 5社程度が候補となりましたが、費用の安さとわかりやすい解説動画など…"
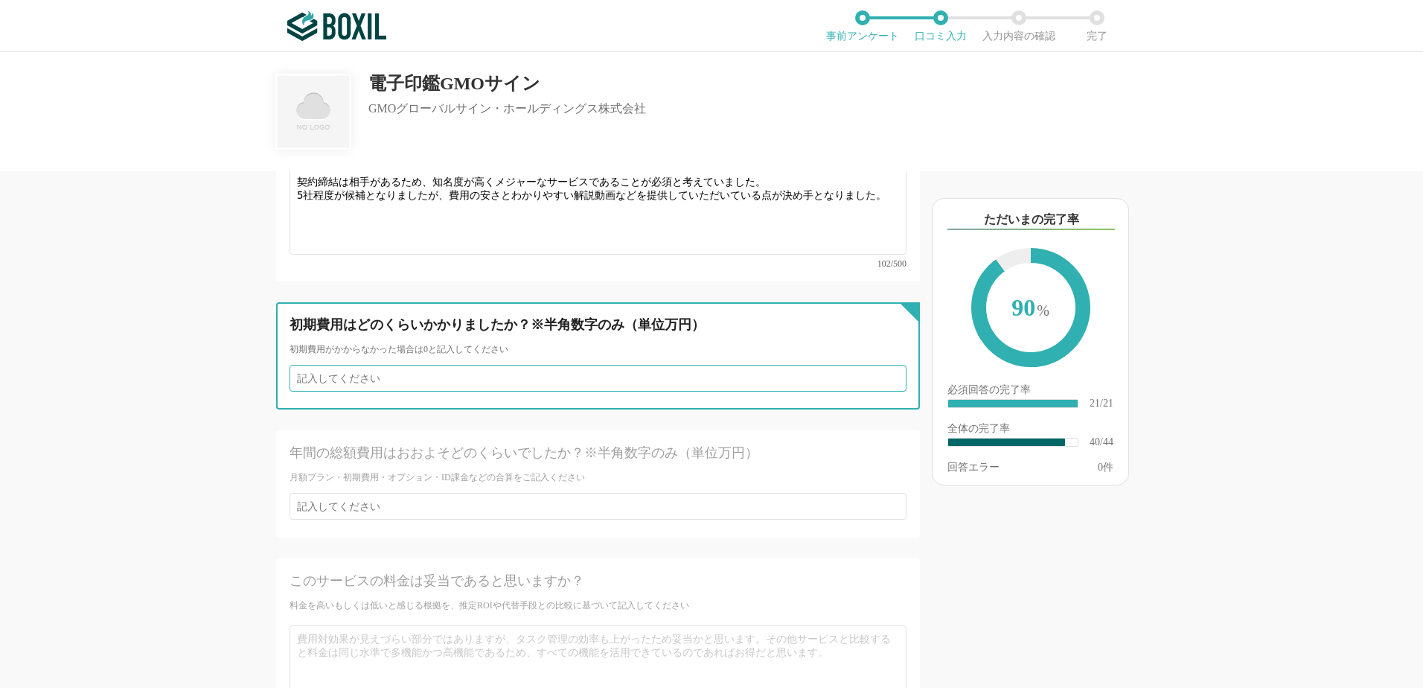
click at [389, 365] on input "number" at bounding box center [598, 378] width 617 height 27
type input "0"
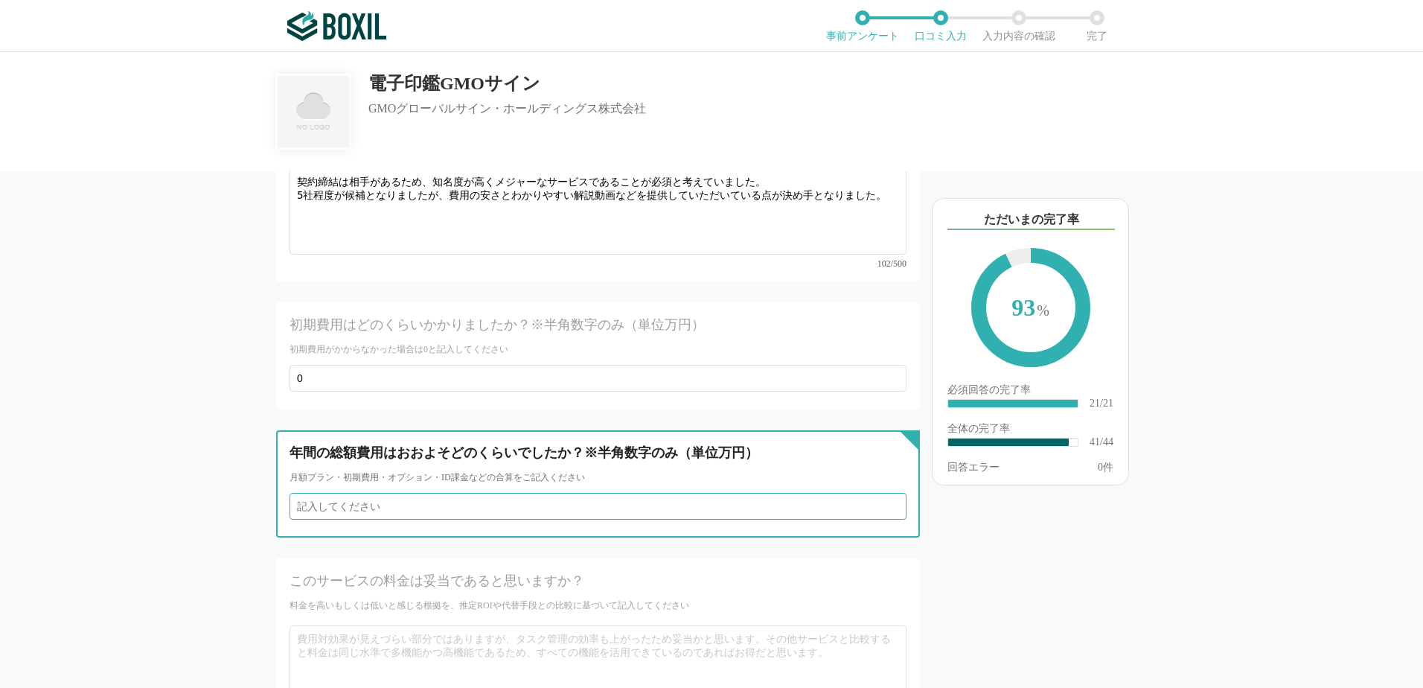
click at [382, 493] on input "number" at bounding box center [598, 506] width 617 height 27
type input "0"
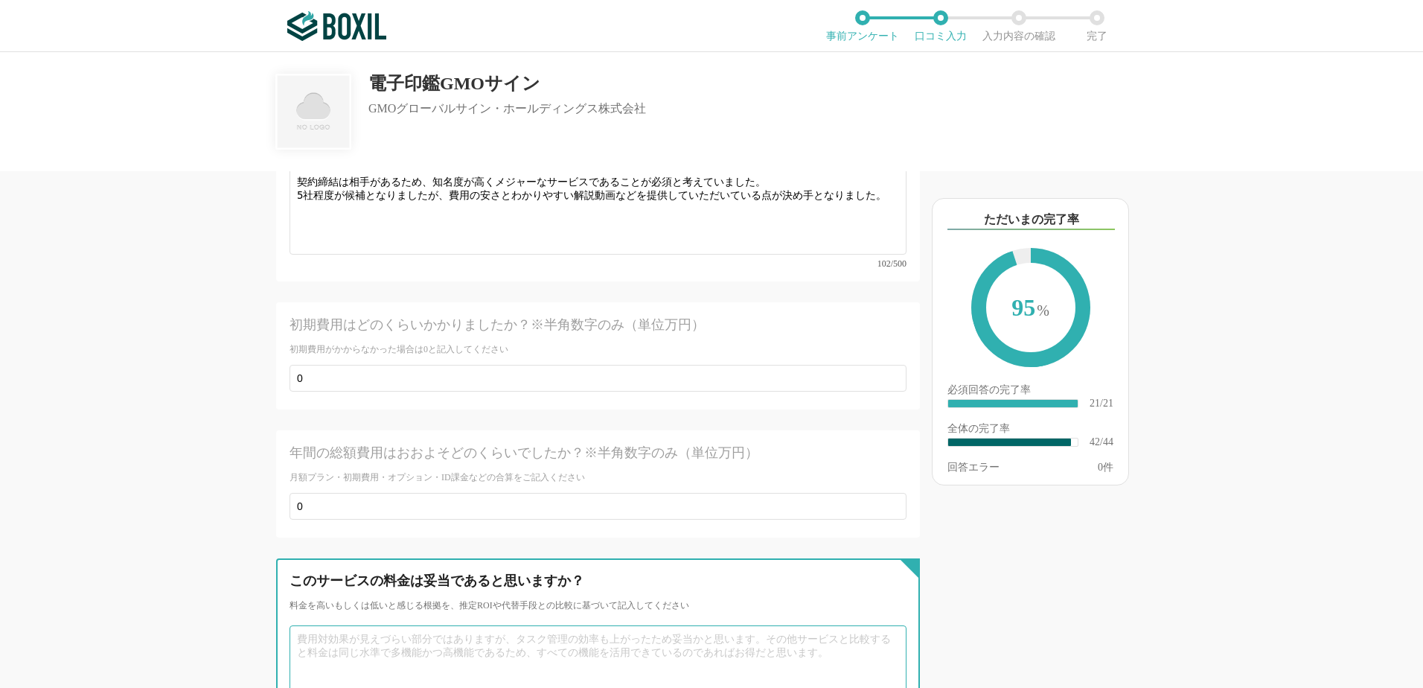
click at [353, 625] on textarea at bounding box center [598, 668] width 617 height 86
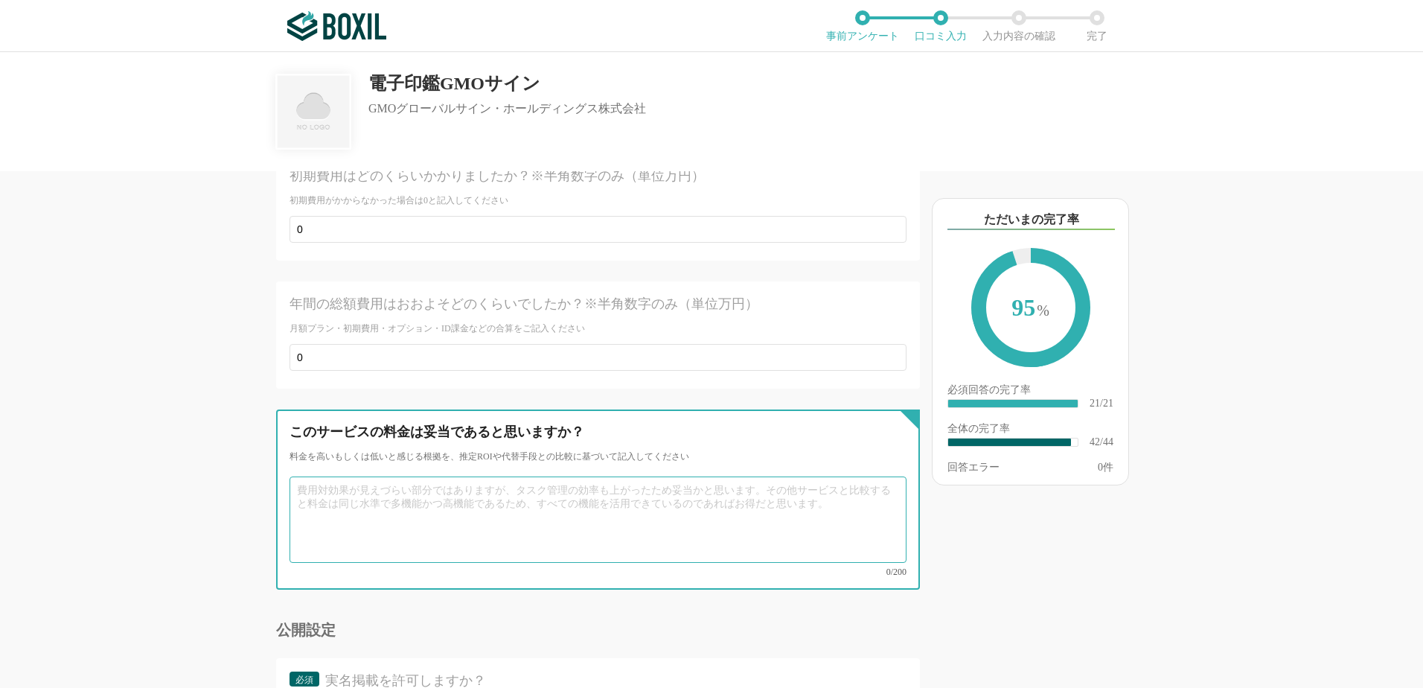
scroll to position [6006, 0]
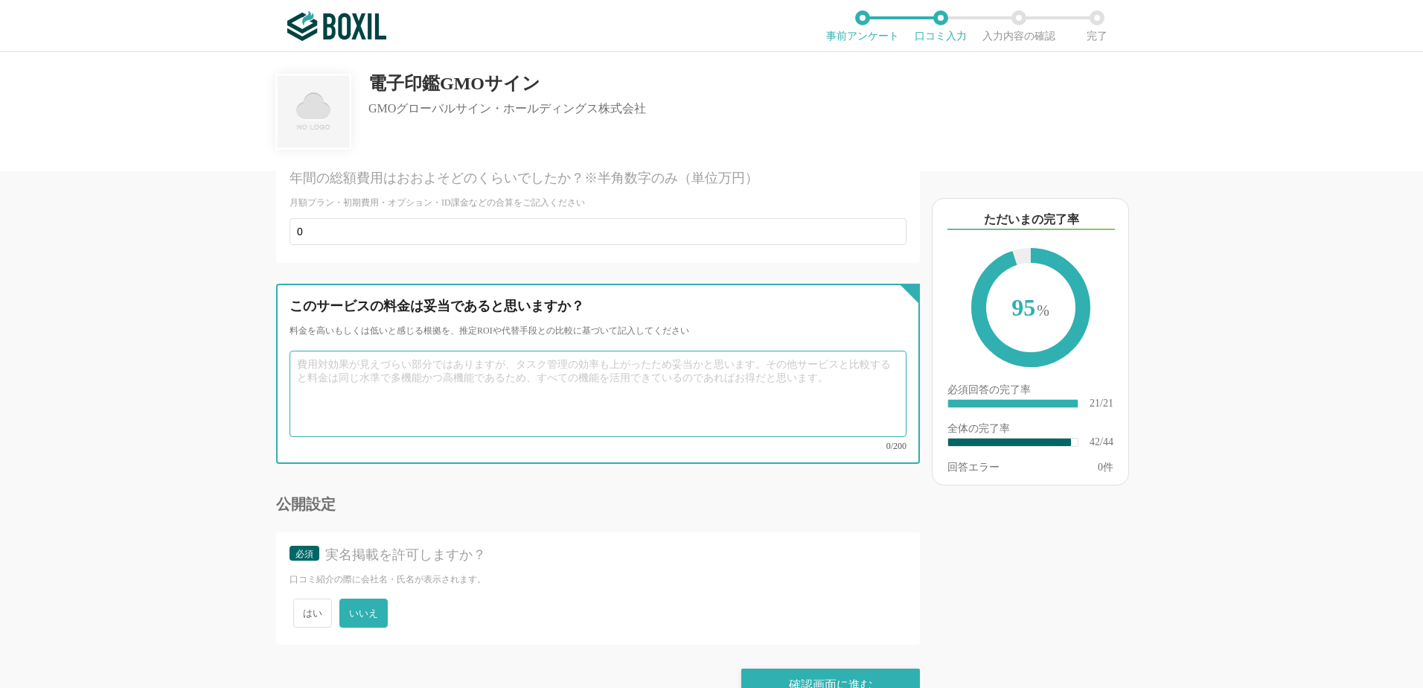
click at [299, 351] on textarea at bounding box center [598, 394] width 617 height 86
type textarea "g"
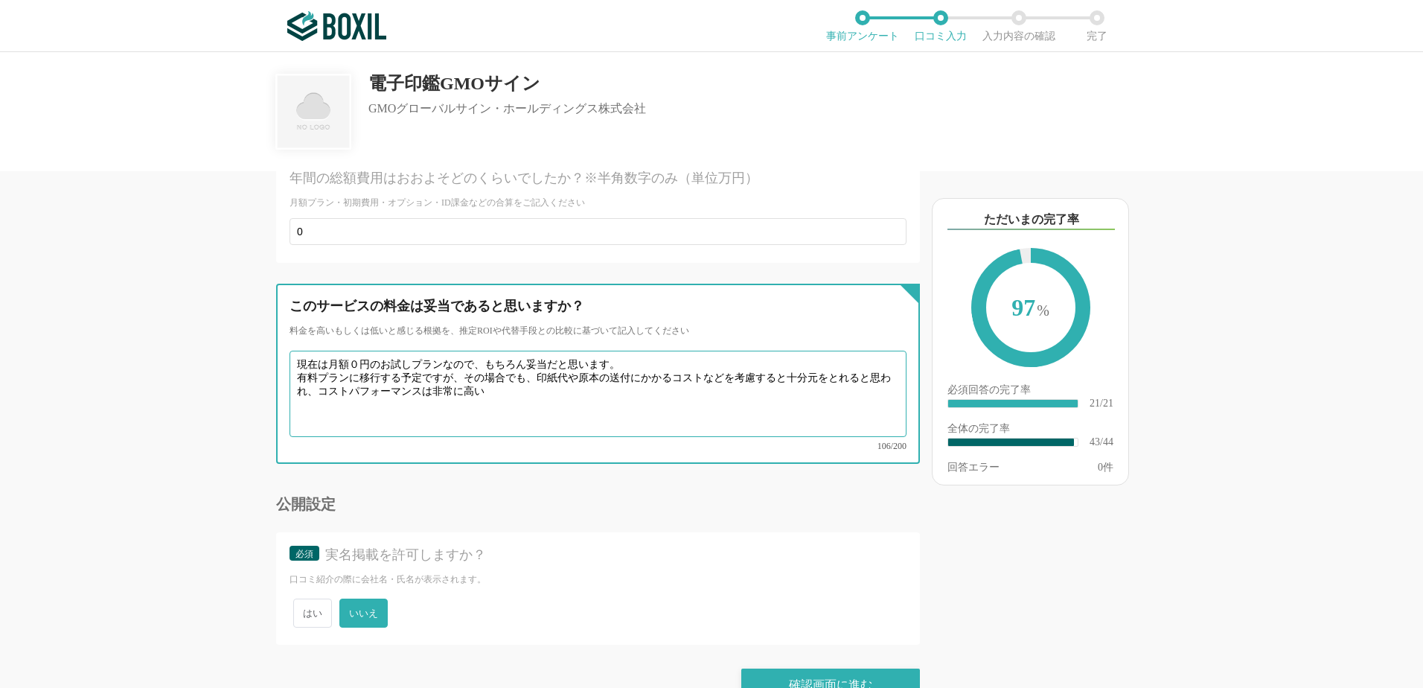
click at [860, 351] on textarea "現在は月額０円のお試しプランなので、もちろん妥当だと思います。 有料プランに移行する予定ですが、その場合でも、印紙代や原本の送付にかかるコストなどを考慮すると…" at bounding box center [598, 394] width 617 height 86
click at [499, 362] on textarea "現在は月額０円のお試しプランなので、もちろん妥当だと思います。 有料プランに移行する予定ですが、その場合でも、印紙代や原本の送付にかかるコストなどを考慮すると…" at bounding box center [598, 394] width 617 height 86
type textarea "現在は月額０円のお試しプランなので、もちろん妥当だと思います。 有料プランに移行する予定ですが、その場合でも、印紙代や原本の送付にかかるコストなどを考慮すると…"
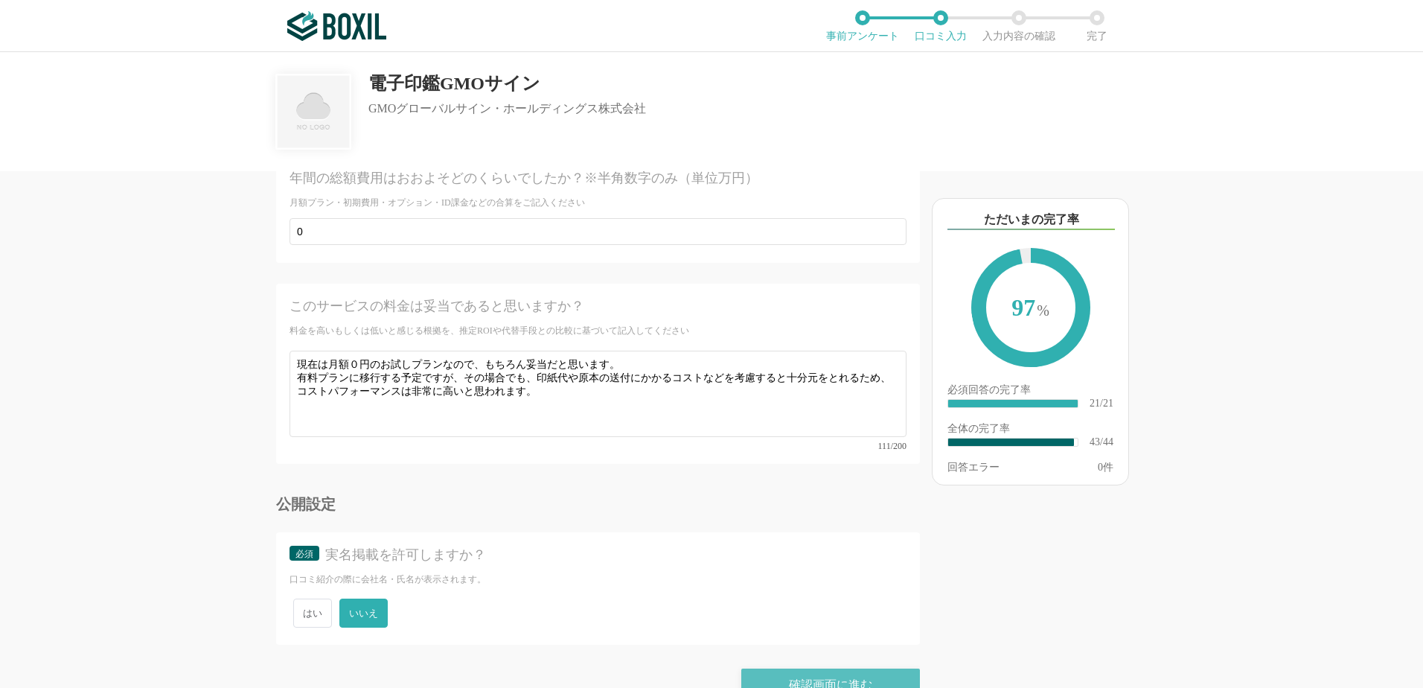
click at [791, 668] on div "確認画面に進む" at bounding box center [830, 684] width 179 height 33
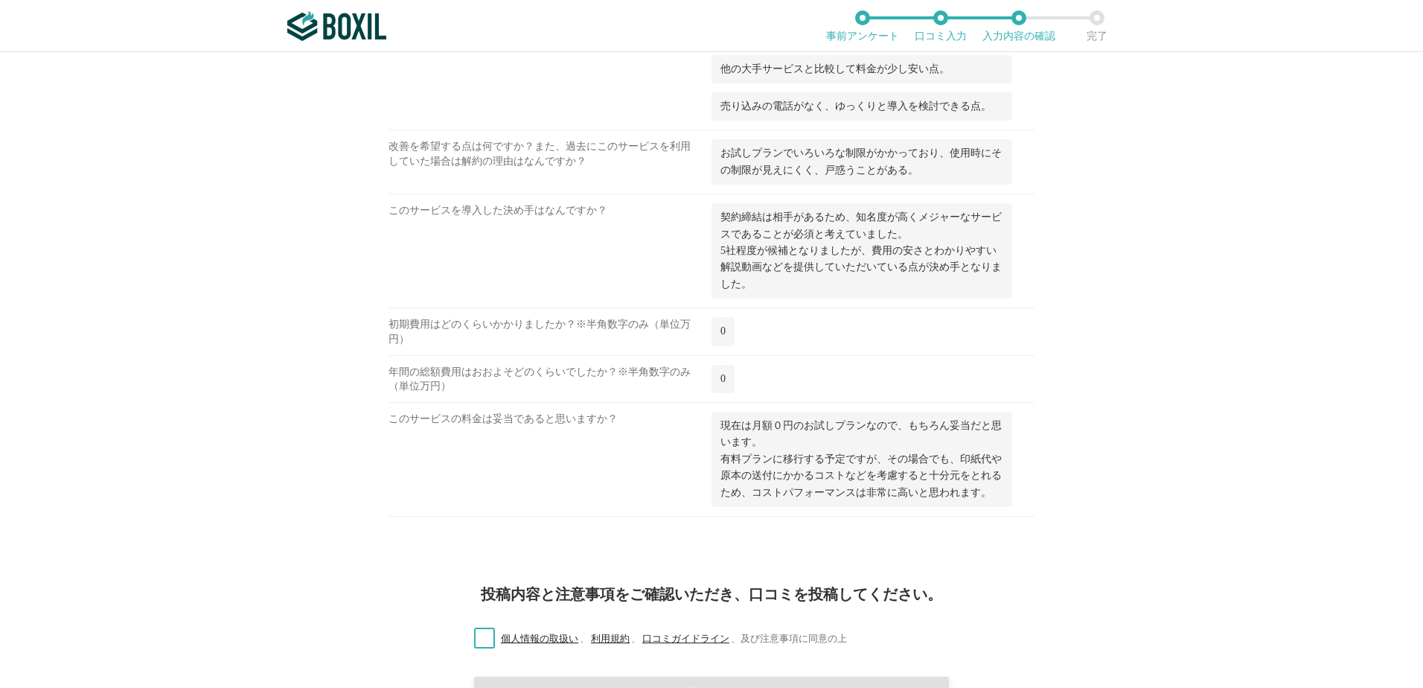
scroll to position [2446, 0]
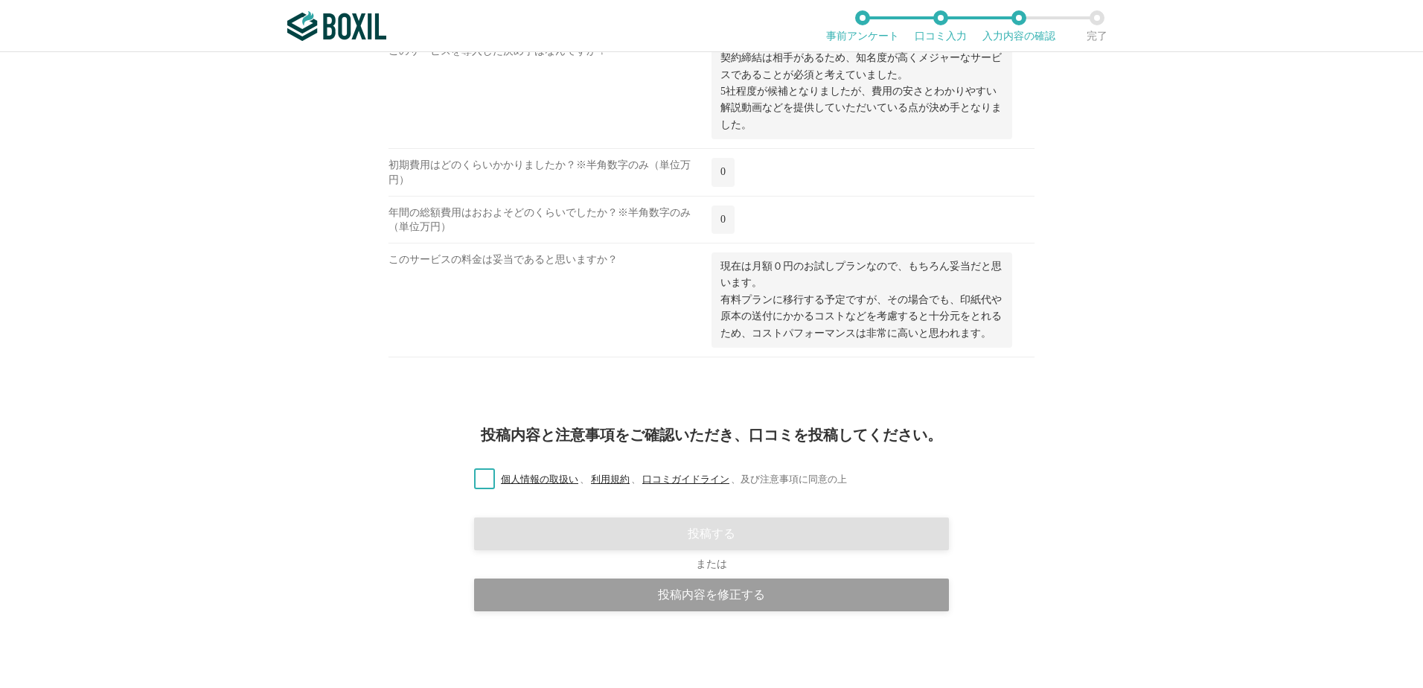
click at [481, 478] on label "個人情報の取扱い 、 利用規約 、 口コミガイドライン 、 及び注意事項に同意の上" at bounding box center [654, 480] width 385 height 16
click at [0, 0] on input "個人情報の取扱い 、 利用規約 、 口コミガイドライン 、 及び注意事項に同意の上" at bounding box center [0, 0] width 0 height 0
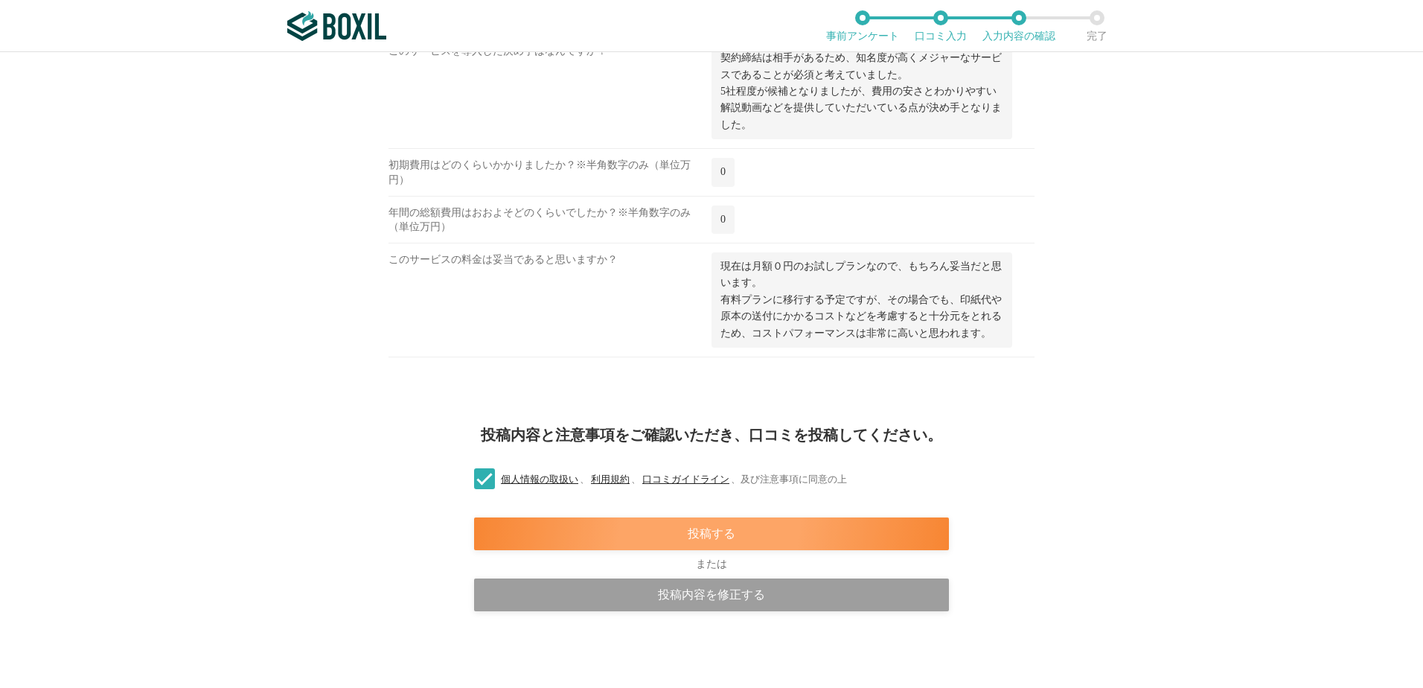
click at [714, 530] on div "投稿する" at bounding box center [711, 533] width 475 height 33
